Goal: Task Accomplishment & Management: Complete application form

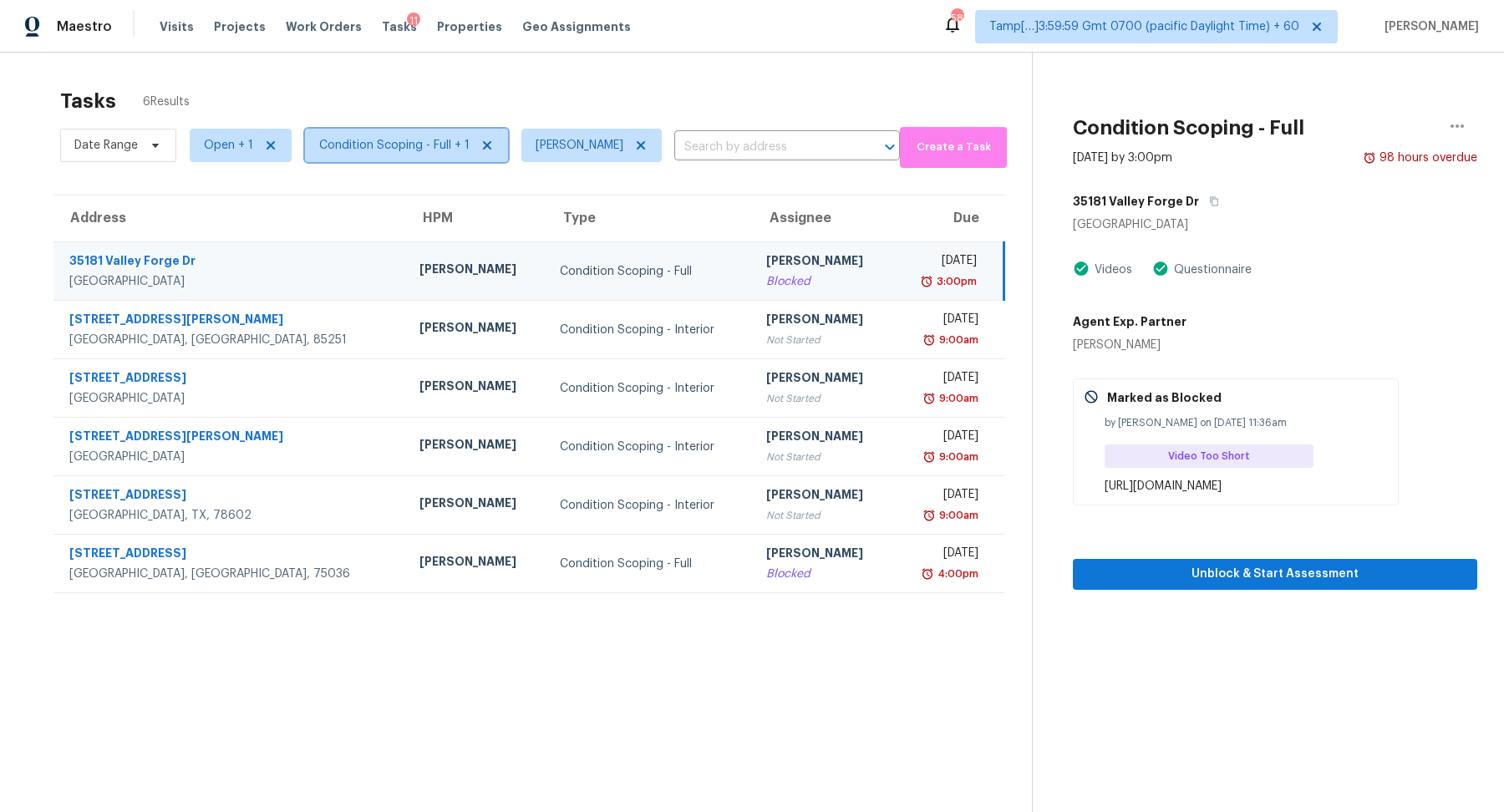
click at [387, 145] on span "Condition Scoping - Full + 1" at bounding box center [394, 145] width 150 height 16
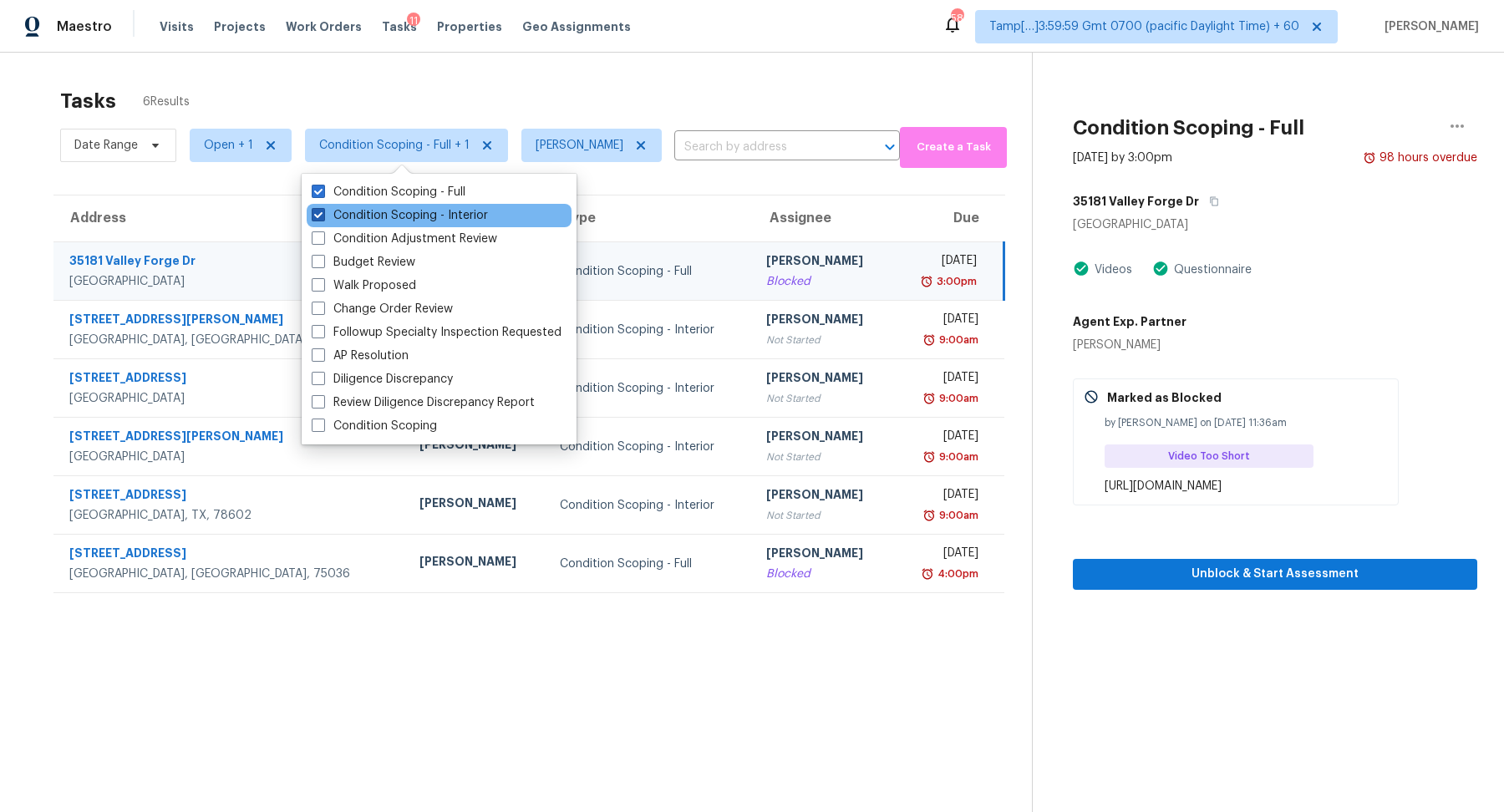
click at [396, 216] on label "Condition Scoping - Interior" at bounding box center [400, 216] width 176 height 16
click at [323, 216] on input "Condition Scoping - Interior" at bounding box center [317, 213] width 11 height 11
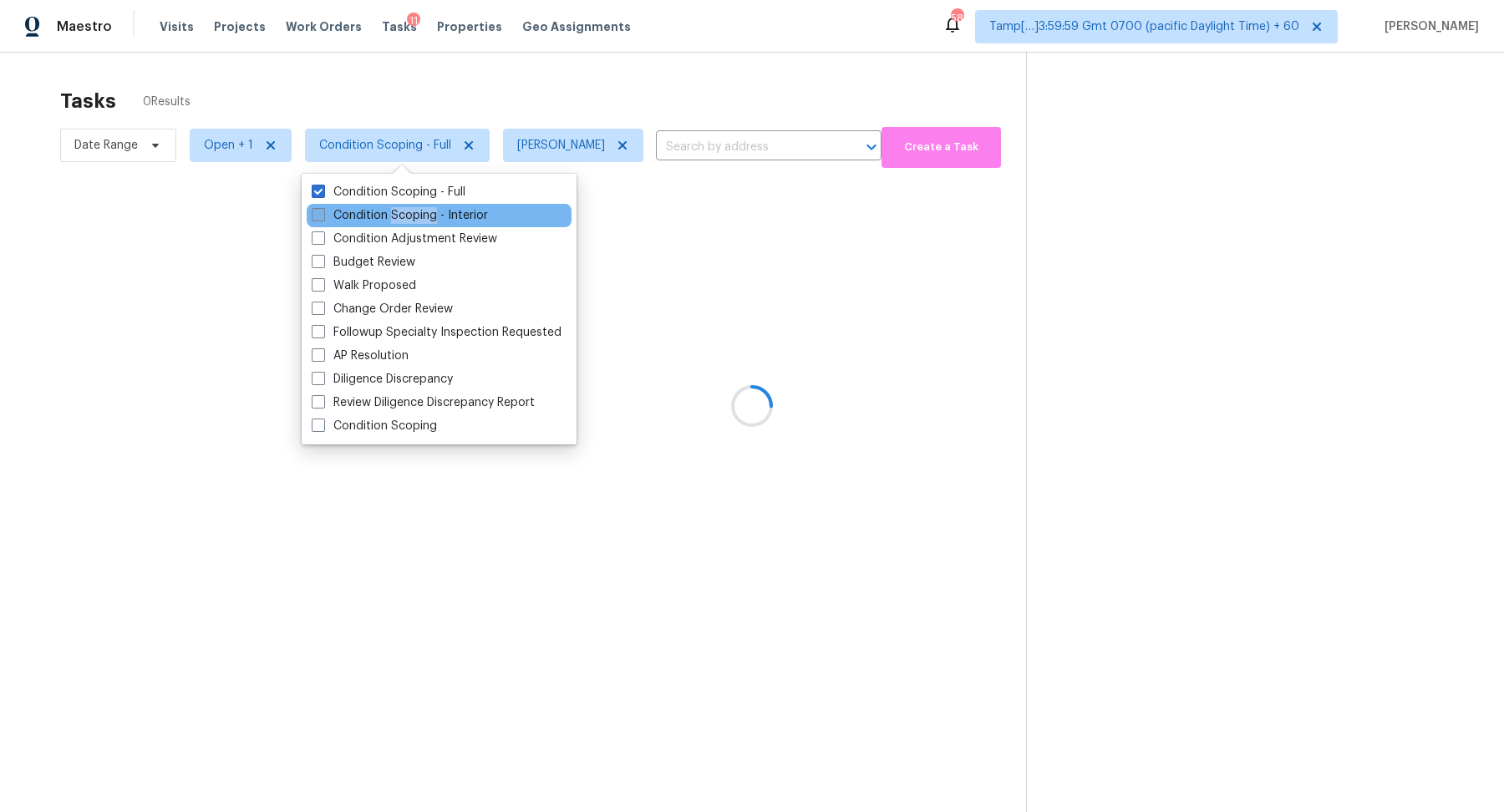
click at [396, 216] on label "Condition Scoping - Interior" at bounding box center [400, 216] width 176 height 16
click at [323, 216] on input "Condition Scoping - Interior" at bounding box center [317, 213] width 11 height 11
checkbox input "true"
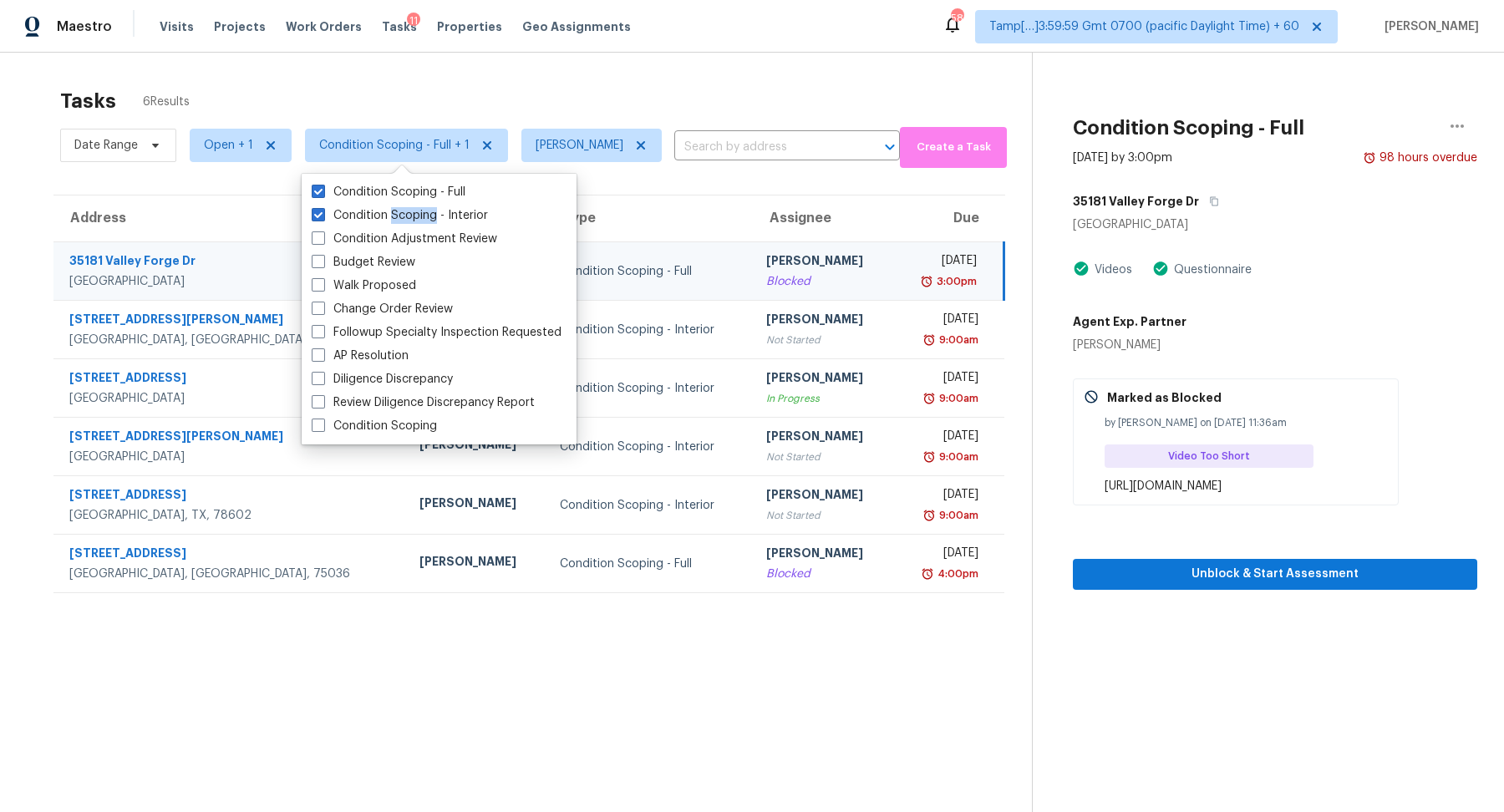
click at [677, 82] on div "Tasks 6 Results" at bounding box center [546, 101] width 972 height 44
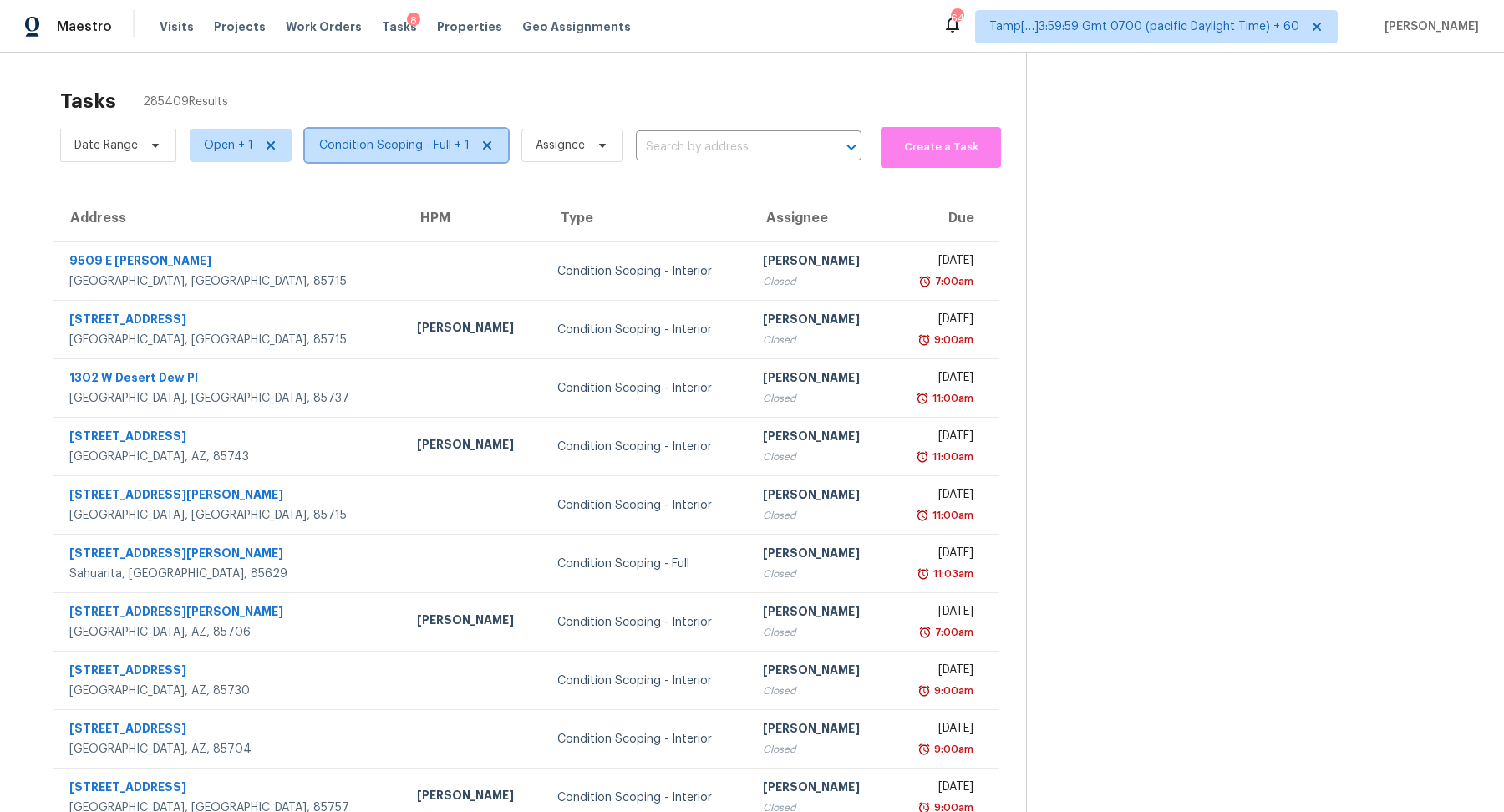
click at [356, 147] on span "Condition Scoping - Full + 1" at bounding box center [394, 145] width 150 height 16
click at [213, 148] on span "Open + 1" at bounding box center [228, 145] width 49 height 16
click at [222, 220] on label "Closed" at bounding box center [229, 216] width 60 height 16
click at [210, 218] on input "Closed" at bounding box center [205, 213] width 11 height 11
checkbox input "false"
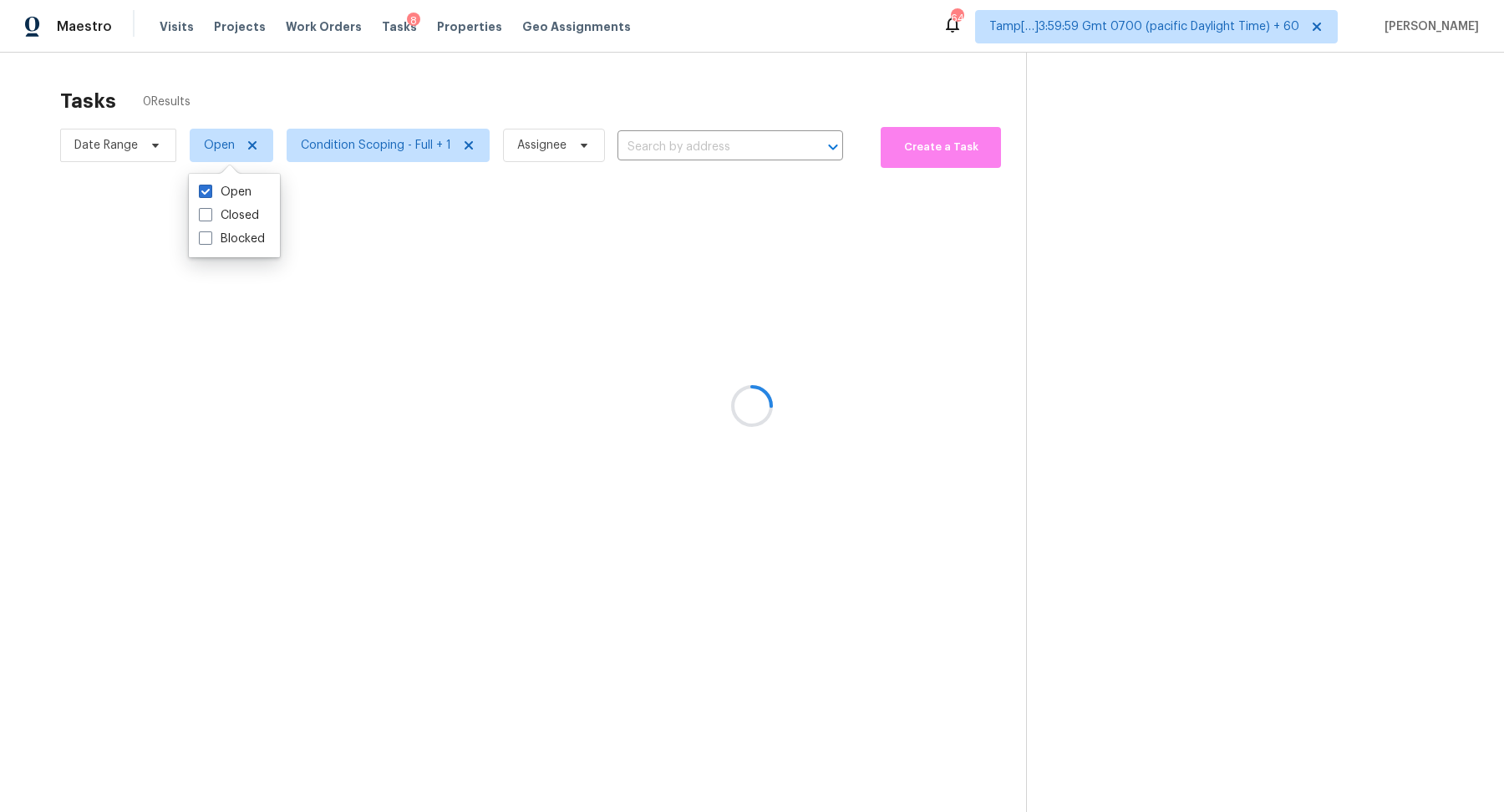
click at [128, 160] on div at bounding box center [752, 406] width 1504 height 812
click at [135, 155] on div at bounding box center [752, 406] width 1504 height 812
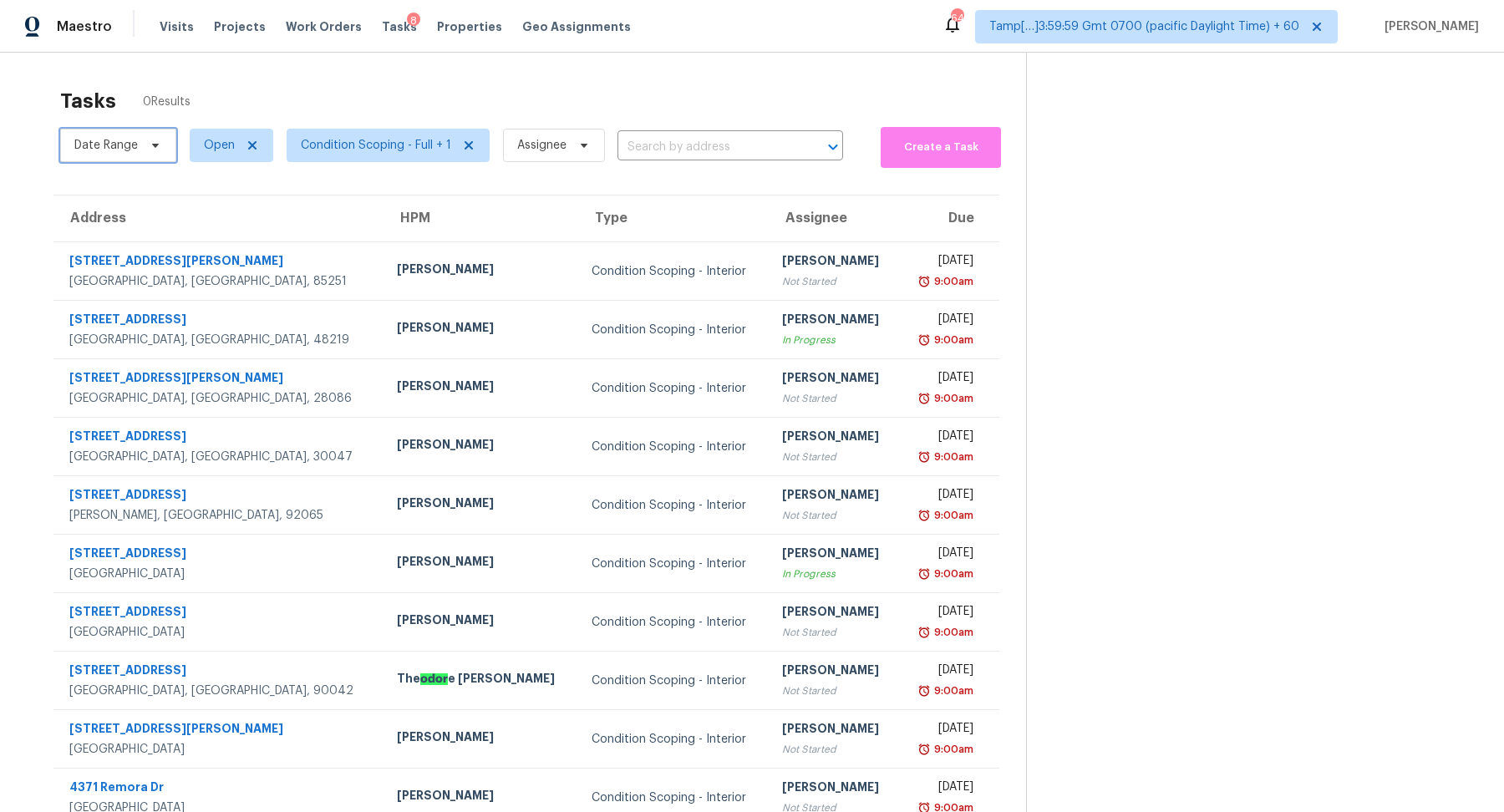
click at [135, 155] on span "Date Range" at bounding box center [118, 145] width 116 height 34
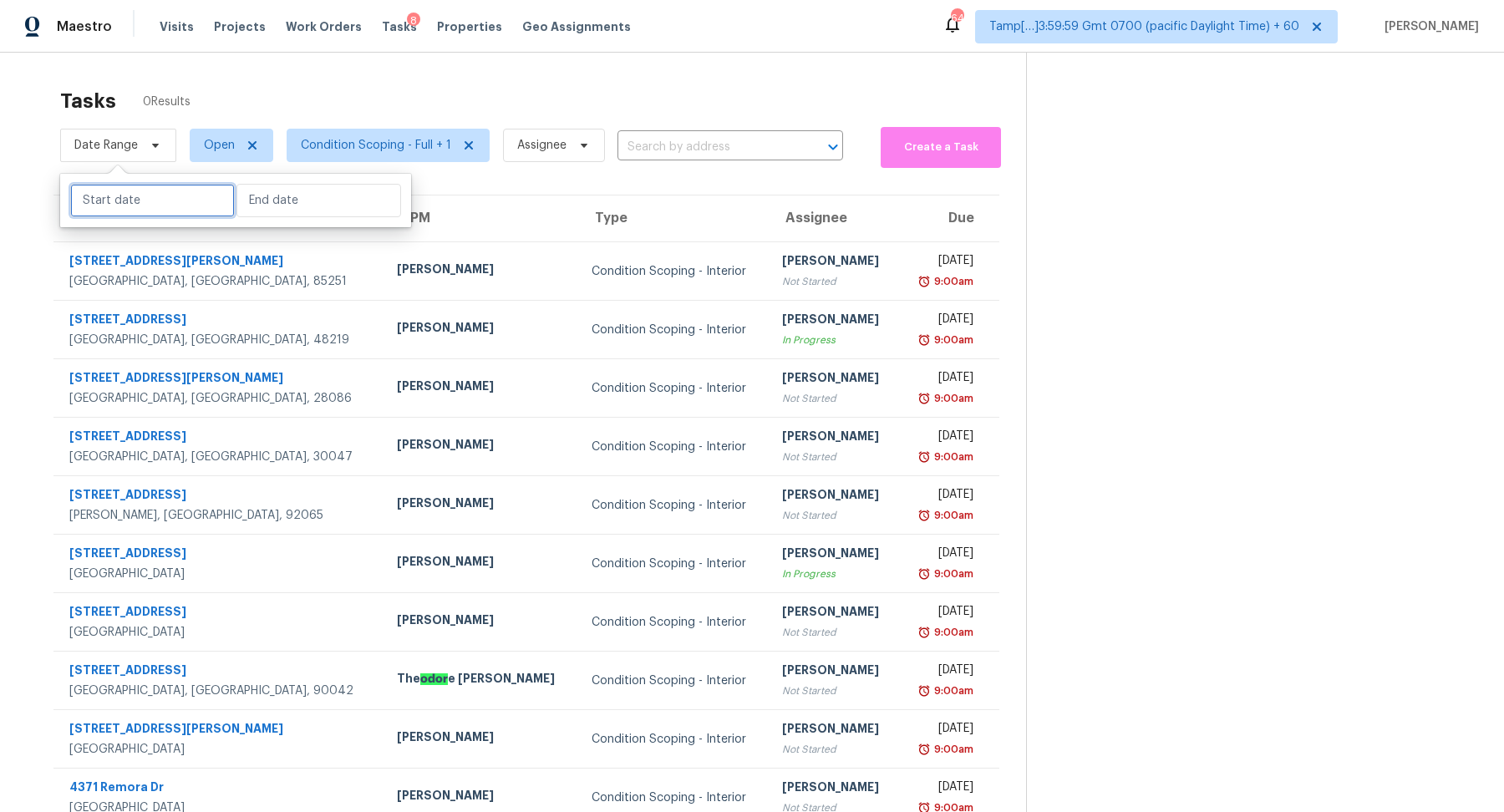
click at [137, 199] on input "text" at bounding box center [152, 200] width 165 height 34
select select "8"
select select "2025"
select select "9"
select select "2025"
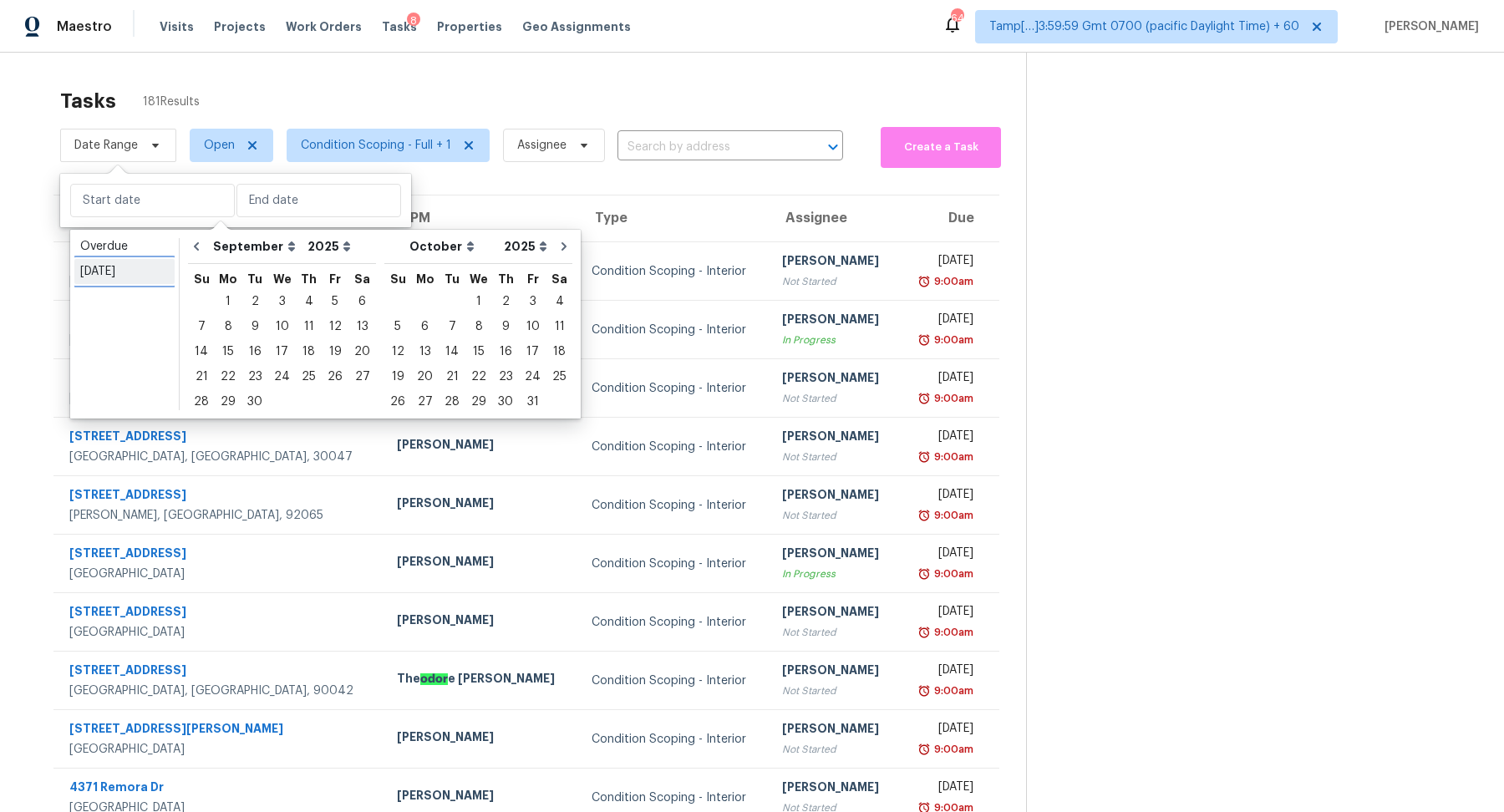
click at [137, 266] on div "Today" at bounding box center [124, 271] width 88 height 16
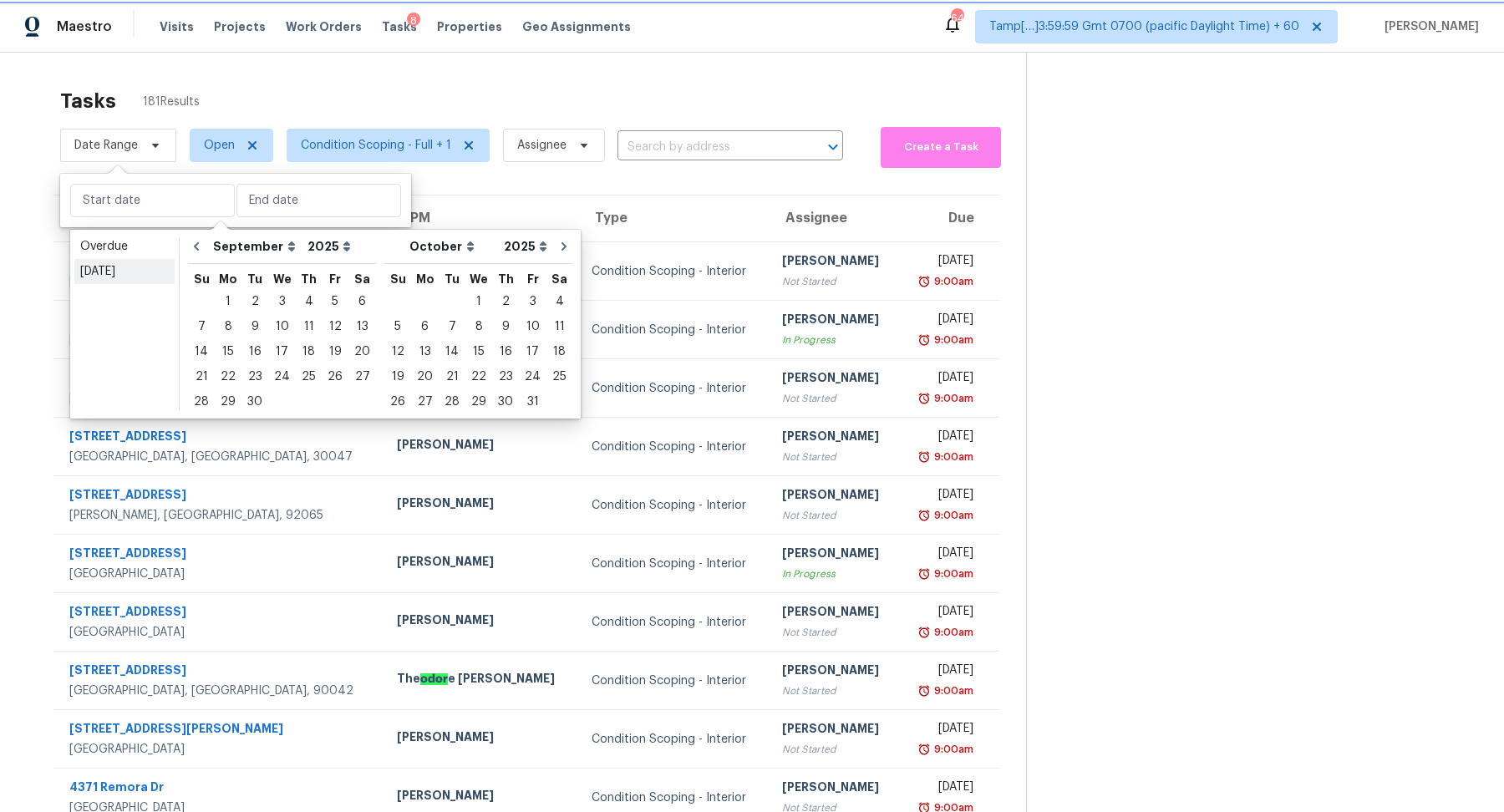
type input "Tue, Sep 02"
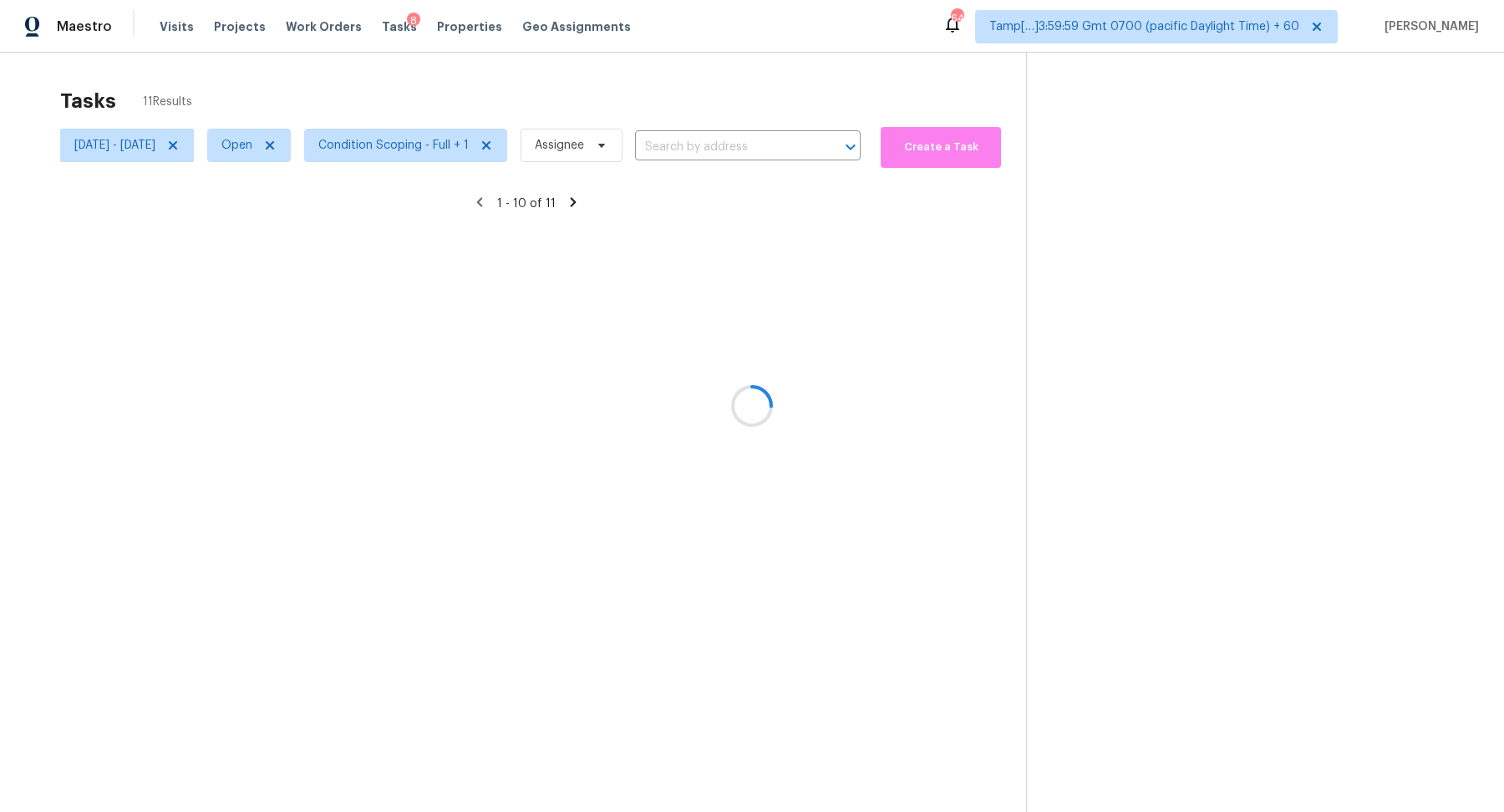
click at [424, 56] on div at bounding box center [752, 406] width 1504 height 812
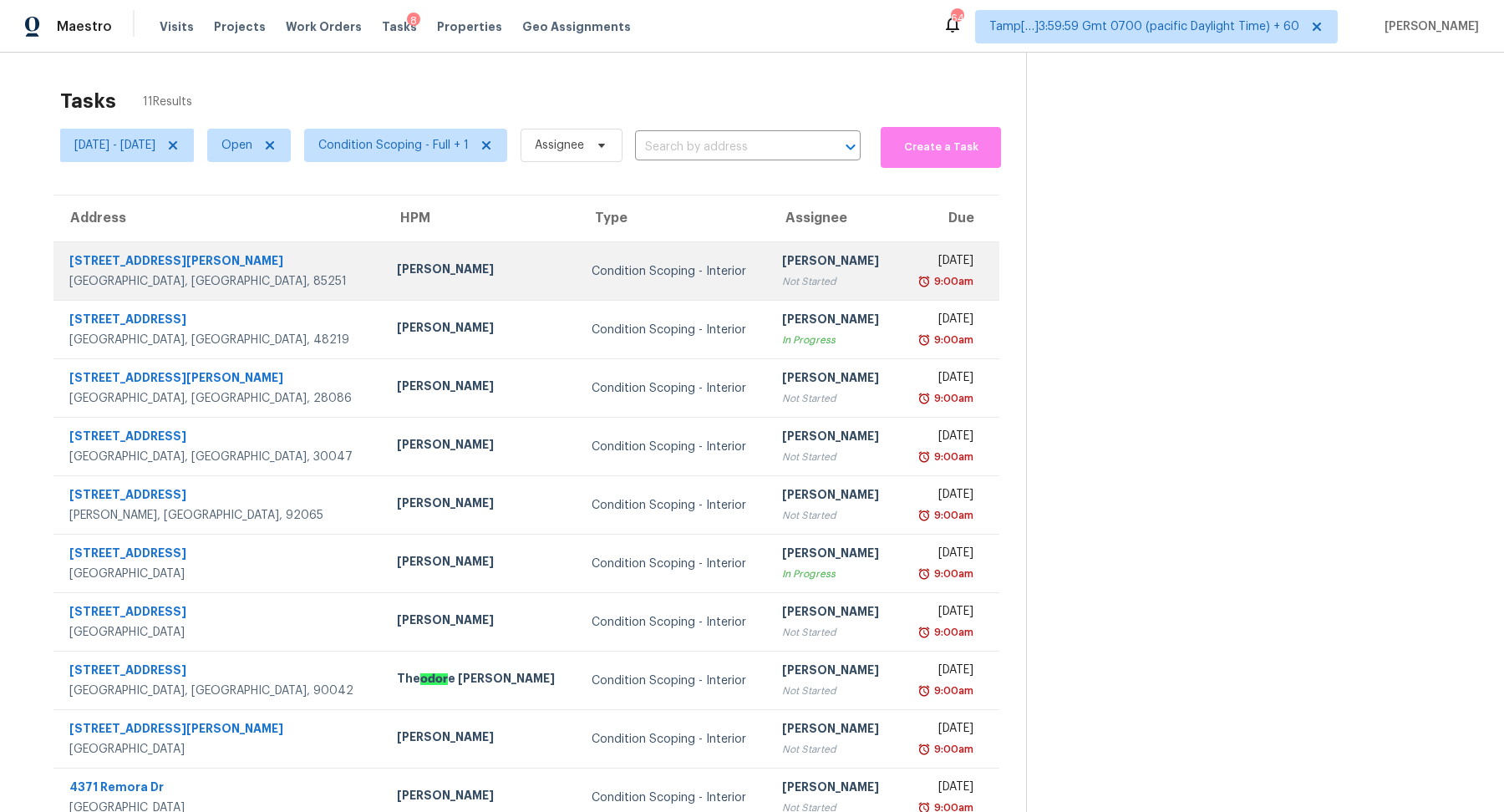
scroll to position [57, 0]
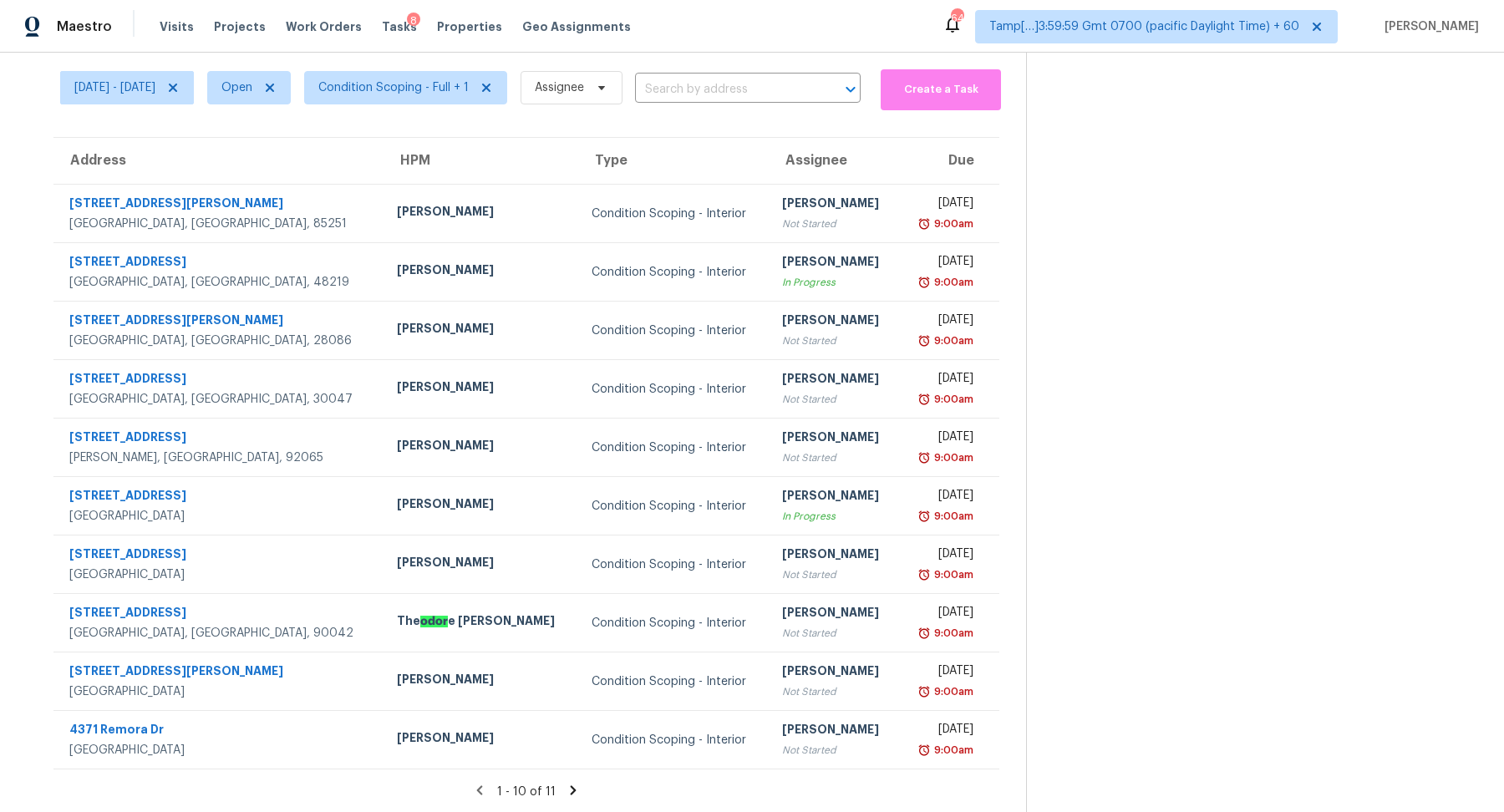
click at [581, 792] on icon at bounding box center [573, 790] width 15 height 15
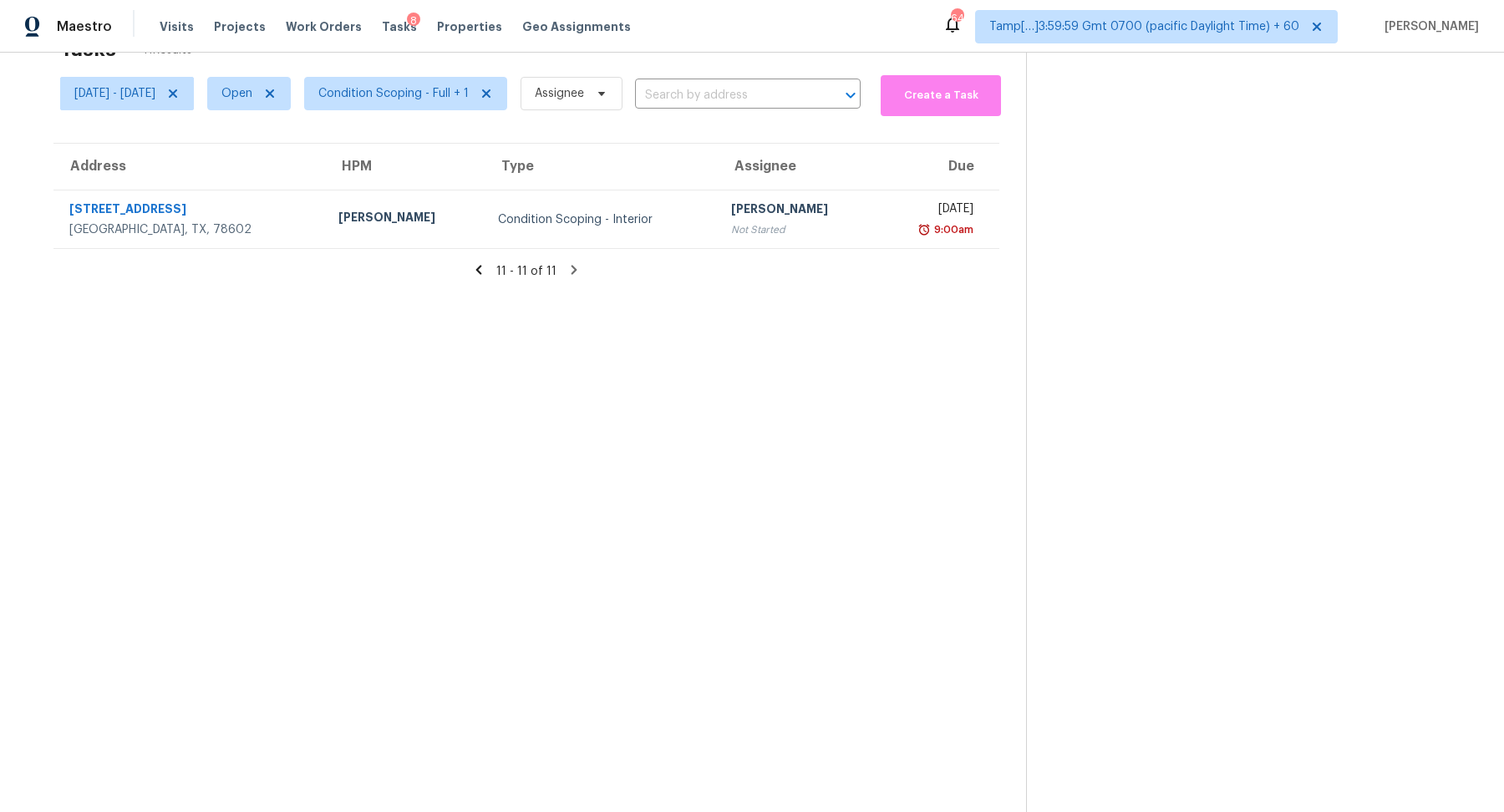
click at [486, 267] on icon at bounding box center [478, 270] width 15 height 15
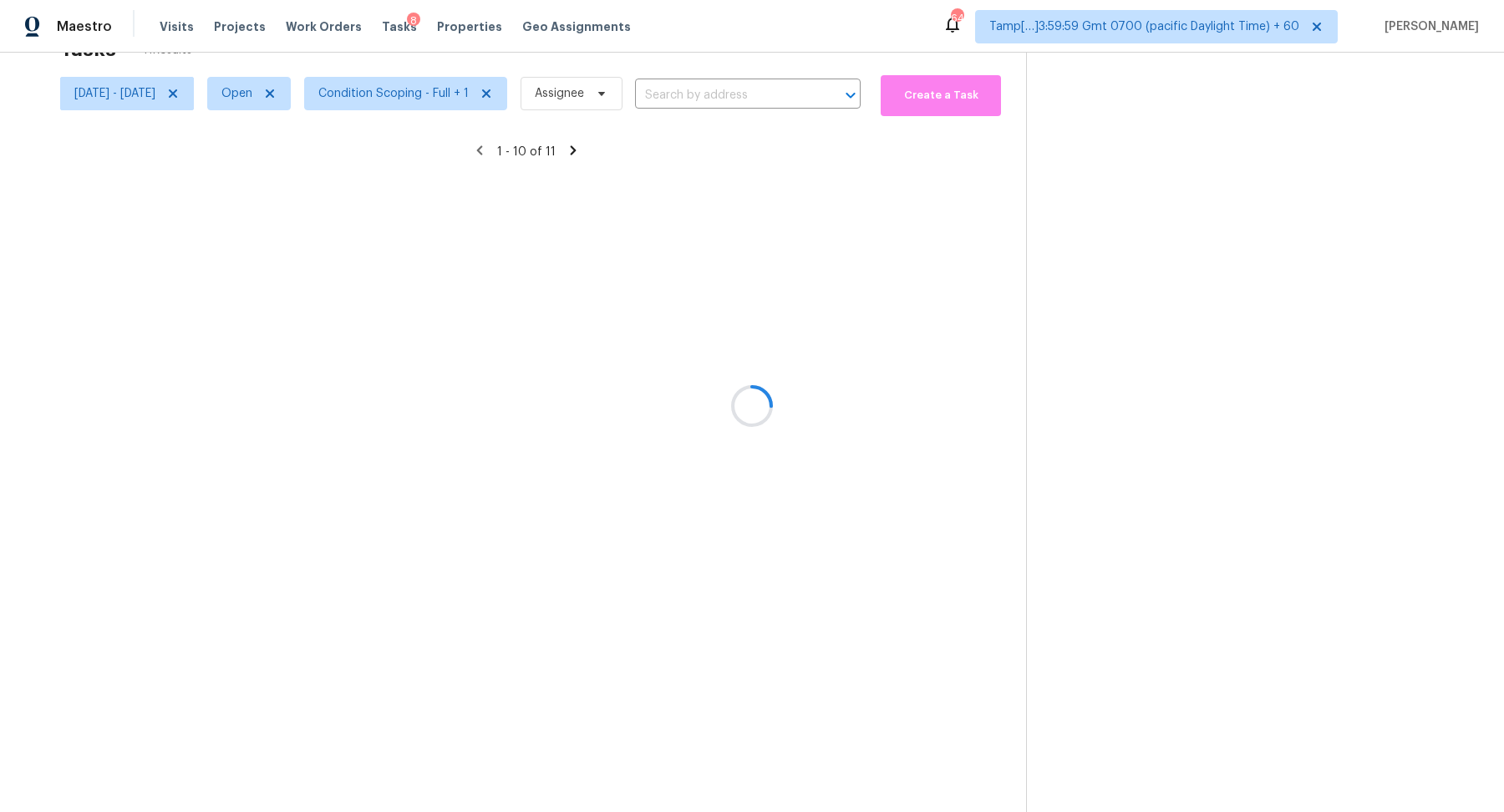
scroll to position [57, 0]
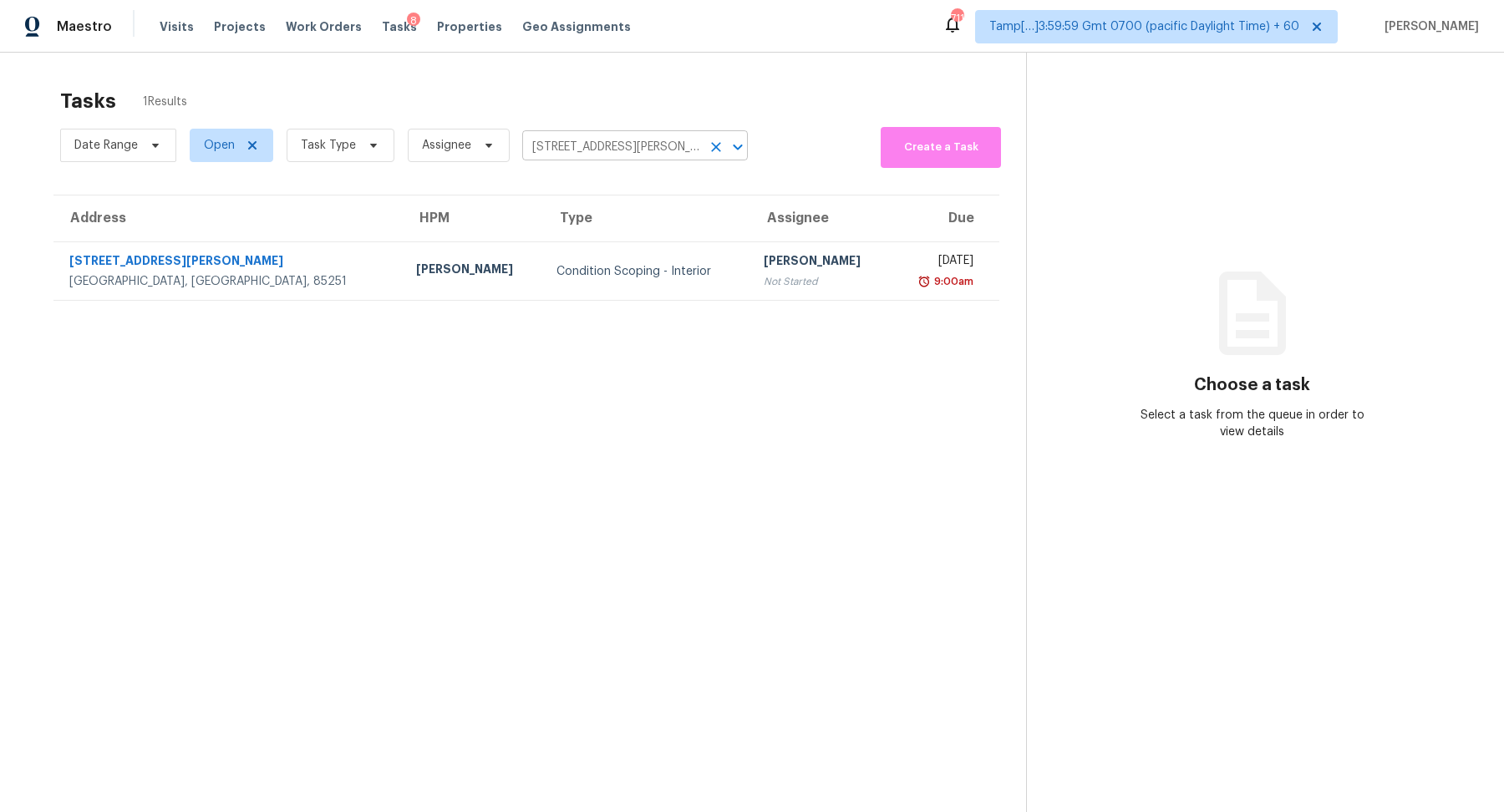
click at [561, 155] on input "8202 E Whitton Ave, Scottsdale, AZ 85251" at bounding box center [611, 147] width 179 height 25
paste input "243 Driftwood Ln Bastrop TX 78602"
type input "[STREET_ADDRESS]"
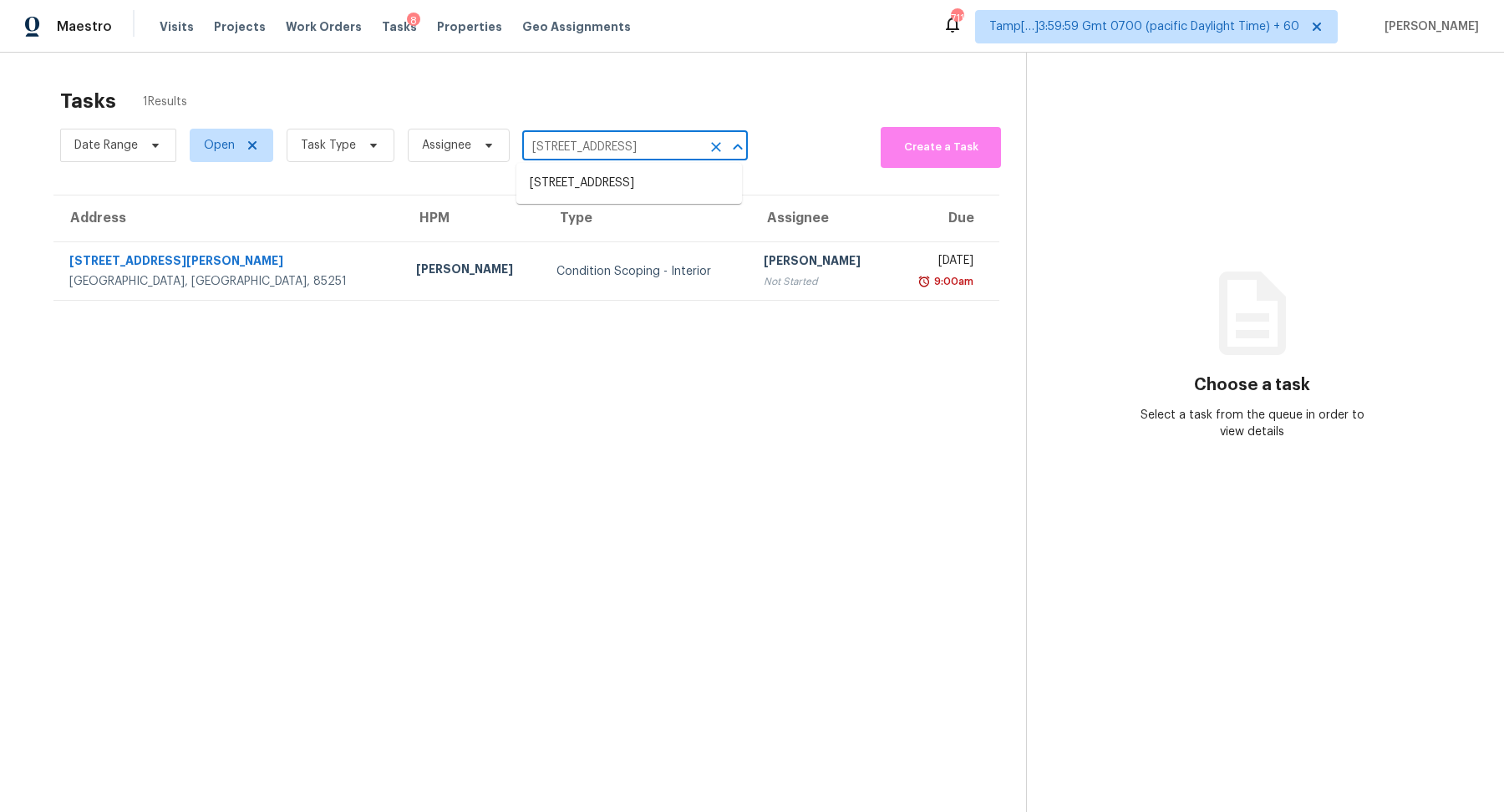
click at [707, 204] on ul "[STREET_ADDRESS]" at bounding box center [629, 183] width 226 height 41
click at [681, 194] on li "[STREET_ADDRESS]" at bounding box center [629, 184] width 226 height 27
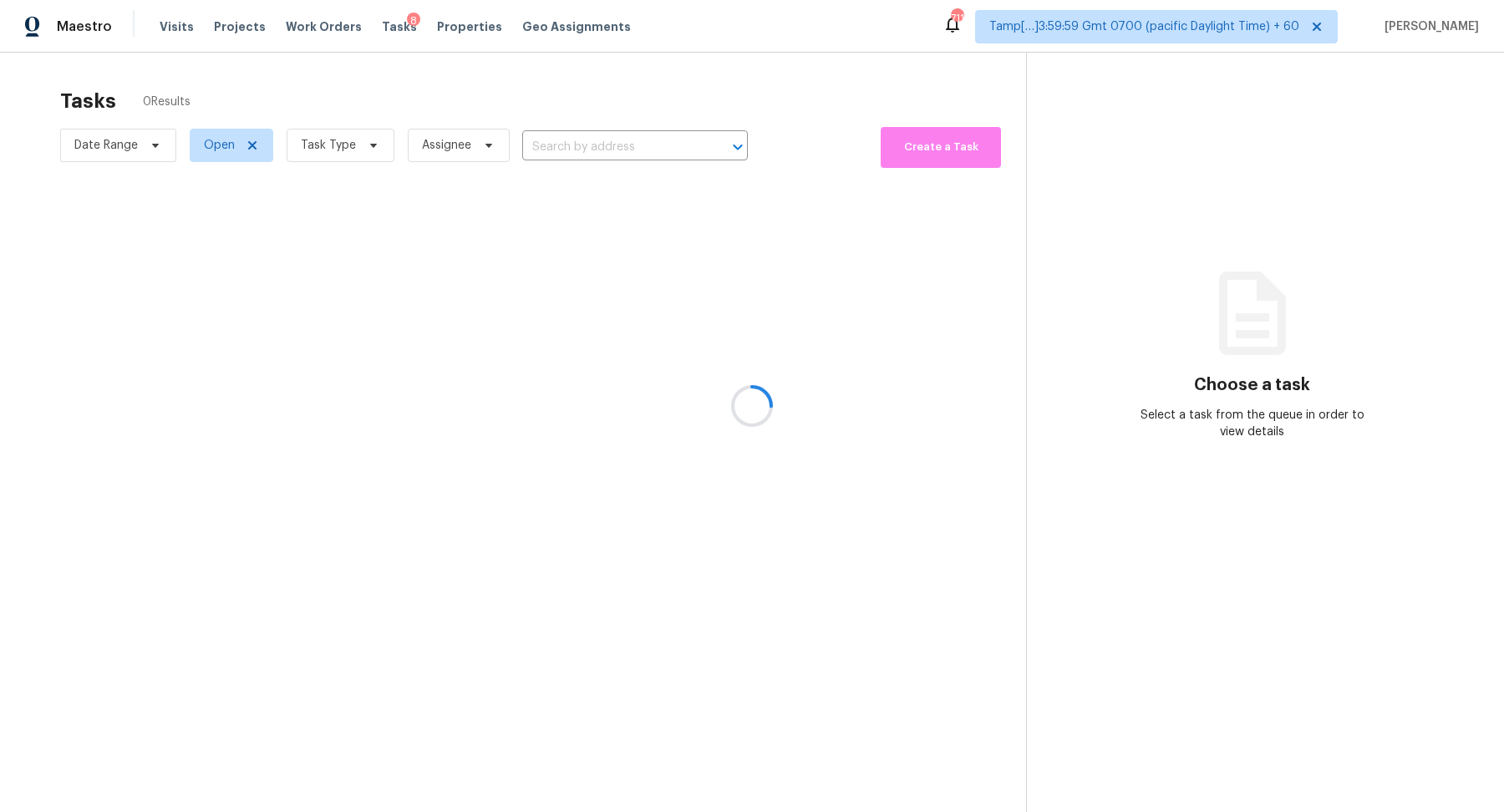
type input "[STREET_ADDRESS]"
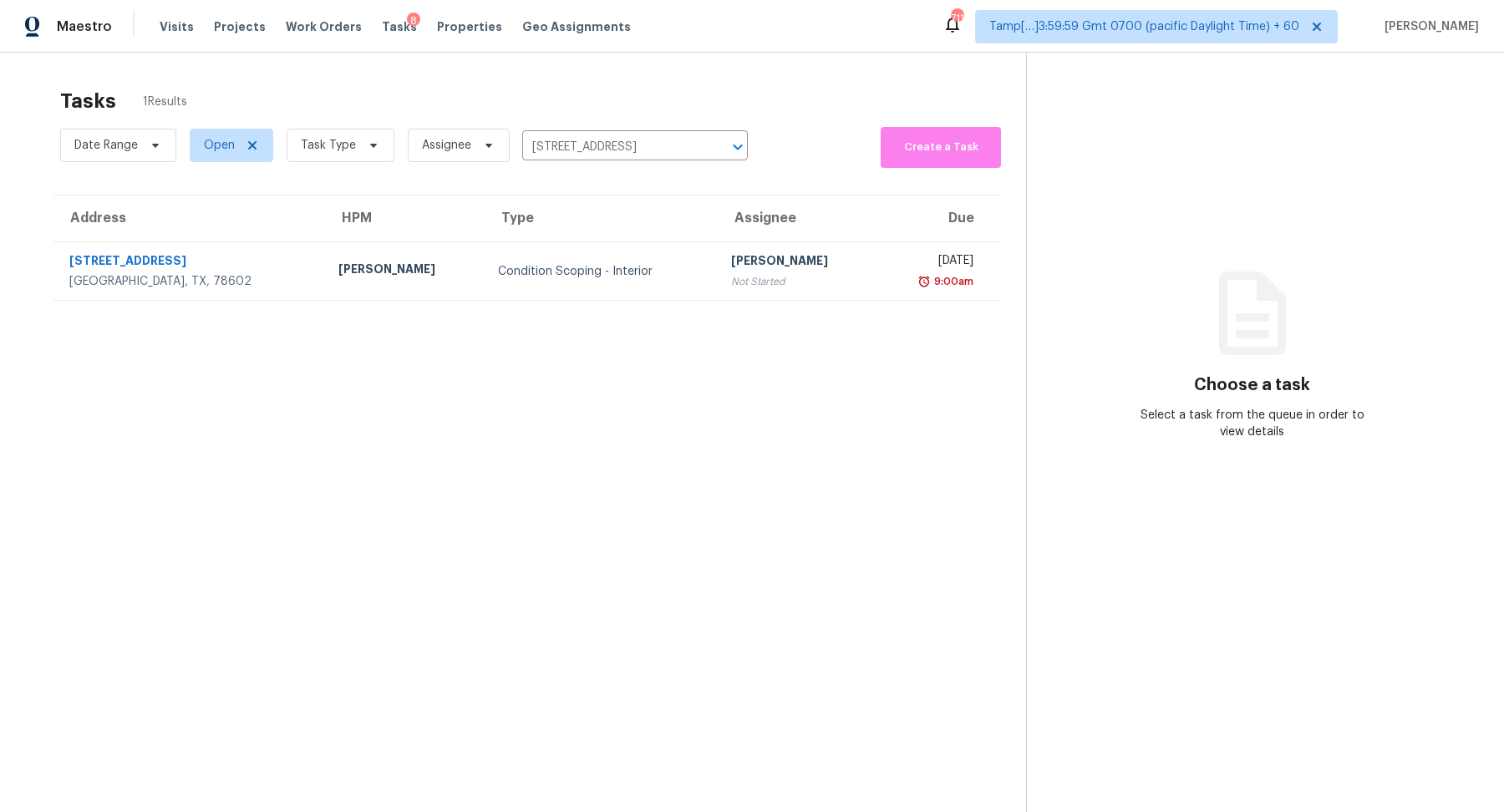
click at [890, 271] on div "Tue, Sep 2nd 2025" at bounding box center [932, 263] width 84 height 21
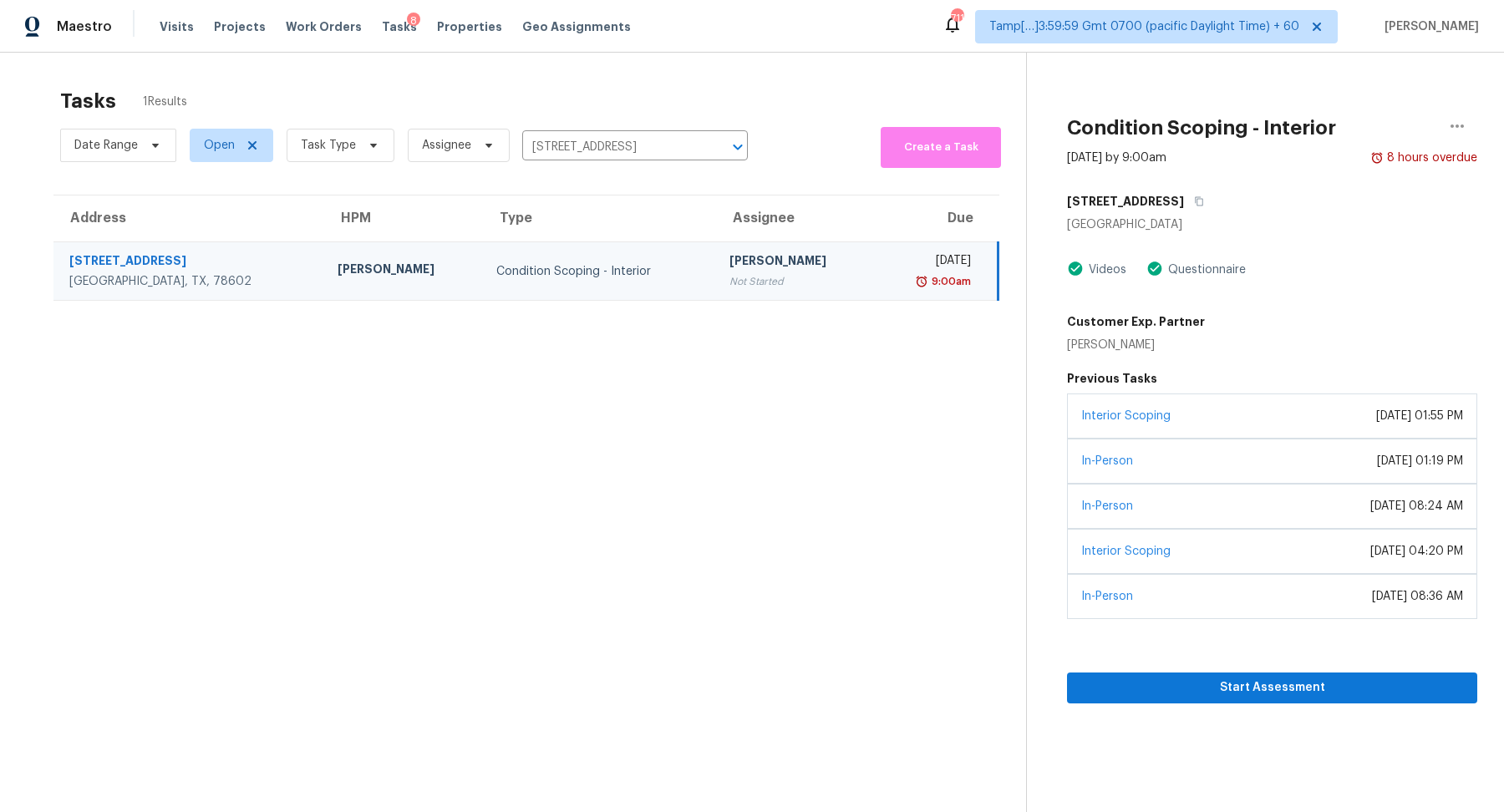
click at [1162, 438] on div "In-Person September 08, 2022 at 01:19 PM" at bounding box center [1272, 461] width 410 height 45
click at [1233, 689] on span "Start Assessment" at bounding box center [1272, 687] width 384 height 21
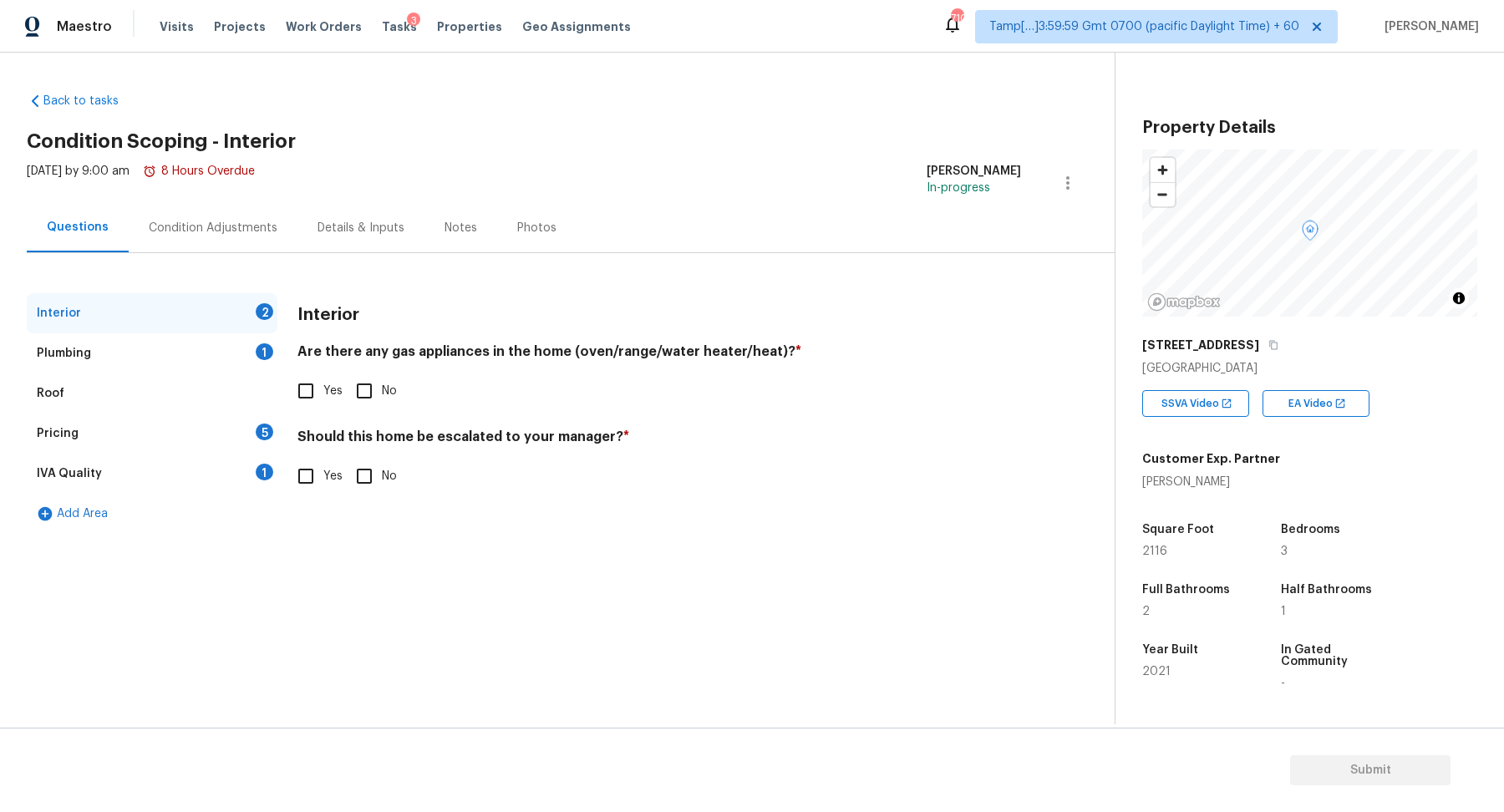
click at [315, 388] on input "Yes" at bounding box center [306, 391] width 35 height 35
checkbox input "true"
click at [372, 457] on div "Should this home be escalated to your manager? * Yes No" at bounding box center [659, 461] width 724 height 65
click at [372, 464] on input "No" at bounding box center [364, 476] width 35 height 35
checkbox input "true"
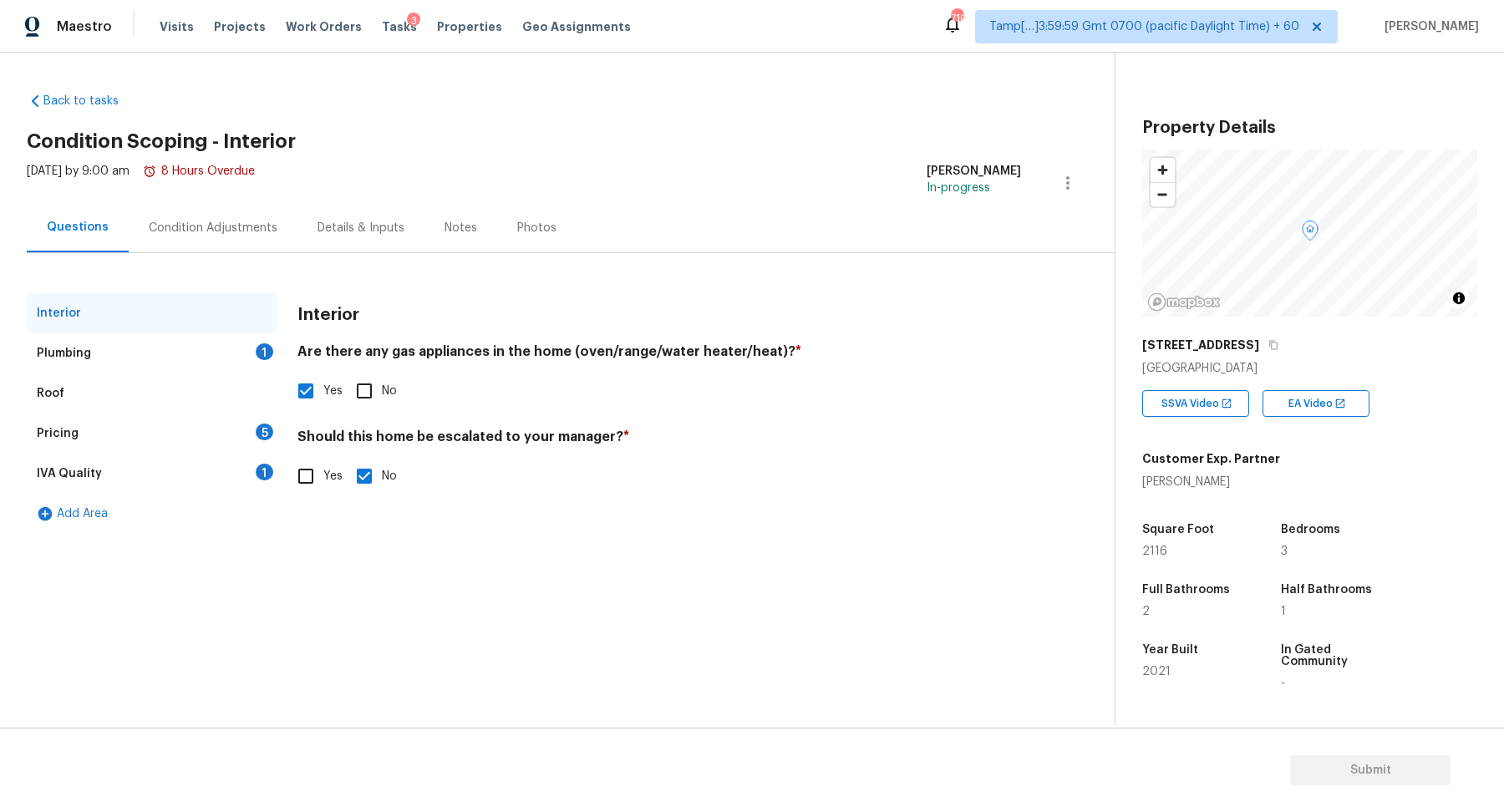
click at [246, 348] on div "Plumbing 1" at bounding box center [152, 354] width 251 height 40
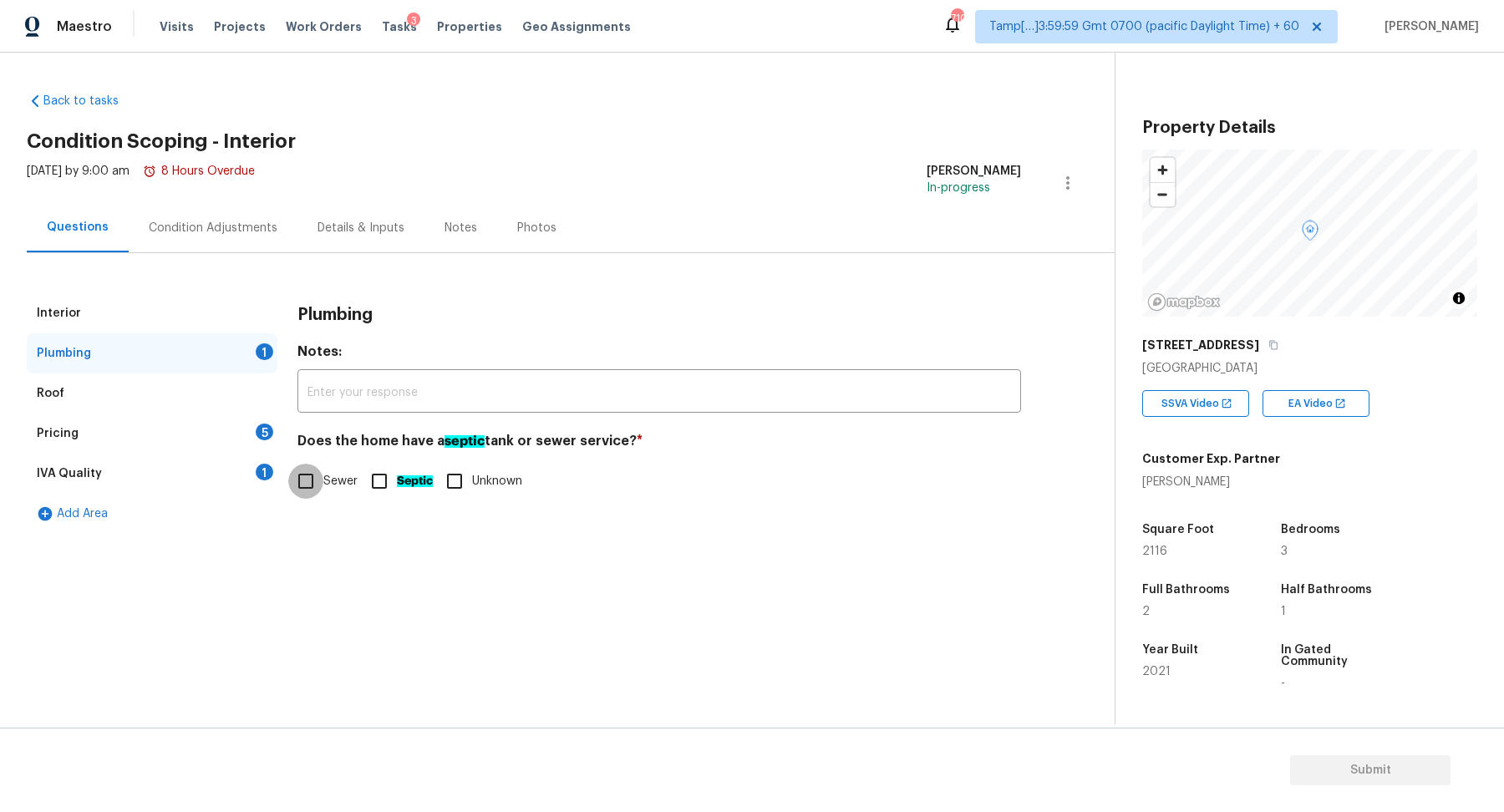
click at [301, 481] on input "Sewer" at bounding box center [306, 481] width 35 height 35
checkbox input "true"
click at [246, 440] on div "Pricing 5" at bounding box center [152, 434] width 251 height 40
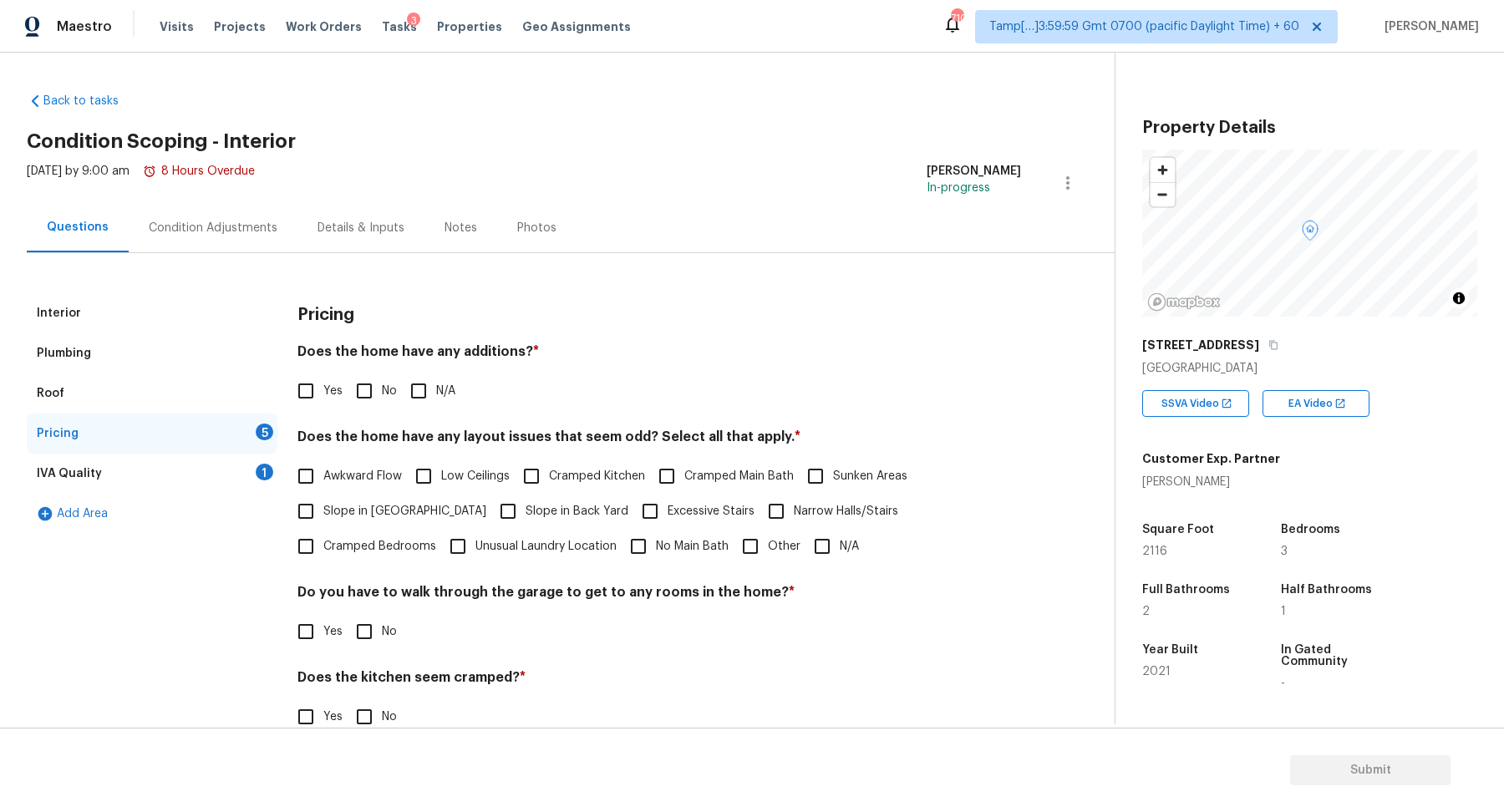
click at [350, 395] on input "No" at bounding box center [364, 391] width 35 height 35
checkbox input "true"
click at [396, 507] on span "Slope in Front Yard" at bounding box center [405, 513] width 163 height 17
click at [324, 507] on input "Slope in Front Yard" at bounding box center [306, 513] width 35 height 35
checkbox input "true"
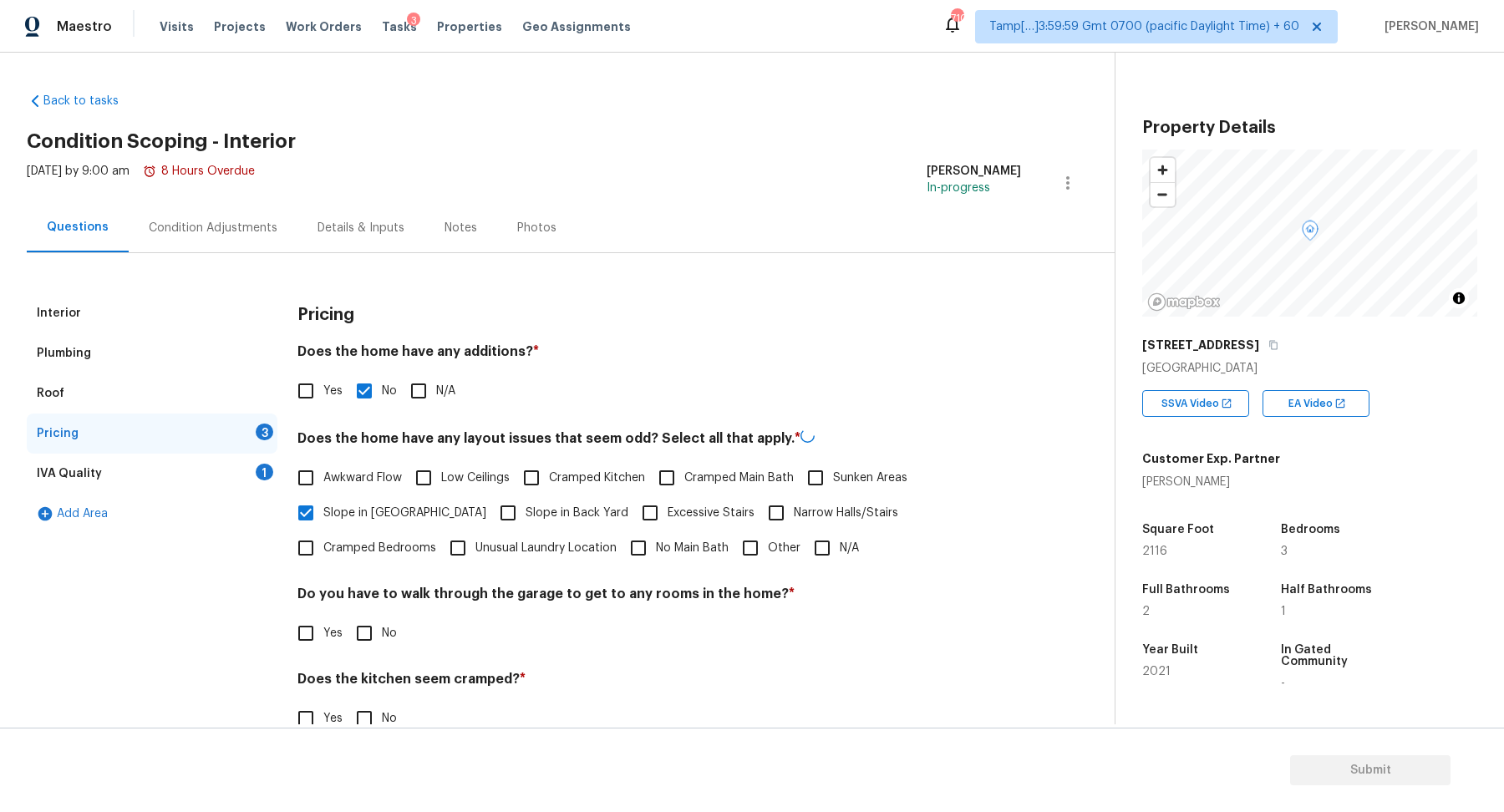
click at [526, 507] on span "Slope in Back Yard" at bounding box center [577, 513] width 103 height 17
click at [499, 507] on input "Slope in Back Yard" at bounding box center [507, 513] width 35 height 35
checkbox input "true"
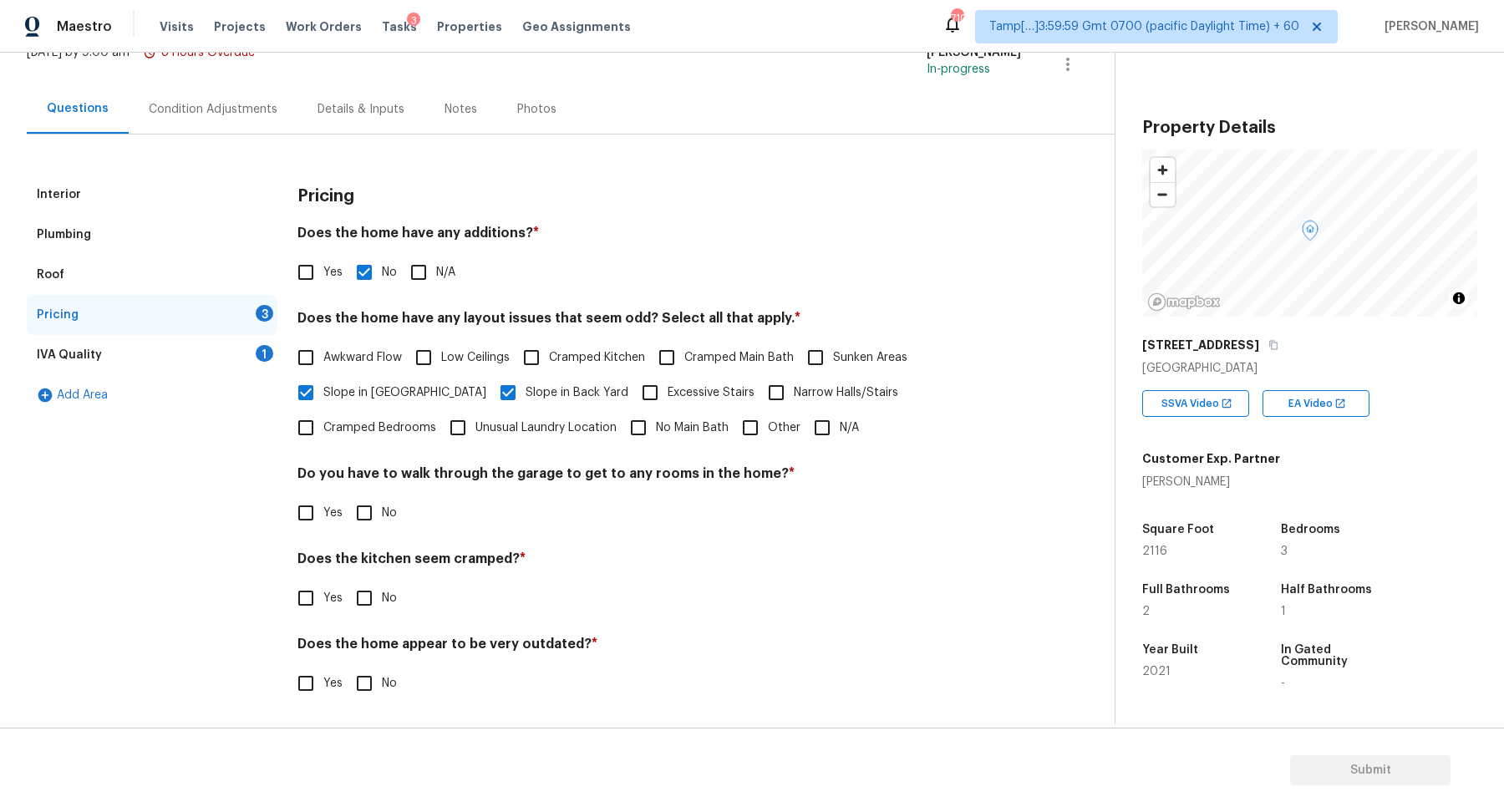
click at [355, 525] on input "No" at bounding box center [364, 513] width 35 height 35
checkbox input "true"
click at [346, 581] on input "No" at bounding box center [364, 598] width 35 height 35
checkbox input "true"
click at [346, 667] on input "No" at bounding box center [364, 685] width 35 height 35
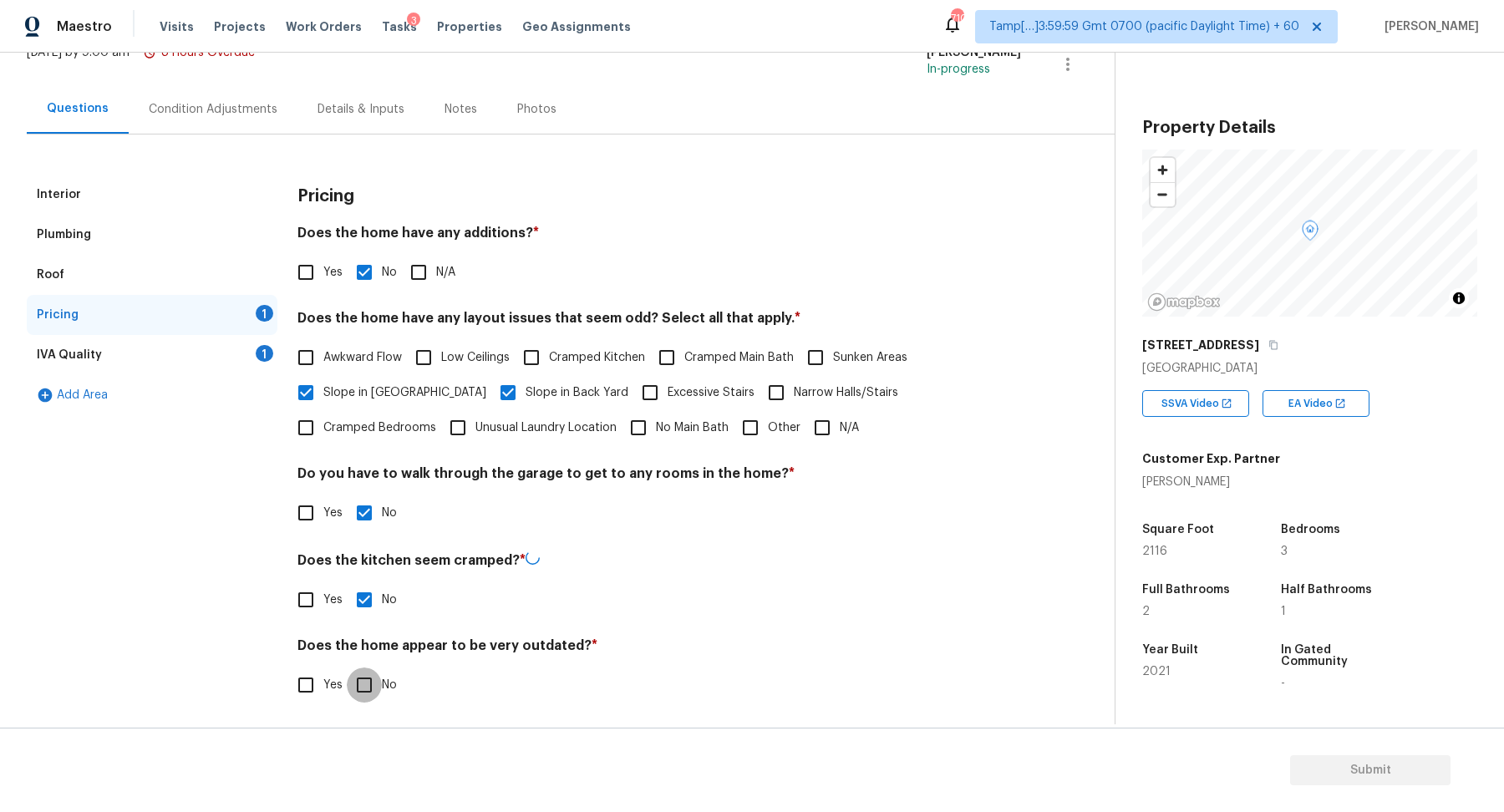
checkbox input "true"
click at [266, 356] on div "1" at bounding box center [264, 354] width 17 height 16
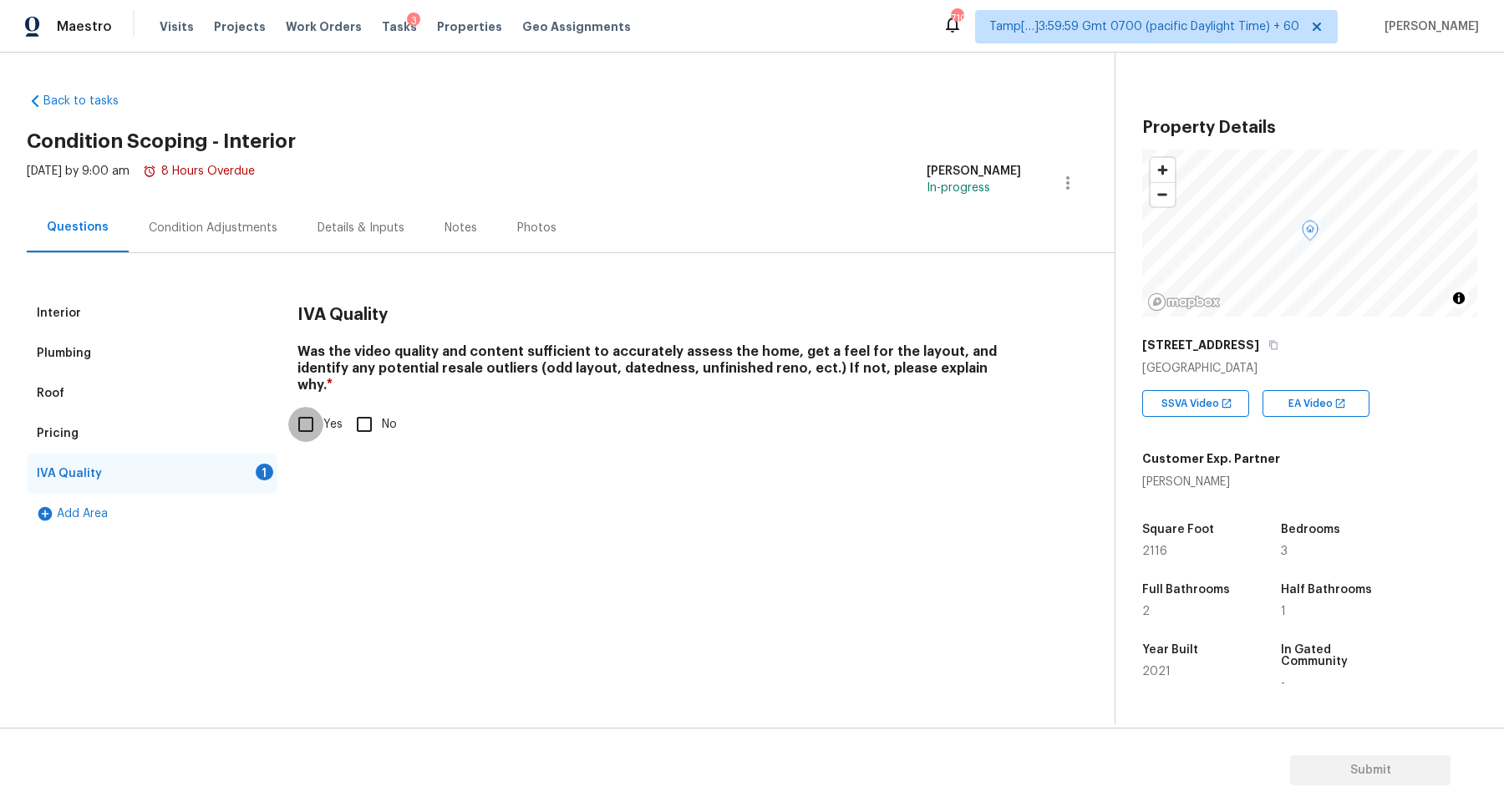
click at [306, 411] on input "Yes" at bounding box center [306, 425] width 35 height 35
checkbox input "true"
click at [242, 237] on div "Condition Adjustments" at bounding box center [214, 227] width 169 height 49
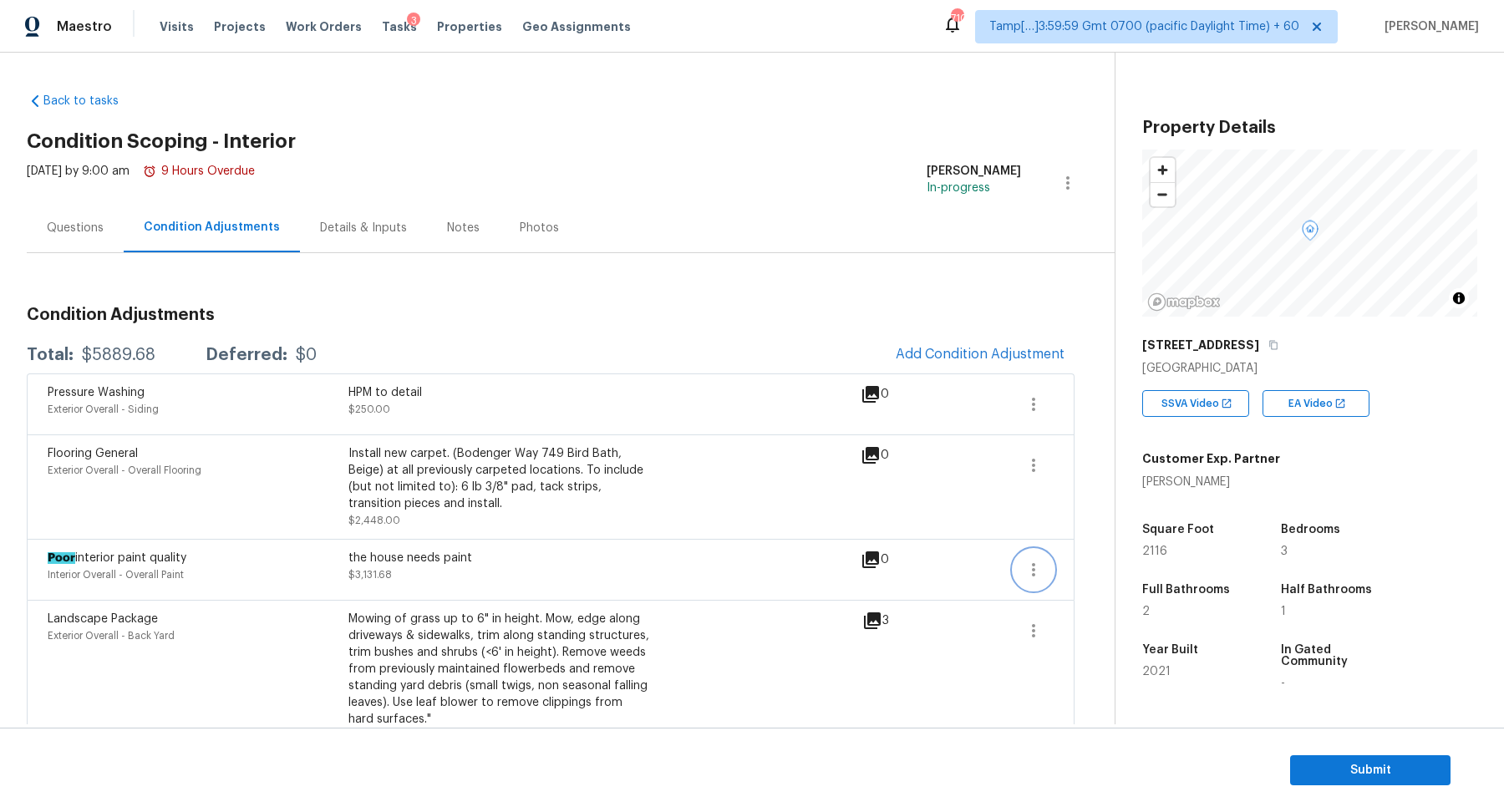
click at [1037, 566] on icon "button" at bounding box center [1034, 570] width 20 height 20
click at [1074, 563] on div "Edit" at bounding box center [1128, 566] width 130 height 16
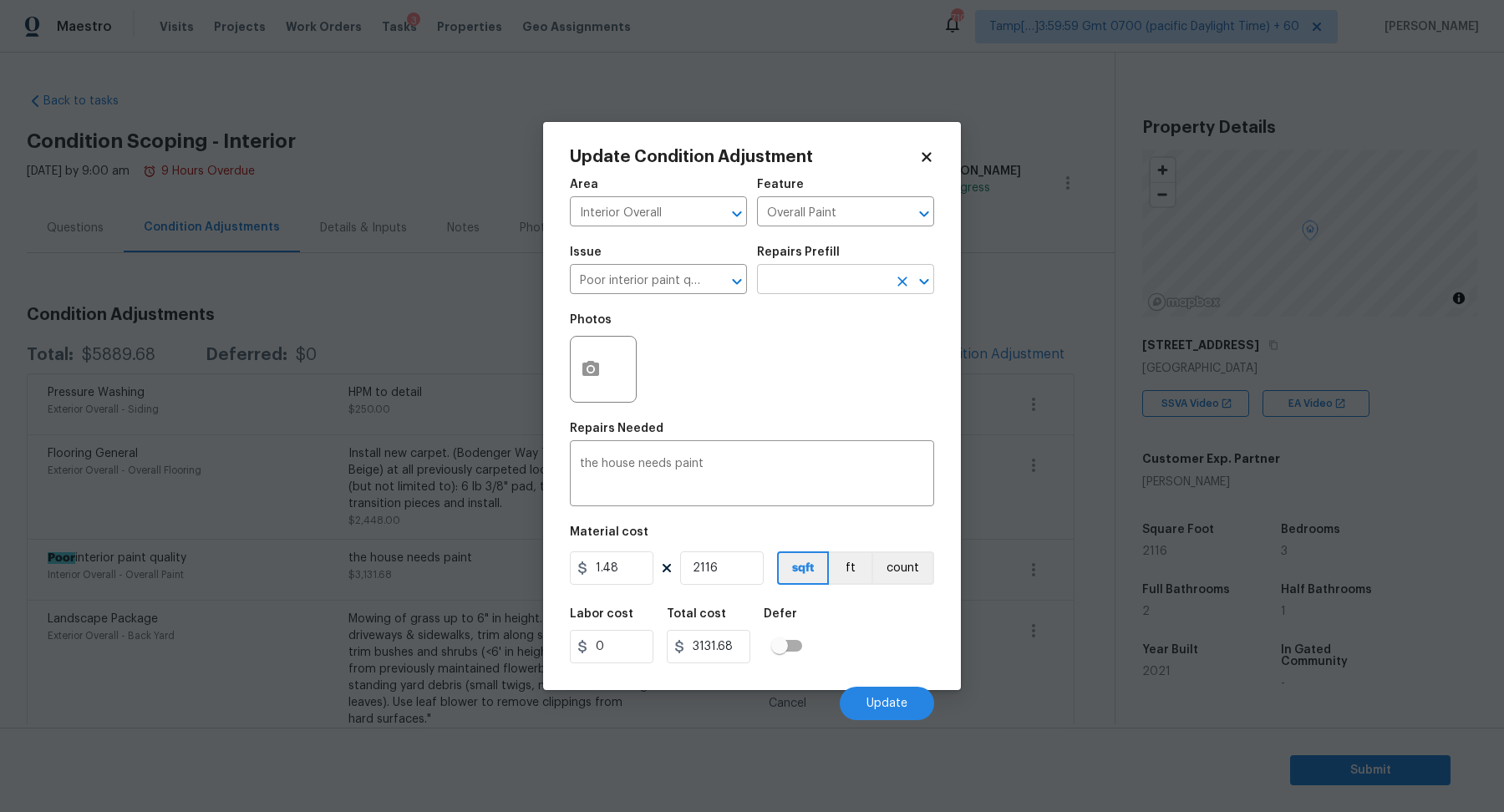
click at [819, 284] on input "text" at bounding box center [822, 281] width 130 height 25
click at [656, 286] on input "Poor interior paint quality" at bounding box center [635, 281] width 130 height 25
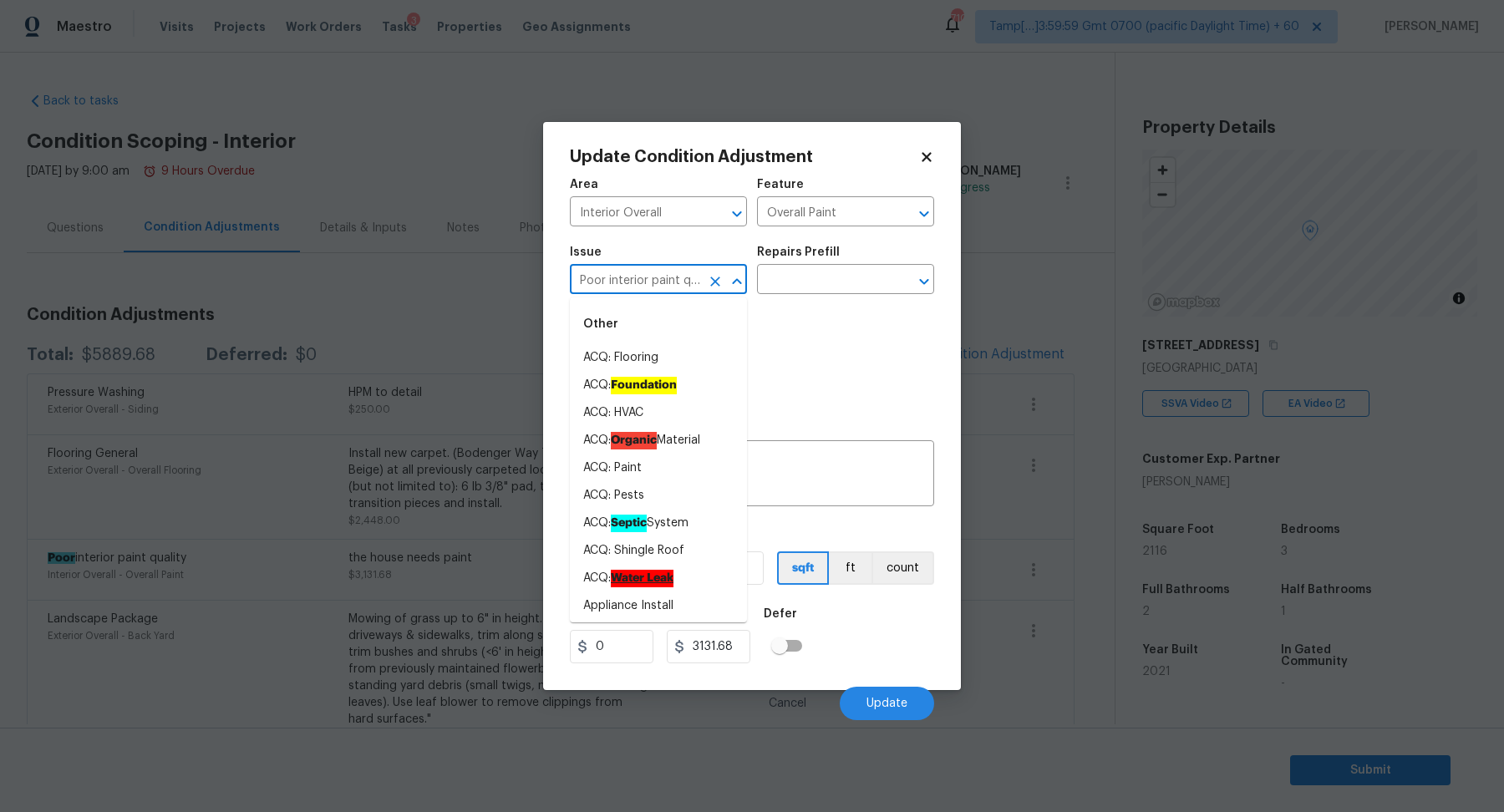
click at [656, 286] on input "Poor interior paint quality" at bounding box center [635, 281] width 130 height 25
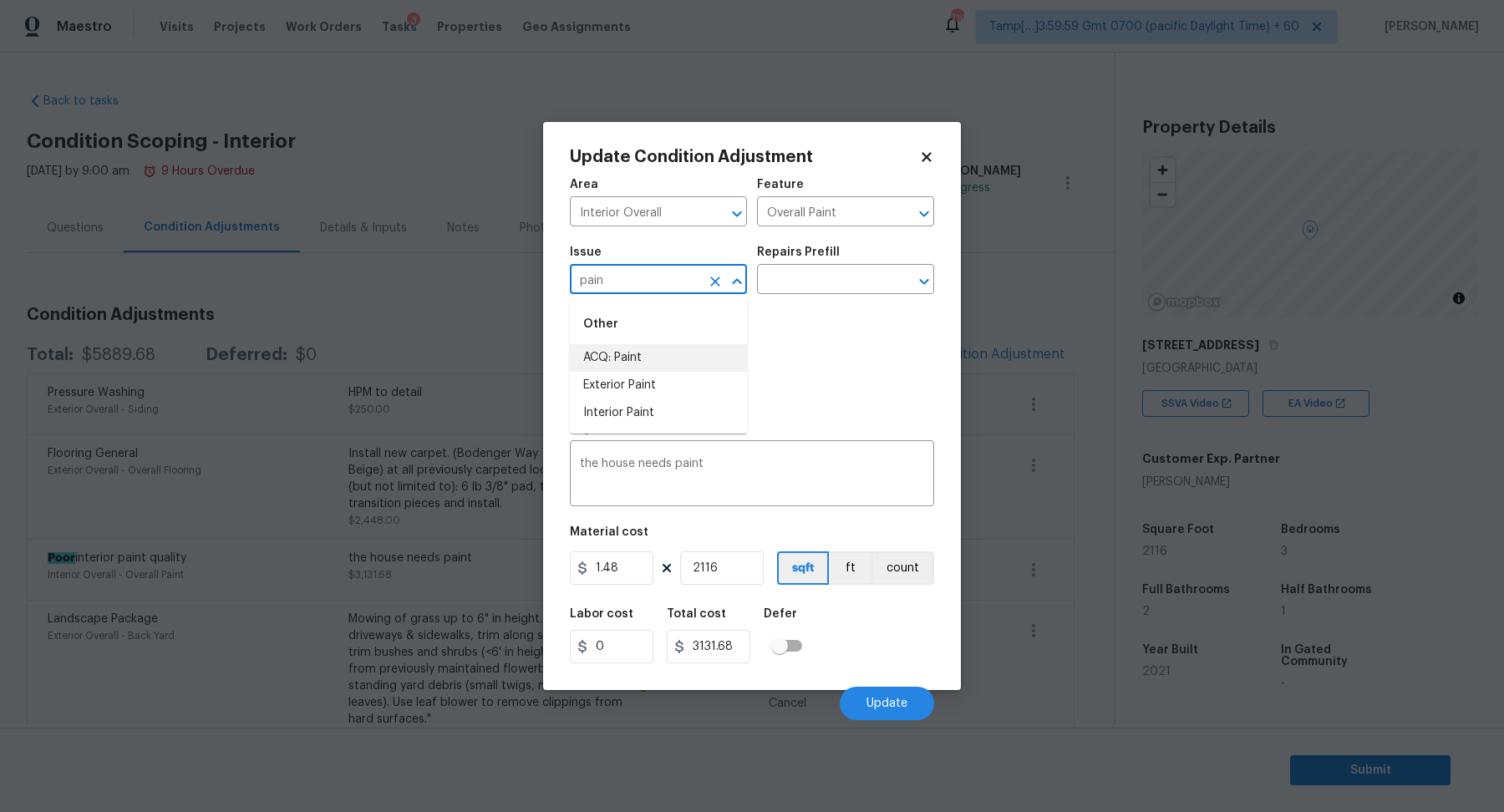
click at [604, 351] on li "ACQ: Paint" at bounding box center [658, 358] width 177 height 27
type input "ACQ: Paint"
click at [769, 276] on input "text" at bounding box center [822, 281] width 130 height 25
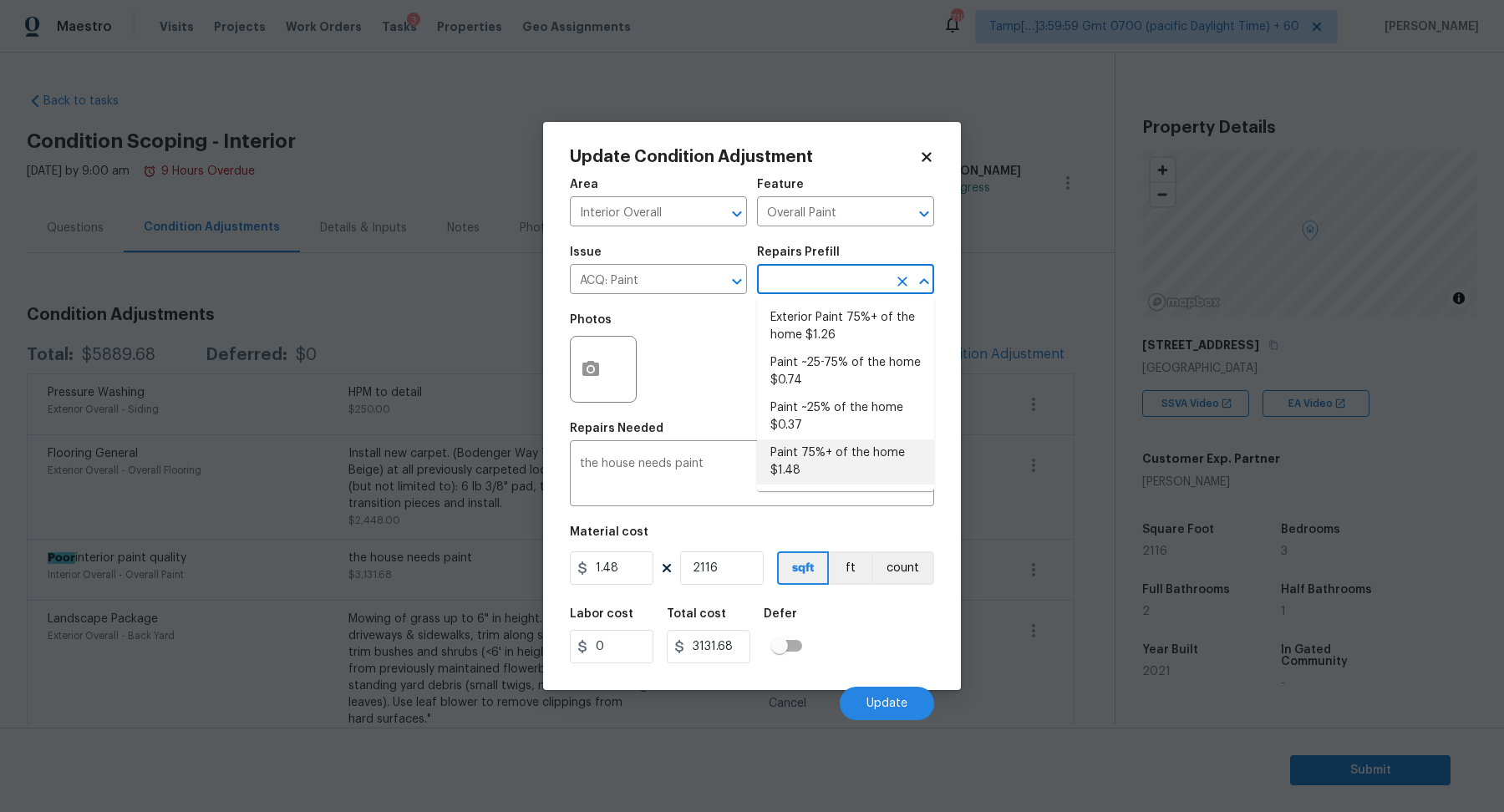
click at [827, 453] on li "Paint 75%+ of the home $1.48" at bounding box center [846, 462] width 177 height 45
type input "Acquisition"
type textarea "Acquisition Scope: 75%+ of the home will likely require interior paint"
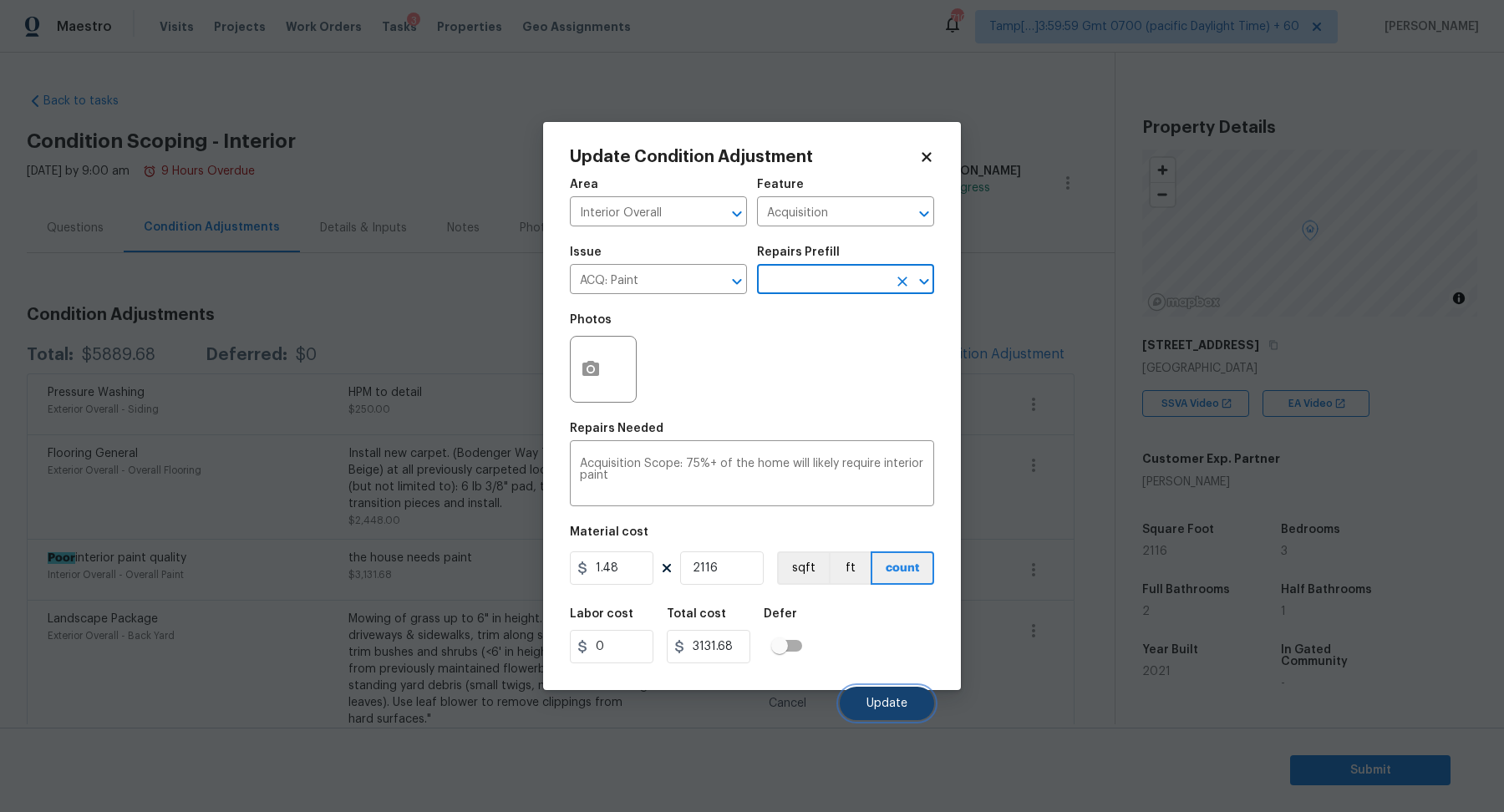
click at [861, 712] on button "Update" at bounding box center [887, 703] width 95 height 34
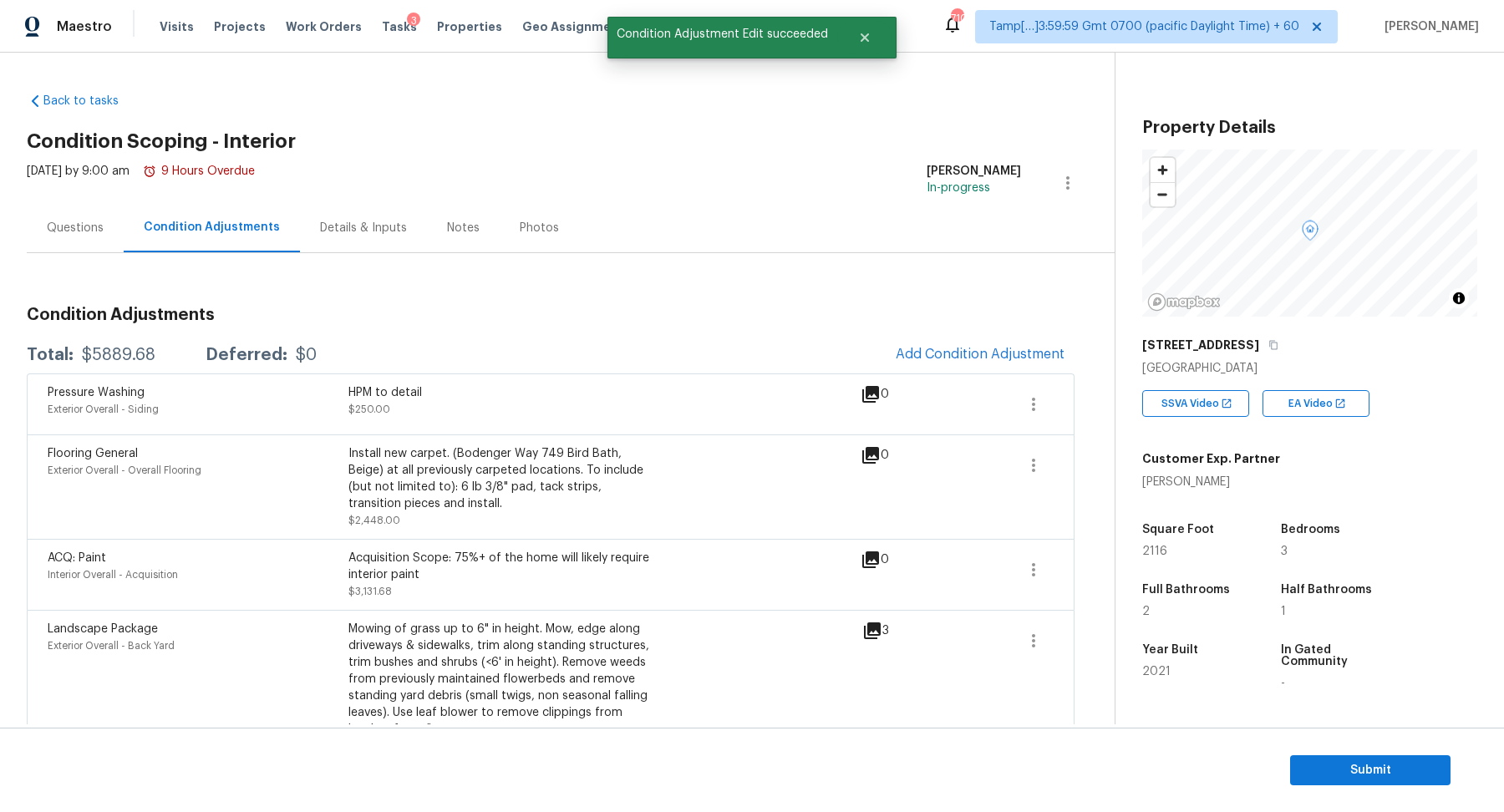
scroll to position [45, 0]
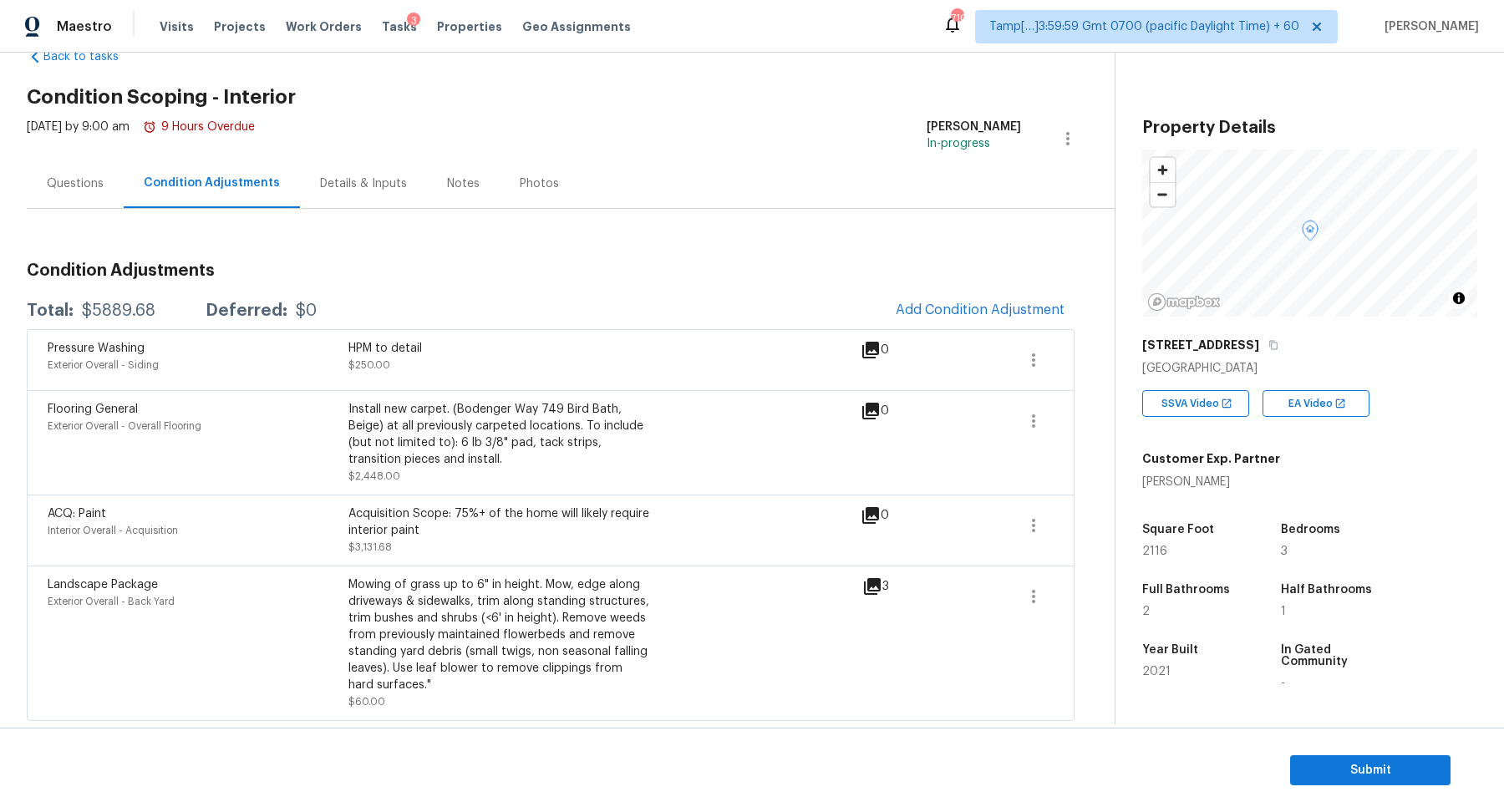
click at [145, 312] on div "$5889.68" at bounding box center [118, 311] width 74 height 16
copy div "$5889.68"
click at [1306, 761] on span "Submit" at bounding box center [1370, 770] width 134 height 21
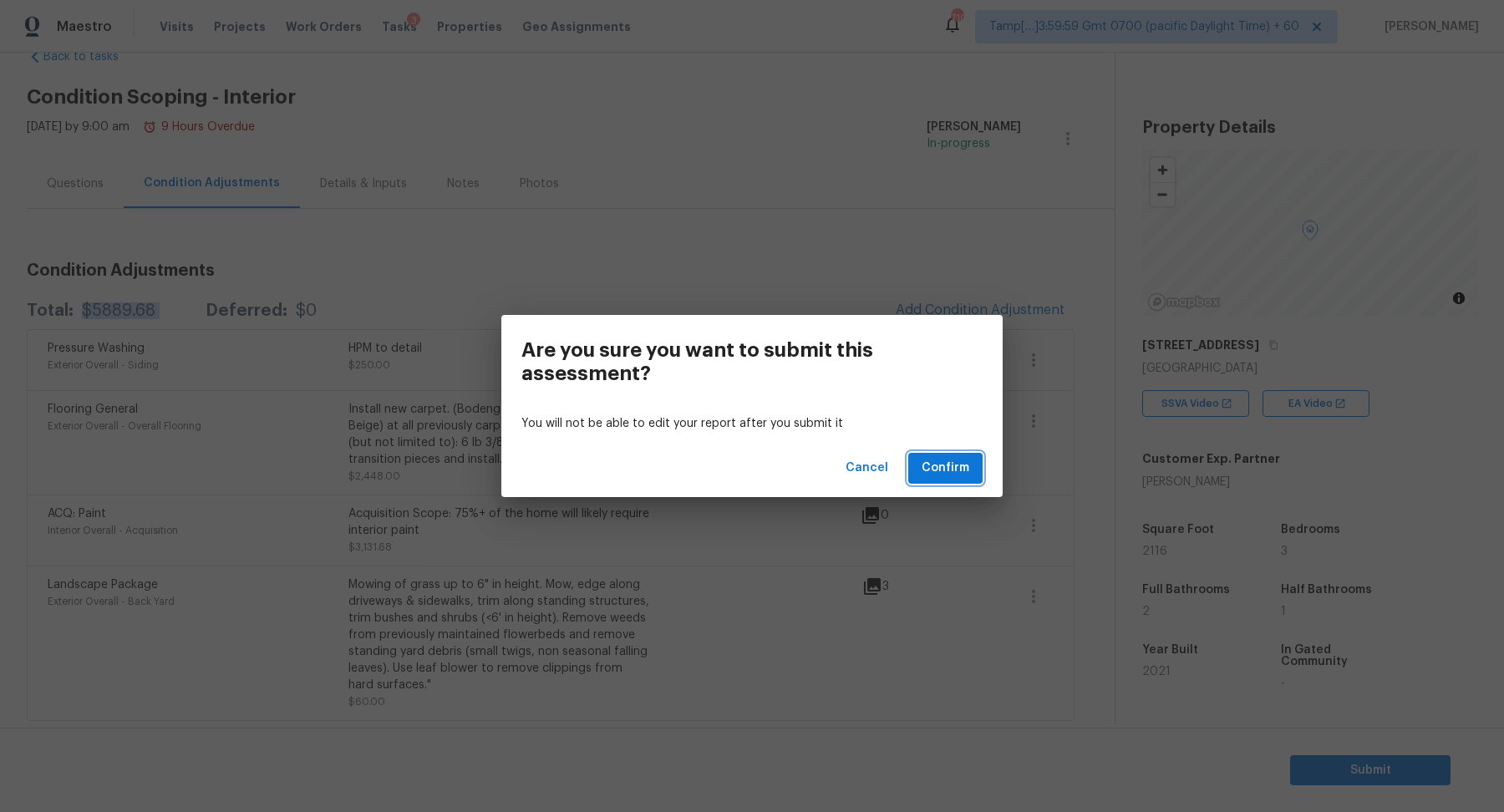
click at [933, 473] on span "Confirm" at bounding box center [946, 468] width 47 height 21
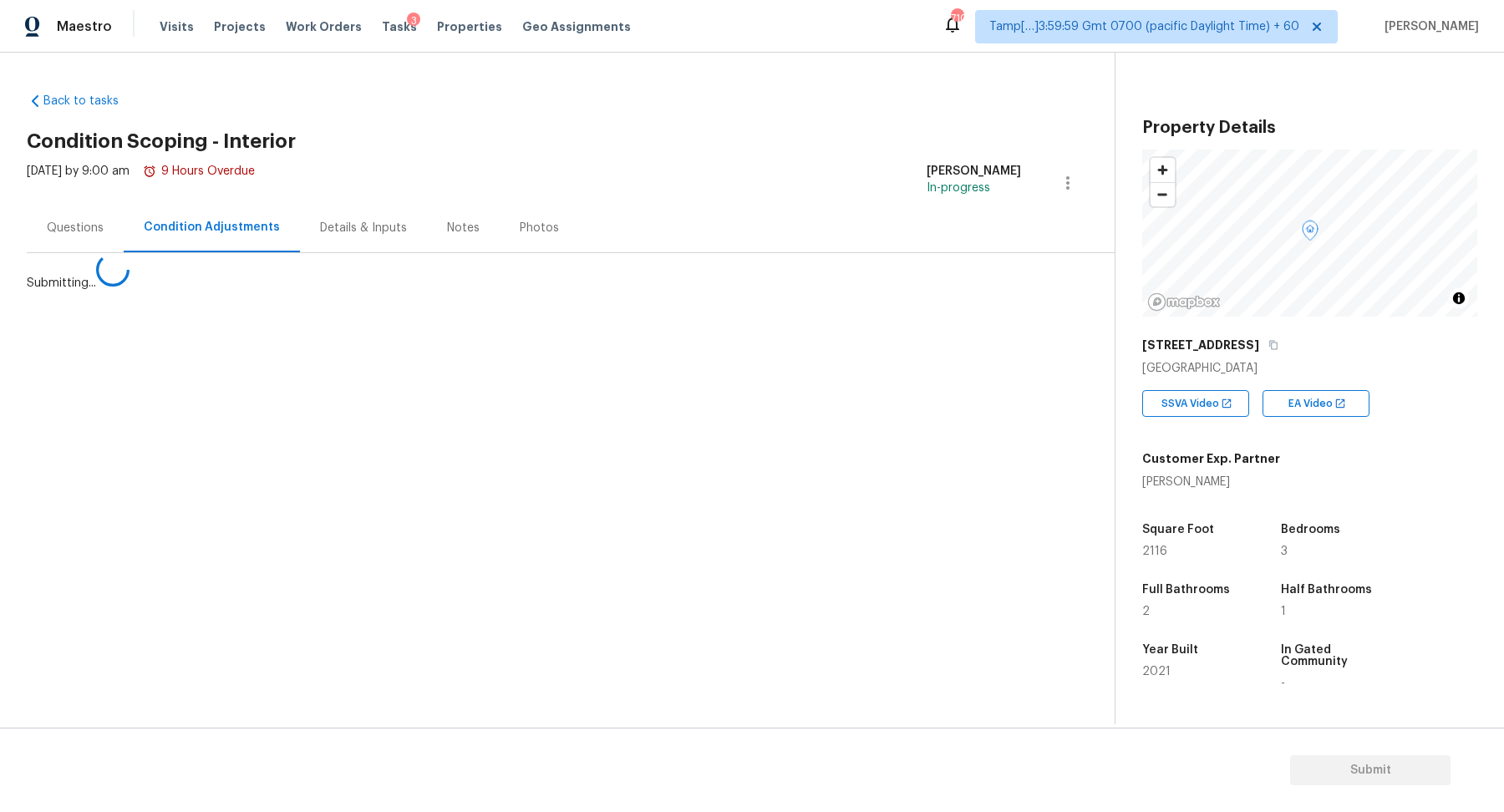
scroll to position [0, 0]
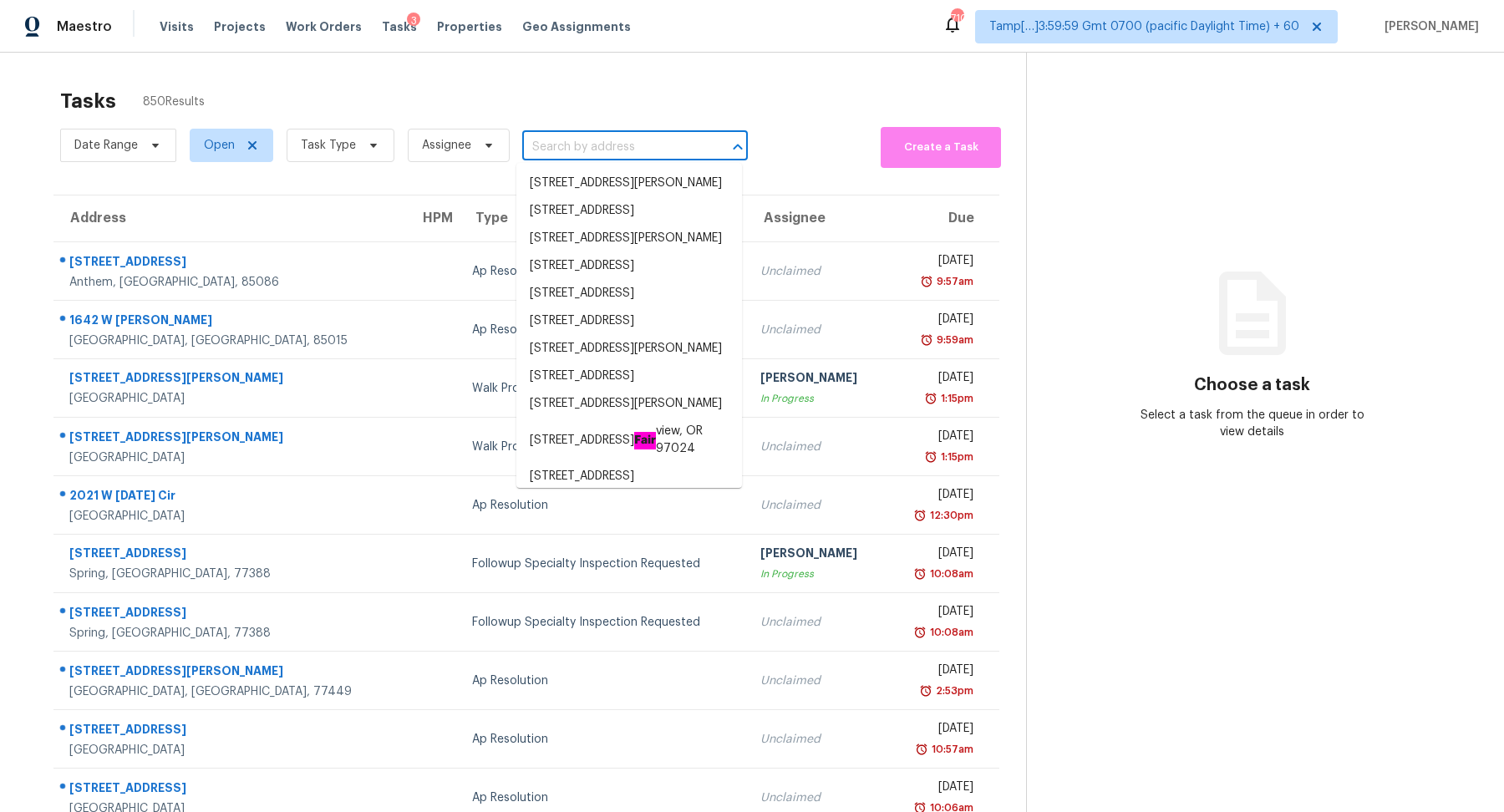
click at [552, 149] on input "text" at bounding box center [611, 147] width 179 height 25
paste input "8202 E Whitton Ave Scottsdale AZ 85251"
type input "8202 E Whitton Ave Scottsdale AZ 85251"
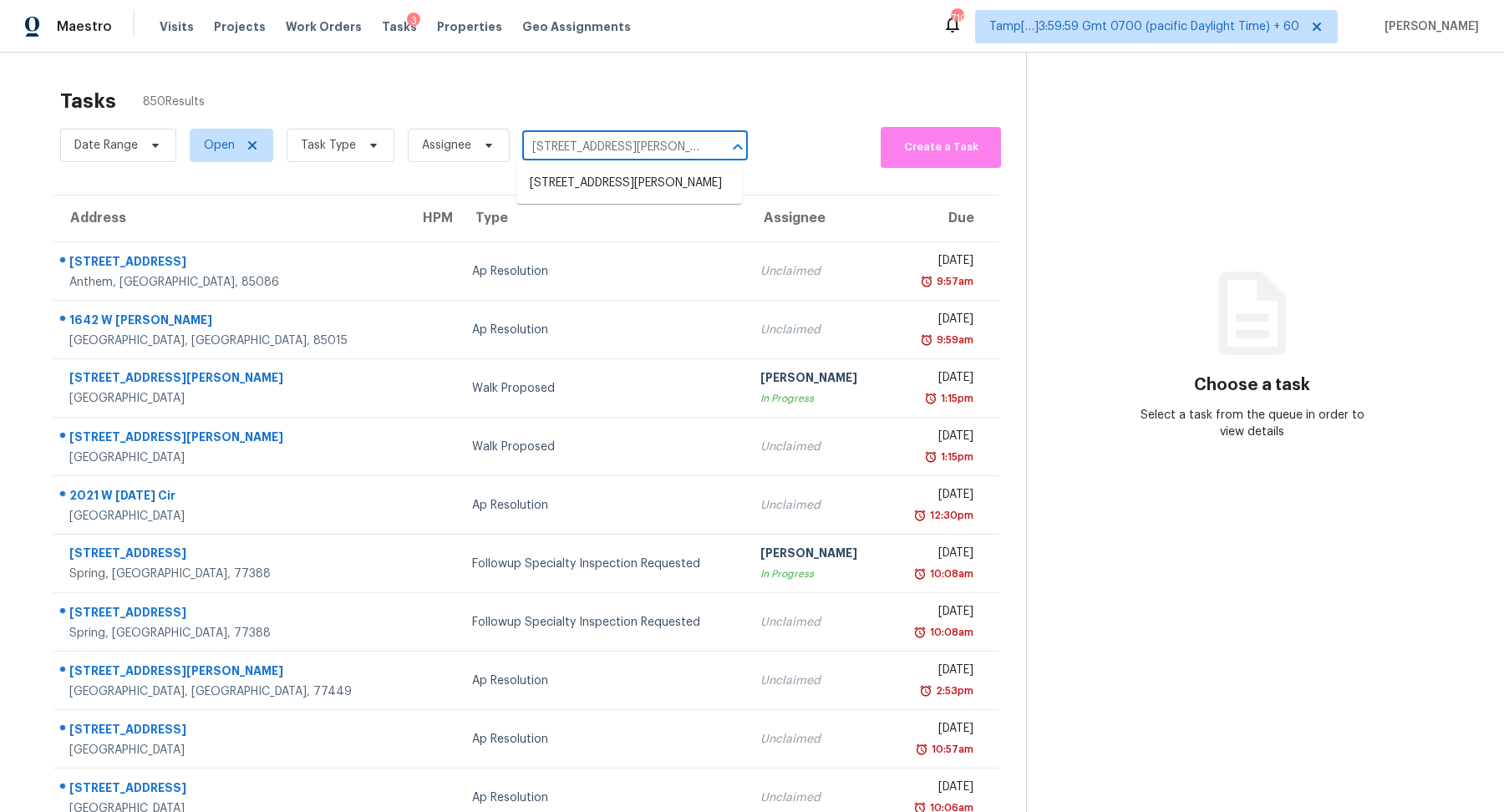
scroll to position [0, 53]
click at [710, 180] on li "8202 E Whitton Ave, Scottsdale, AZ 85251" at bounding box center [629, 184] width 226 height 27
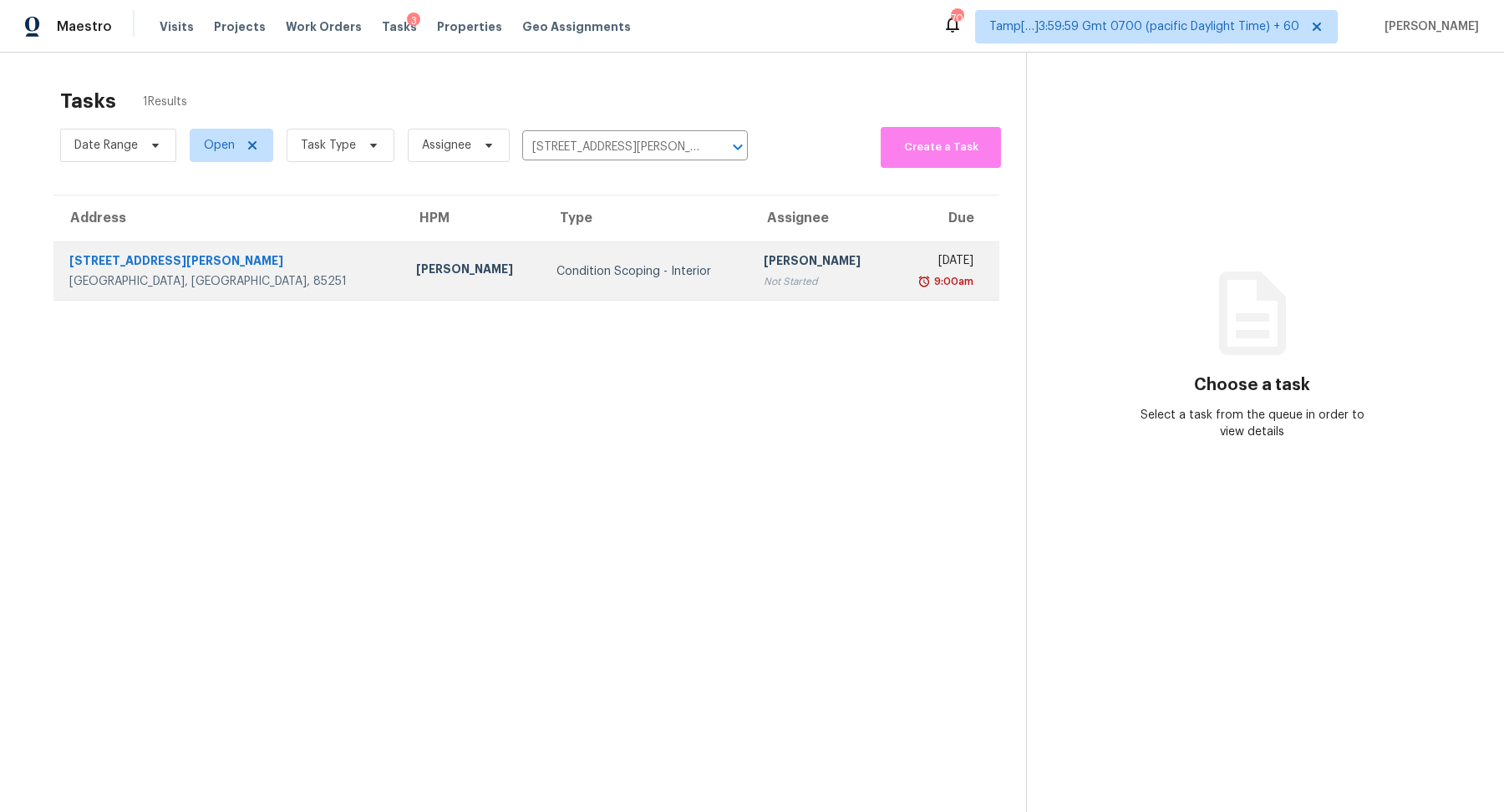
click at [593, 259] on td "Condition Scoping - Interior" at bounding box center [646, 272] width 206 height 58
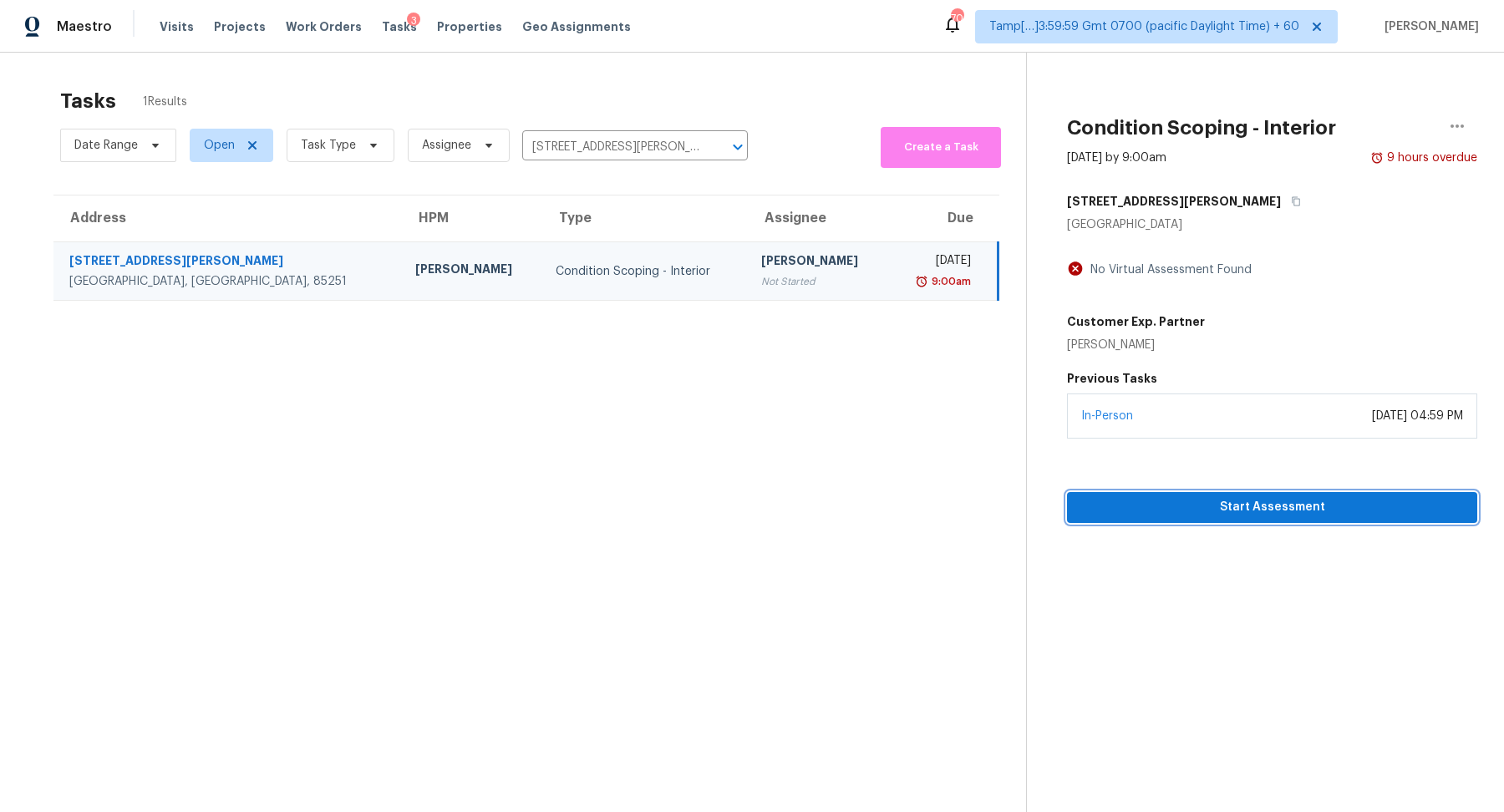
click at [1320, 520] on button "Start Assessment" at bounding box center [1272, 507] width 410 height 31
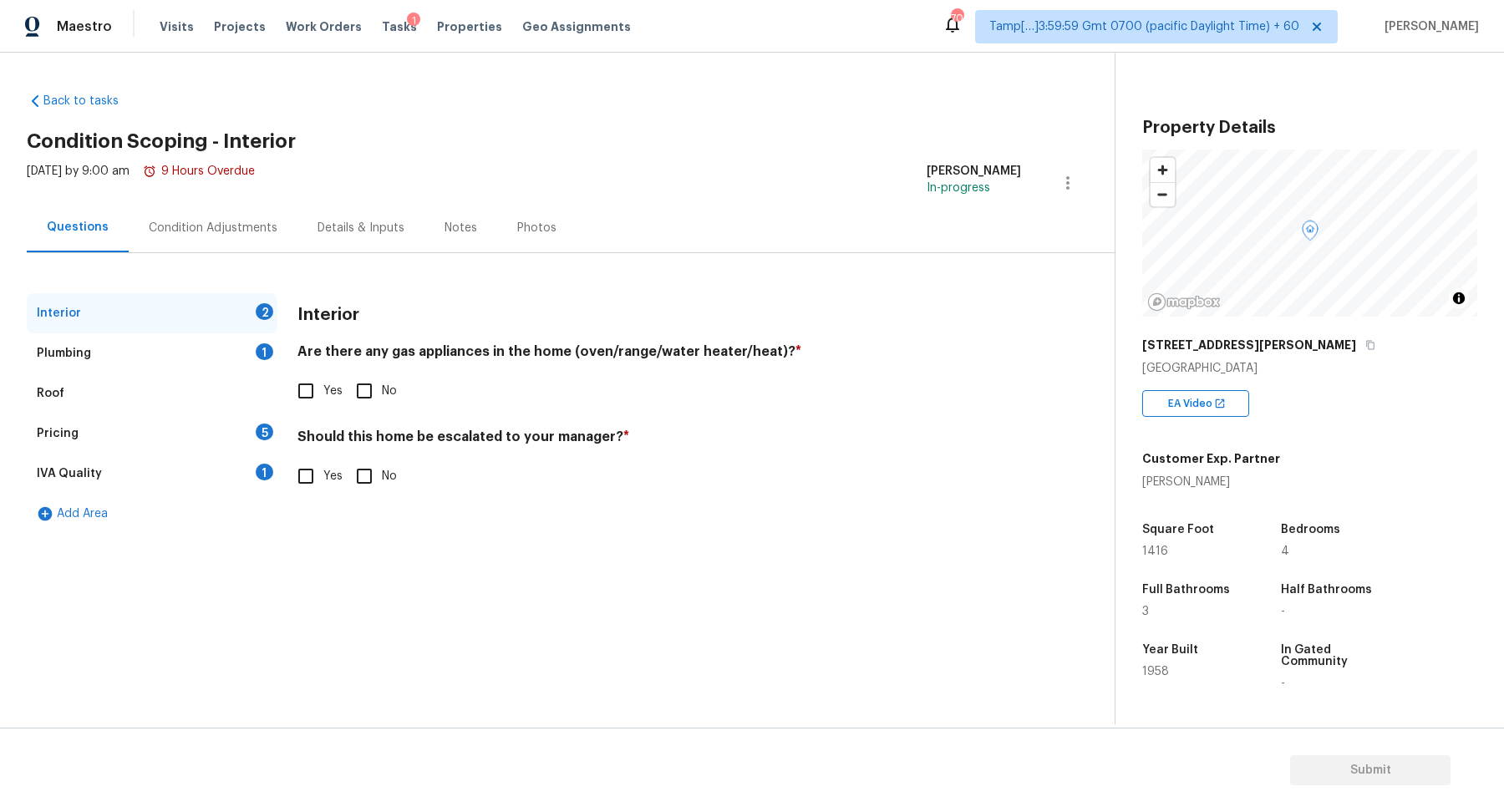
click at [361, 397] on input "No" at bounding box center [364, 391] width 35 height 35
checkbox input "true"
click at [265, 396] on div "Roof" at bounding box center [152, 394] width 251 height 40
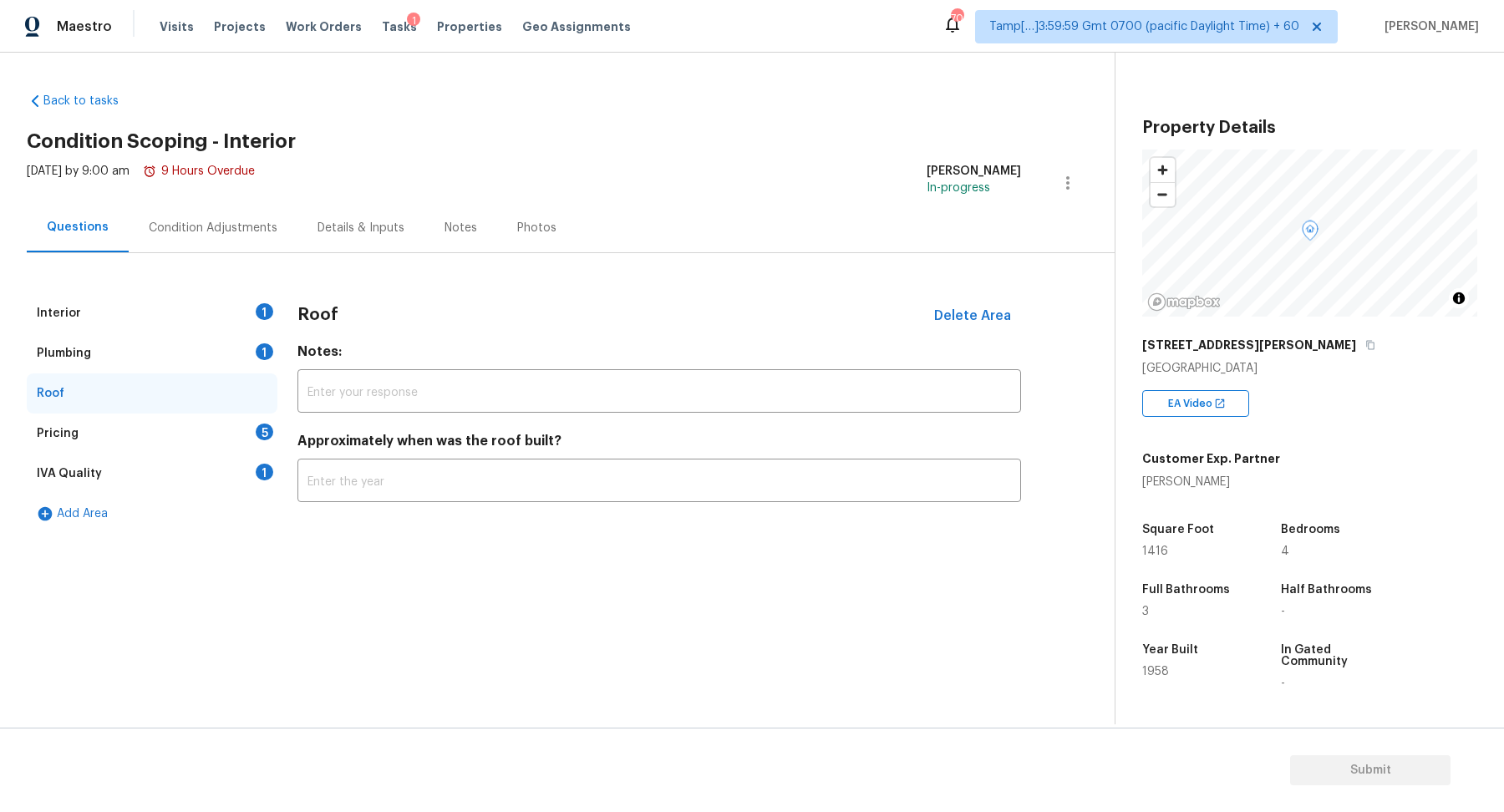
click at [261, 301] on div "Interior 1" at bounding box center [152, 314] width 251 height 40
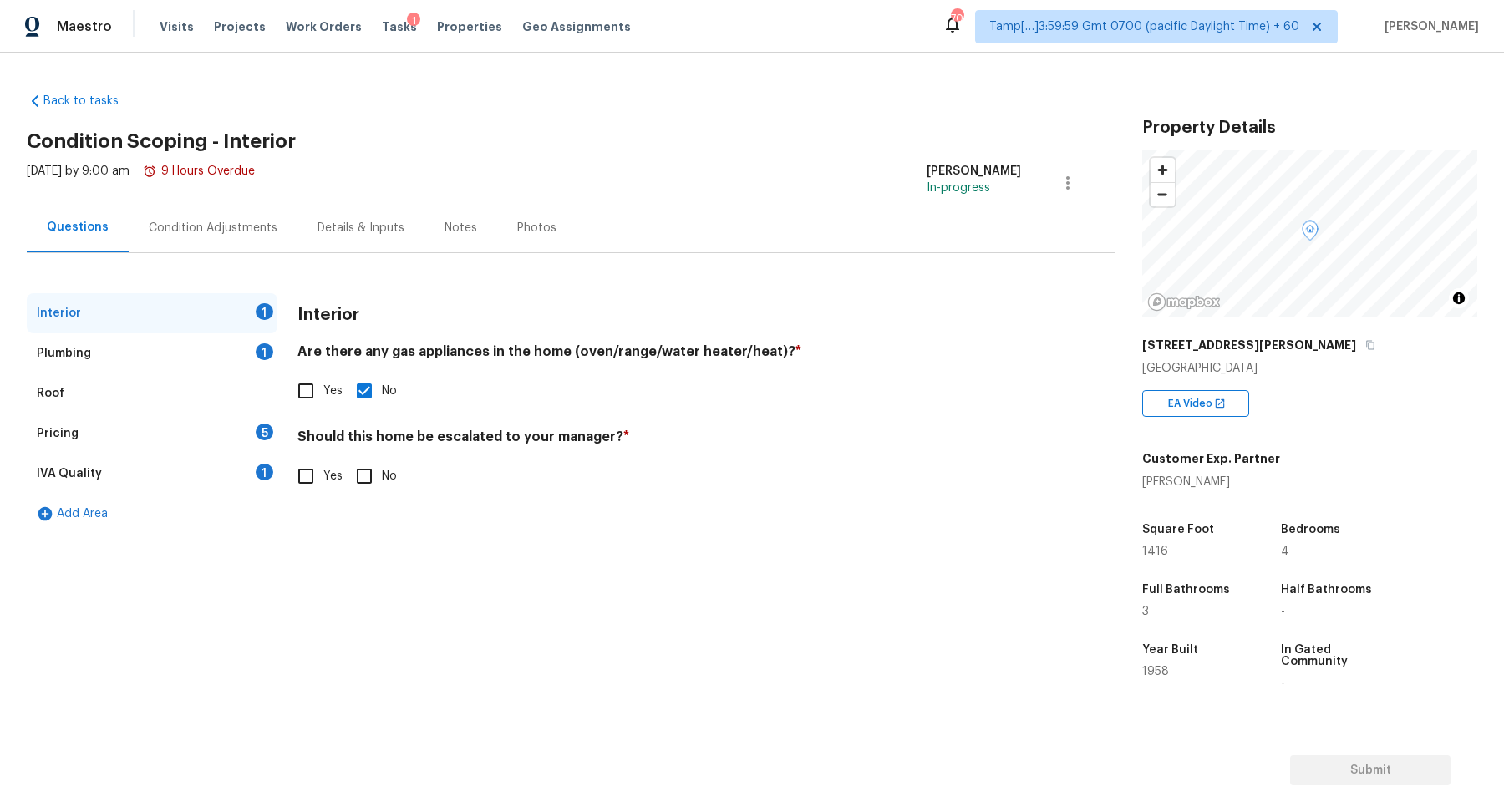
click at [304, 481] on input "Yes" at bounding box center [306, 476] width 35 height 35
checkbox input "true"
click at [313, 613] on icon "button" at bounding box center [318, 607] width 16 height 15
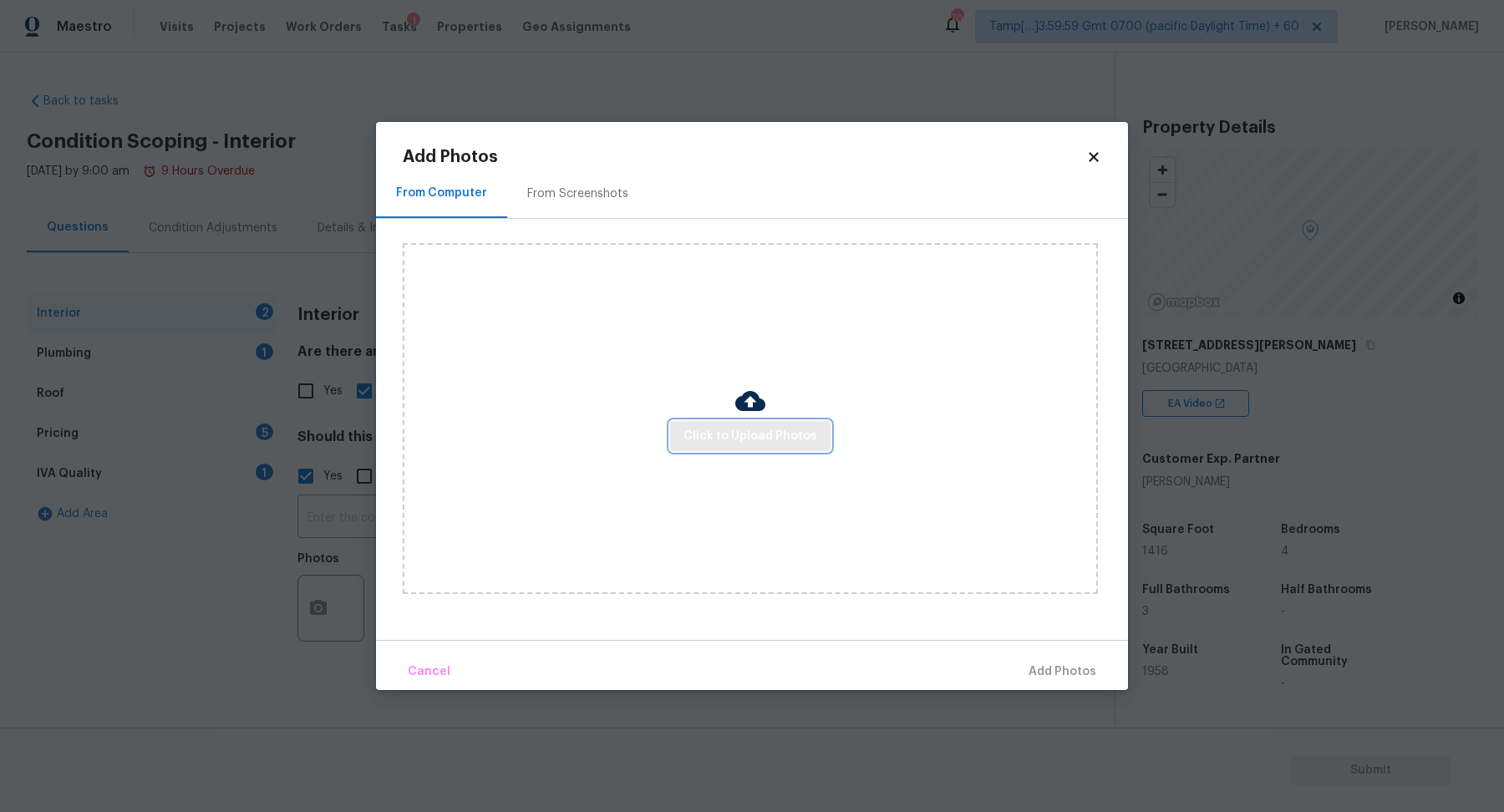
click at [742, 424] on button "Click to Upload Photos" at bounding box center [750, 436] width 160 height 31
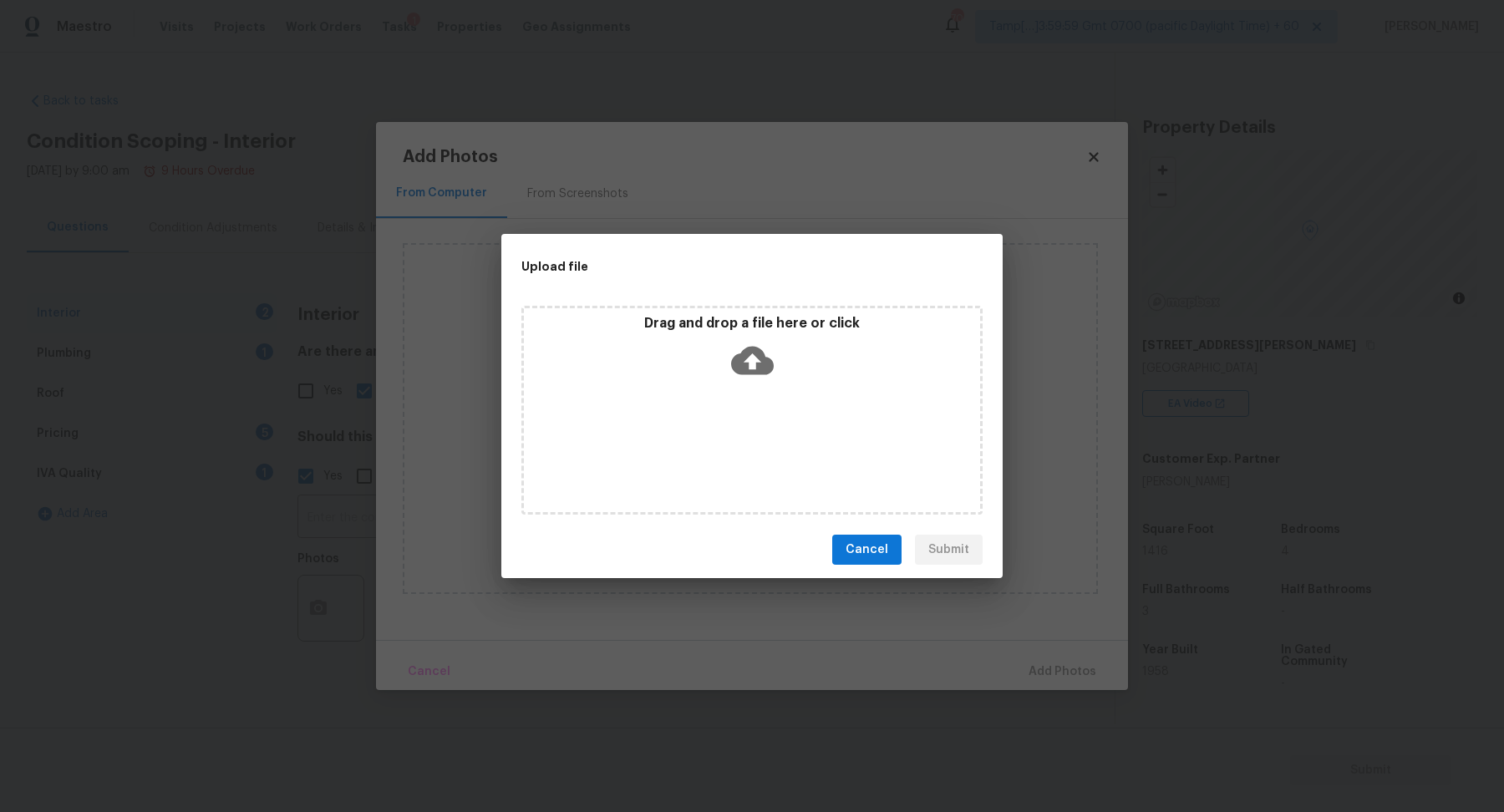
click at [762, 388] on div "Drag and drop a file here or click" at bounding box center [751, 410] width 461 height 209
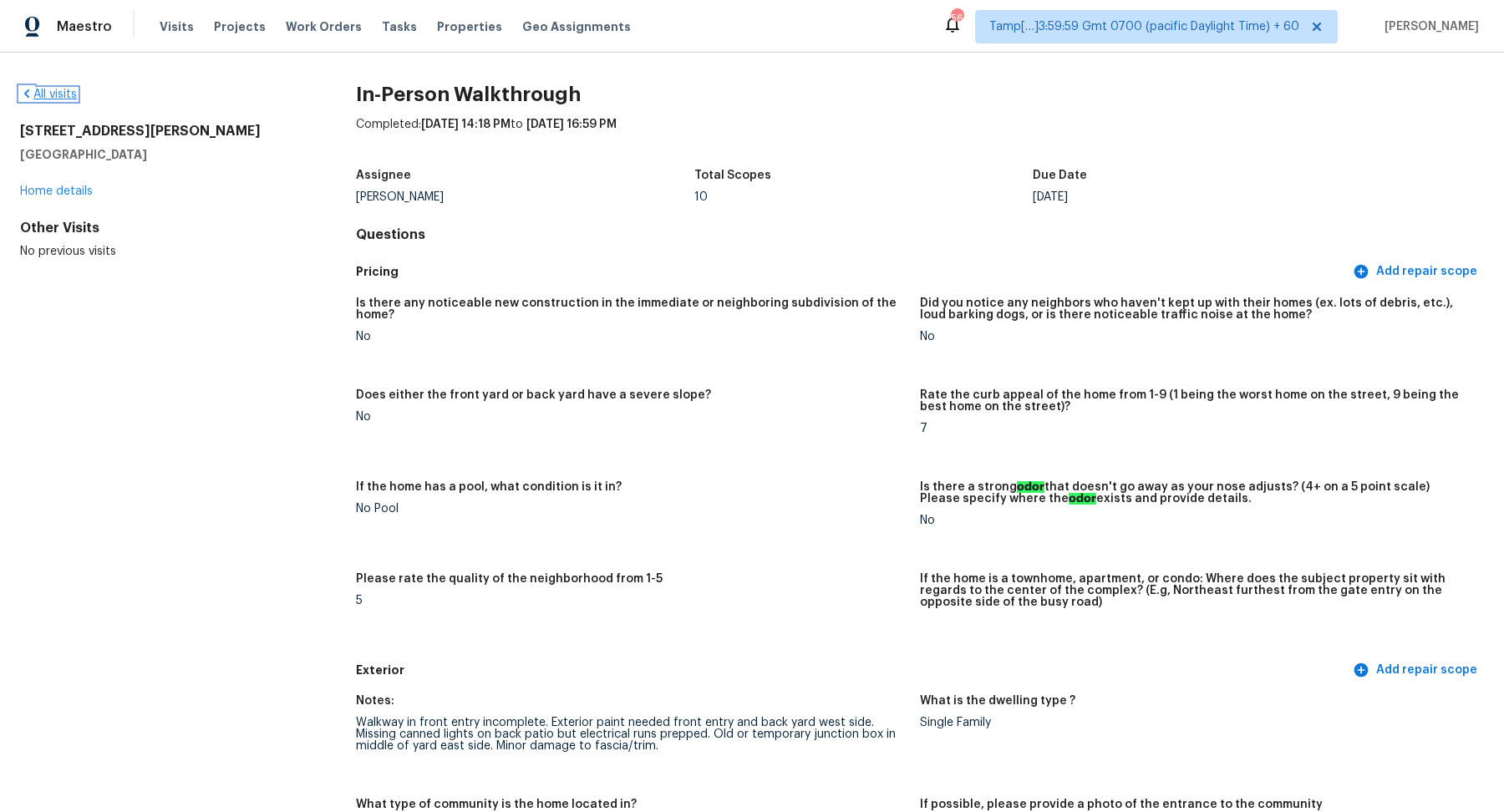
click at [30, 96] on icon at bounding box center [26, 94] width 14 height 14
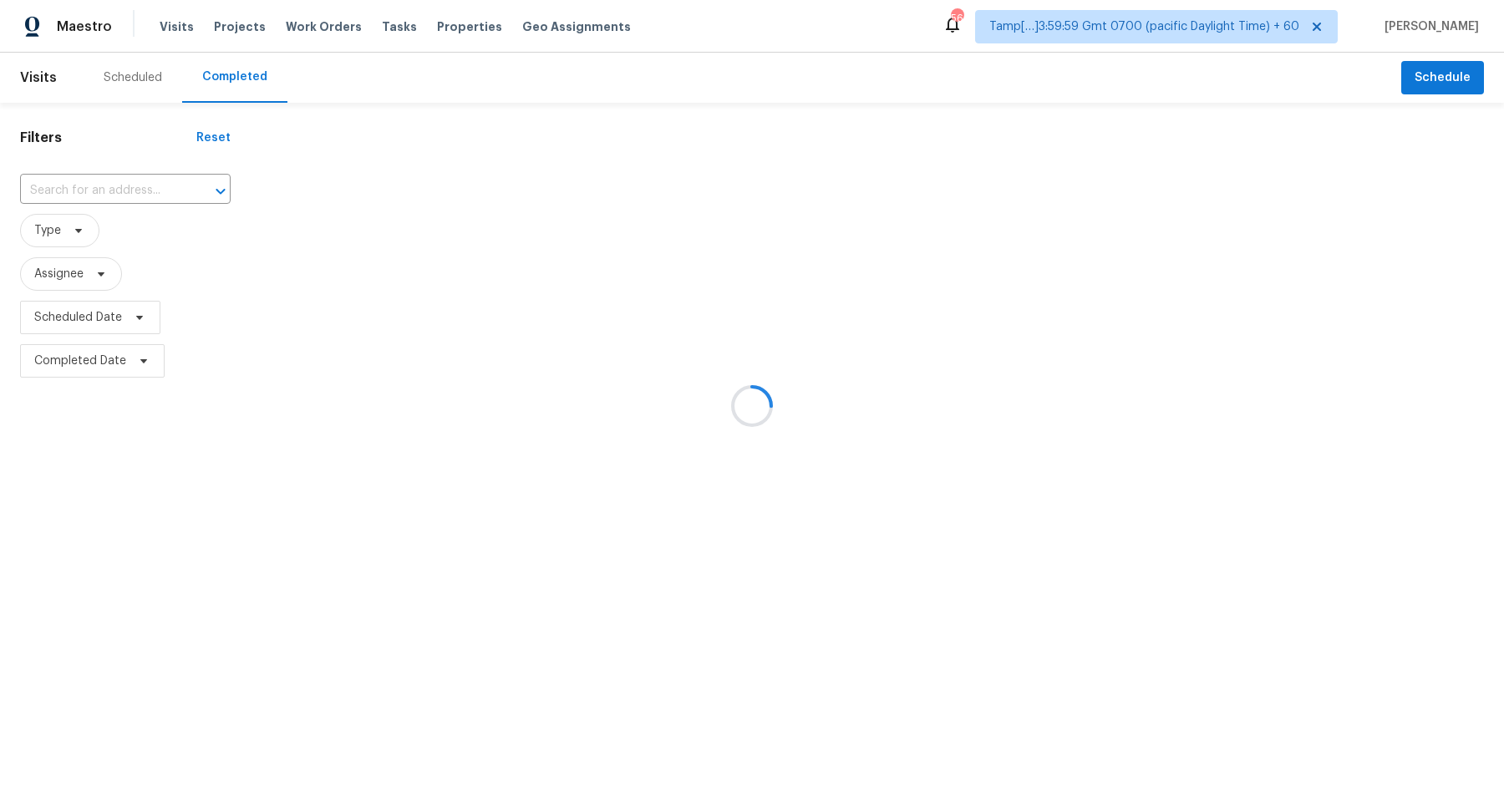
click at [75, 170] on div at bounding box center [752, 406] width 1504 height 812
click at [78, 185] on div at bounding box center [752, 406] width 1504 height 812
click at [108, 189] on div at bounding box center [752, 406] width 1504 height 812
click at [117, 189] on div at bounding box center [752, 406] width 1504 height 812
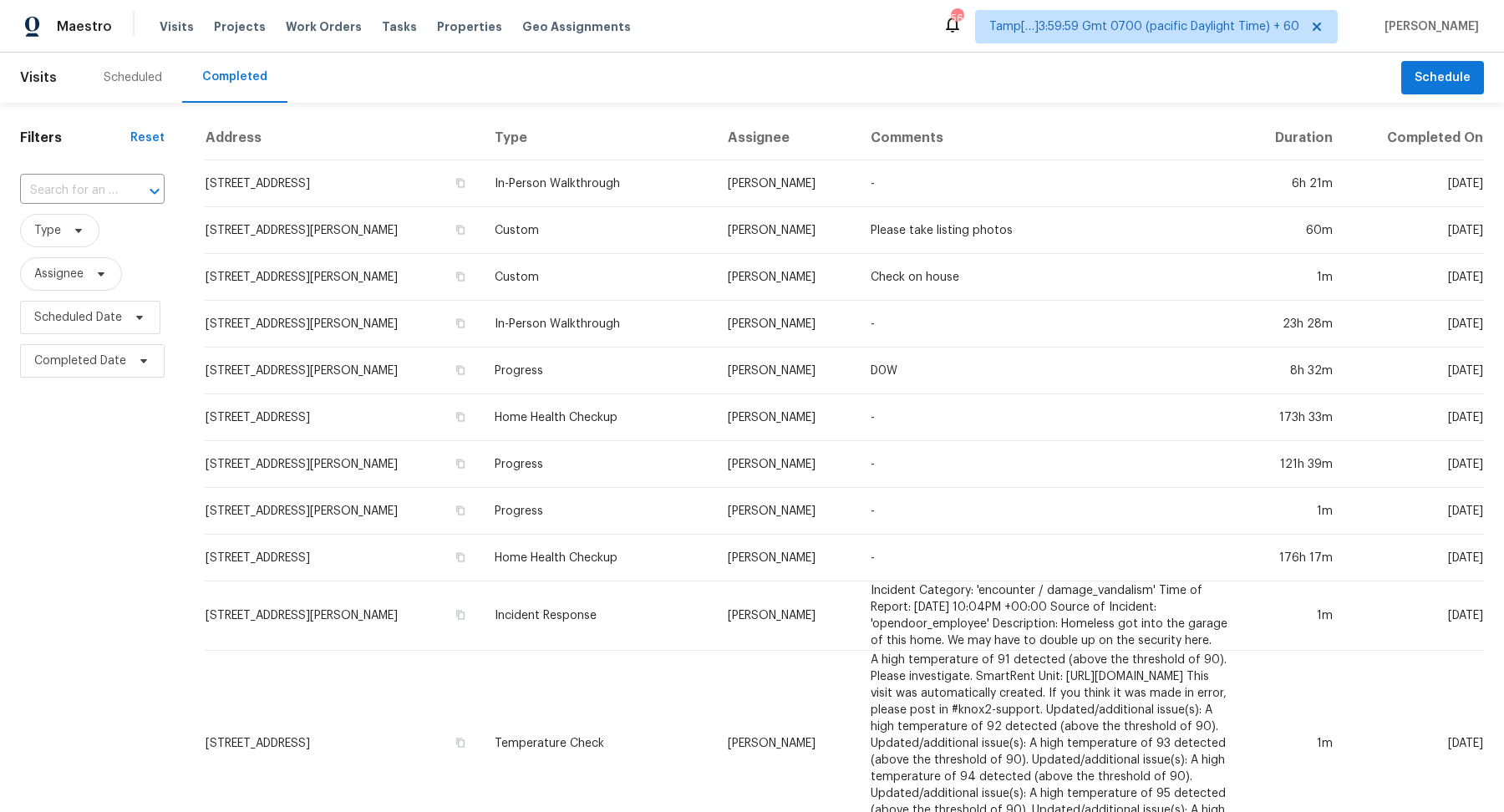
click at [117, 189] on div "​" at bounding box center [92, 191] width 145 height 25
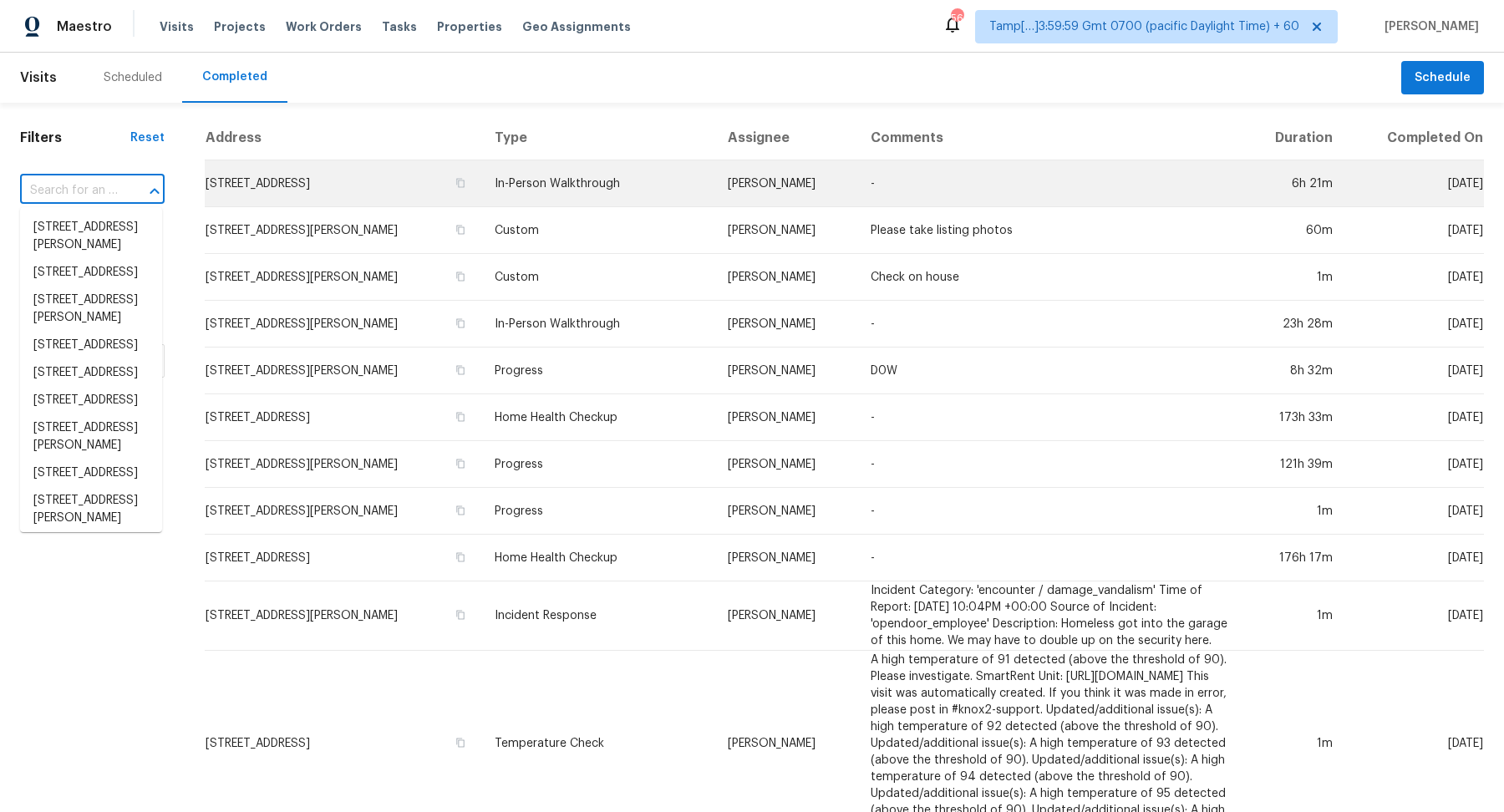
paste input "243 Driftwood Ln Bastrop TX 78602"
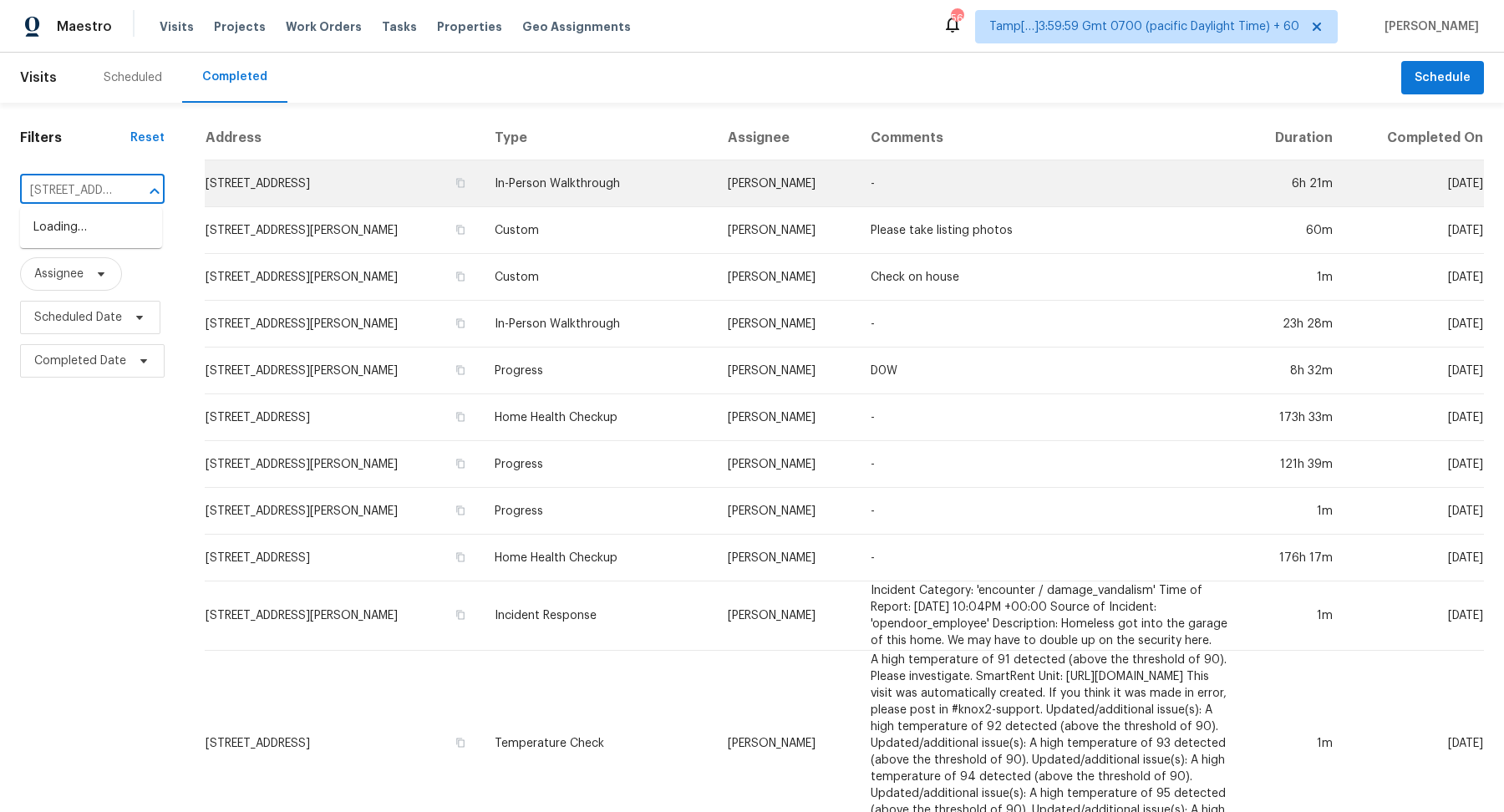
type input "243 Driftwood Ln Bastrop TX 78602"
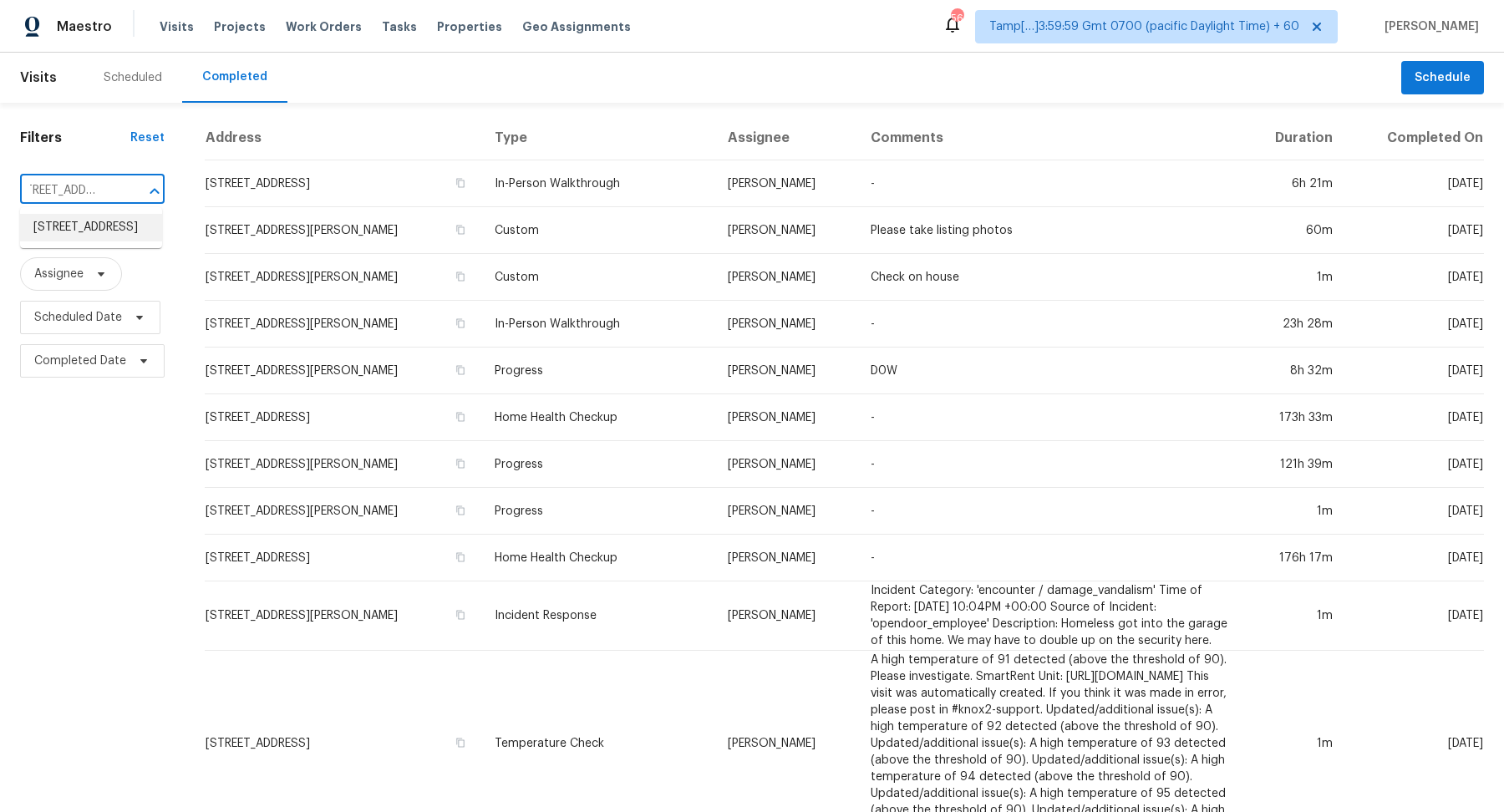
click at [33, 233] on li "243 Driftwood Ln, Bastrop, TX 78602" at bounding box center [91, 227] width 142 height 27
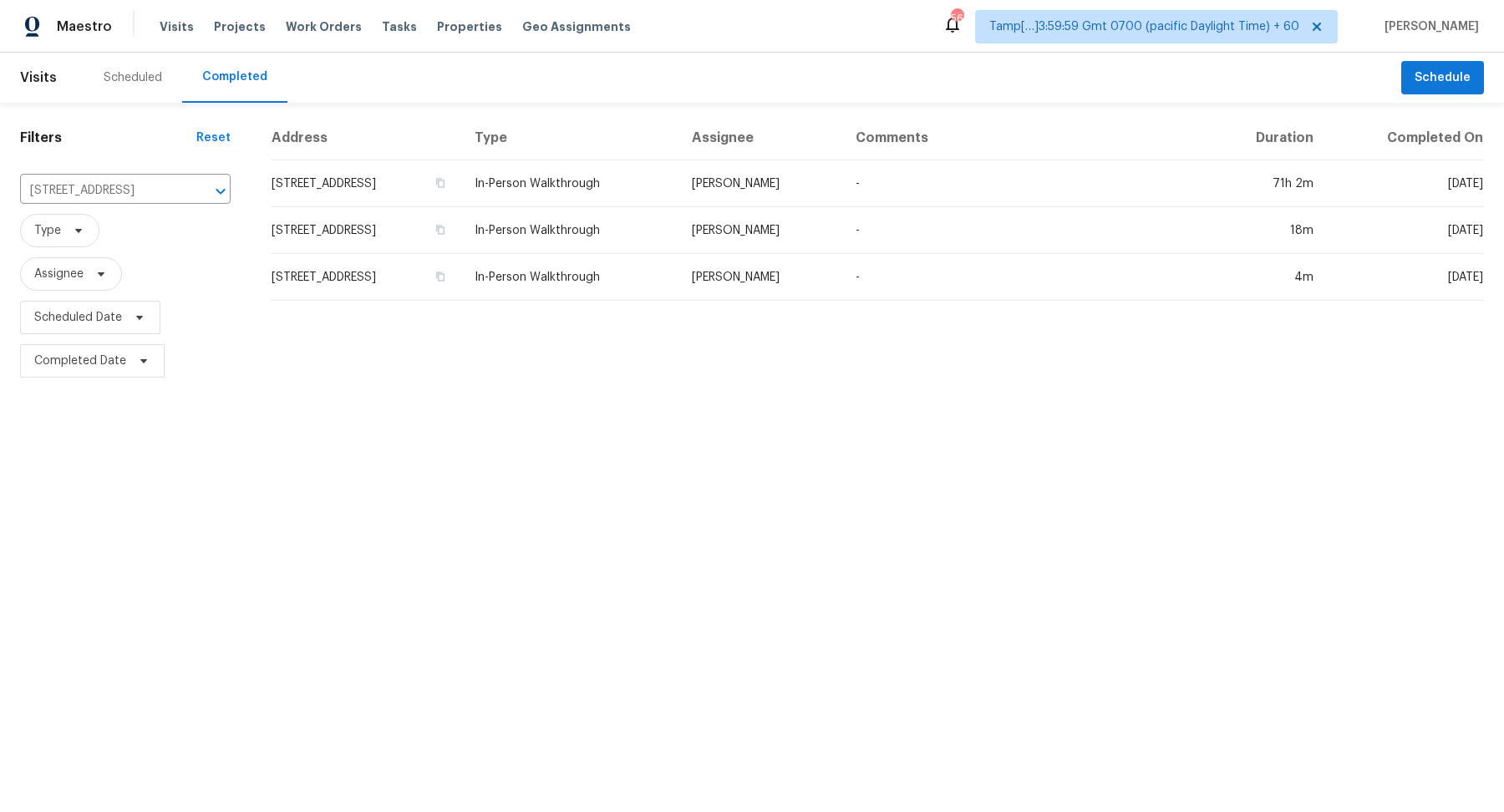
click at [353, 190] on td "243 Driftwood Ln, Bastrop, TX 78602" at bounding box center [366, 183] width 191 height 46
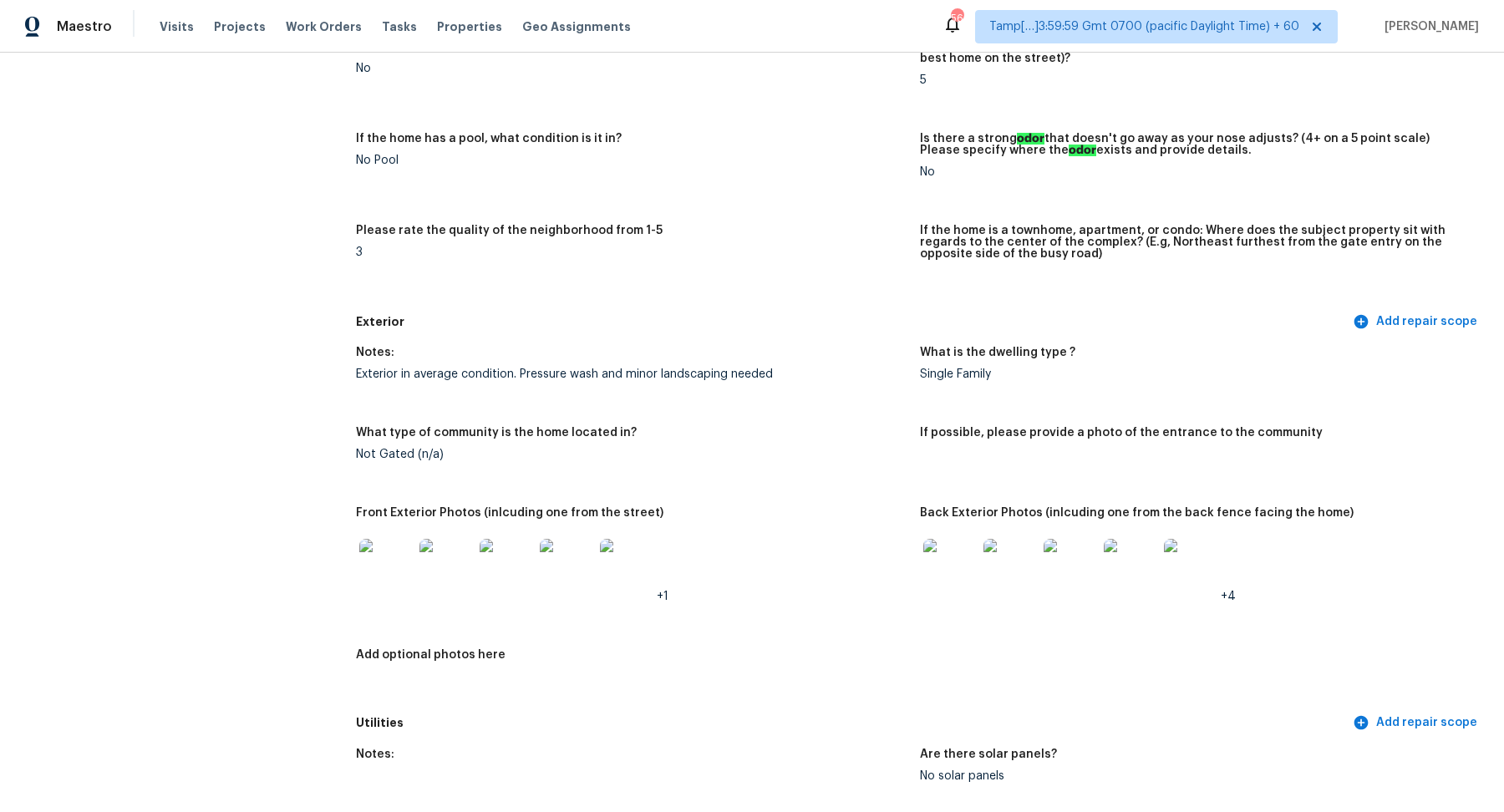
scroll to position [297, 0]
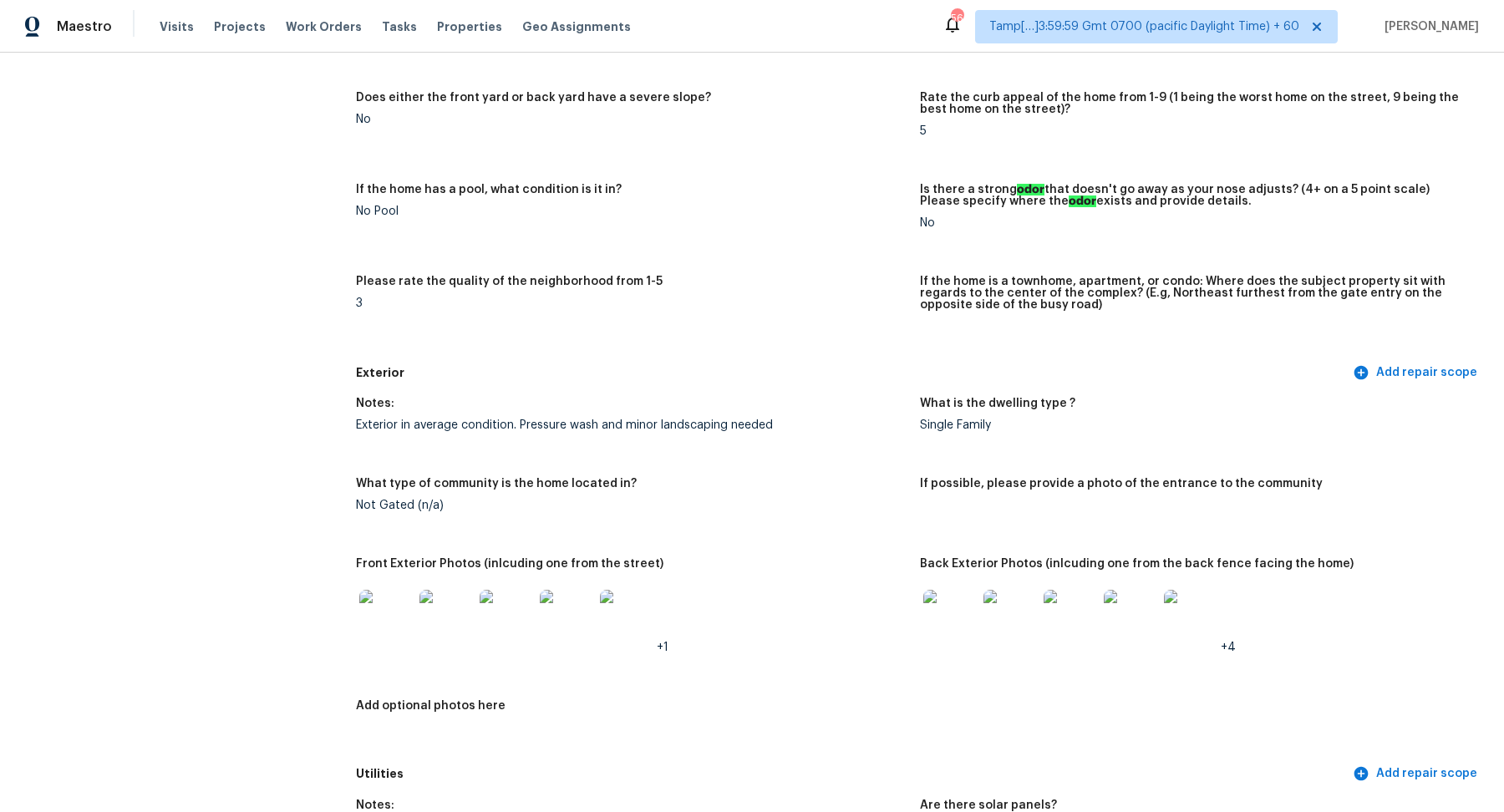
click at [396, 620] on img at bounding box center [386, 617] width 54 height 54
click at [1237, 451] on figure "What is the dwelling type ? Single Family" at bounding box center [1202, 427] width 564 height 60
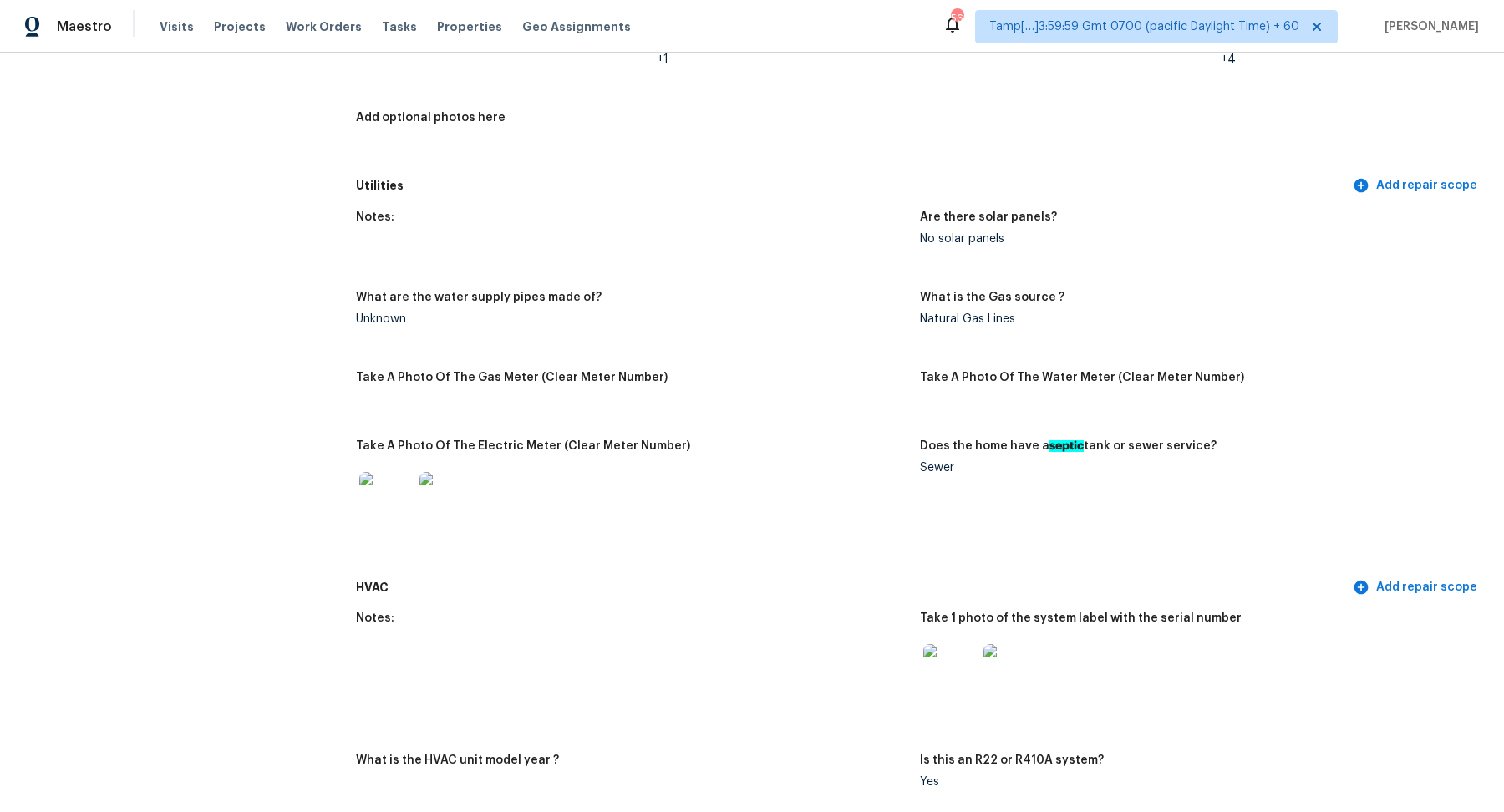
scroll to position [511, 0]
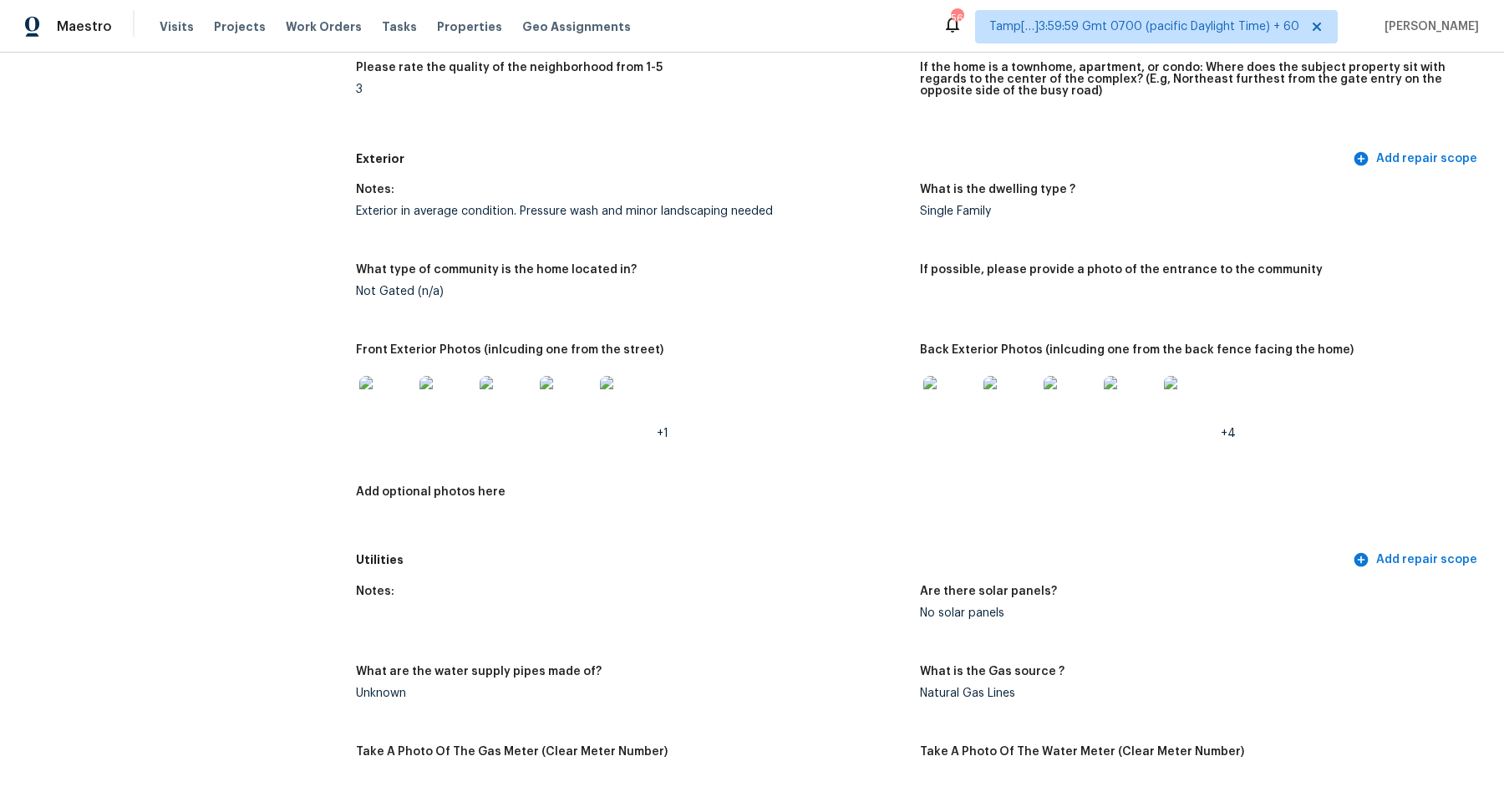
click at [952, 425] on img at bounding box center [950, 403] width 54 height 54
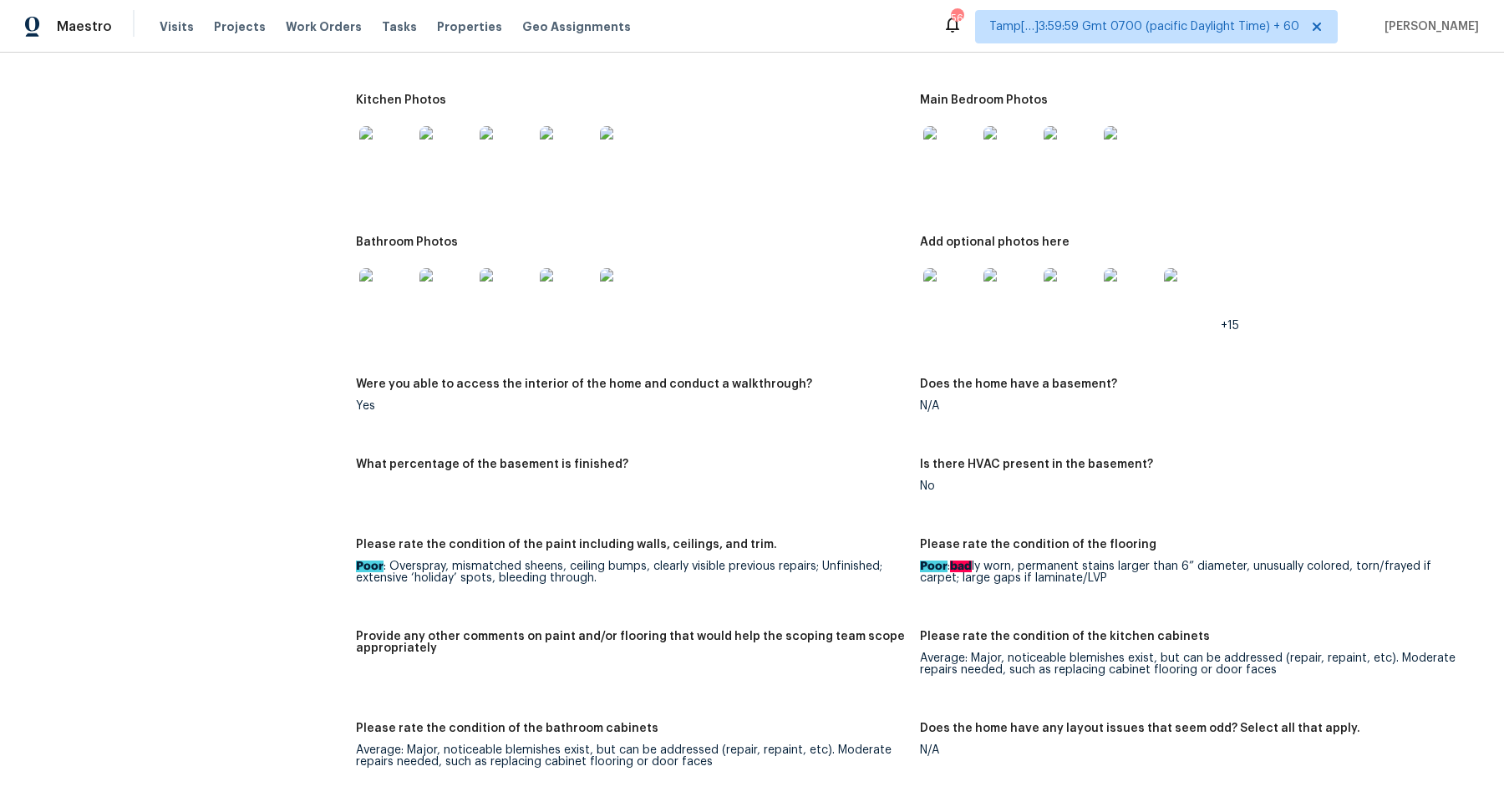
scroll to position [2284, 0]
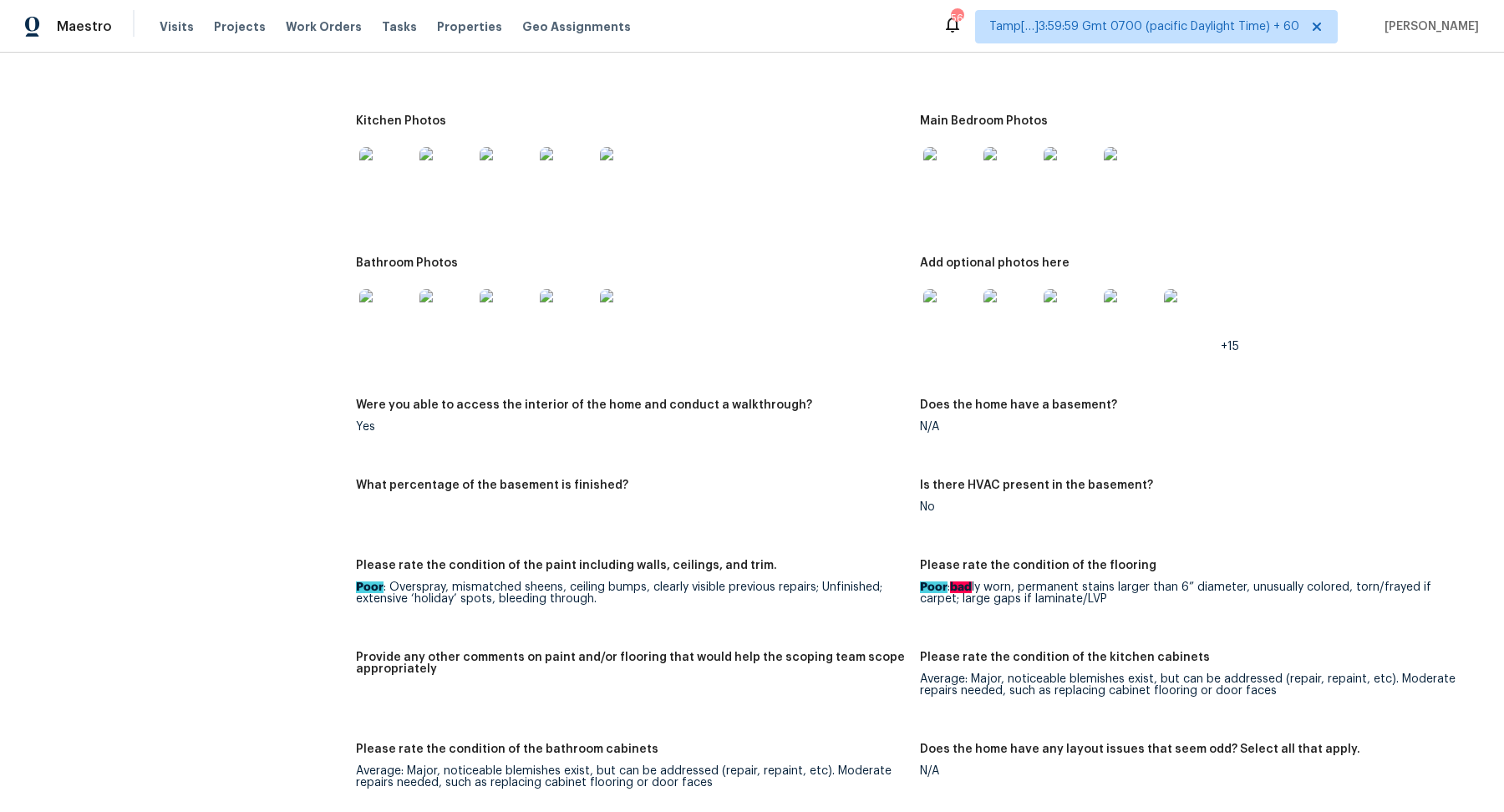
click at [930, 303] on img at bounding box center [950, 316] width 54 height 54
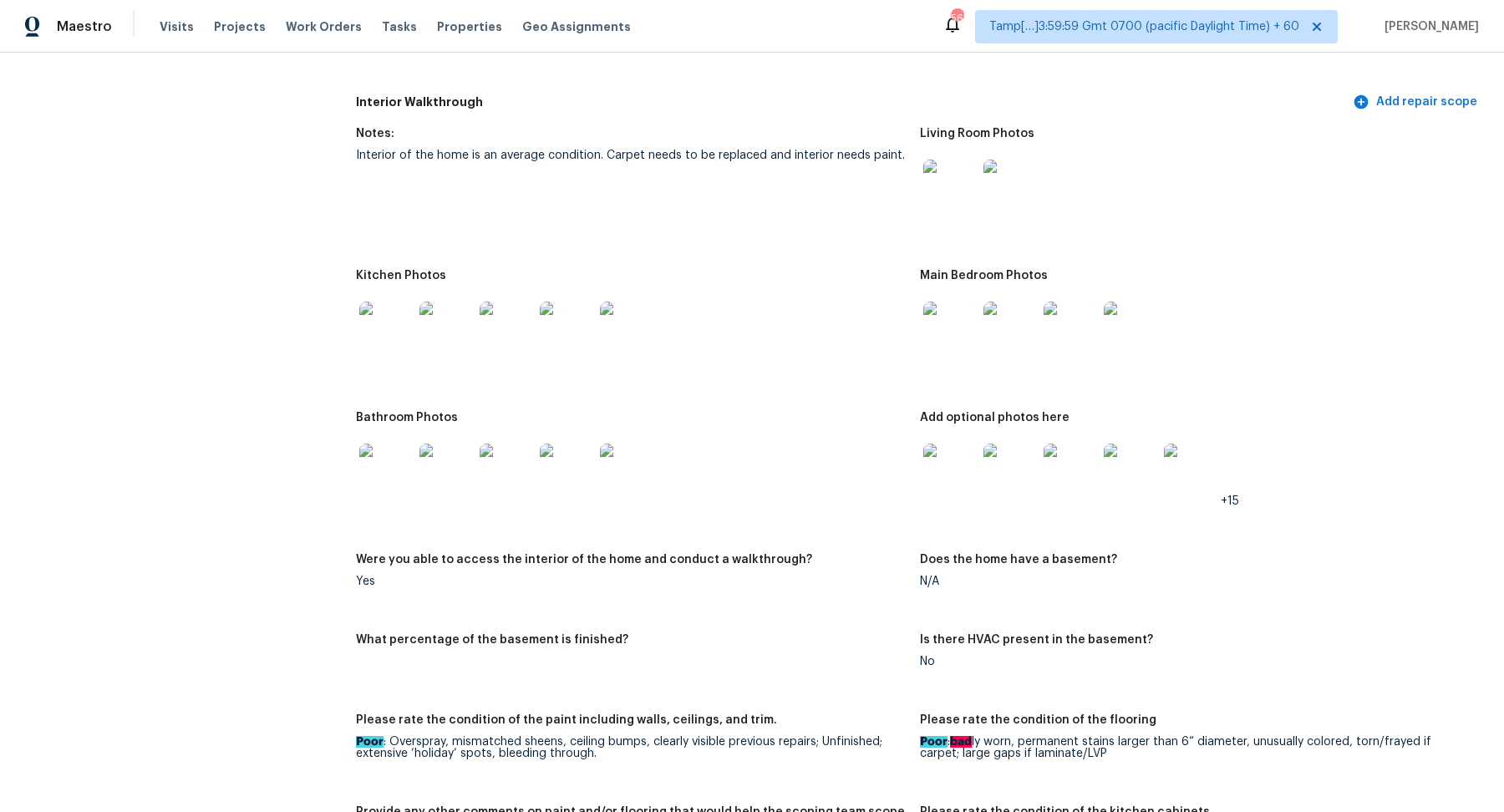
scroll to position [2010, 0]
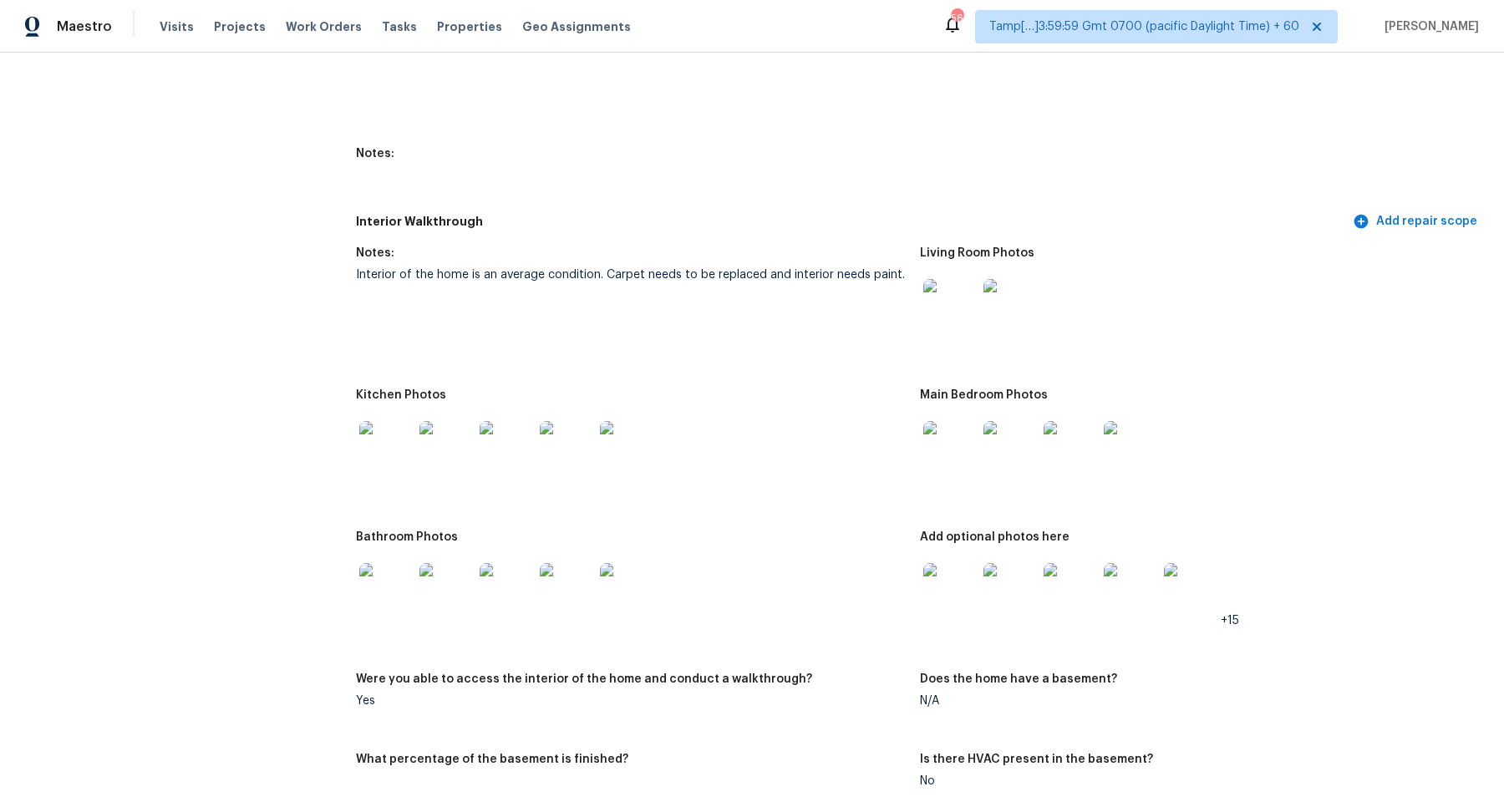
click at [972, 296] on img at bounding box center [950, 306] width 54 height 54
click at [405, 427] on img at bounding box center [386, 447] width 54 height 54
click at [964, 438] on img at bounding box center [950, 447] width 54 height 54
click at [965, 586] on img at bounding box center [950, 589] width 54 height 54
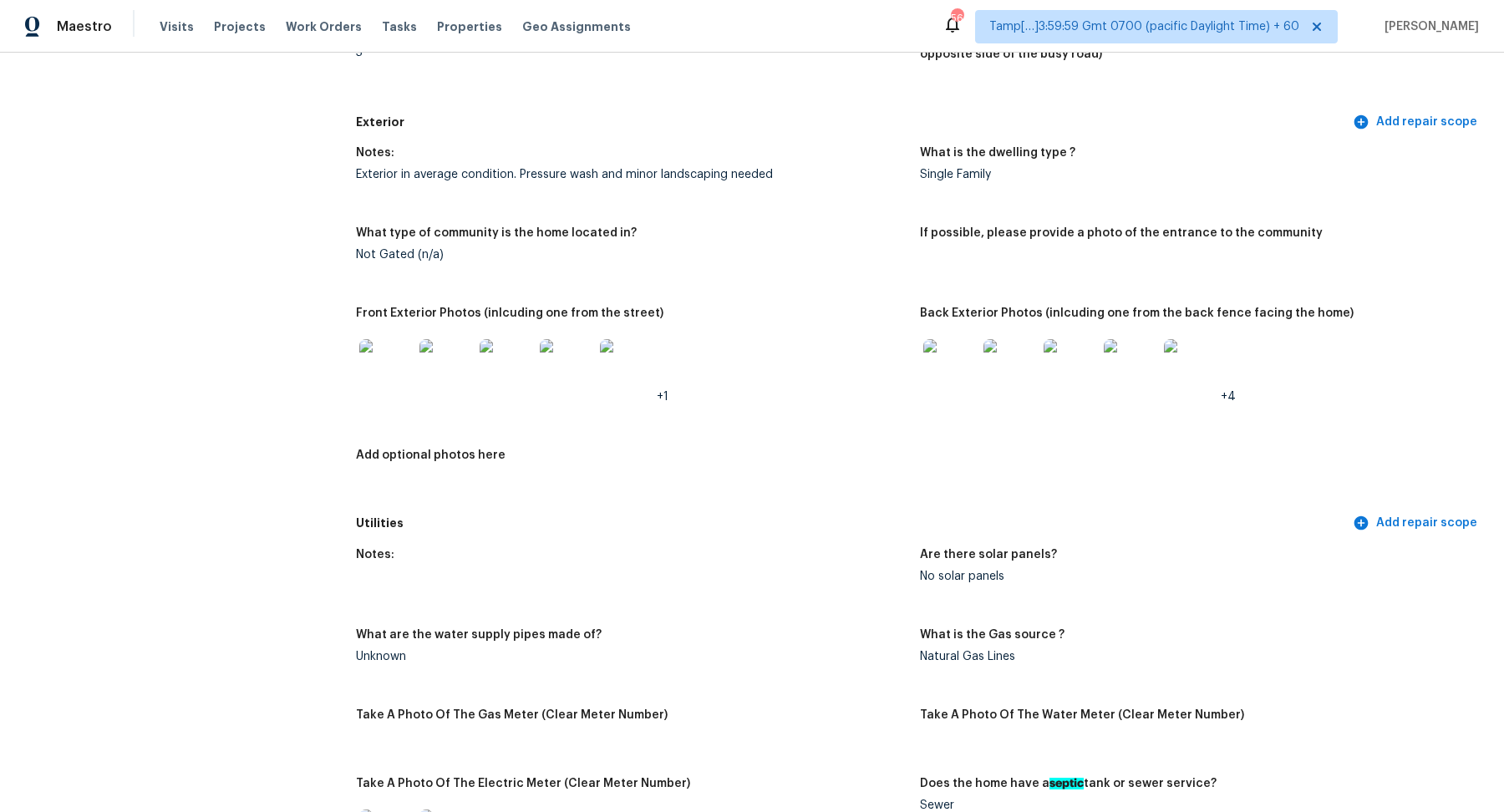
scroll to position [0, 0]
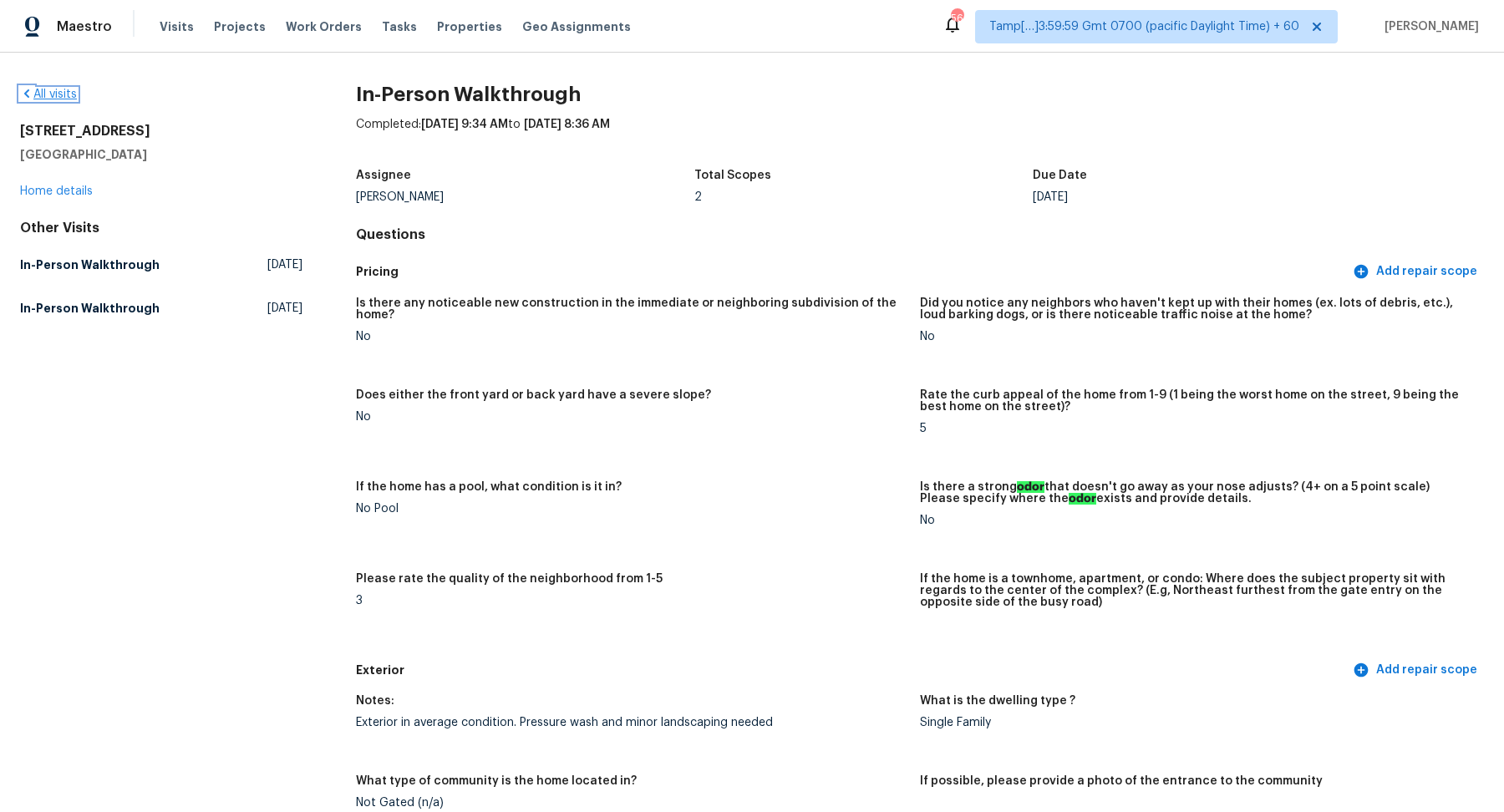
click at [55, 95] on link "All visits" at bounding box center [48, 94] width 56 height 12
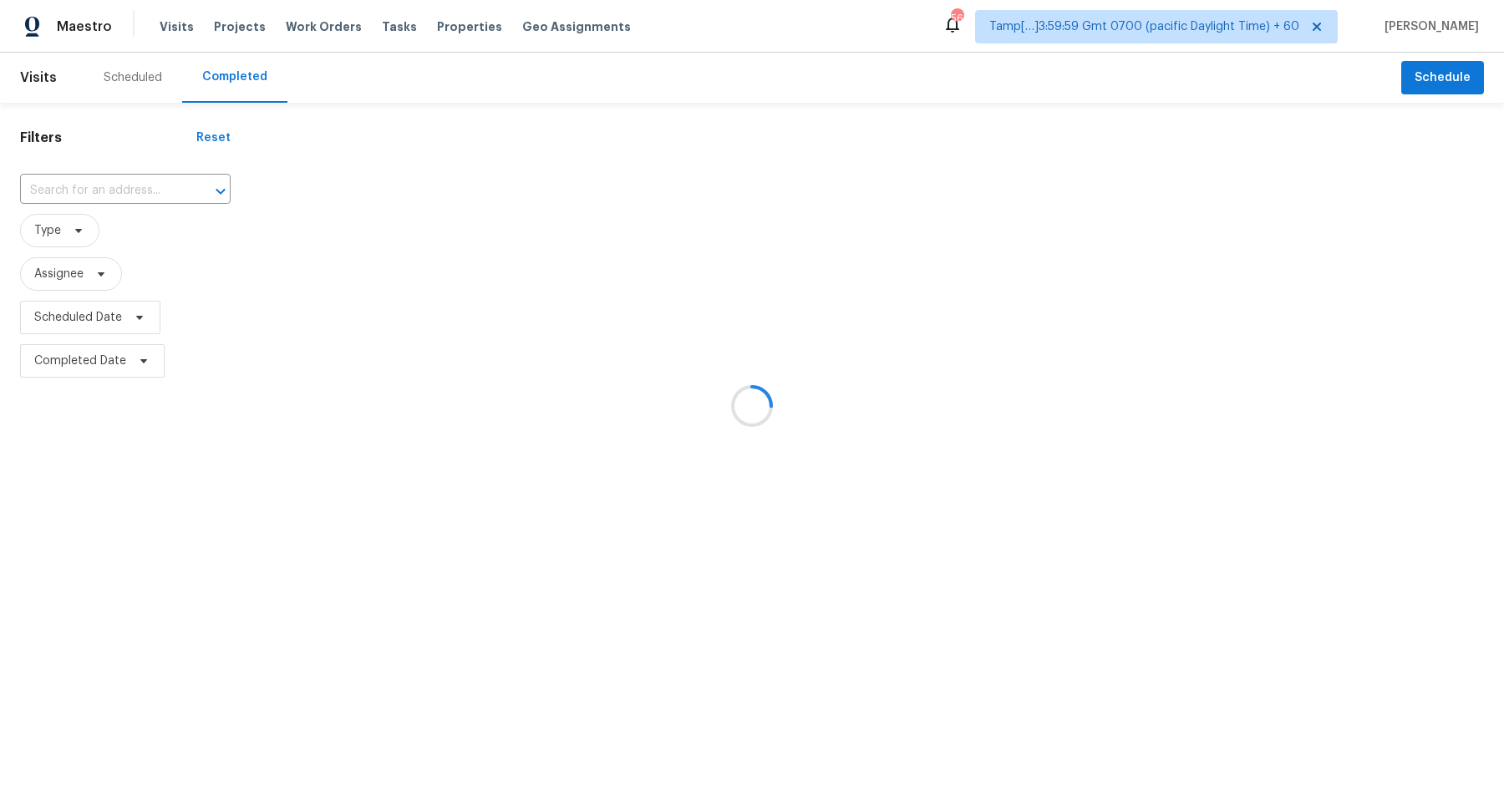
click at [110, 215] on div at bounding box center [752, 406] width 1504 height 812
click at [129, 195] on div at bounding box center [752, 406] width 1504 height 812
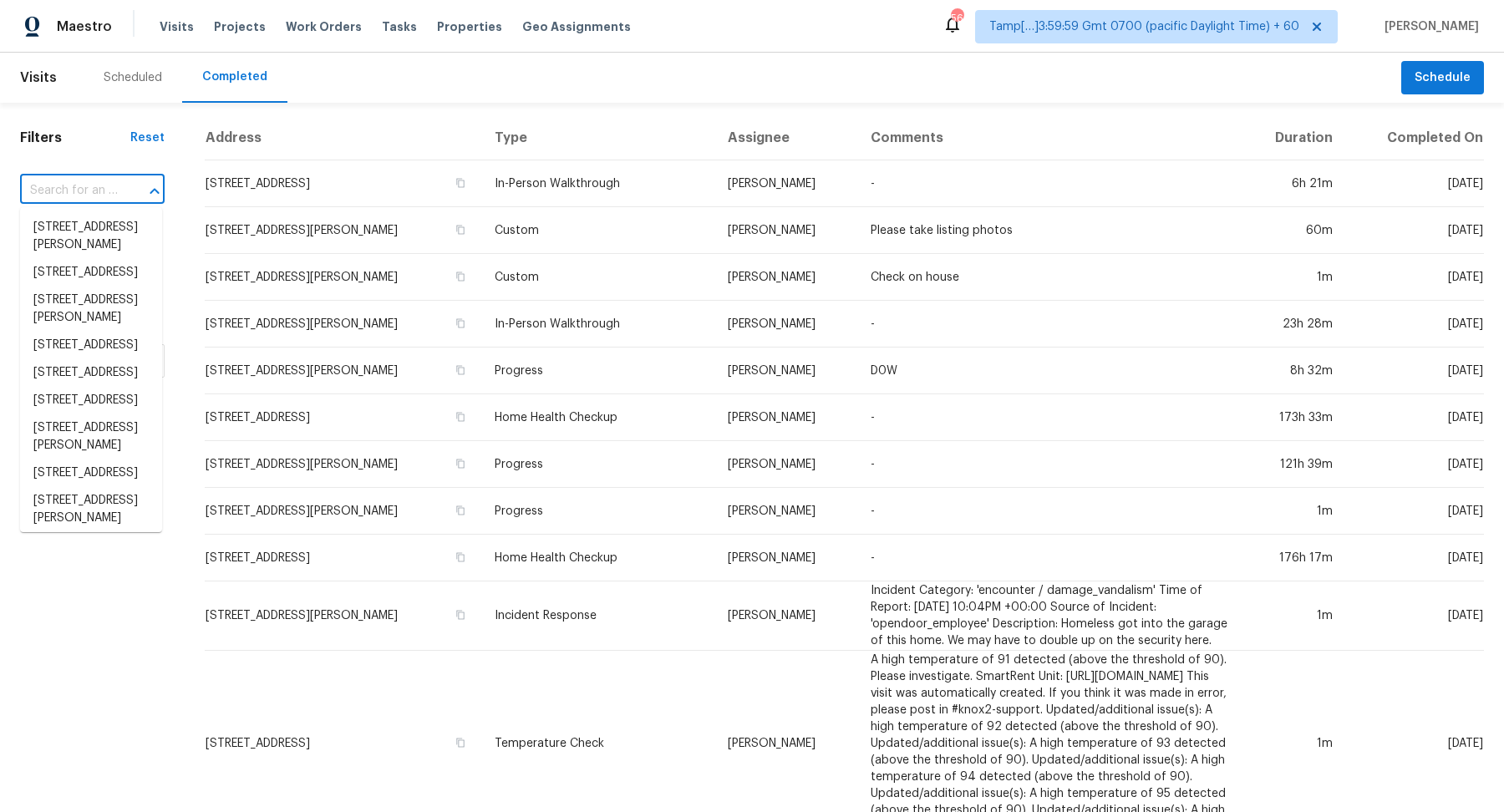
paste input "8202 E Whitton Ave Scottsdale AZ 85251"
type input "8202 E Whitton Ave Scottsdale AZ 85251"
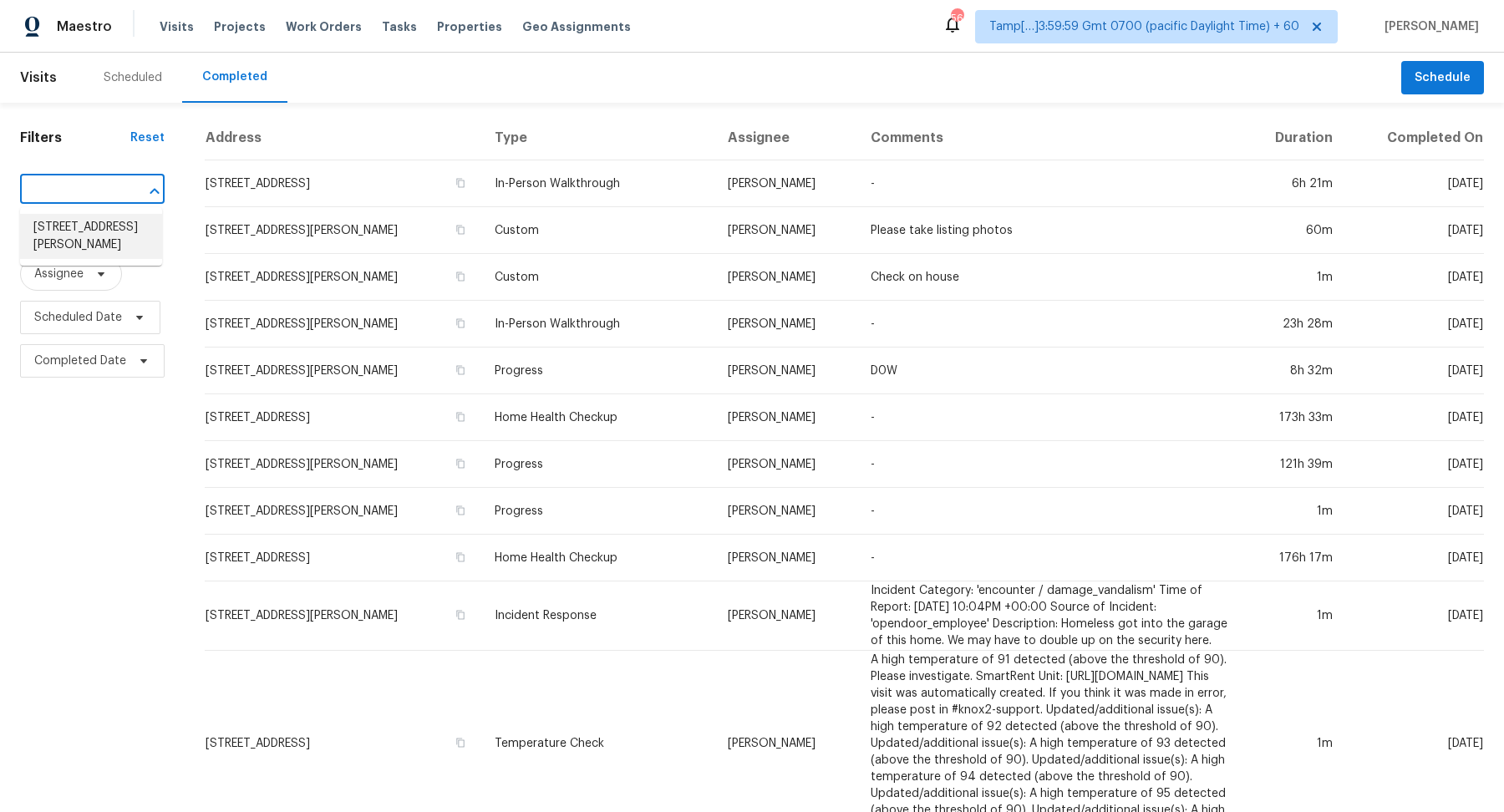
click at [40, 238] on li "8202 E Whitton Ave, Scottsdale, AZ 85251" at bounding box center [91, 236] width 142 height 45
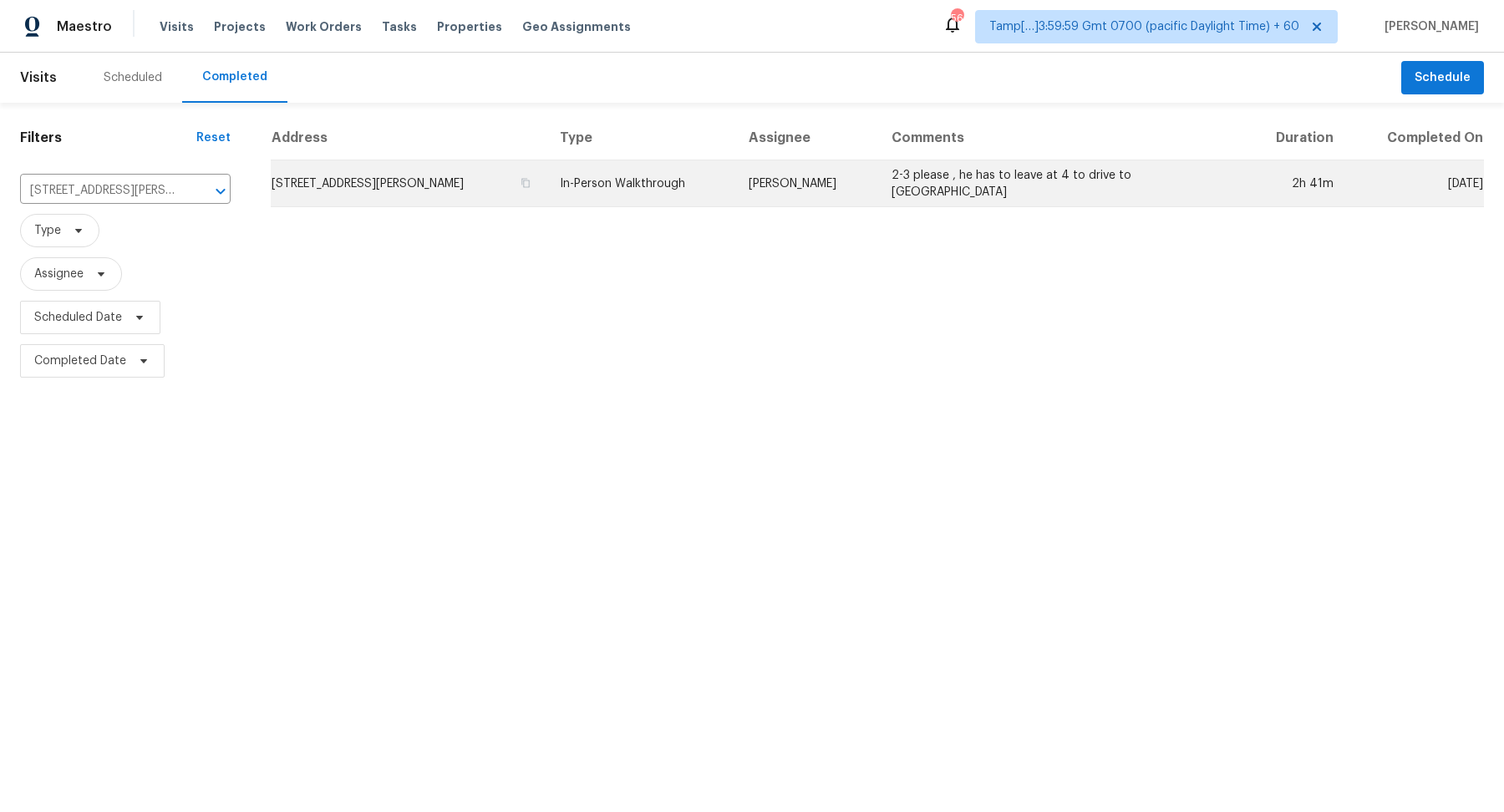
click at [400, 185] on td "8202 E Whitton Ave, Scottsdale, AZ 85251" at bounding box center [408, 183] width 276 height 46
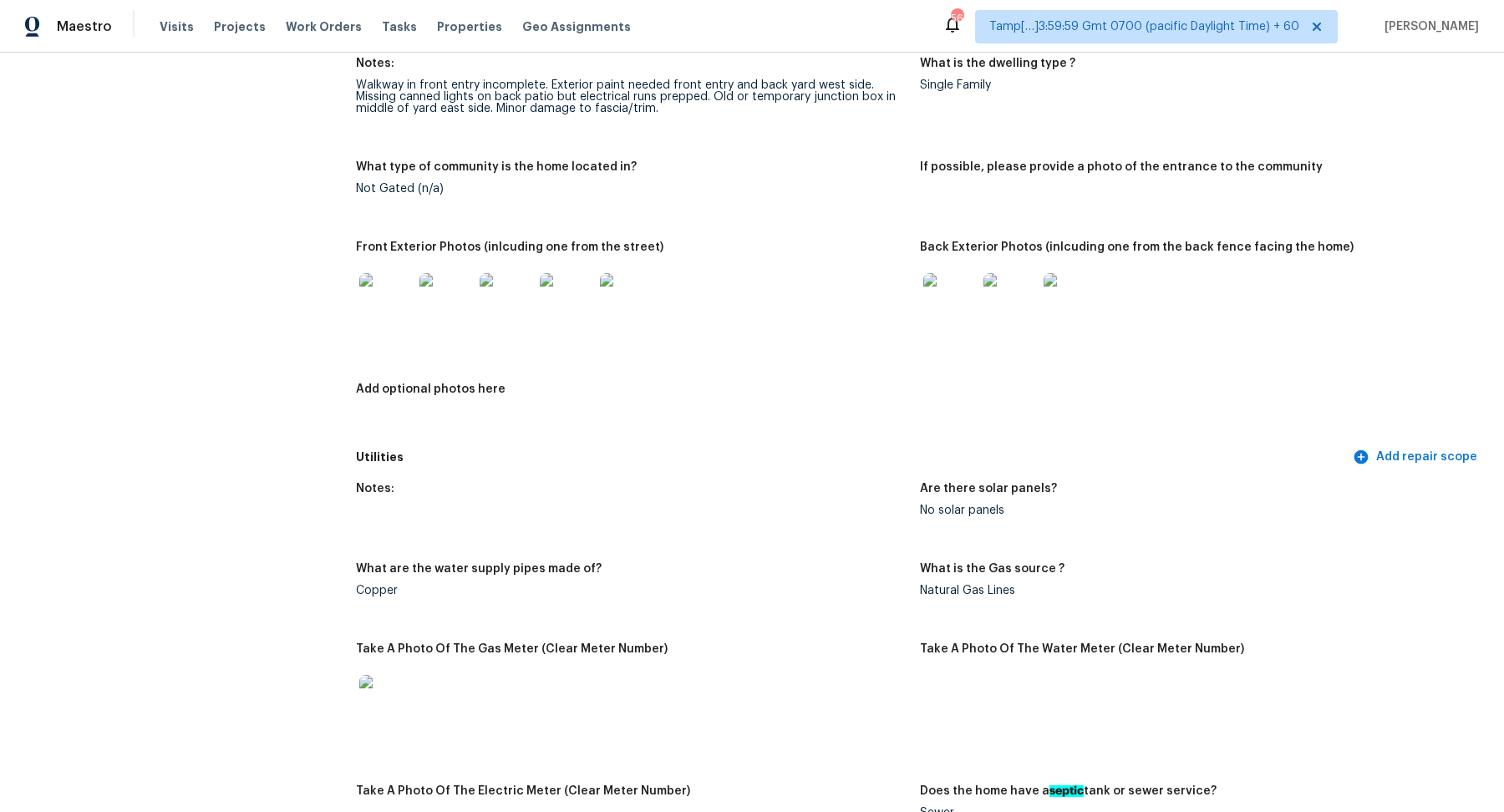
scroll to position [623, 0]
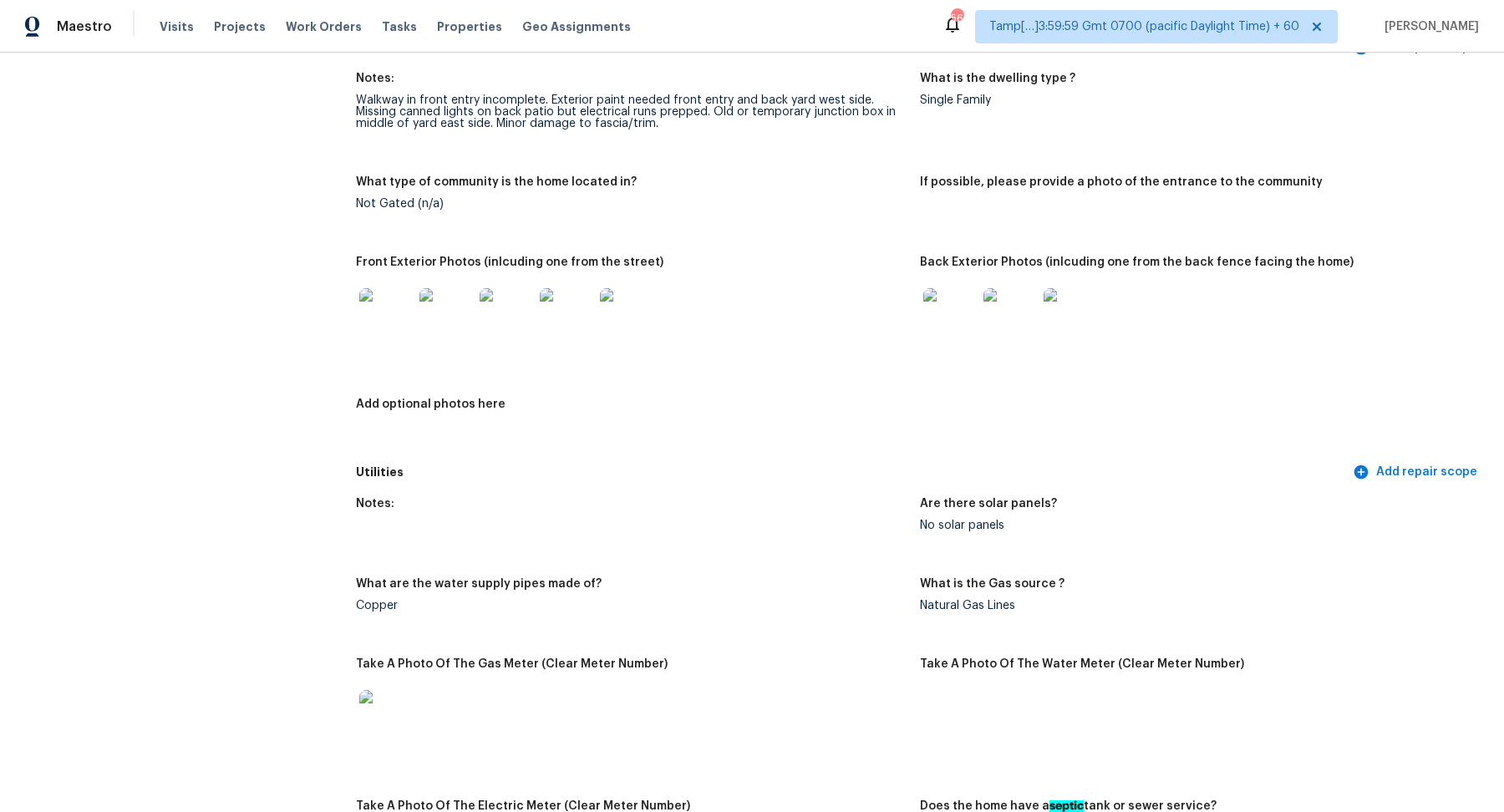
click at [402, 323] on img at bounding box center [386, 315] width 54 height 54
click at [965, 302] on img at bounding box center [950, 315] width 54 height 54
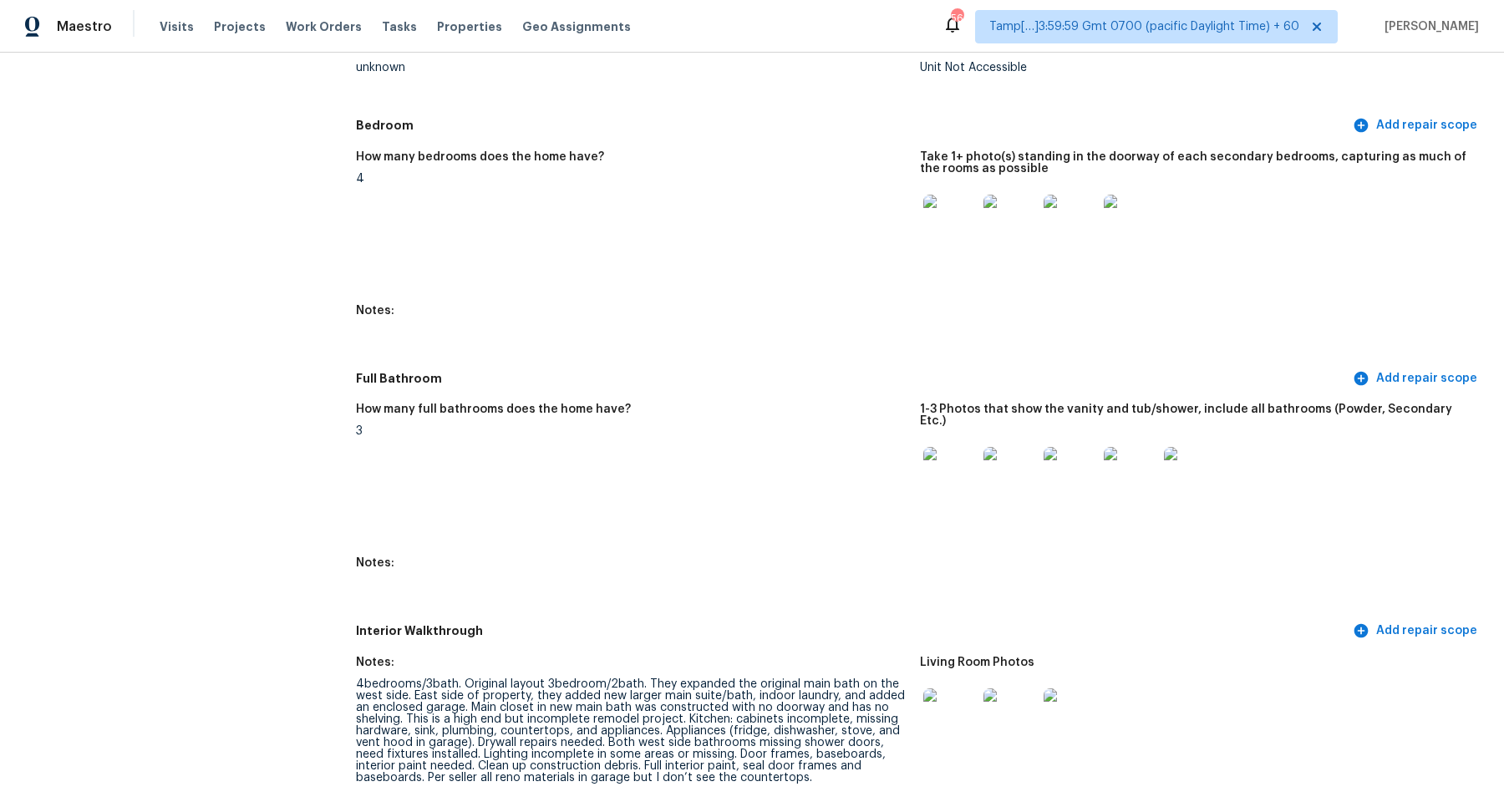
scroll to position [2011, 0]
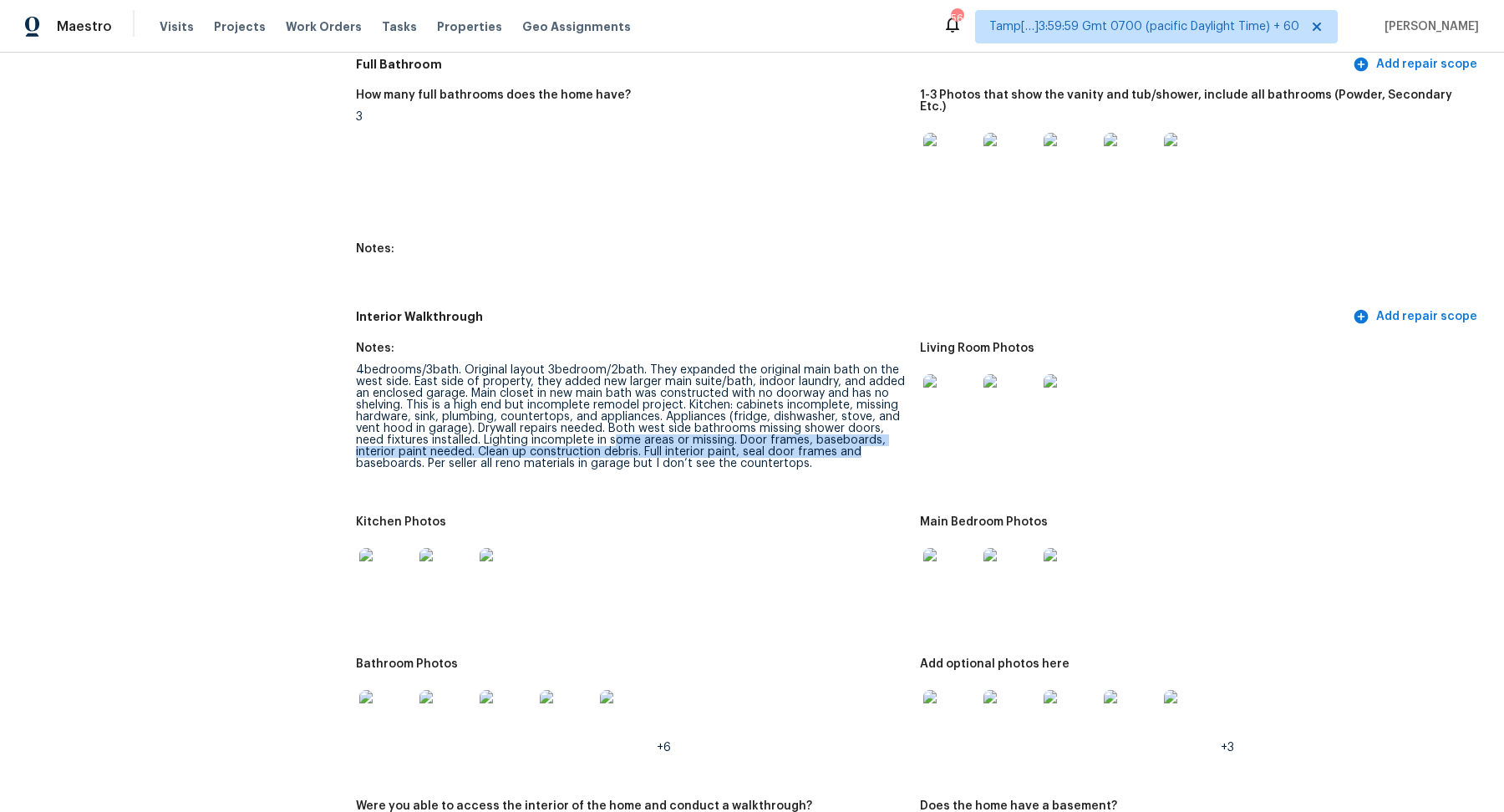
drag, startPoint x: 616, startPoint y: 423, endPoint x: 897, endPoint y: 444, distance: 281.8
click at [897, 444] on div "4bedrooms/3bath. Original layout 3bedroom/2bath. They expanded the original mai…" at bounding box center [632, 417] width 551 height 105
click at [972, 397] on img at bounding box center [950, 401] width 54 height 54
click at [411, 568] on img at bounding box center [386, 575] width 54 height 54
click at [947, 583] on img at bounding box center [950, 575] width 54 height 54
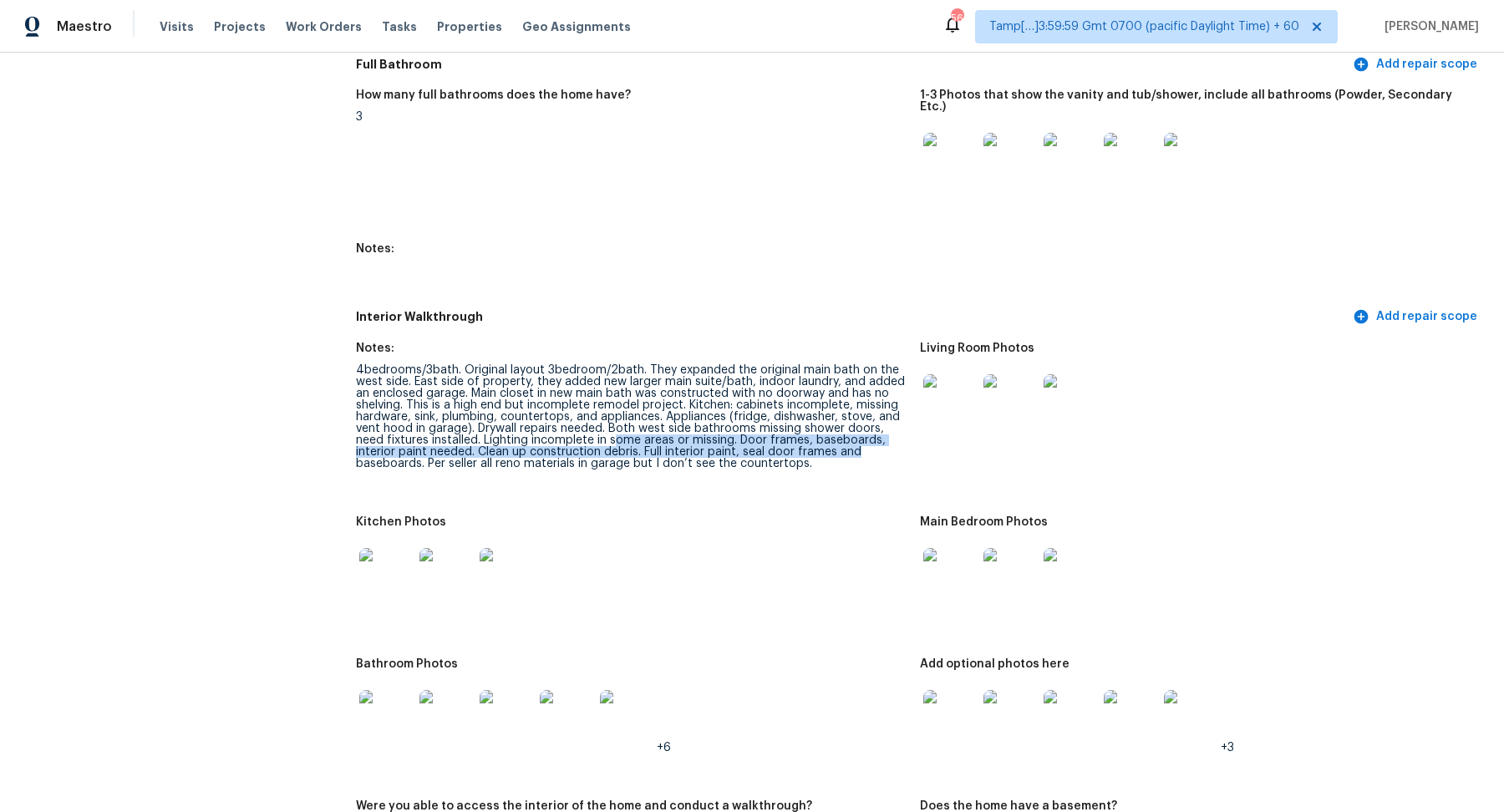
click at [398, 697] on img at bounding box center [386, 717] width 54 height 54
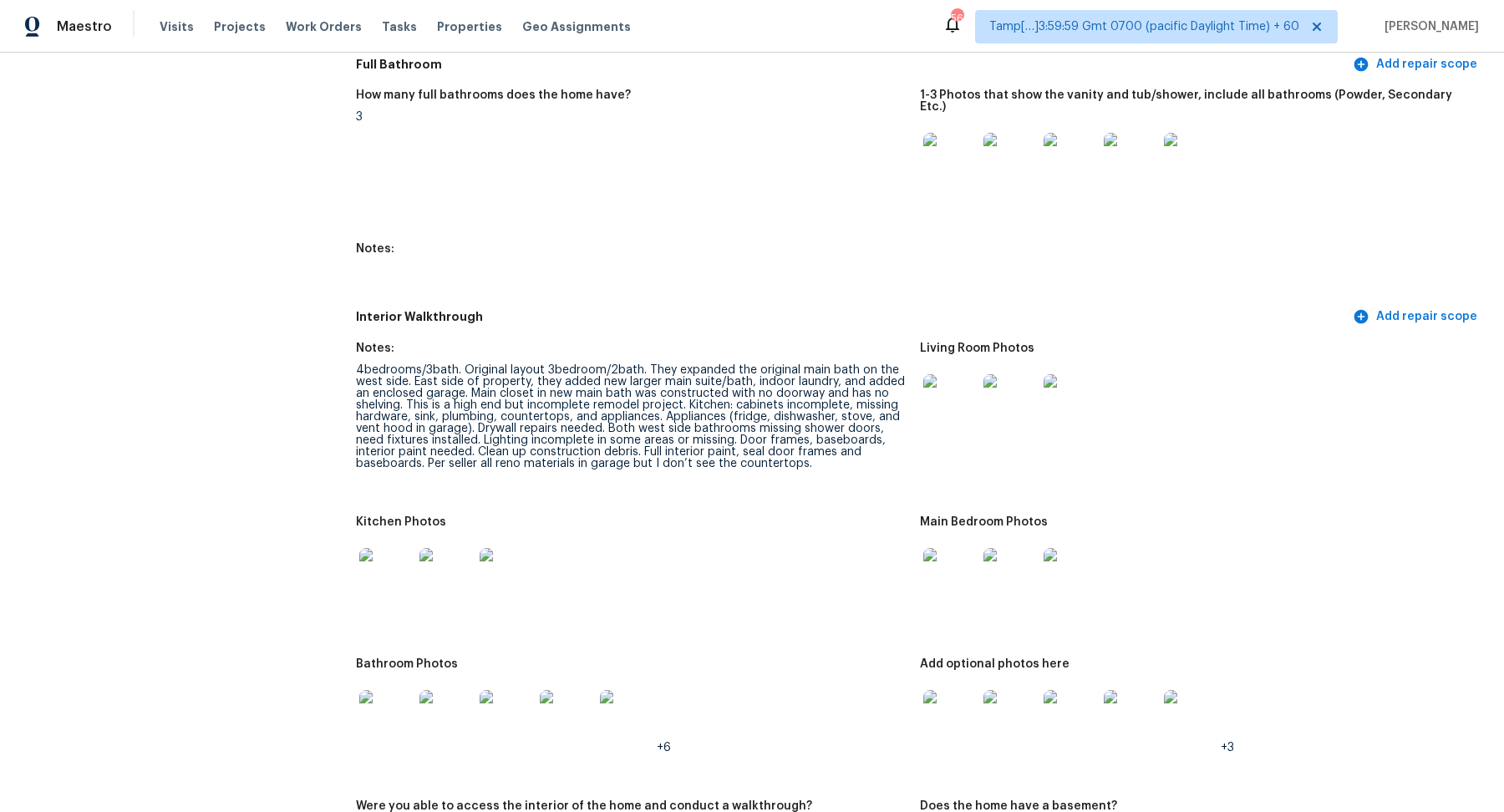
click at [956, 593] on div at bounding box center [950, 575] width 60 height 74
click at [968, 556] on img at bounding box center [950, 575] width 54 height 54
click at [973, 714] on img at bounding box center [950, 717] width 54 height 54
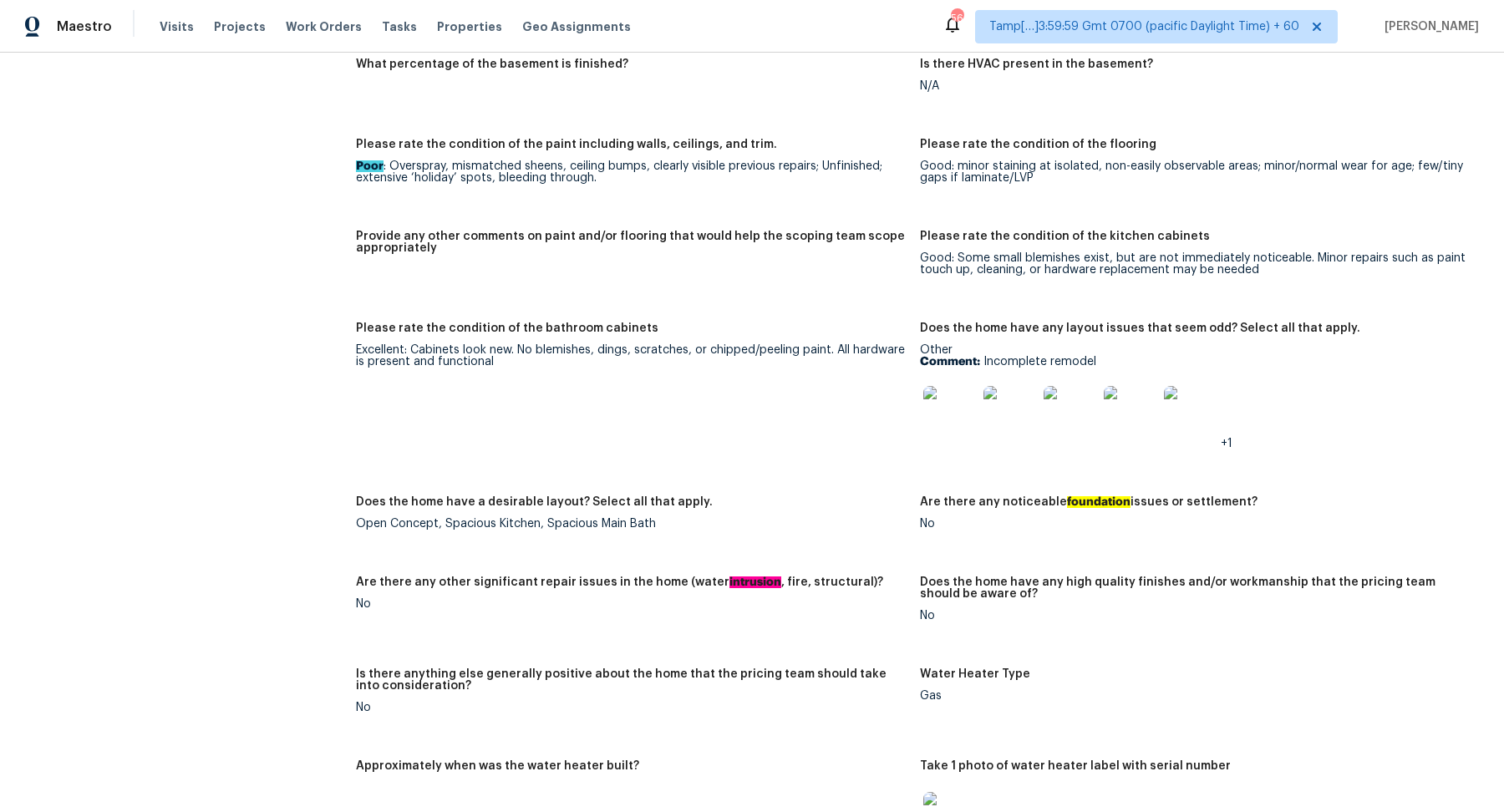
scroll to position [2898, 0]
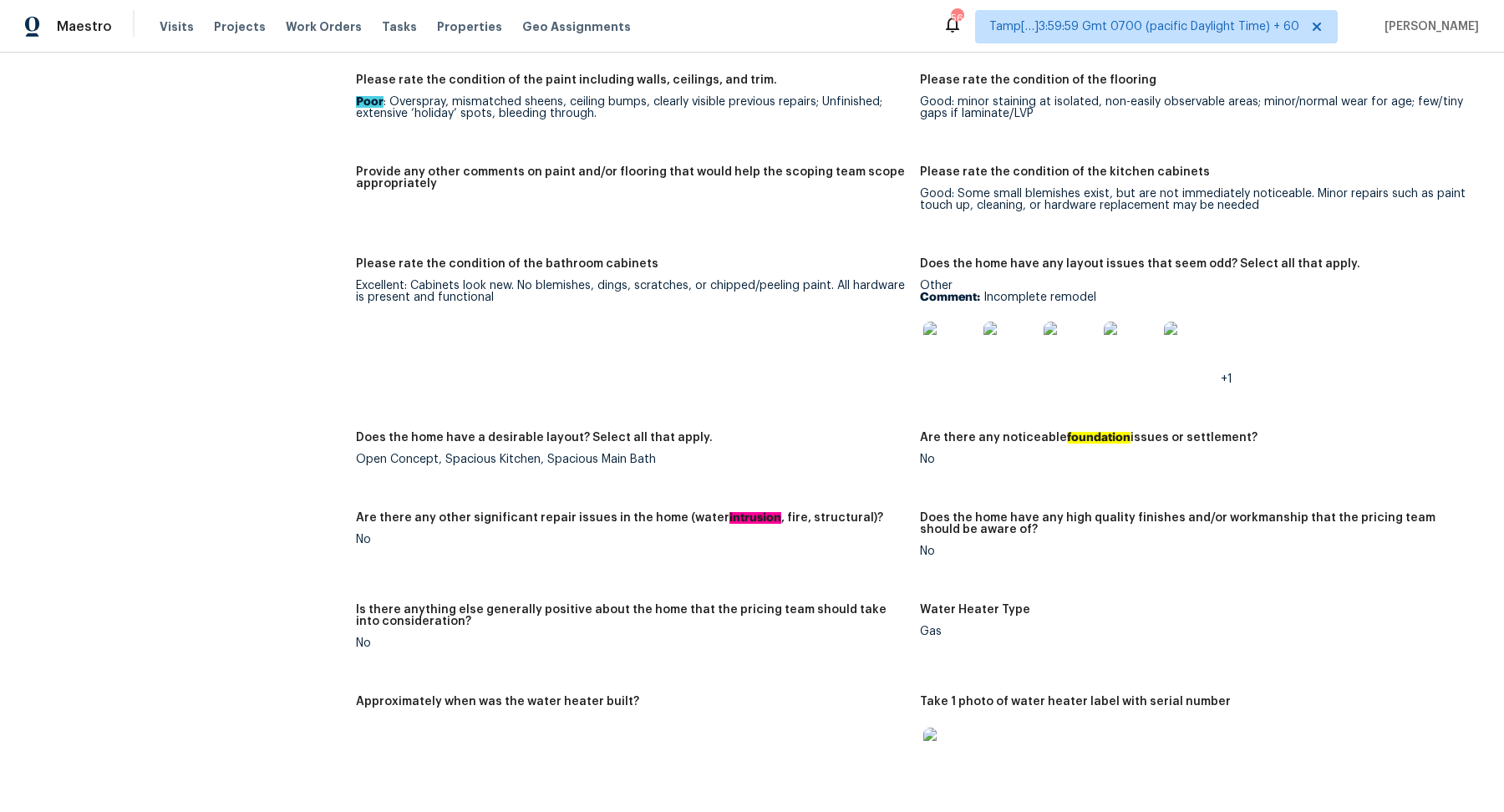
click at [954, 358] on img at bounding box center [950, 348] width 54 height 54
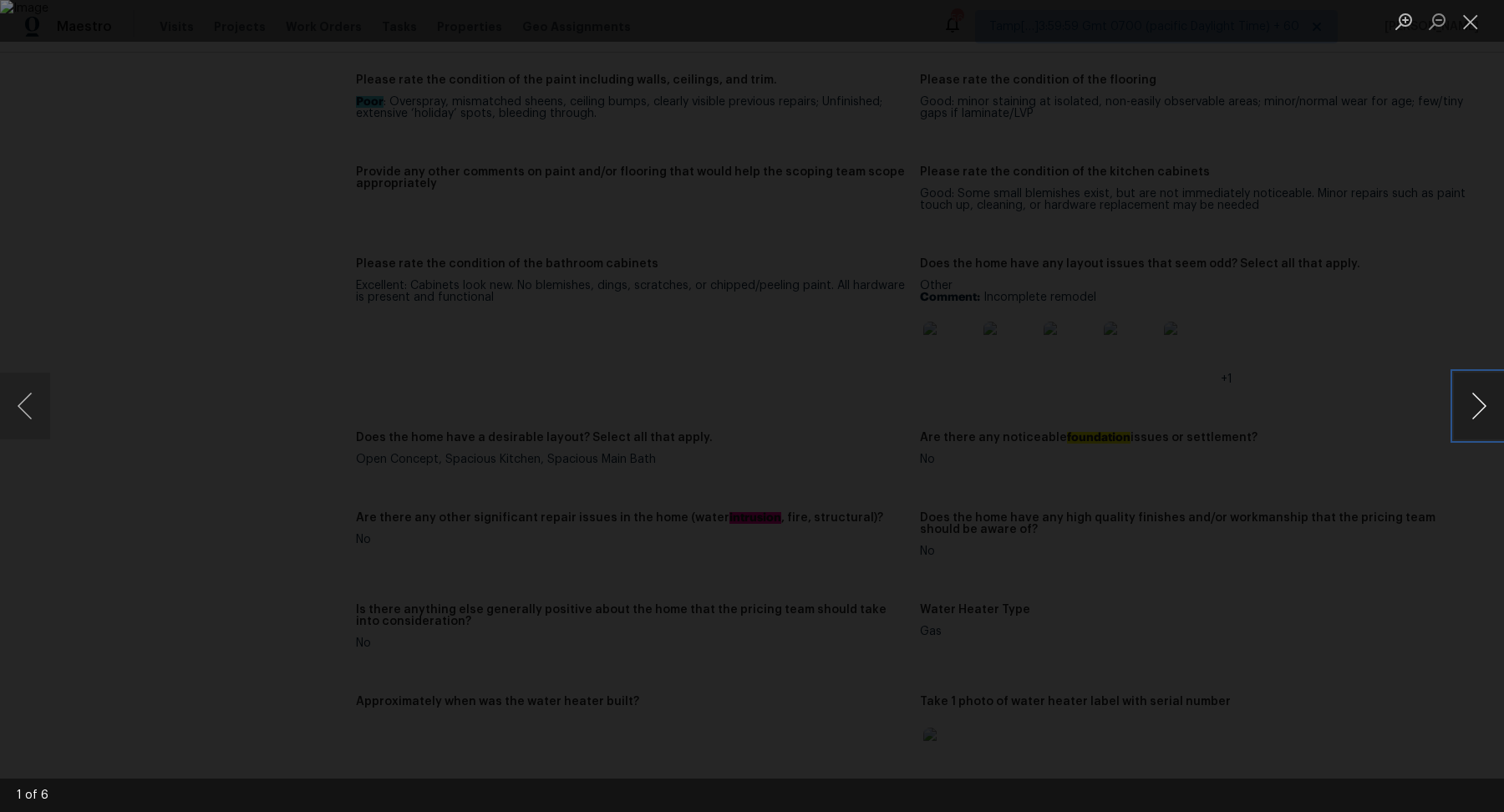
click at [1480, 412] on button "Next image" at bounding box center [1479, 406] width 50 height 67
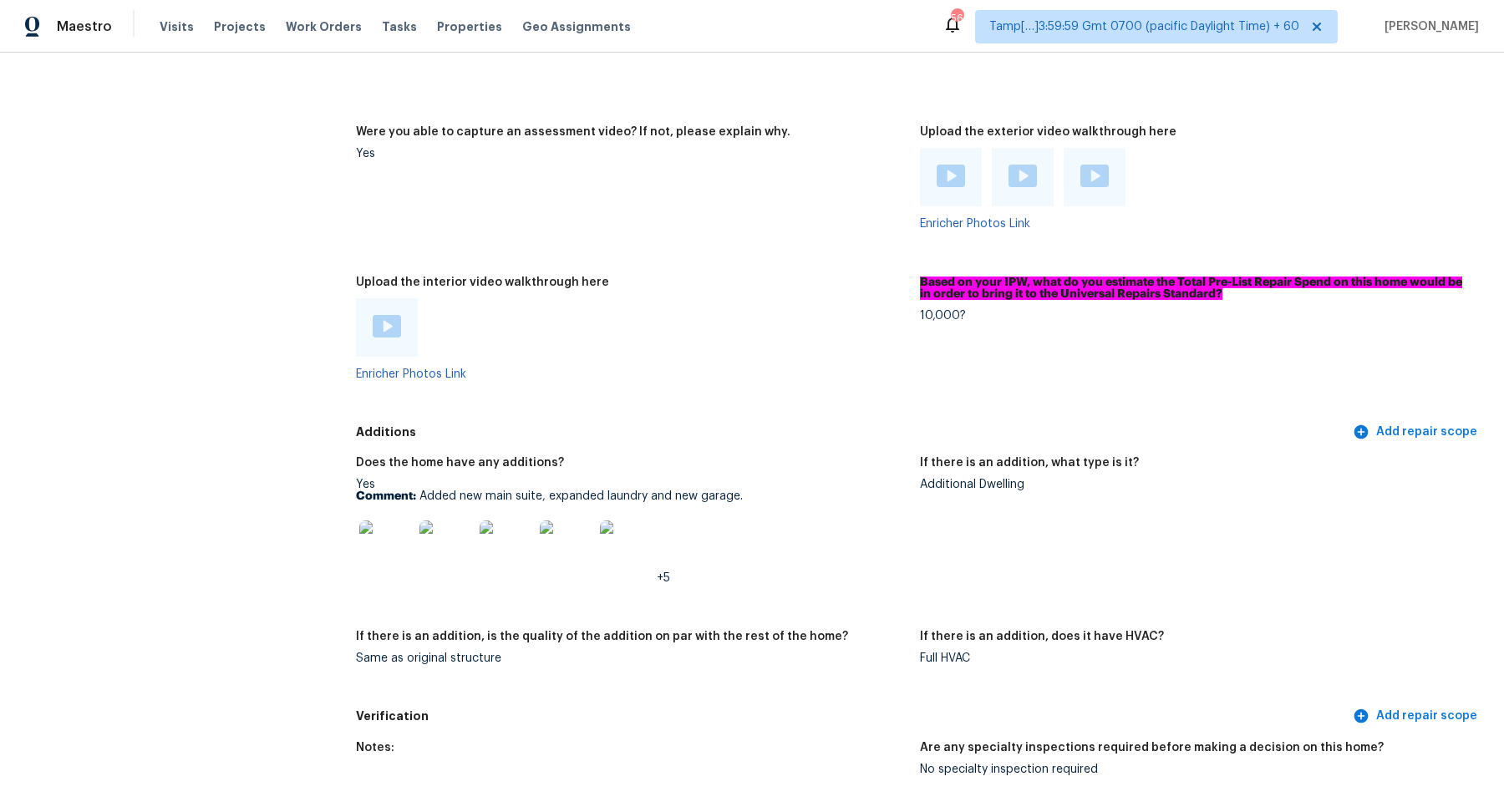
scroll to position [3632, 0]
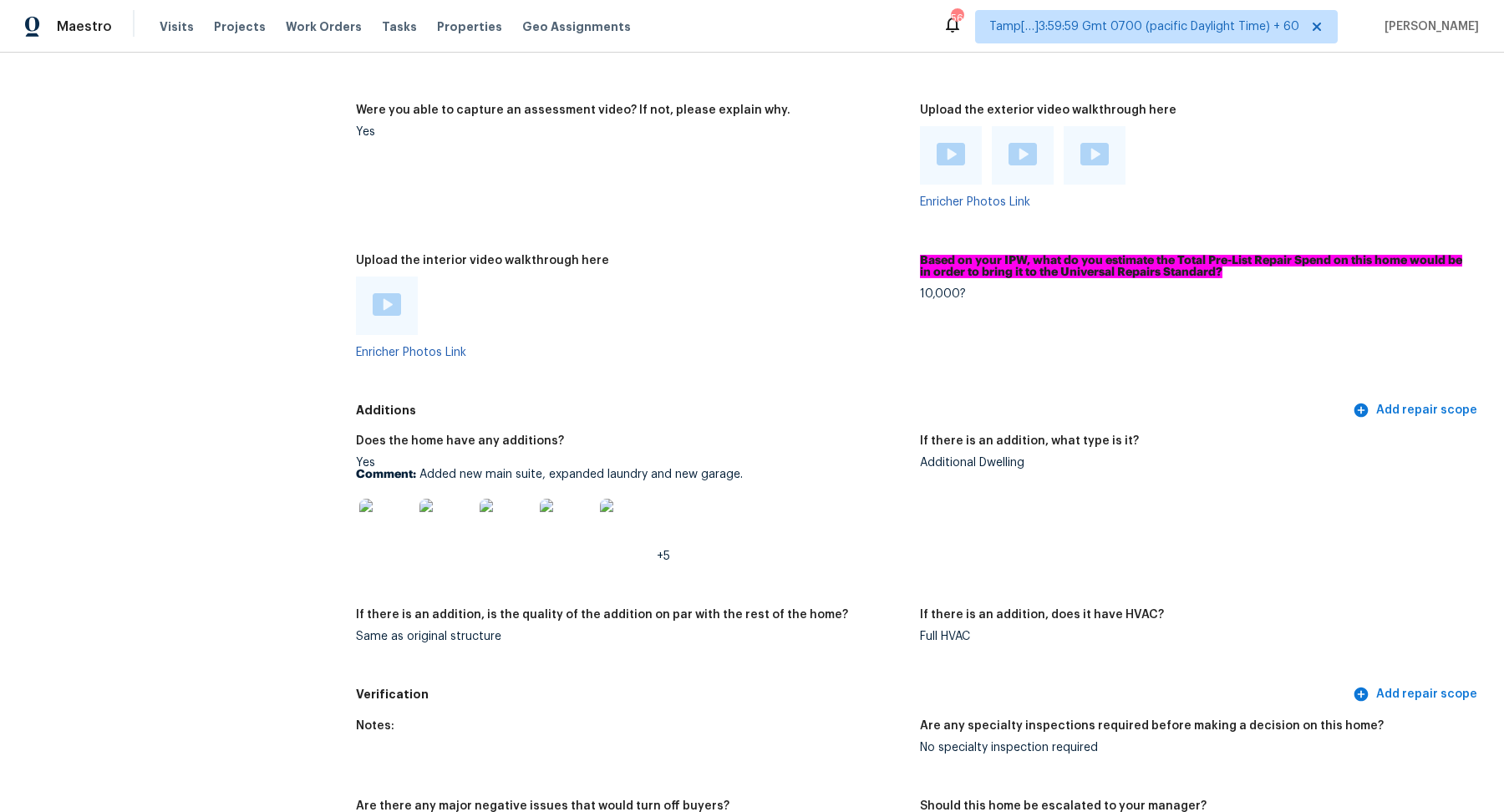
click at [390, 521] on img at bounding box center [386, 526] width 54 height 54
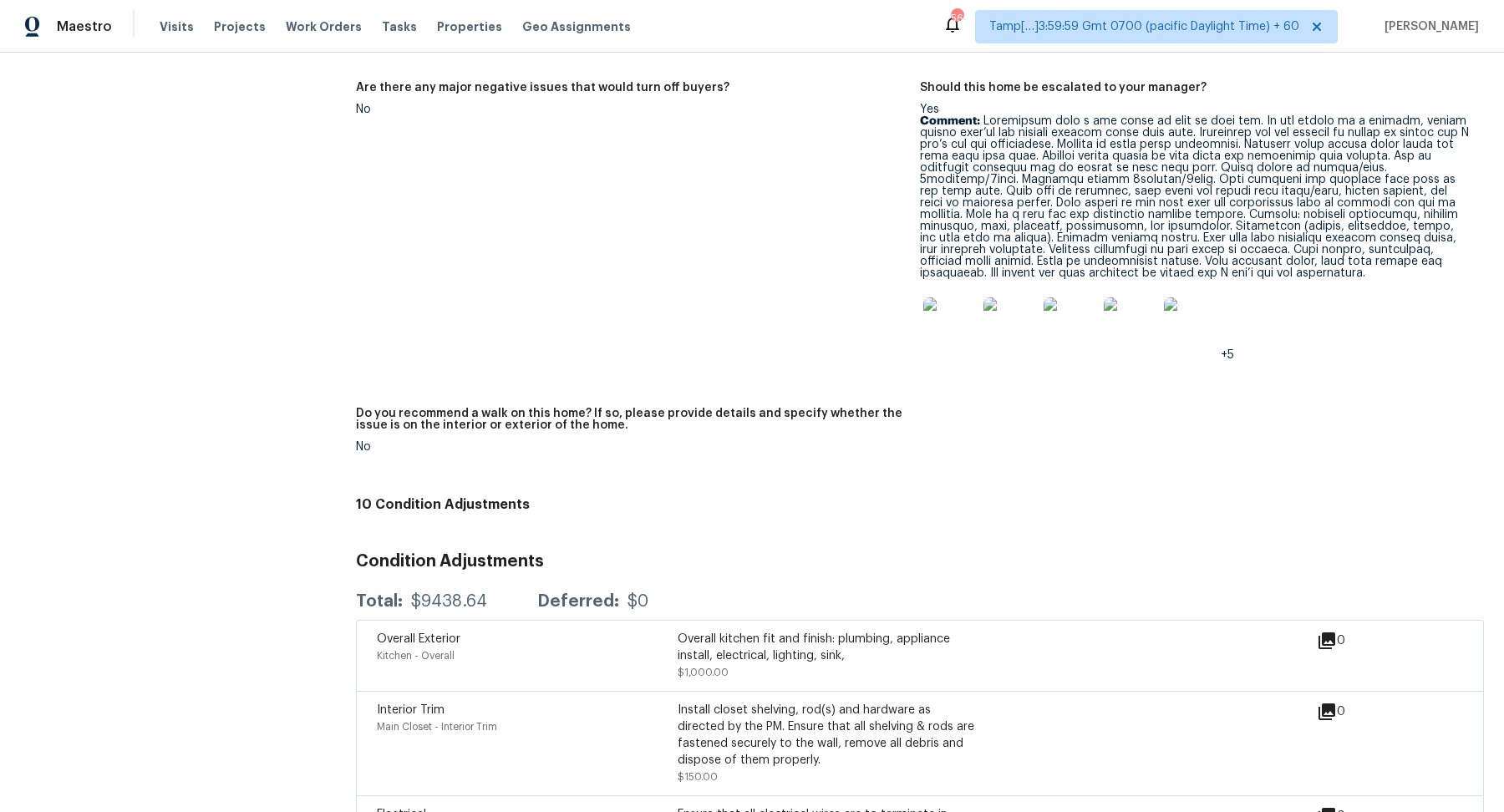
scroll to position [4012, 0]
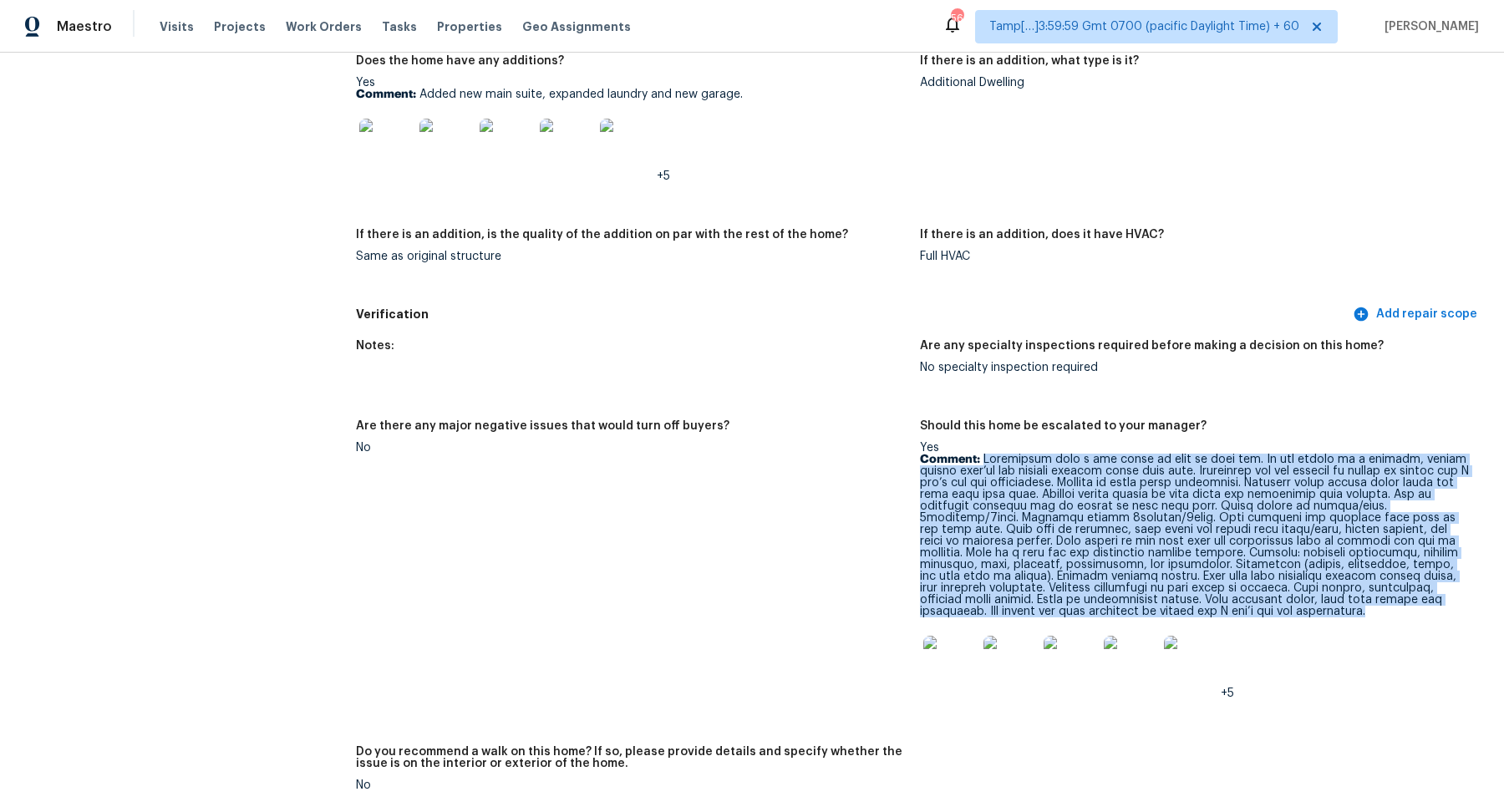
drag, startPoint x: 985, startPoint y: 449, endPoint x: 1286, endPoint y: 604, distance: 338.6
click at [1286, 604] on p "Comment:" at bounding box center [1196, 536] width 551 height 164
copy p "Definitely need a few pairs of eyes on this one. In the middle of a remodel, se…"
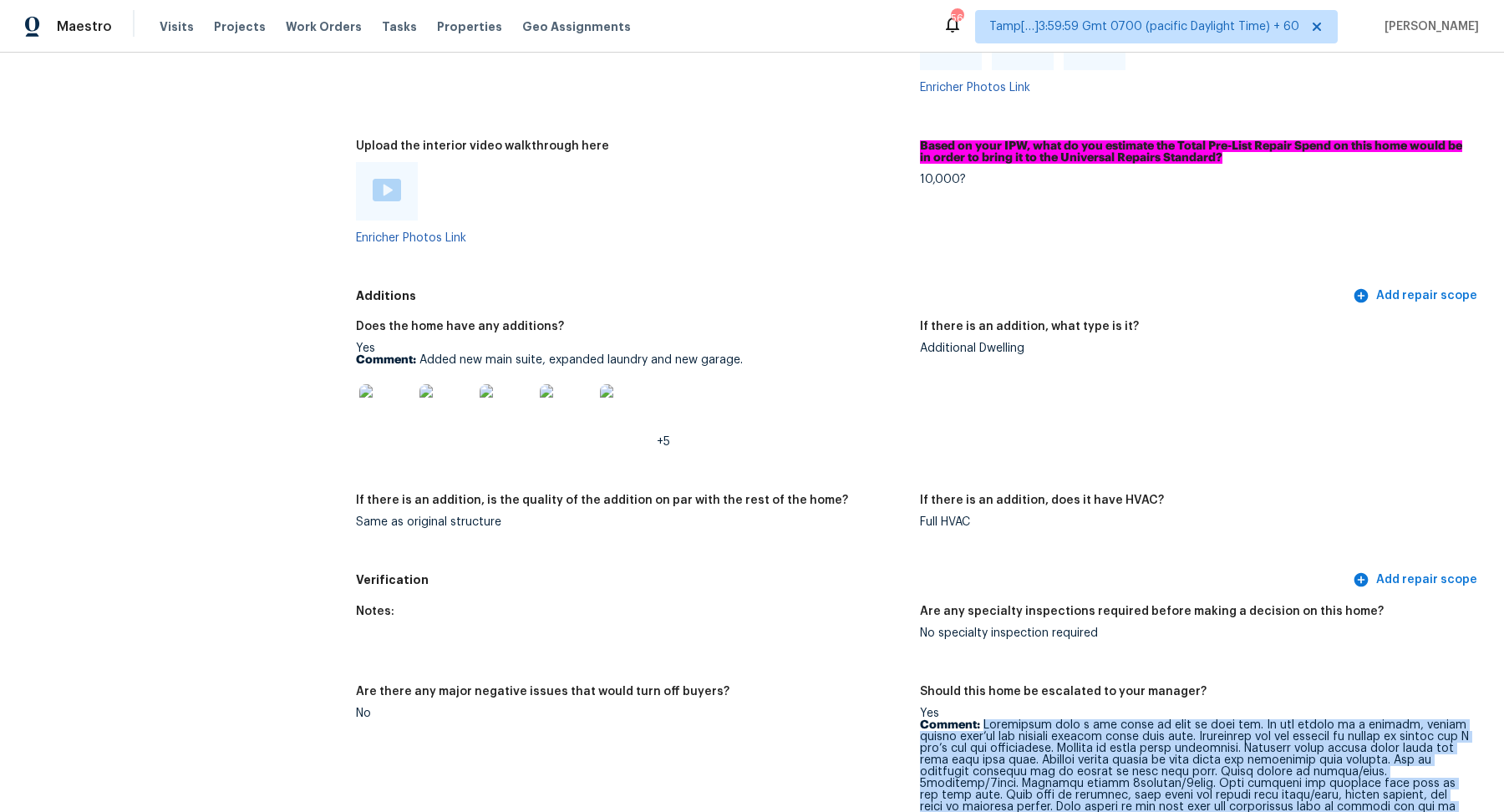
scroll to position [3771, 0]
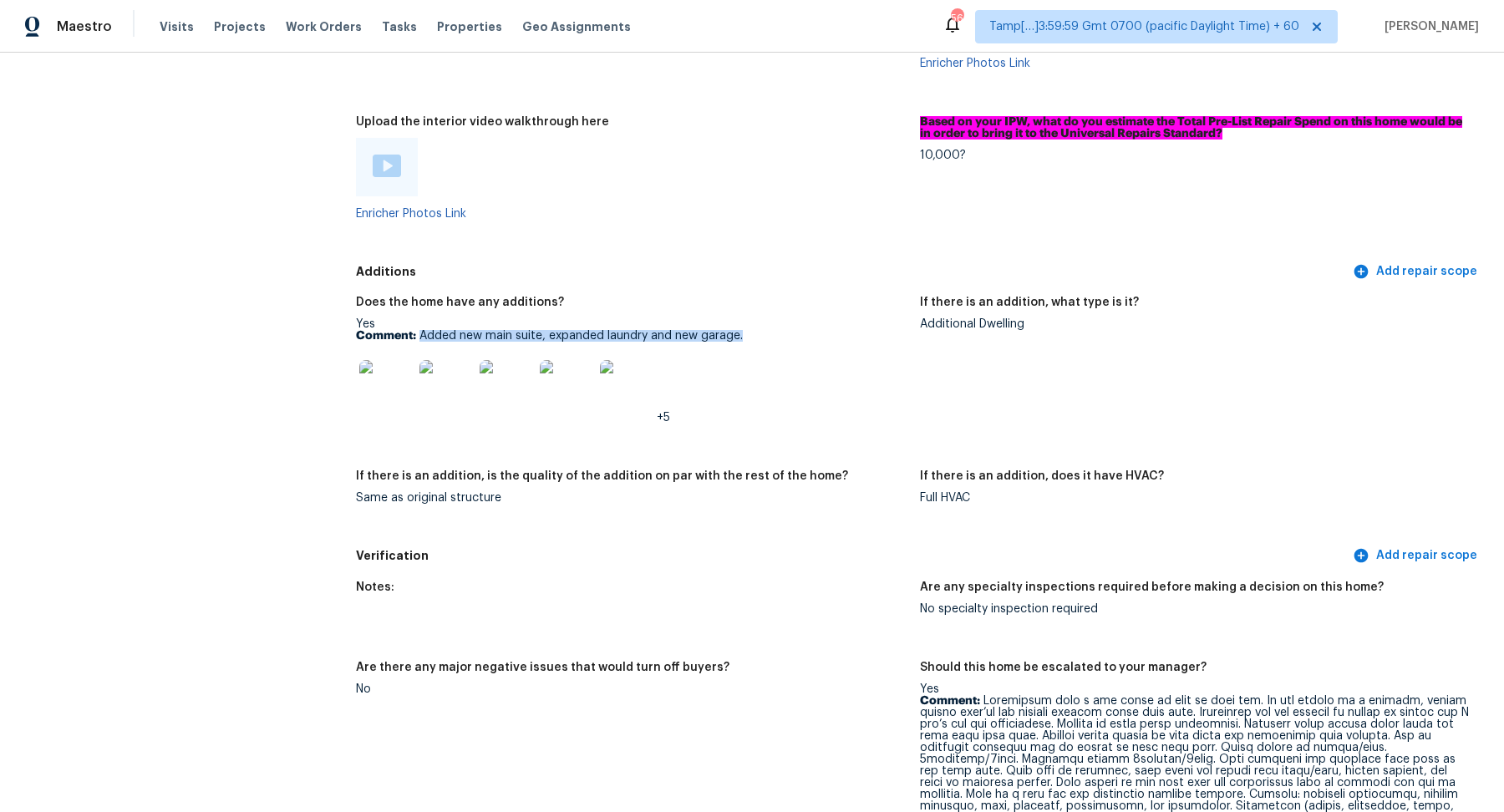
drag, startPoint x: 420, startPoint y: 326, endPoint x: 744, endPoint y: 326, distance: 324.0
click at [744, 330] on p "Comment: Added new main suite, expanded laundry and new garage." at bounding box center [632, 336] width 551 height 12
copy p "Added new main suite, expanded laundry and new garage."
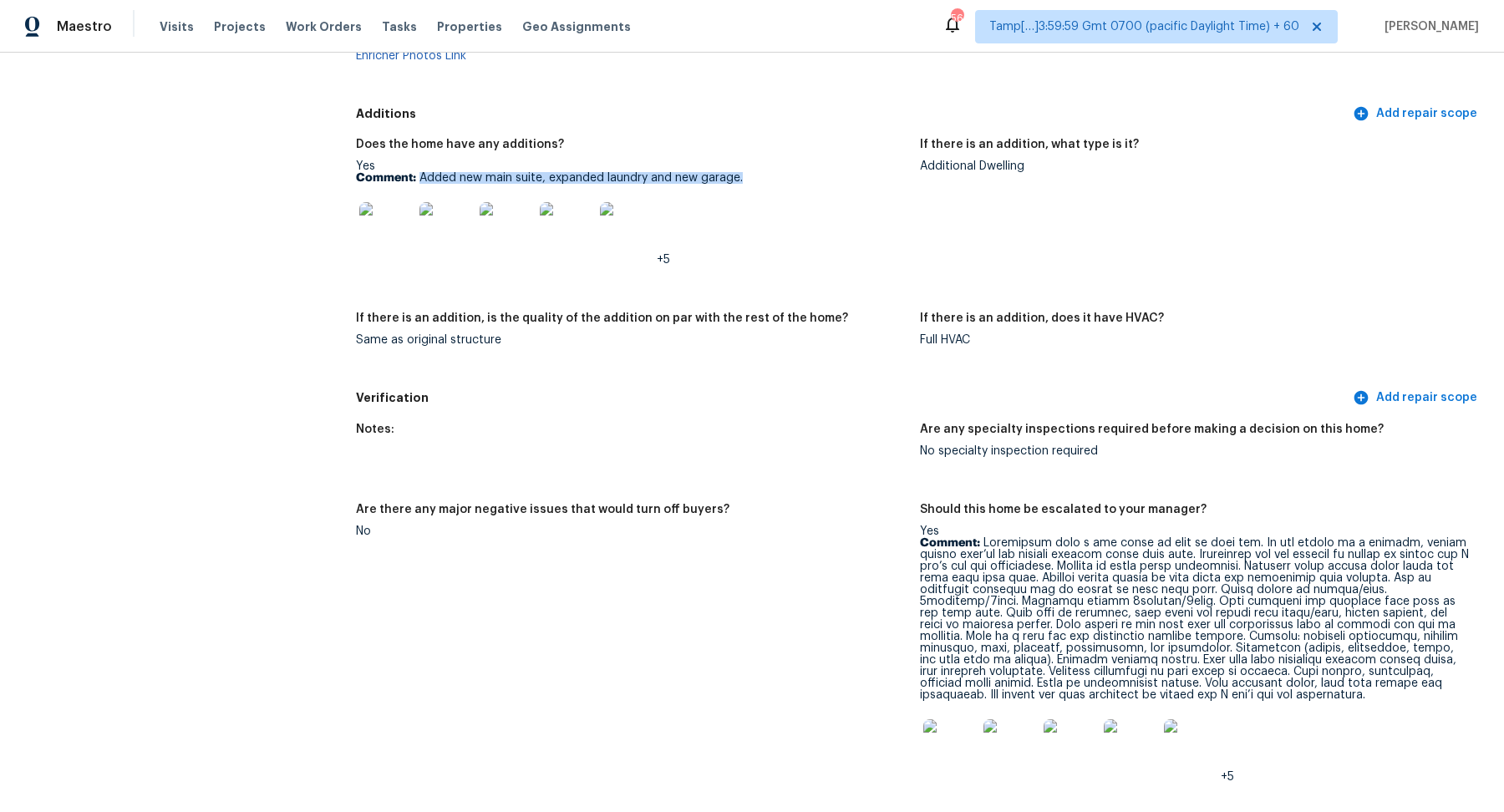
scroll to position [4041, 0]
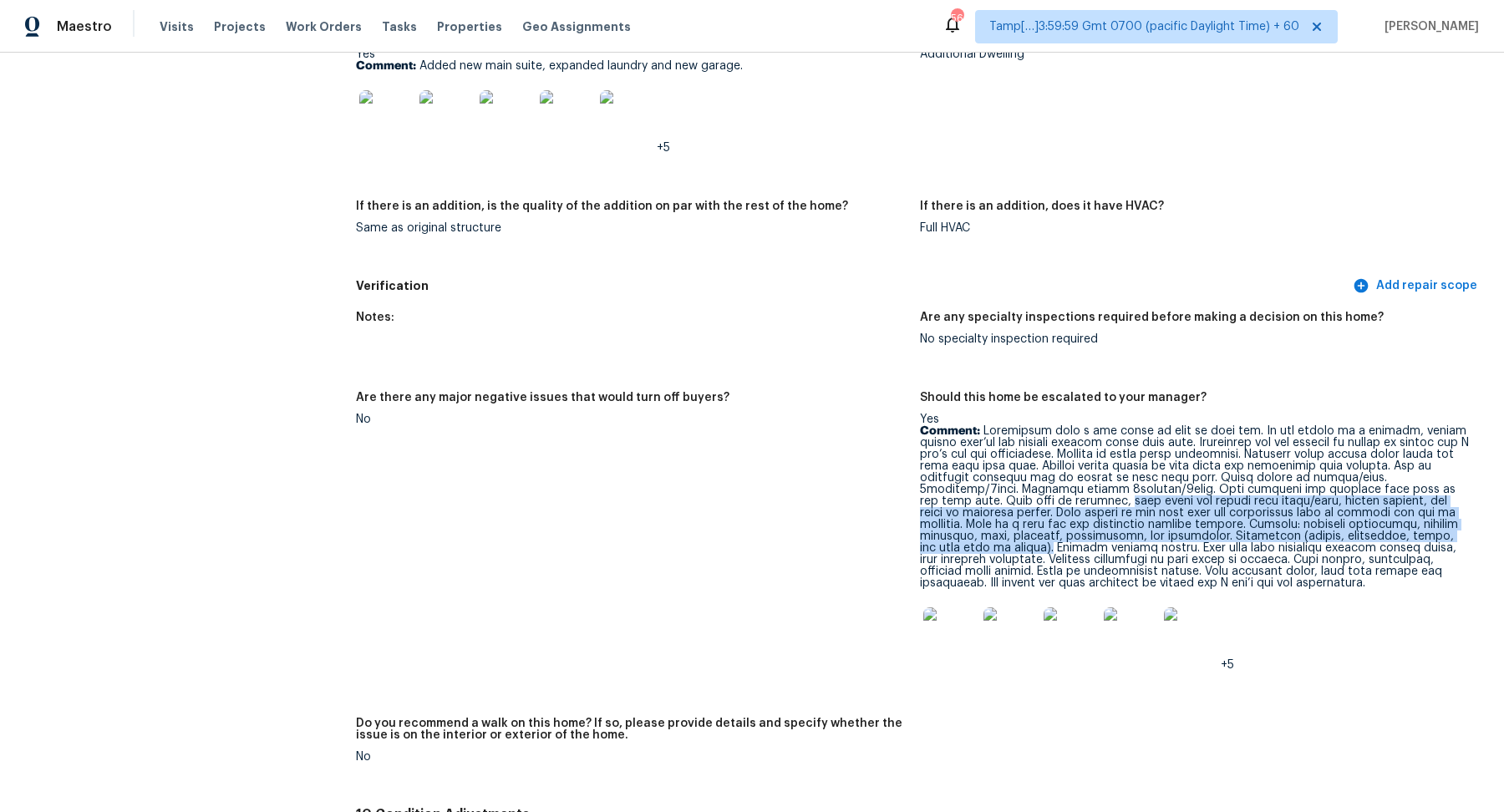
drag, startPoint x: 974, startPoint y: 493, endPoint x: 965, endPoint y: 542, distance: 49.8
click at [965, 542] on p "Comment:" at bounding box center [1196, 507] width 551 height 164
copy p "they added new larger main suite/bath, indoor laundry, and added an enclosed ga…"
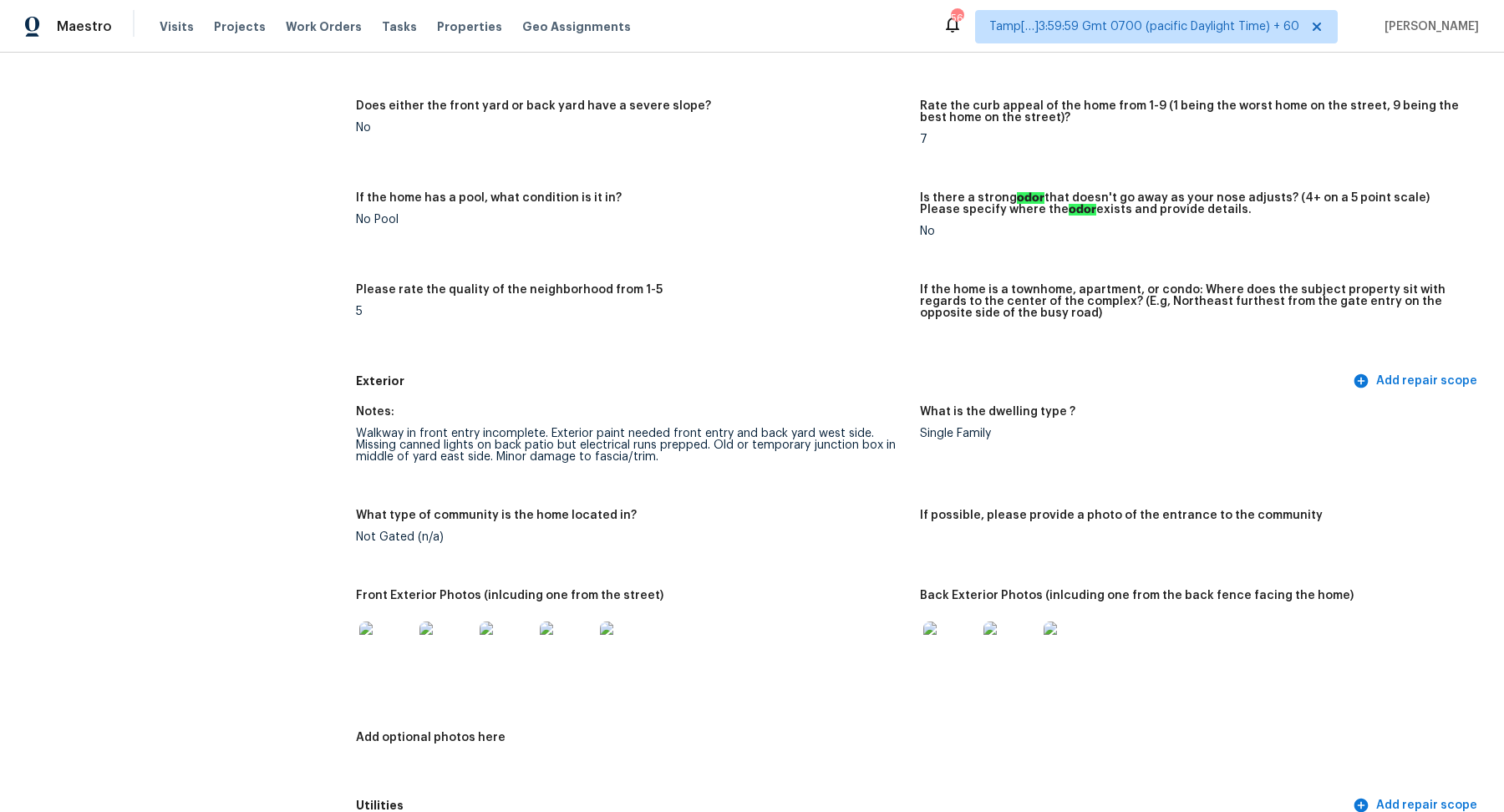
scroll to position [0, 0]
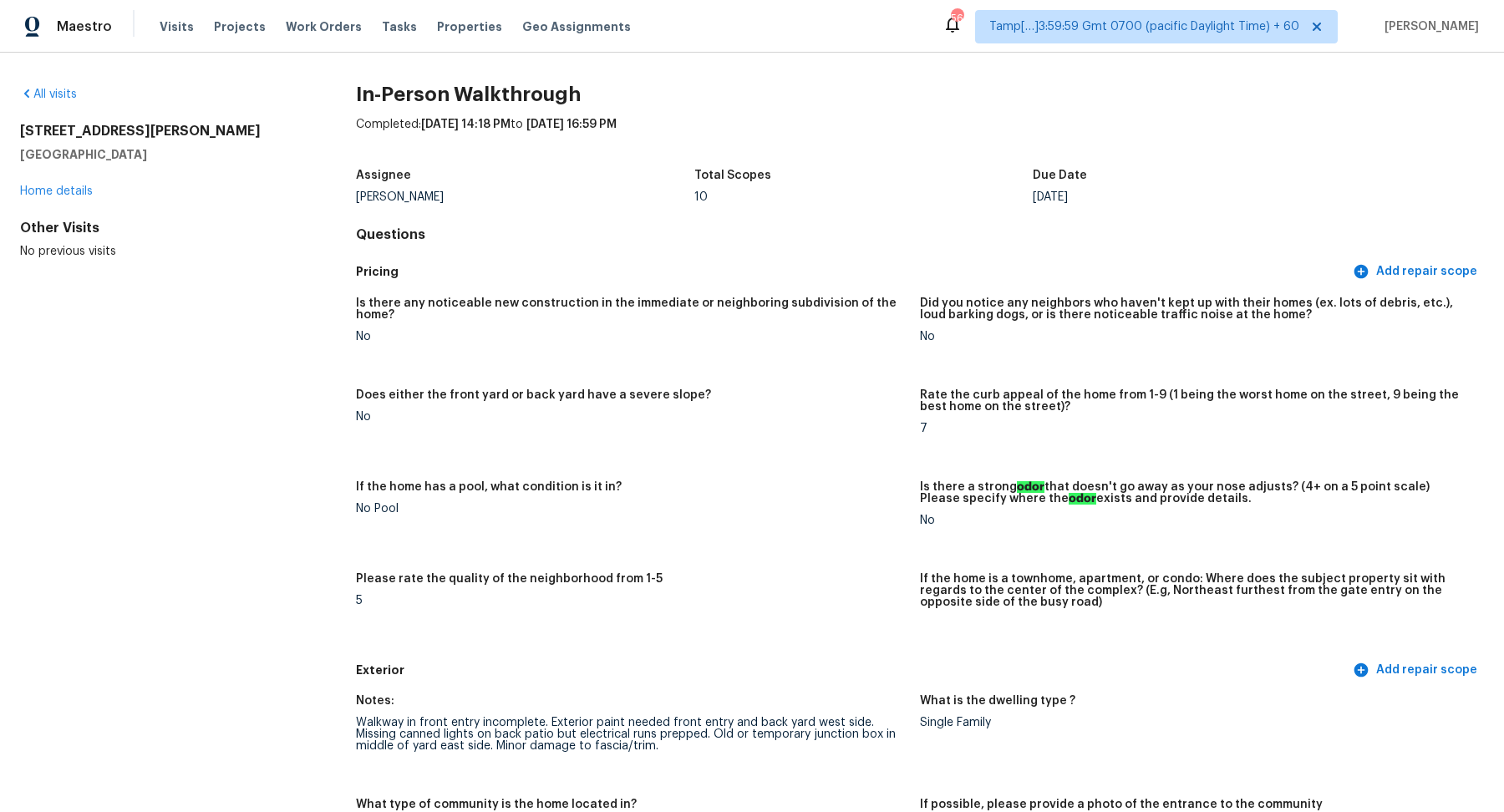
click at [72, 107] on div "All visits 8202 E Whitton Ave Scottsdale, AZ 85251 Home details Other Visits No…" at bounding box center [161, 173] width 283 height 174
click at [69, 103] on div "All visits 8202 E Whitton Ave Scottsdale, AZ 85251 Home details Other Visits No…" at bounding box center [161, 173] width 283 height 174
click at [62, 95] on link "All visits" at bounding box center [48, 94] width 56 height 12
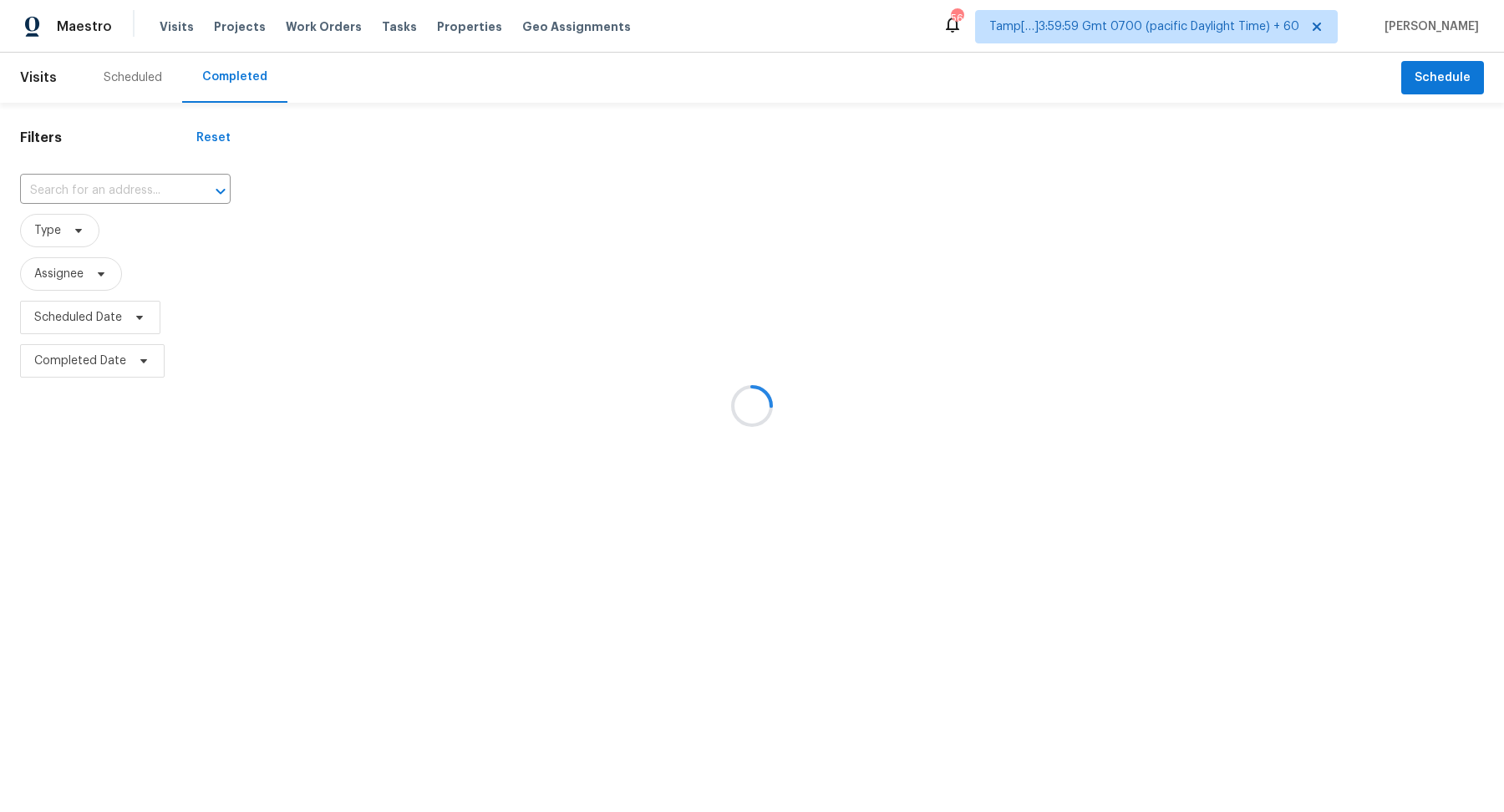
click at [160, 193] on div at bounding box center [752, 406] width 1504 height 812
click at [129, 195] on div at bounding box center [752, 406] width 1504 height 812
click at [159, 185] on div at bounding box center [752, 406] width 1504 height 812
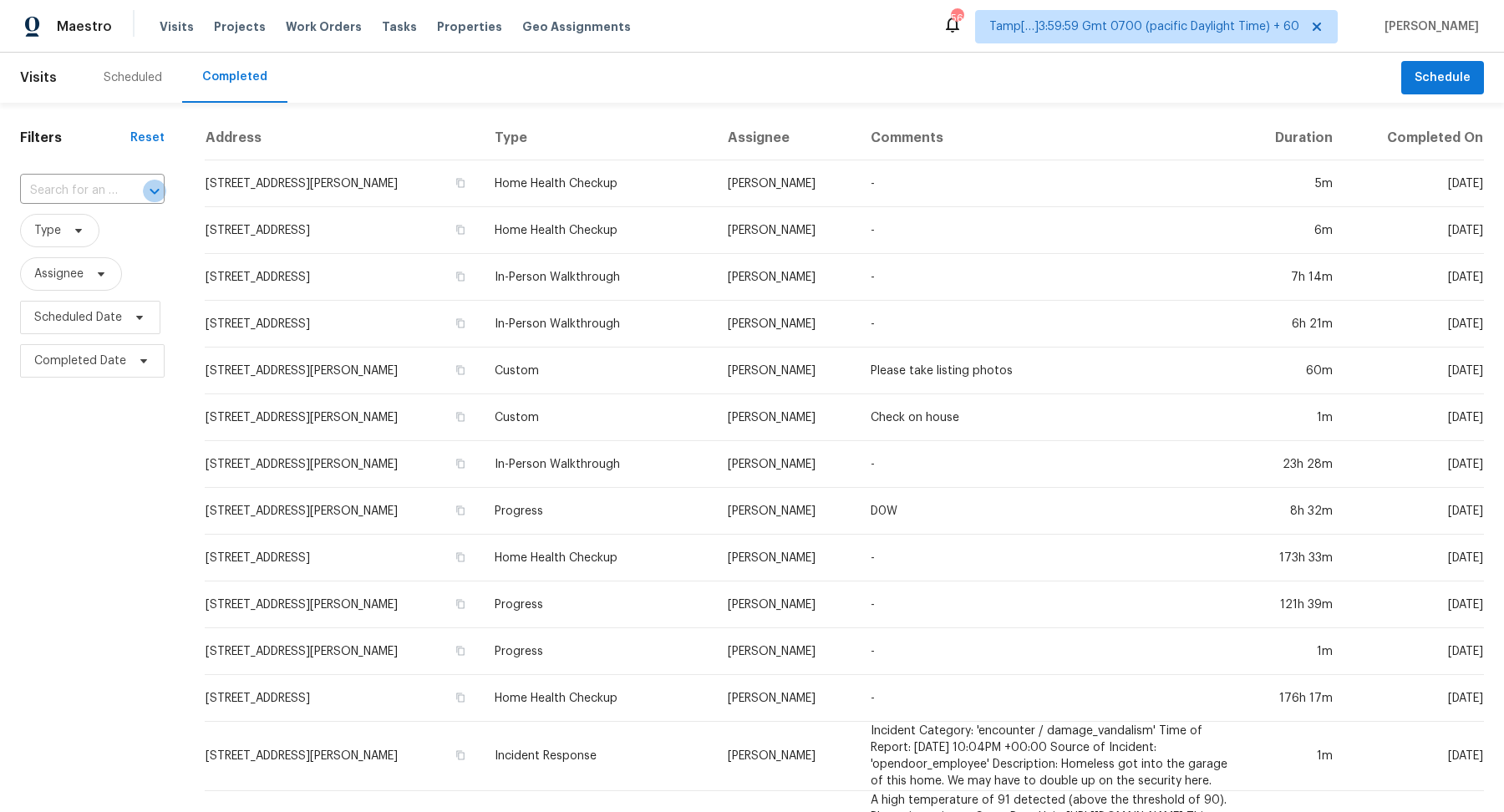
click at [159, 185] on icon "Open" at bounding box center [155, 191] width 20 height 20
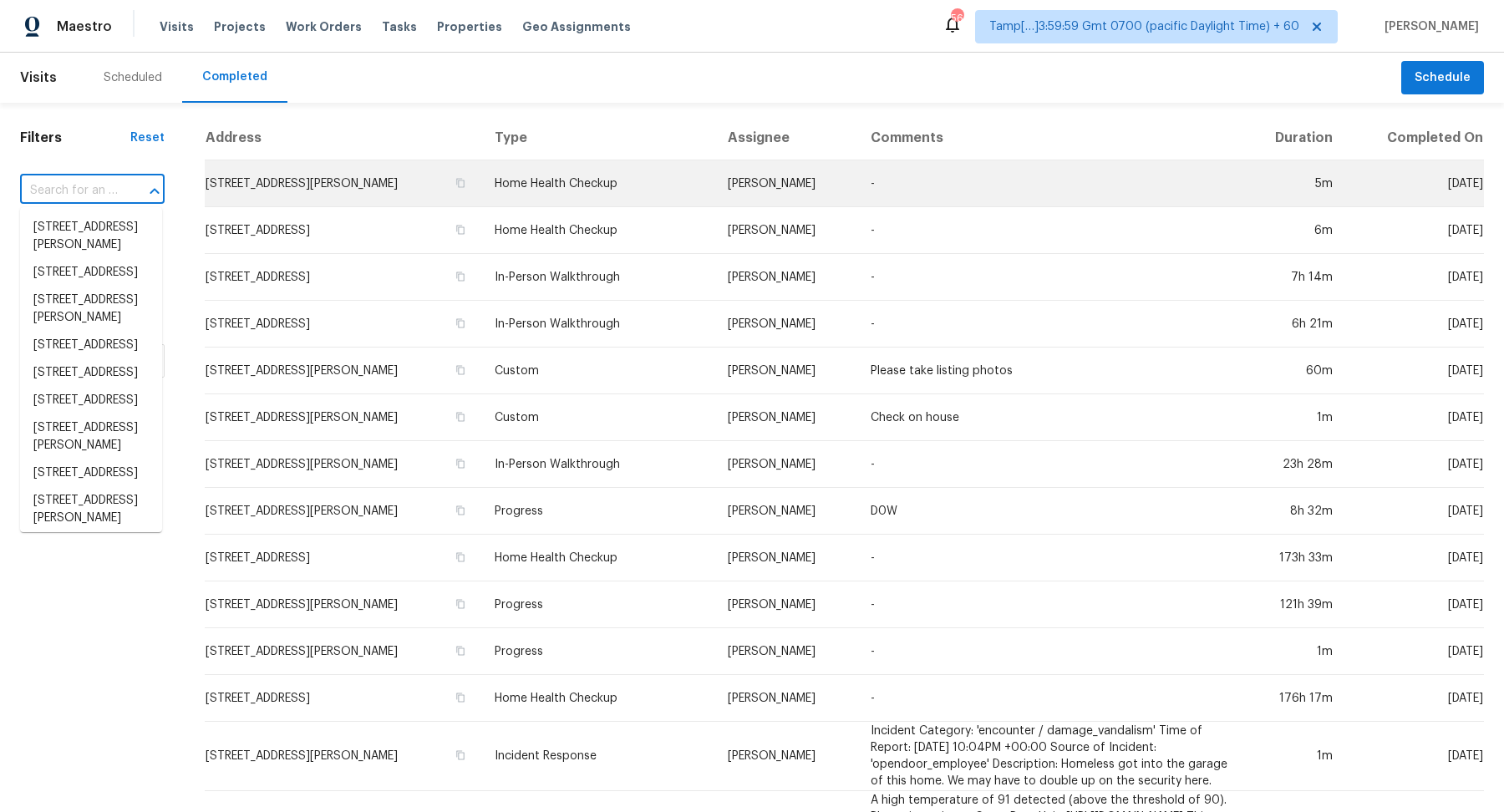
paste input "308 Davis Park Rd, Gastonia, NC 28052"
type input "308 Davis Park Rd, Gastonia, NC 28052"
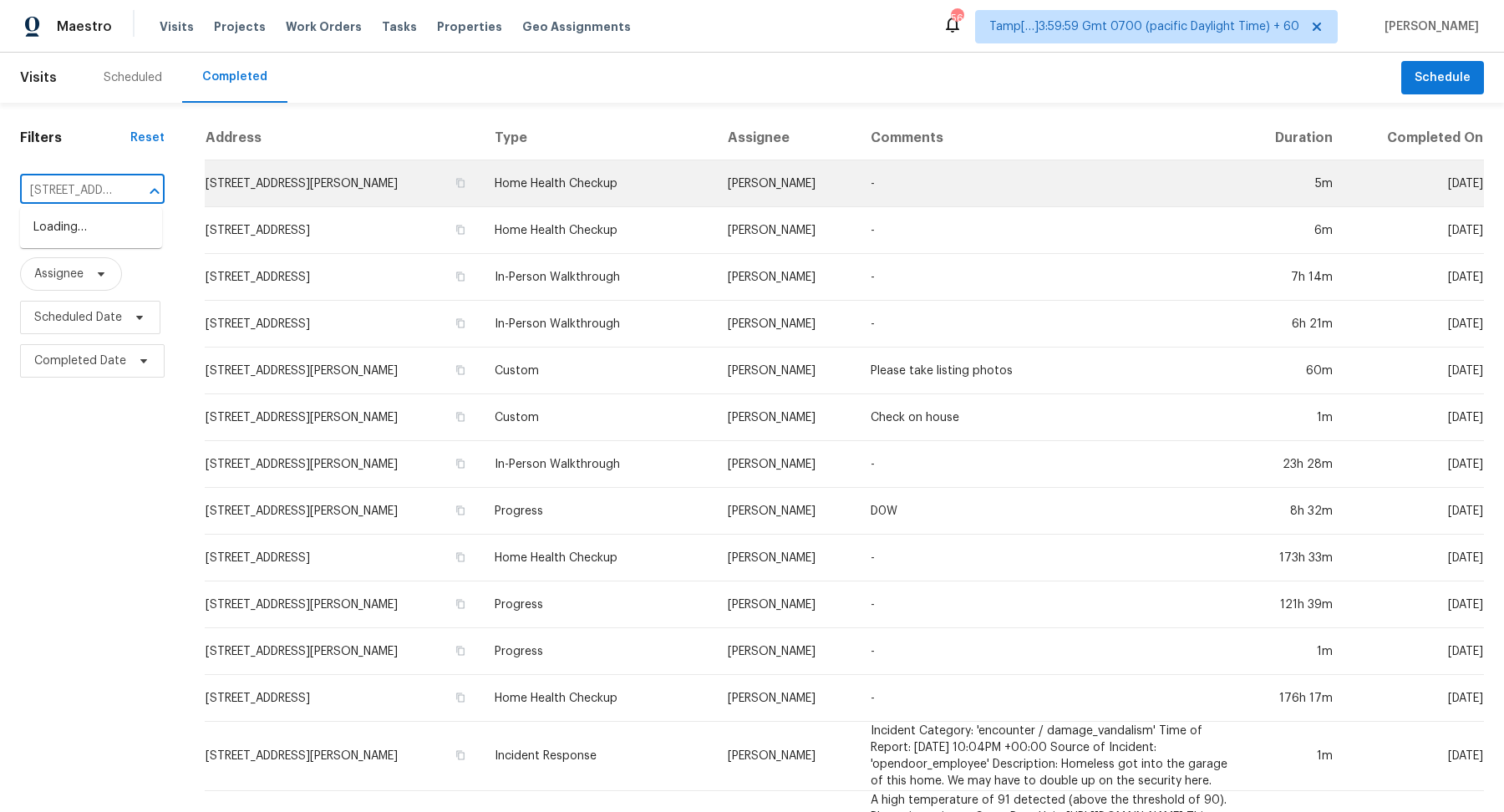
scroll to position [0, 129]
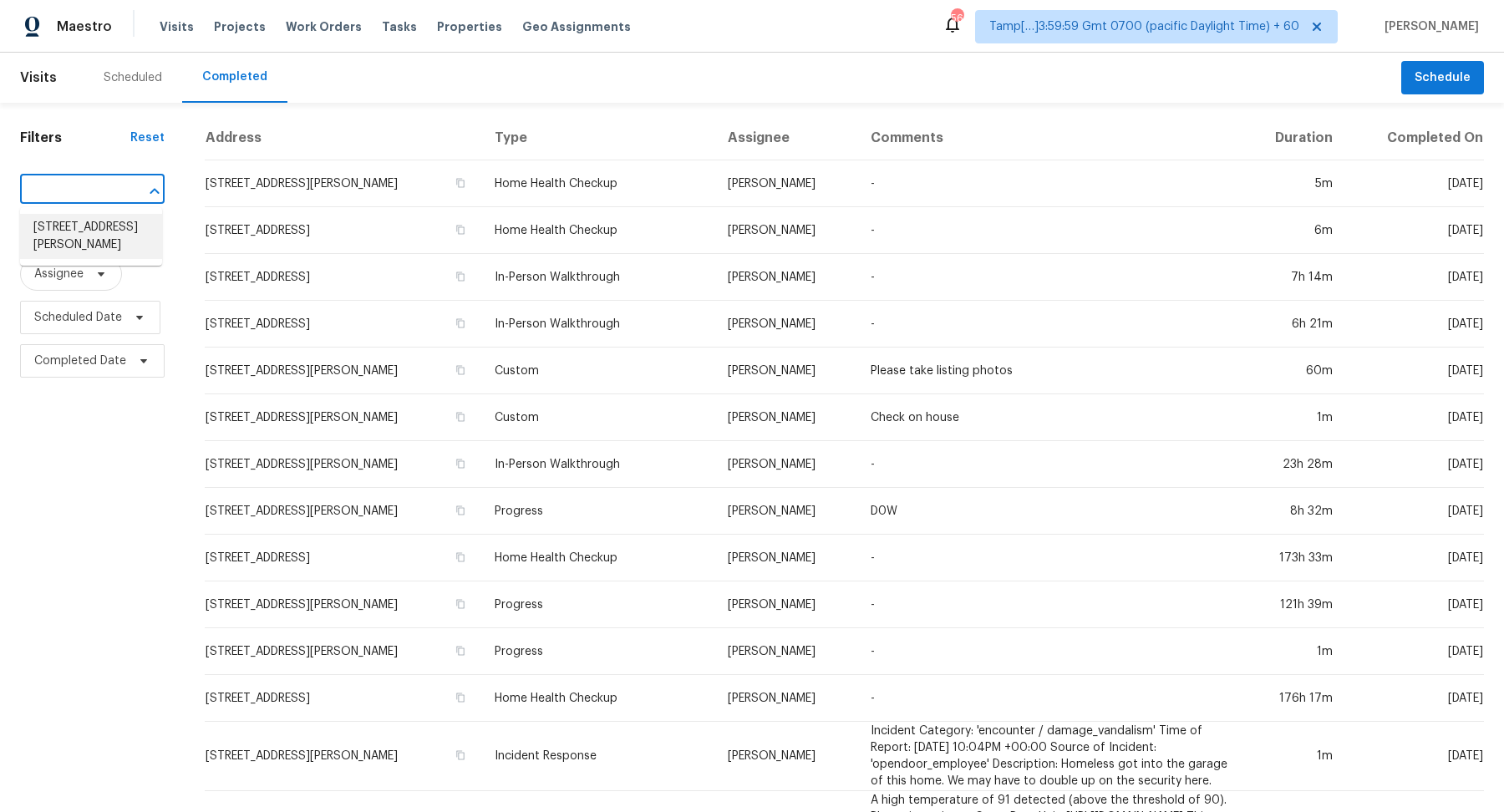
click at [72, 218] on li "308 Davis Park Rd, Gastonia, NC 28052" at bounding box center [91, 236] width 142 height 45
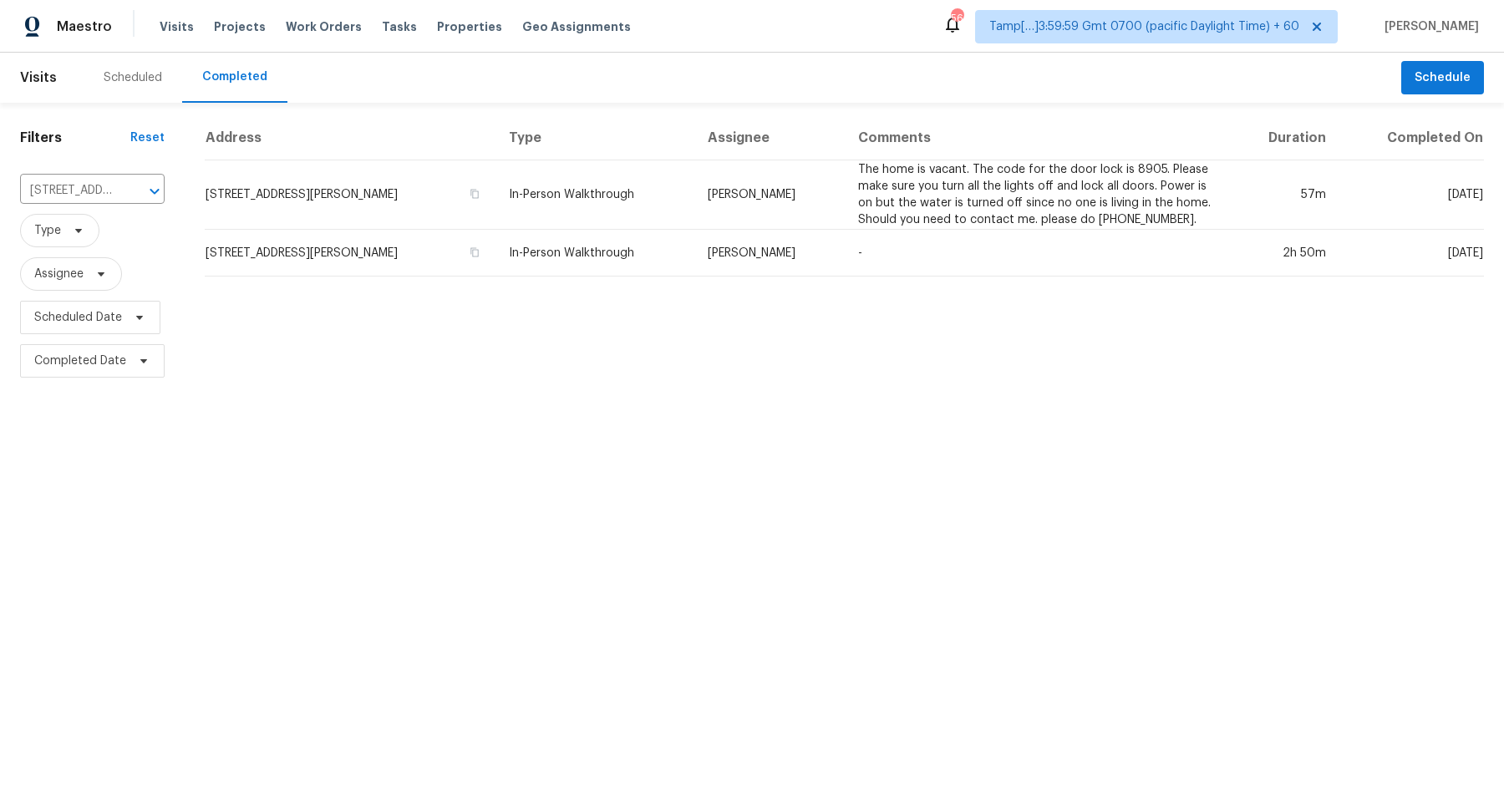
click at [444, 158] on th "Address" at bounding box center [350, 138] width 291 height 45
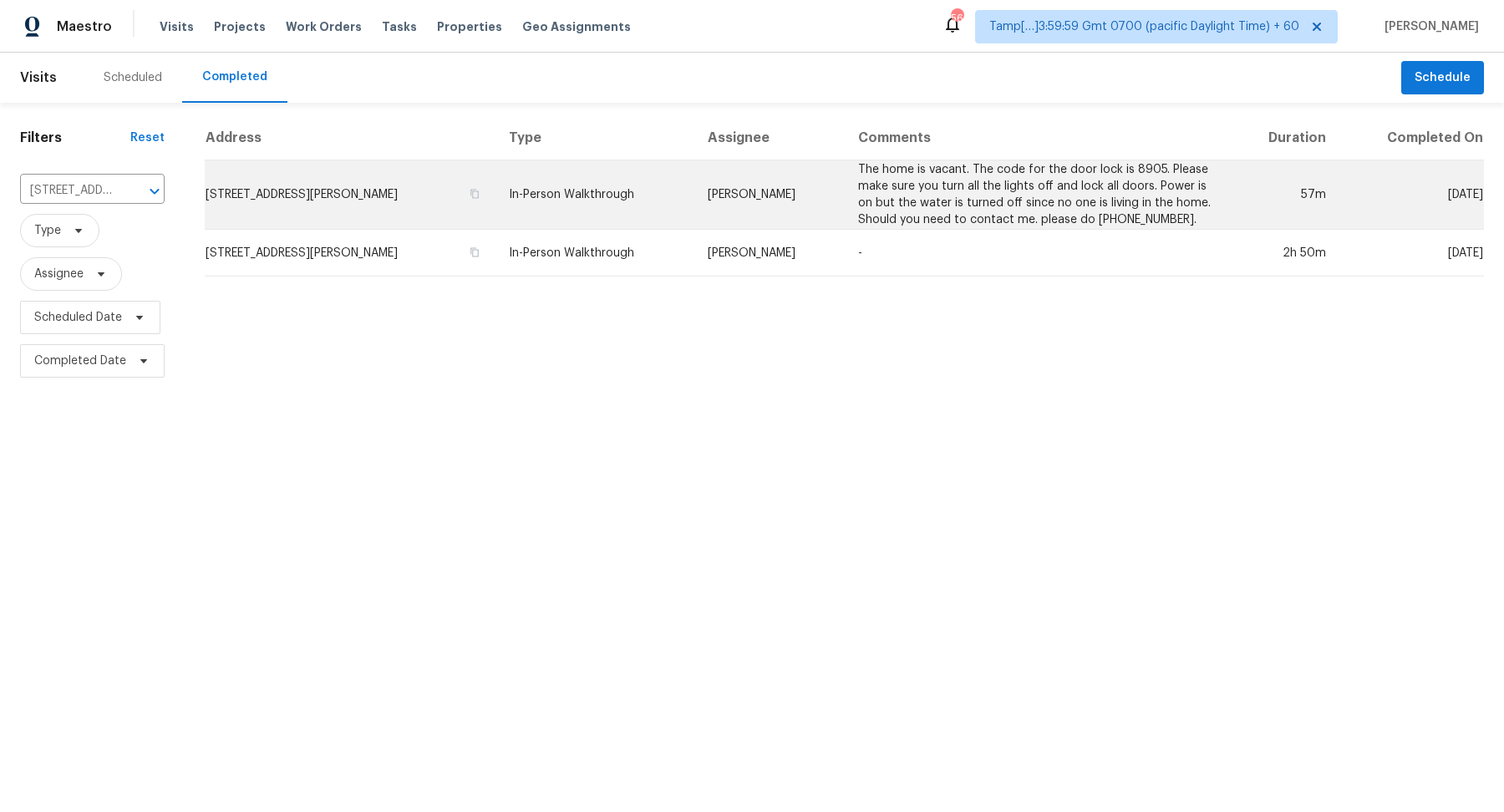
click at [422, 204] on td "308 Davis Park Rd, Gastonia, NC 28052" at bounding box center [350, 195] width 291 height 69
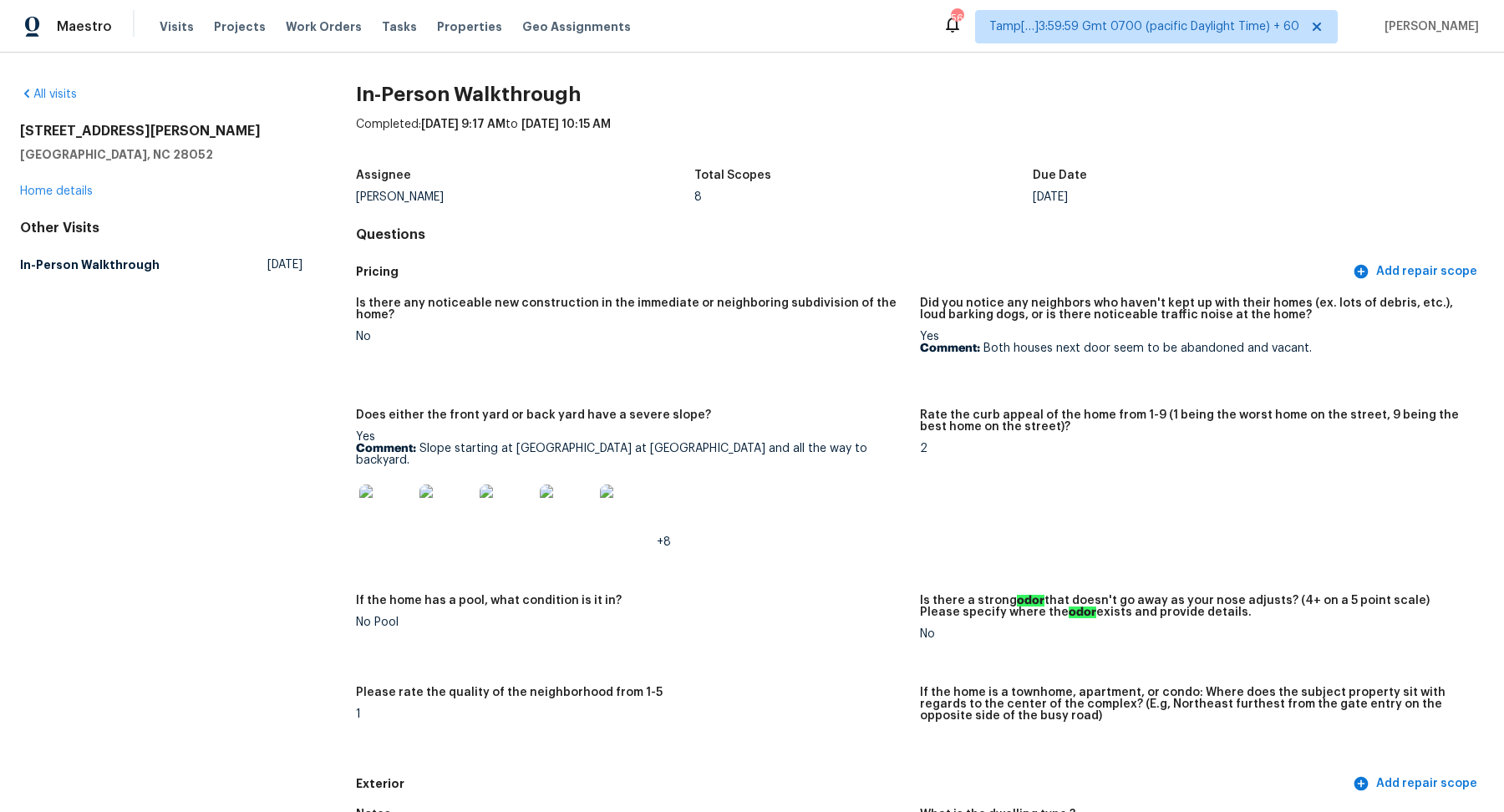
click at [45, 85] on div "All visits 308 Davis Park Rd Gastonia, NC 28052 Home details Other Visits In-Pe…" at bounding box center [752, 432] width 1504 height 759
click at [46, 88] on link "All visits" at bounding box center [48, 94] width 56 height 12
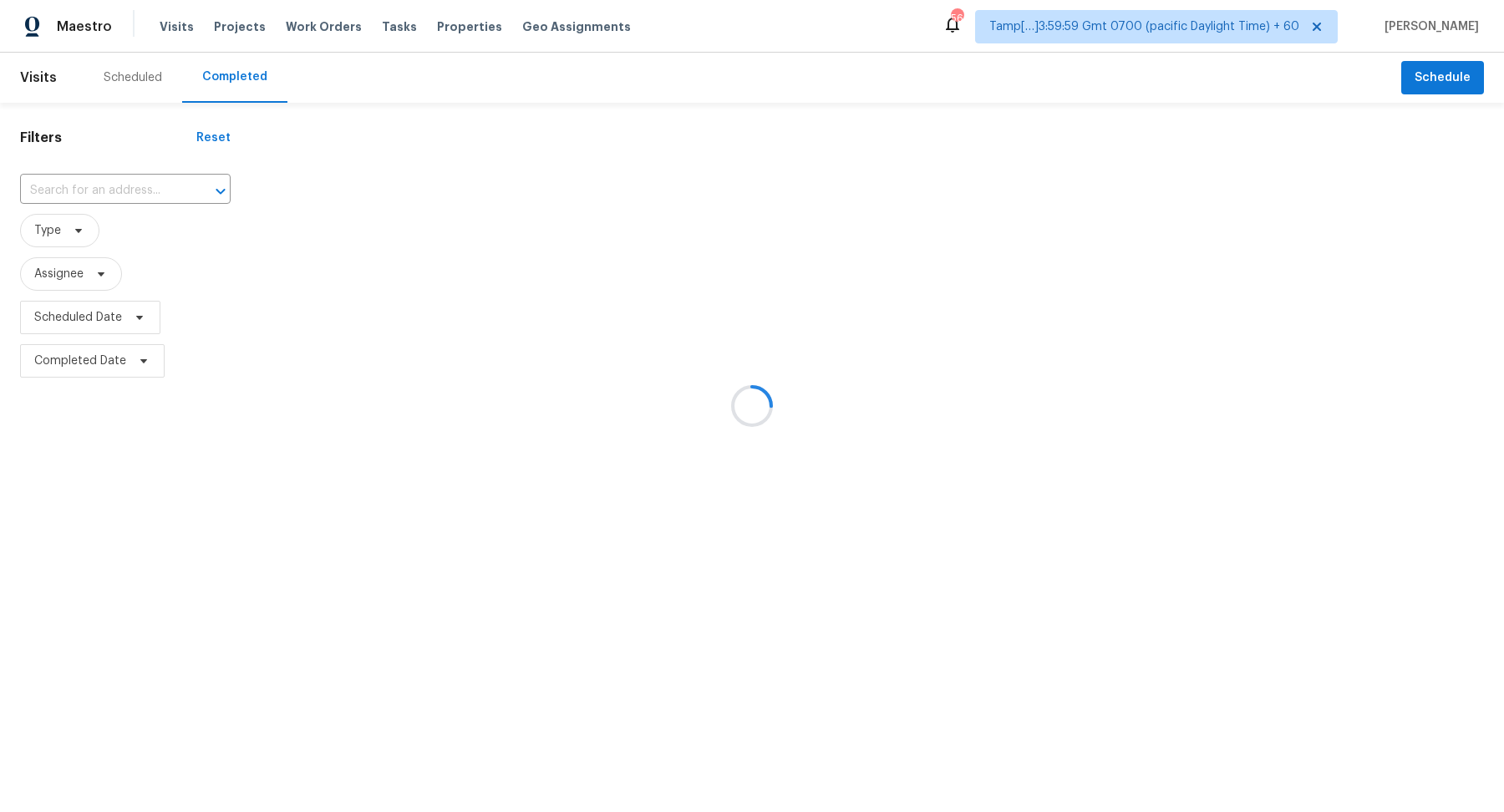
click at [65, 215] on div at bounding box center [752, 406] width 1504 height 812
click at [69, 209] on div at bounding box center [752, 406] width 1504 height 812
click at [119, 192] on div at bounding box center [752, 406] width 1504 height 812
click at [145, 189] on div at bounding box center [752, 406] width 1504 height 812
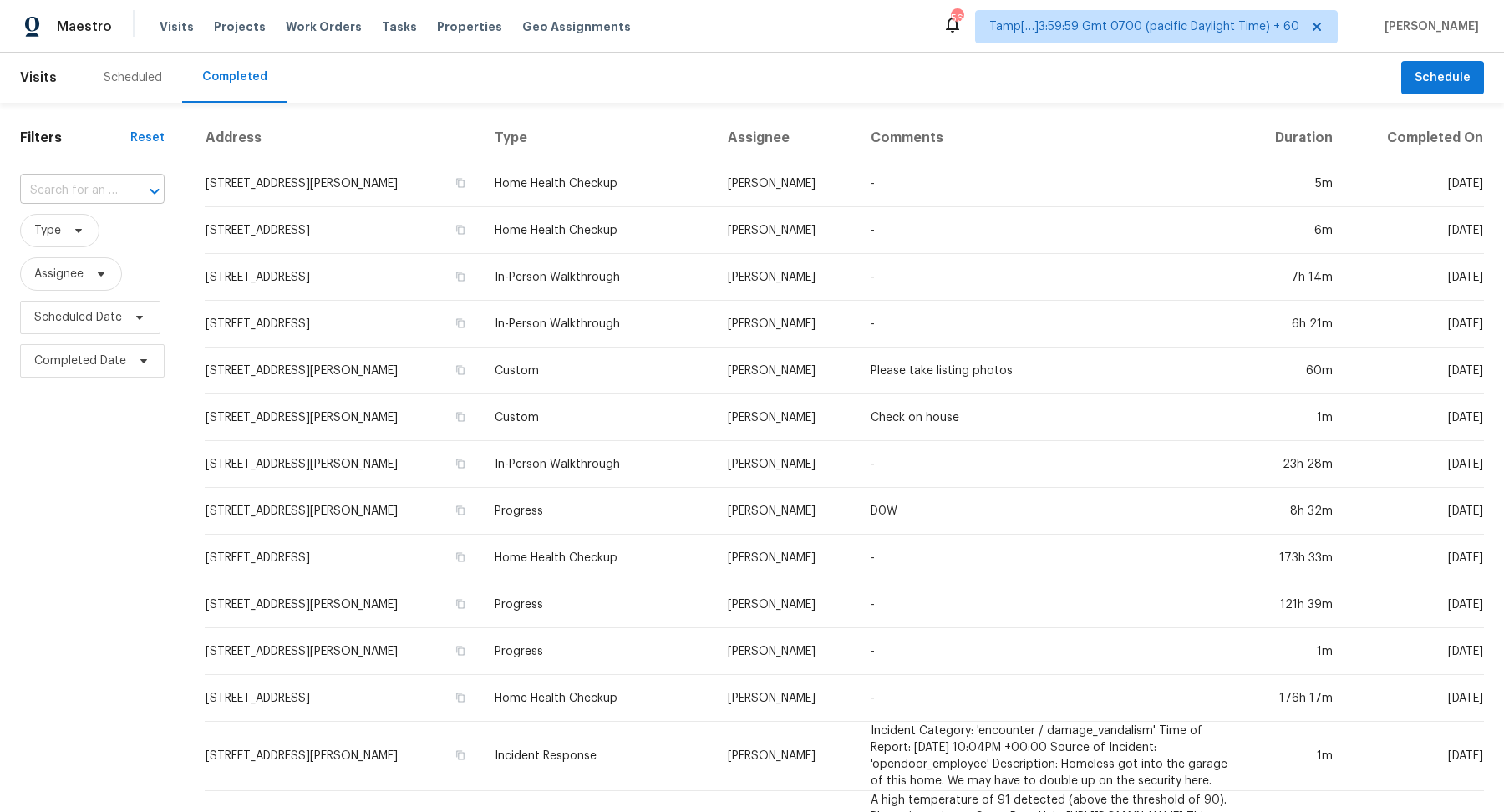
click at [140, 181] on div at bounding box center [143, 192] width 44 height 24
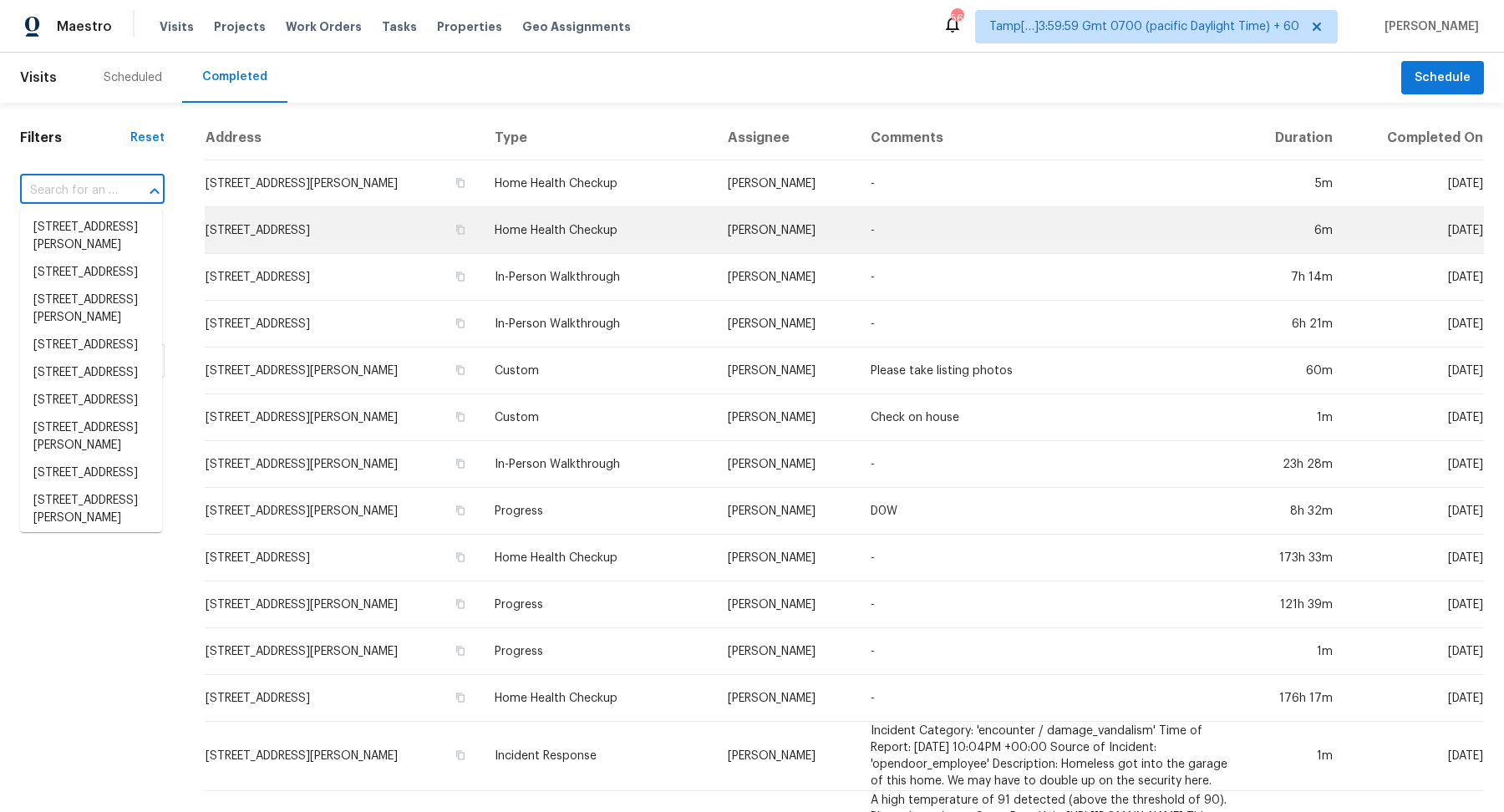
paste input "70 Oak Leaf Trl, Youngsville, NC 27596"
type input "70 Oak Leaf Trl, Youngsville, NC 27596"
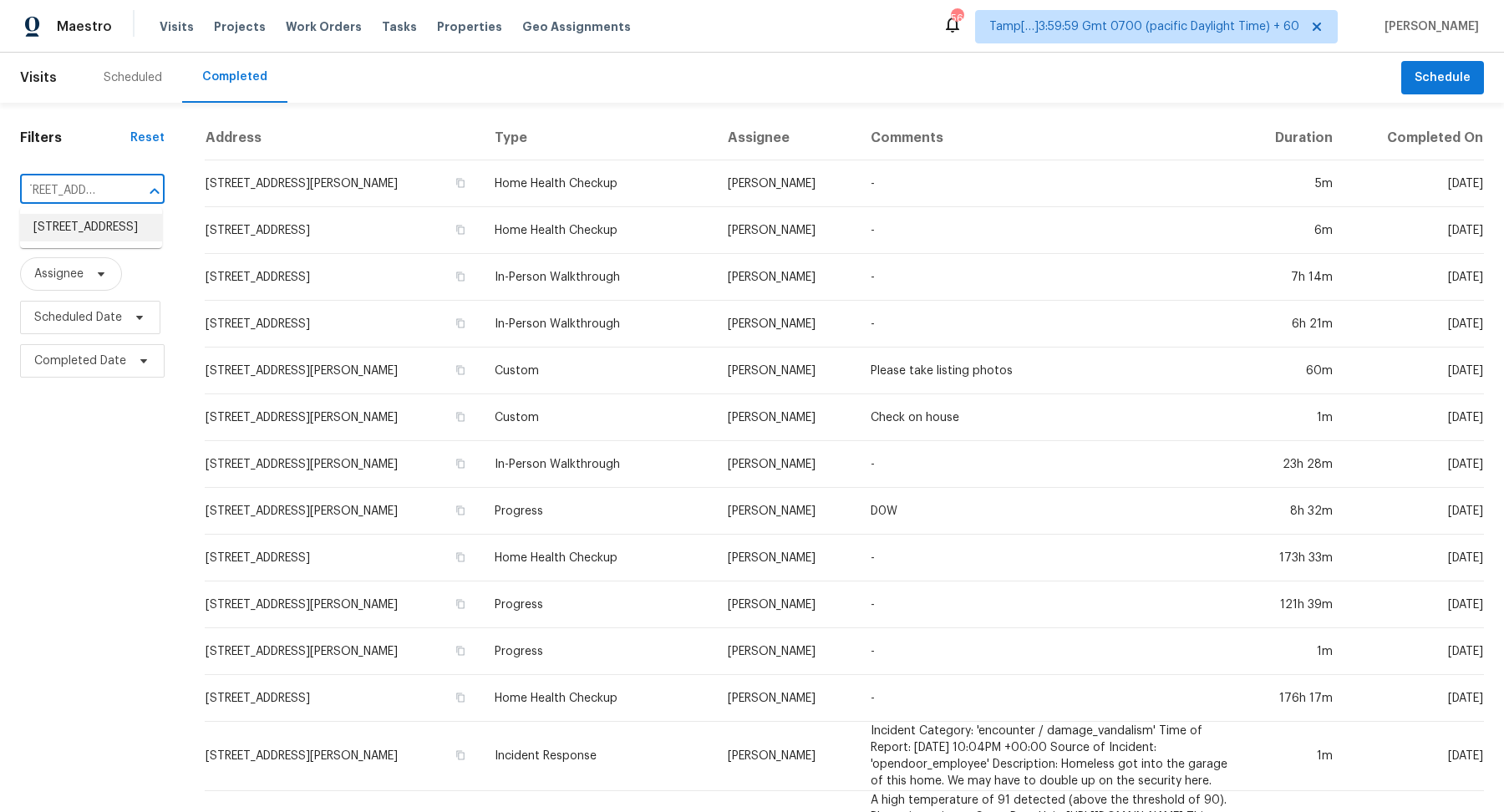
click at [87, 220] on li "70 Oak Leaf Trl, Youngsville, NC 27596" at bounding box center [91, 227] width 142 height 27
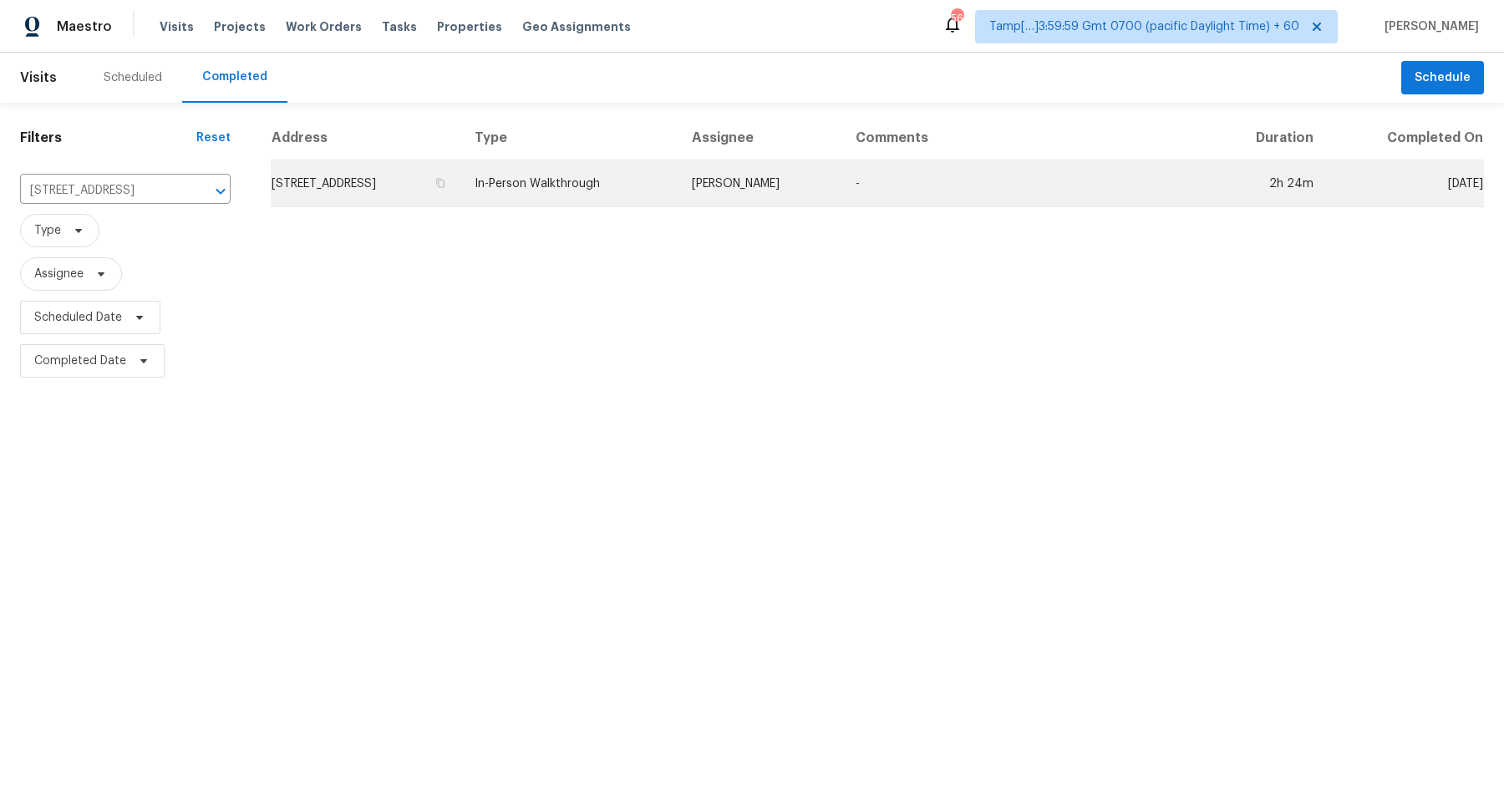
click at [387, 191] on td "70 Oak Leaf Trl, Youngsville, NC 27596" at bounding box center [366, 183] width 191 height 46
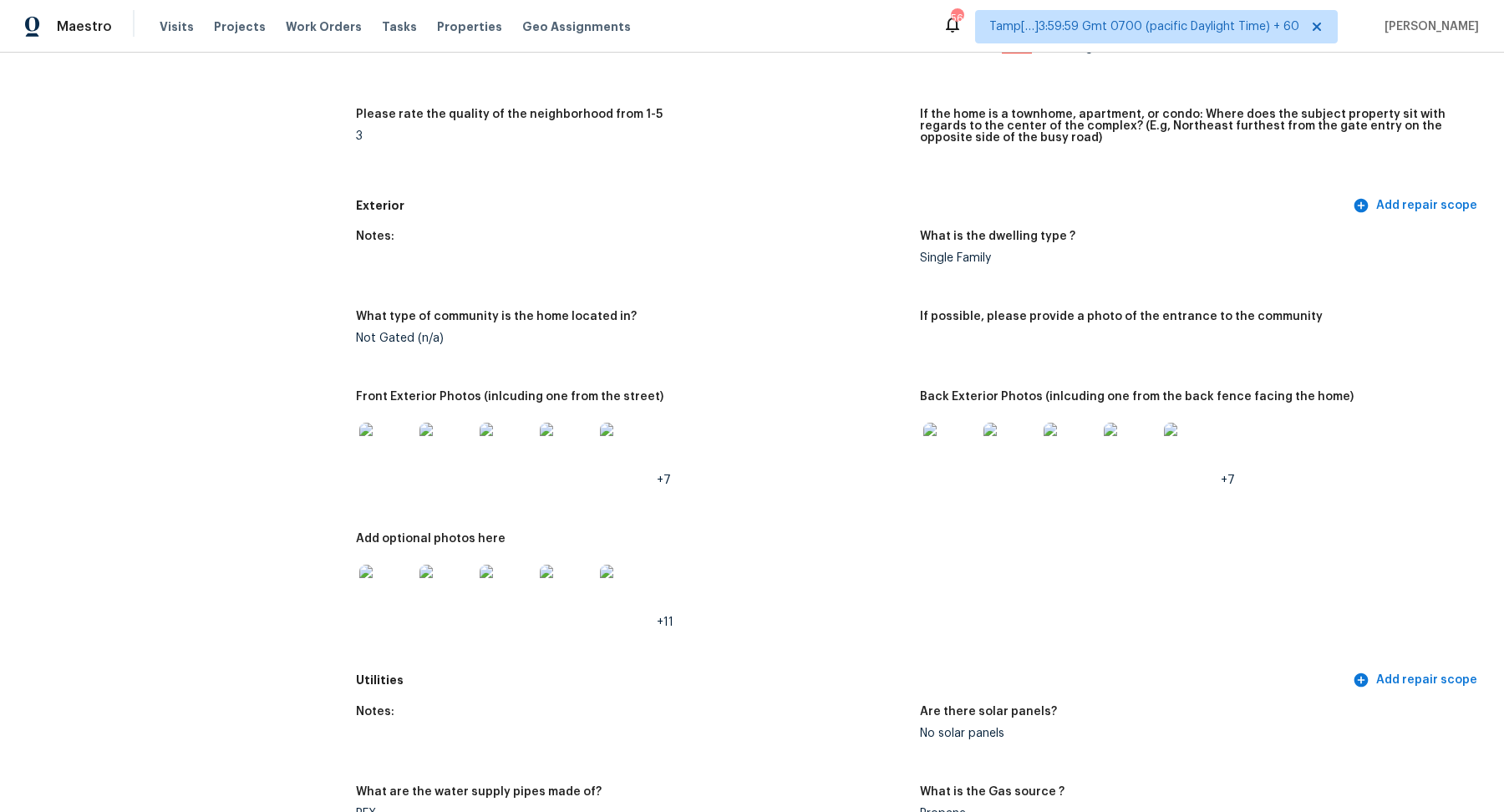
scroll to position [627, 0]
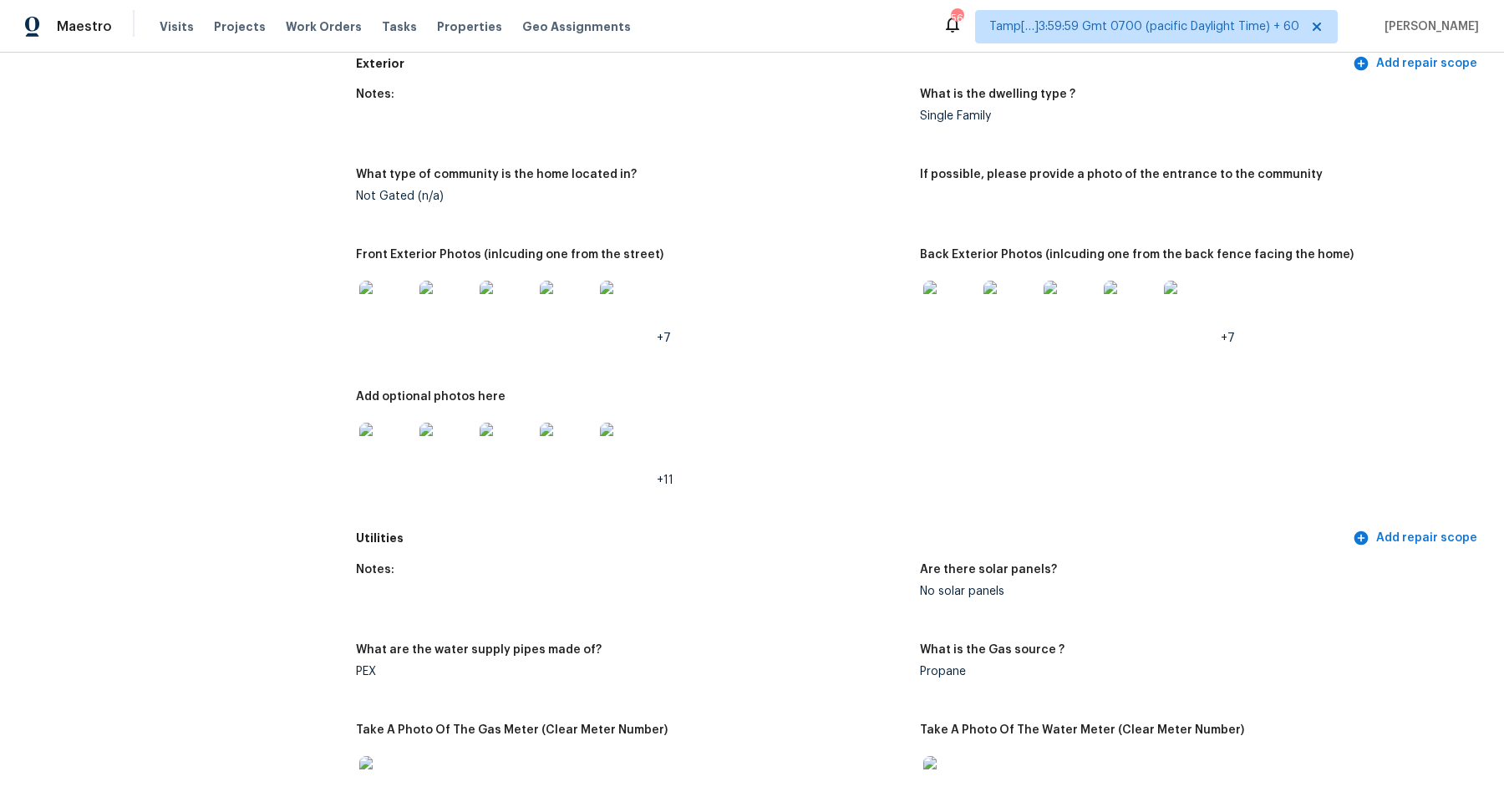
click at [386, 321] on img at bounding box center [386, 307] width 54 height 54
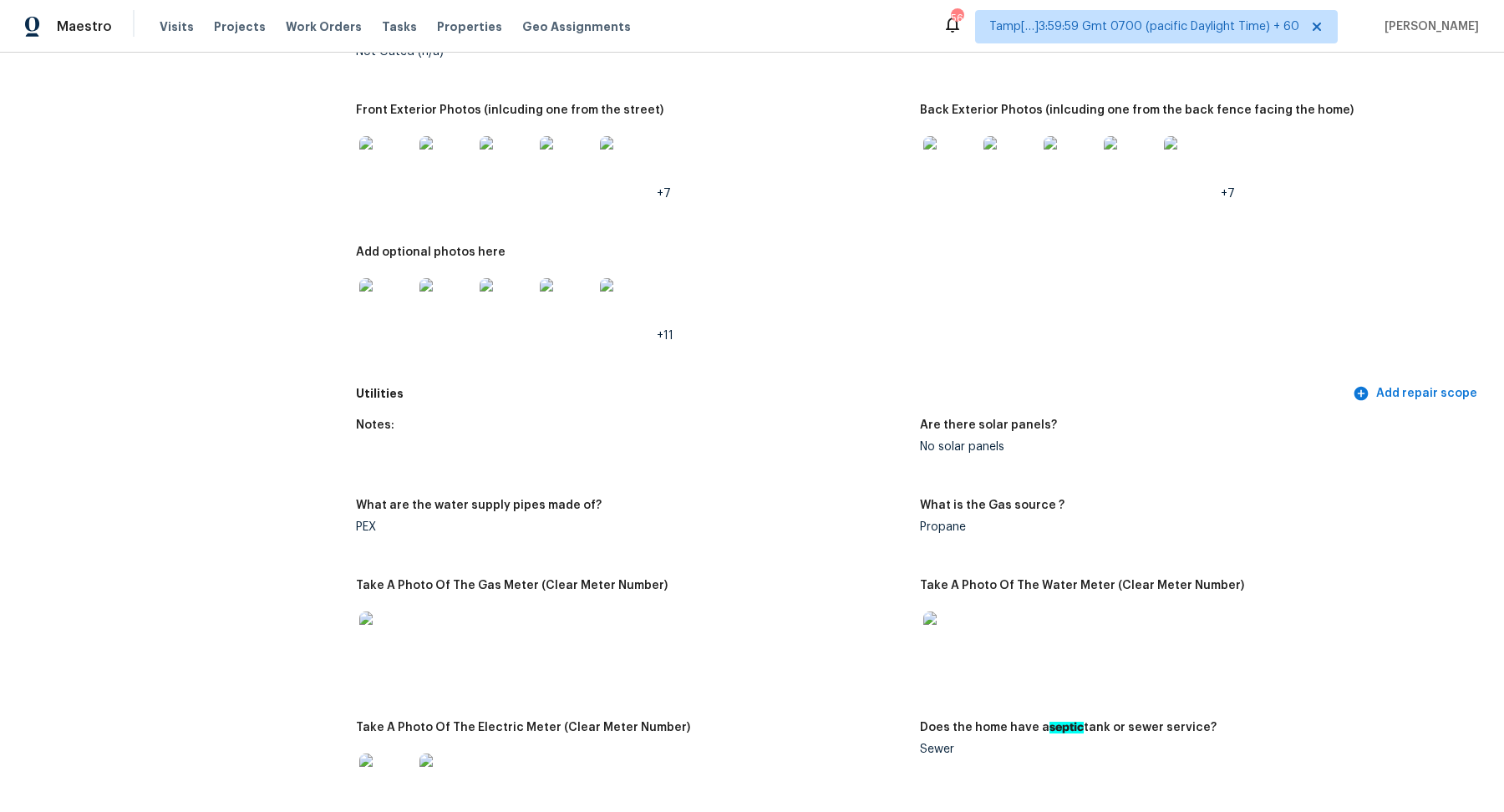
scroll to position [731, 0]
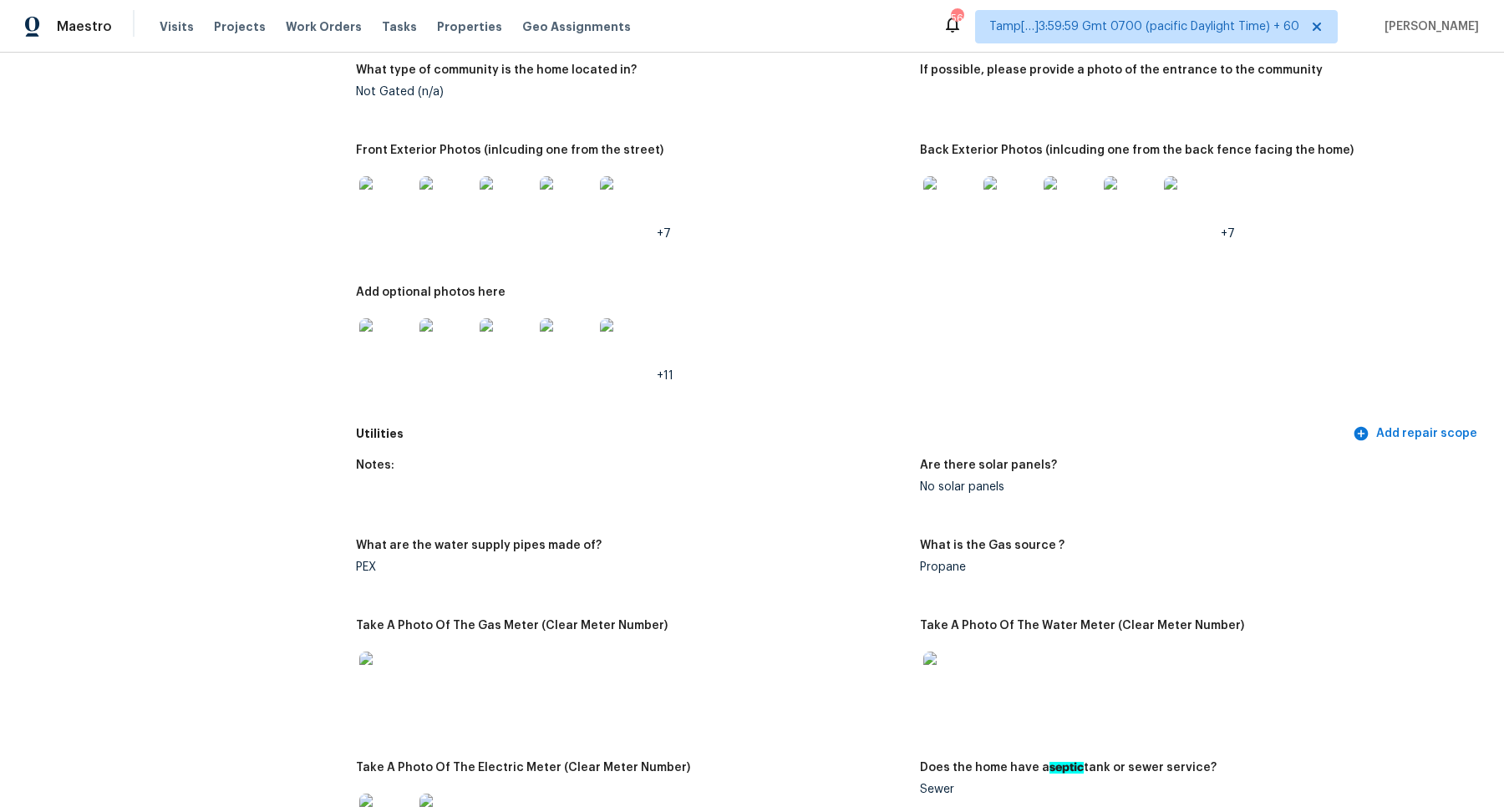
click at [373, 198] on img at bounding box center [386, 203] width 54 height 54
click at [955, 188] on img at bounding box center [950, 203] width 54 height 54
click at [945, 232] on div at bounding box center [950, 203] width 60 height 74
click at [953, 220] on img at bounding box center [950, 203] width 54 height 54
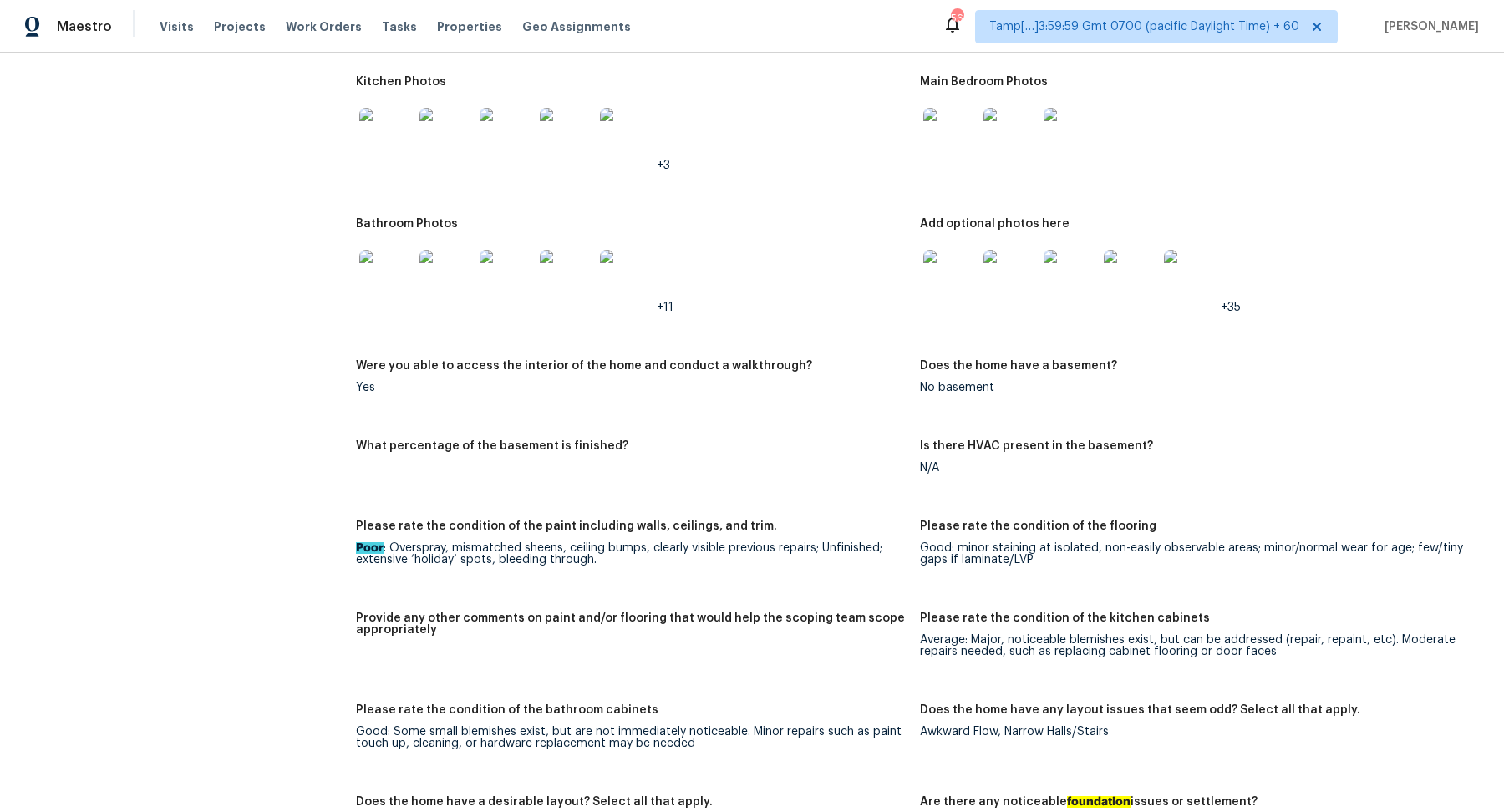
scroll to position [2703, 0]
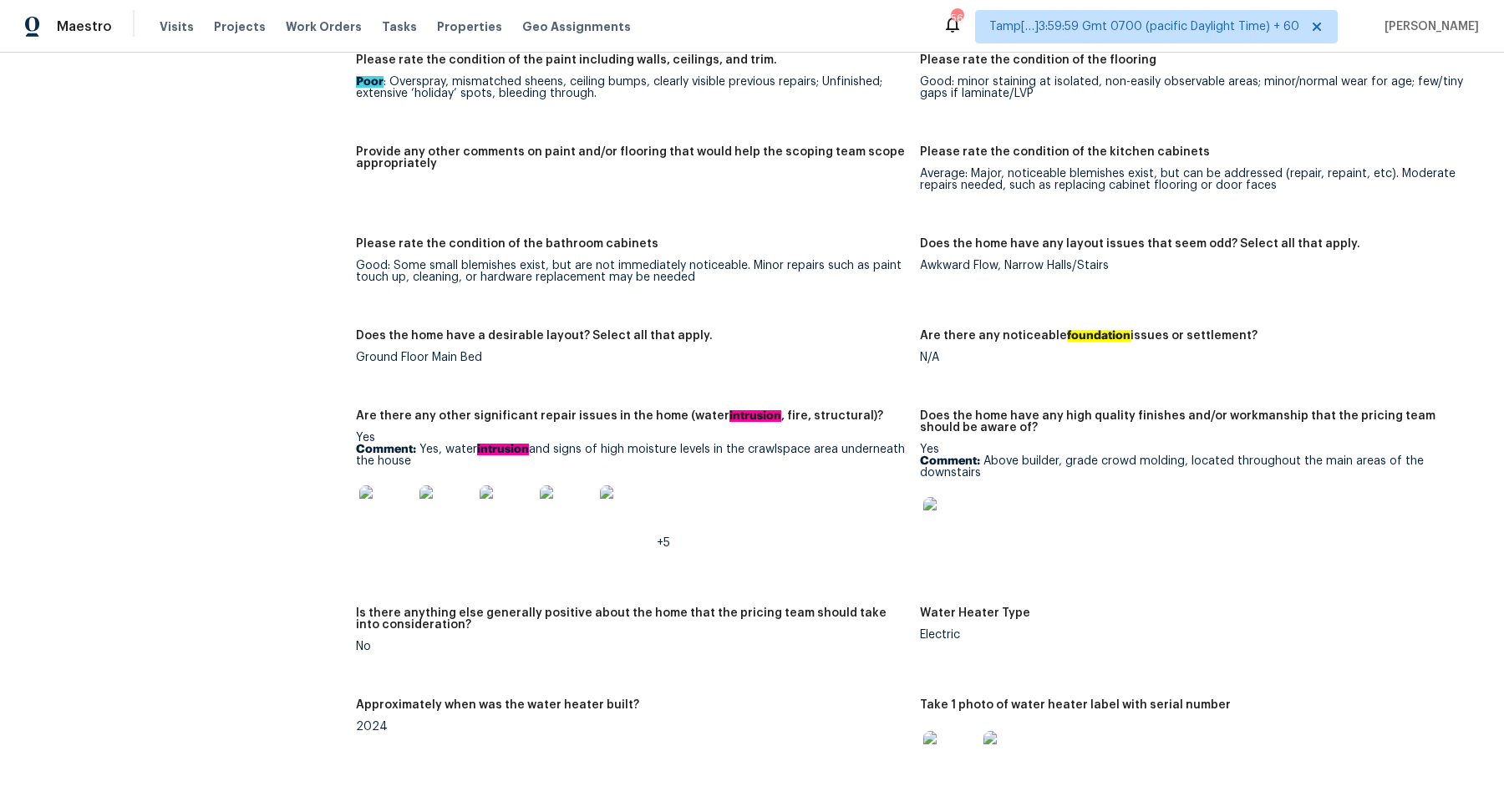
click at [397, 498] on img at bounding box center [386, 512] width 54 height 54
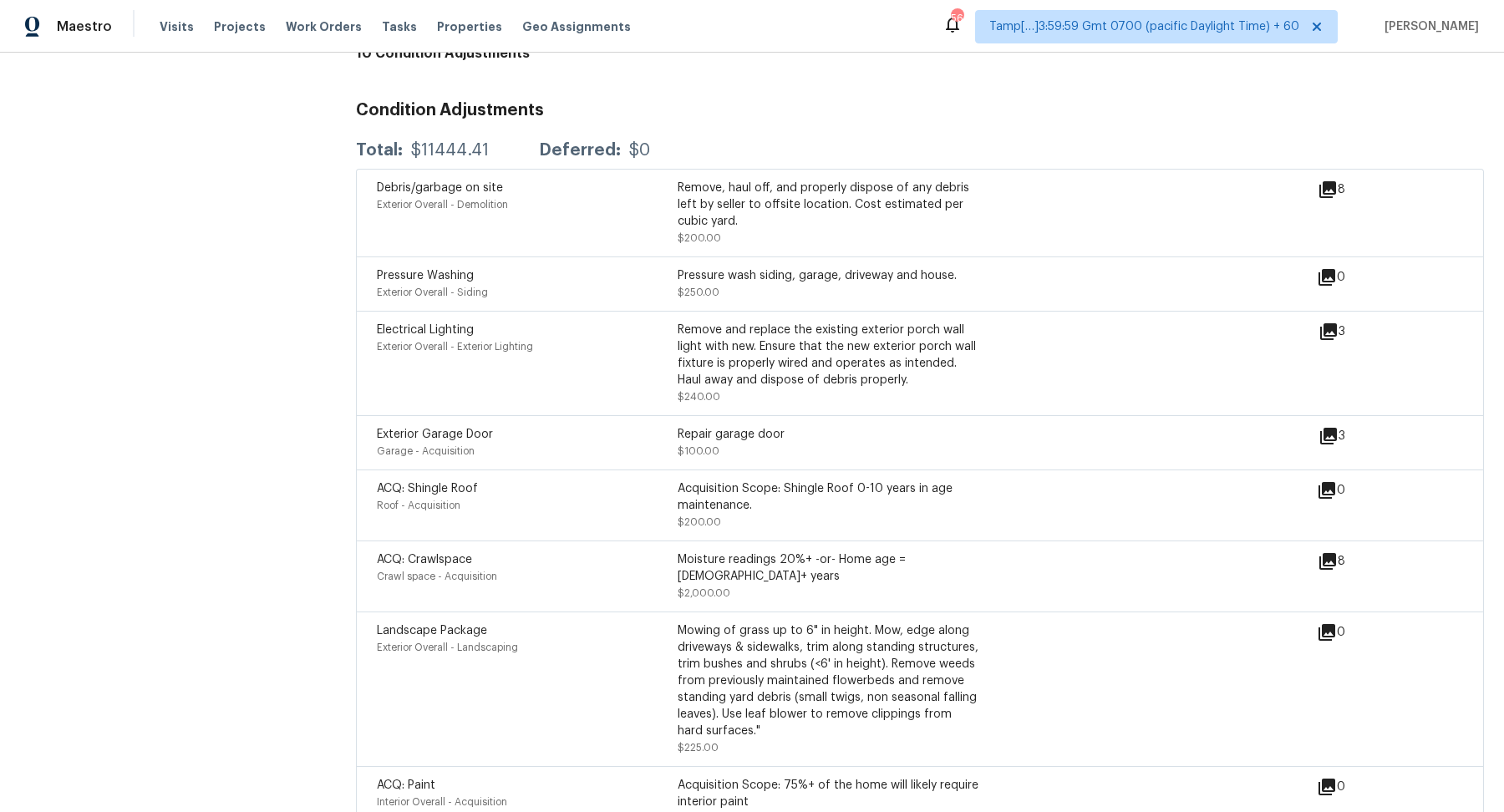
scroll to position [4096, 0]
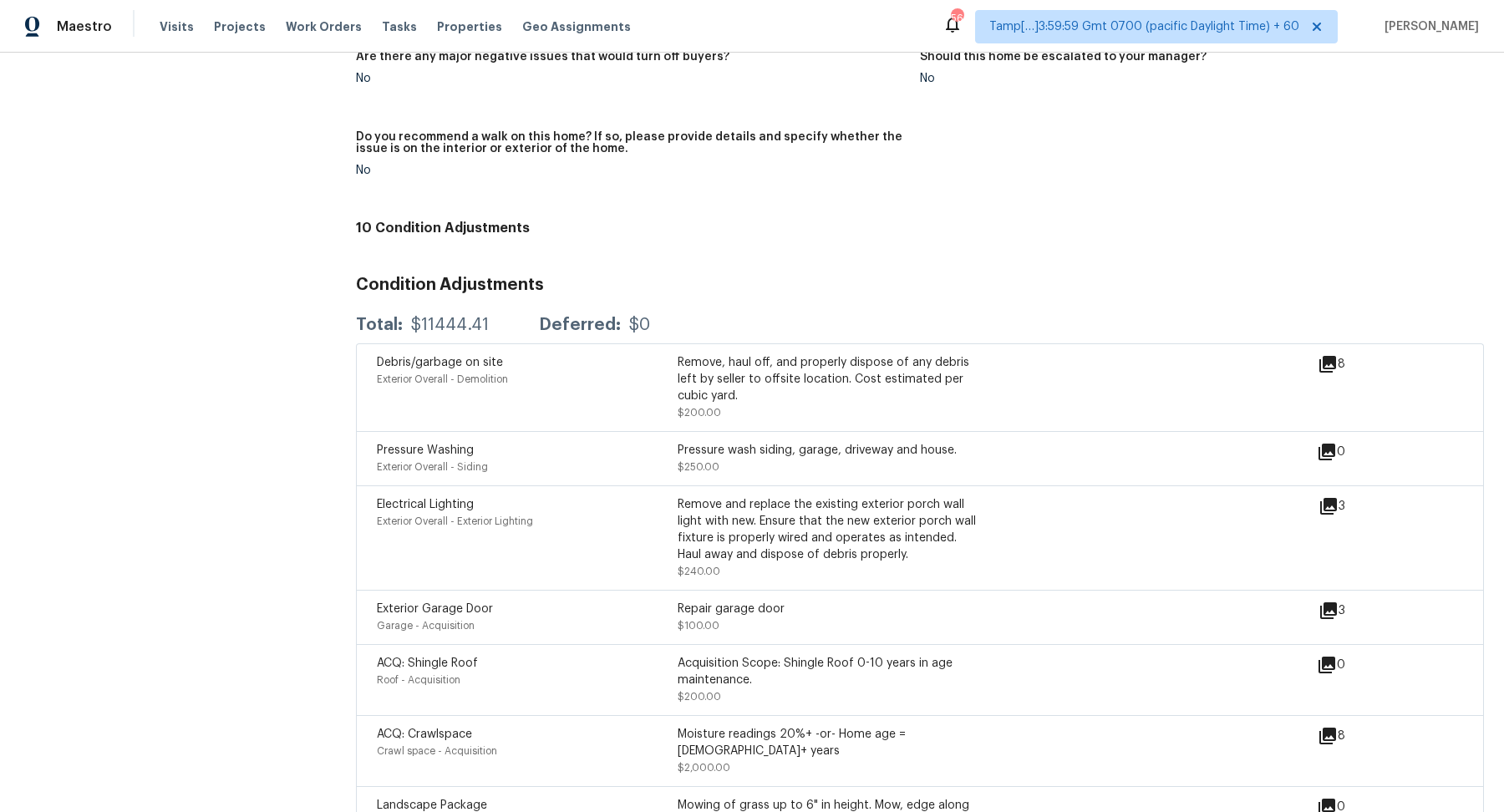
click at [1329, 356] on icon at bounding box center [1328, 365] width 16 height 16
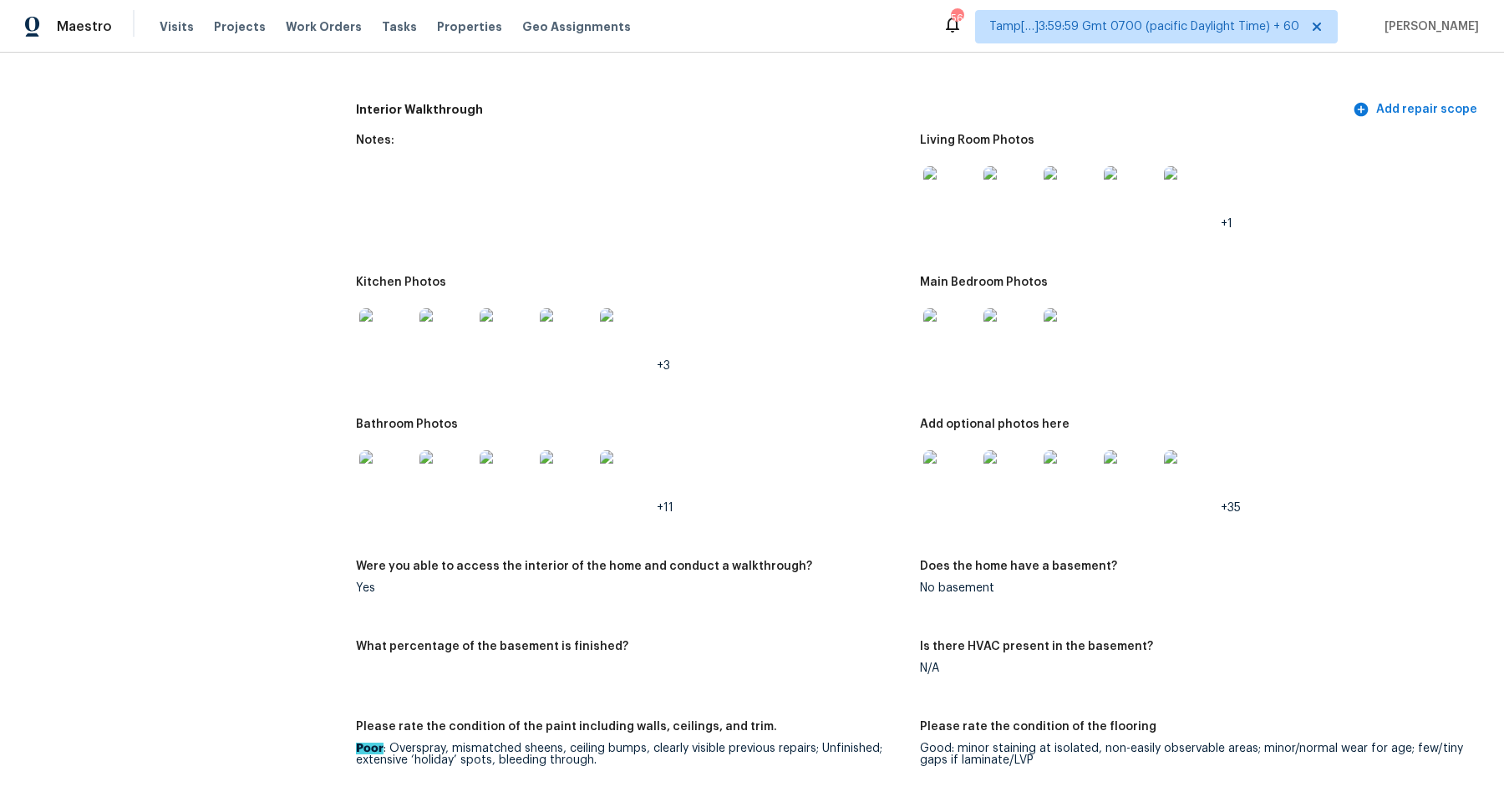
scroll to position [1987, 0]
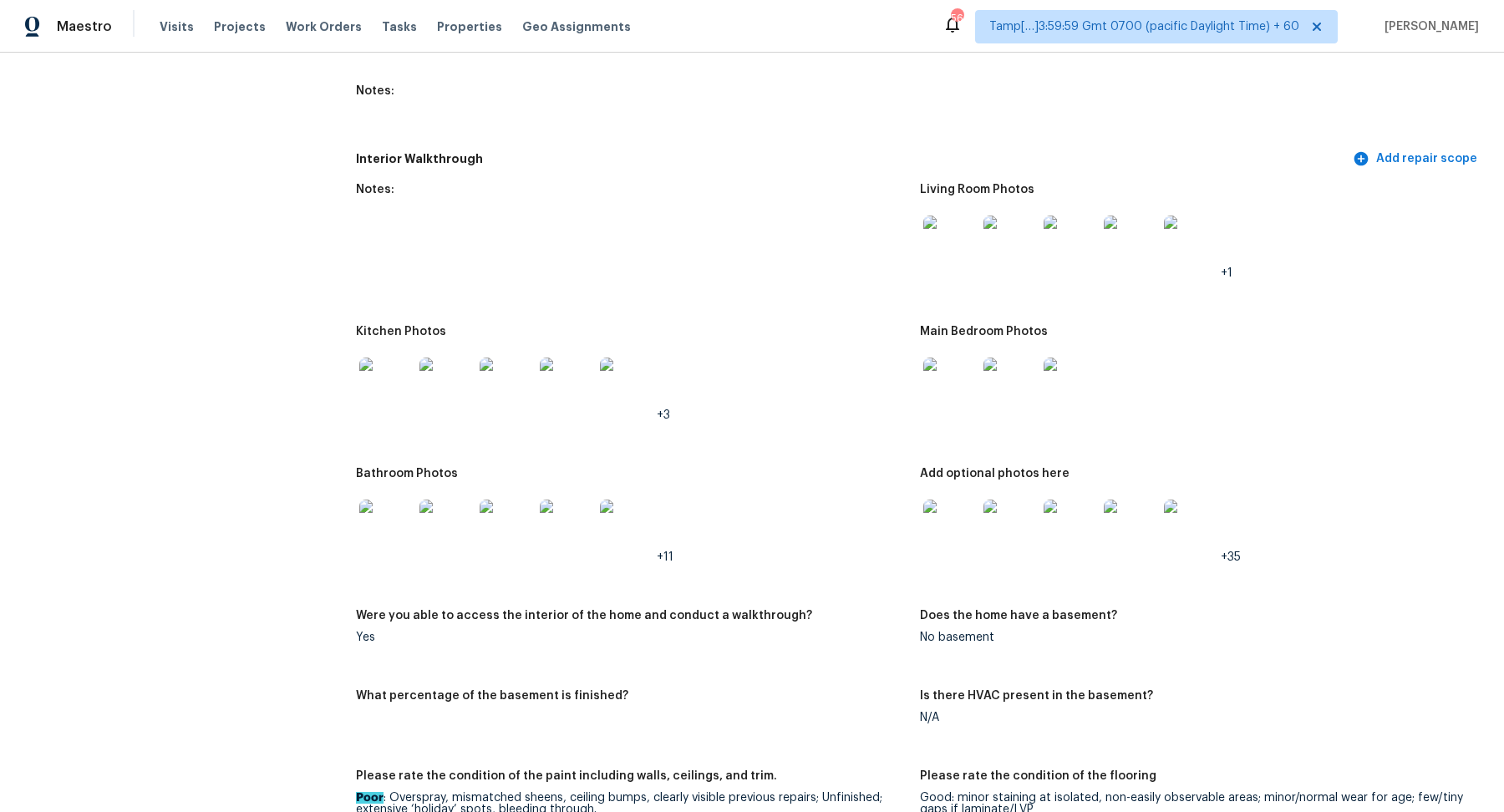
click at [952, 216] on img at bounding box center [950, 242] width 54 height 54
click at [396, 386] on img at bounding box center [386, 384] width 54 height 54
click at [958, 362] on img at bounding box center [950, 384] width 54 height 54
click at [414, 527] on div at bounding box center [386, 526] width 60 height 74
click at [385, 519] on img at bounding box center [386, 526] width 54 height 54
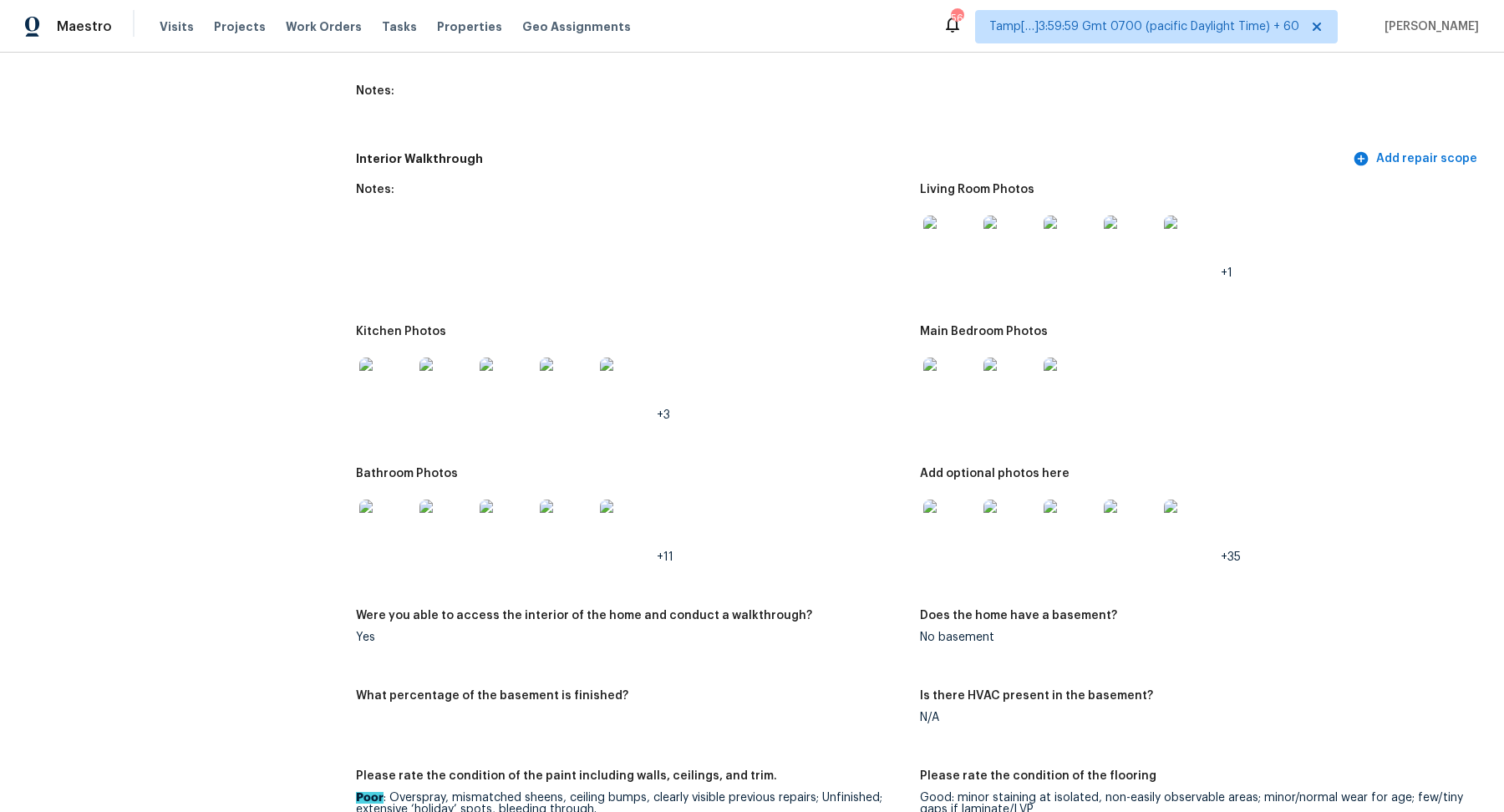
click at [958, 519] on img at bounding box center [950, 526] width 54 height 54
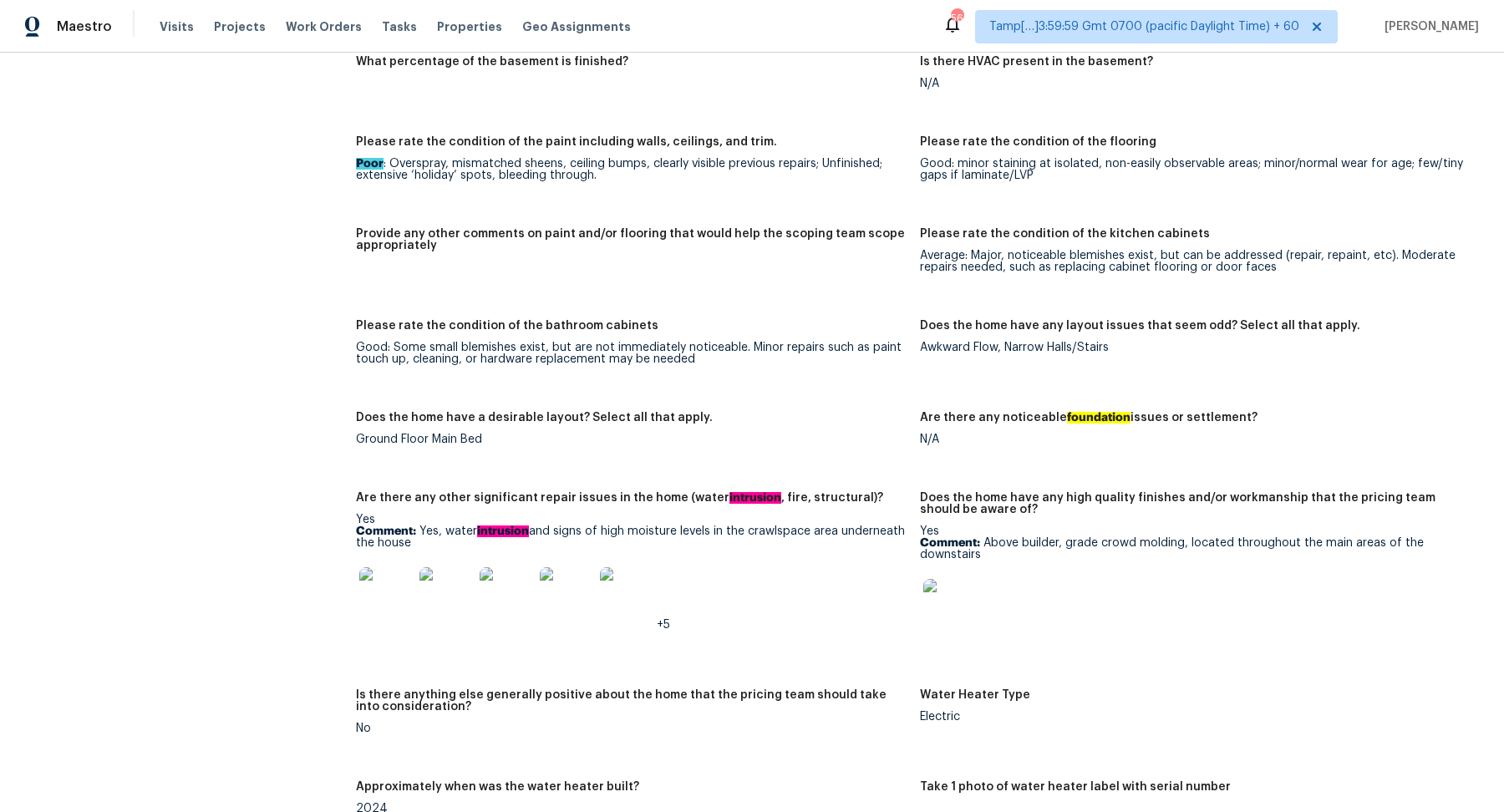
scroll to position [2639, 0]
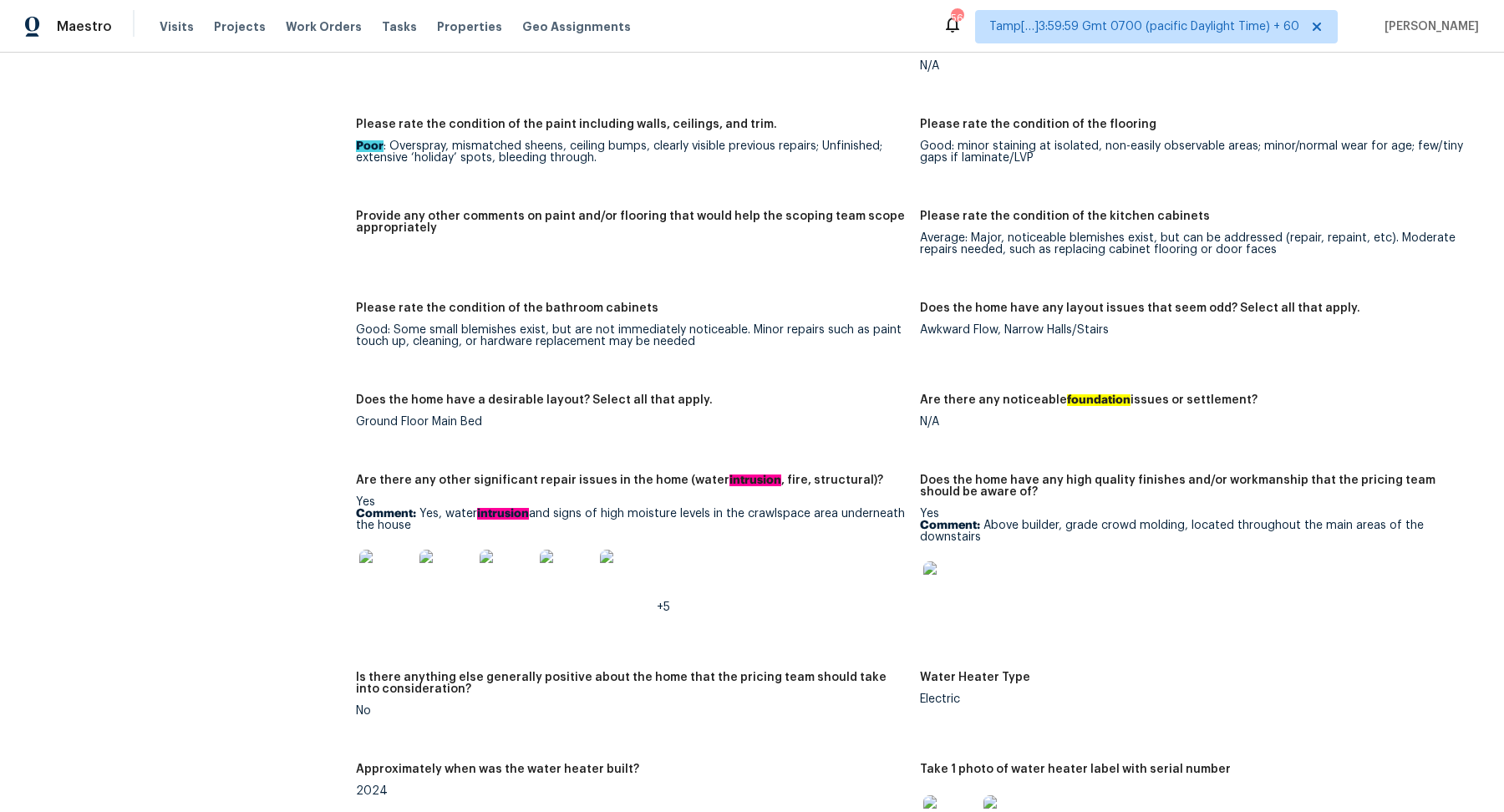
click at [394, 562] on img at bounding box center [386, 576] width 54 height 54
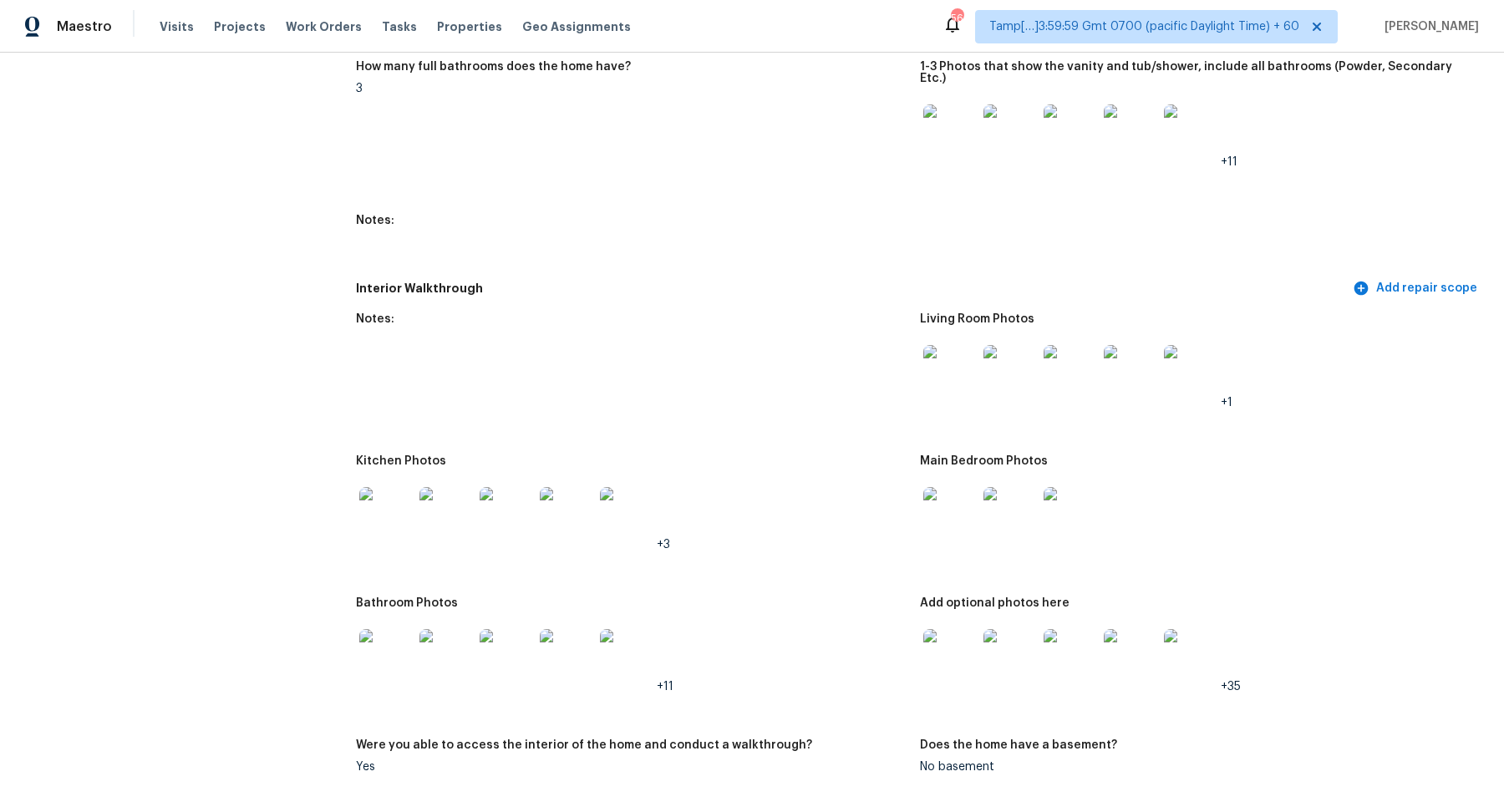
scroll to position [1786, 0]
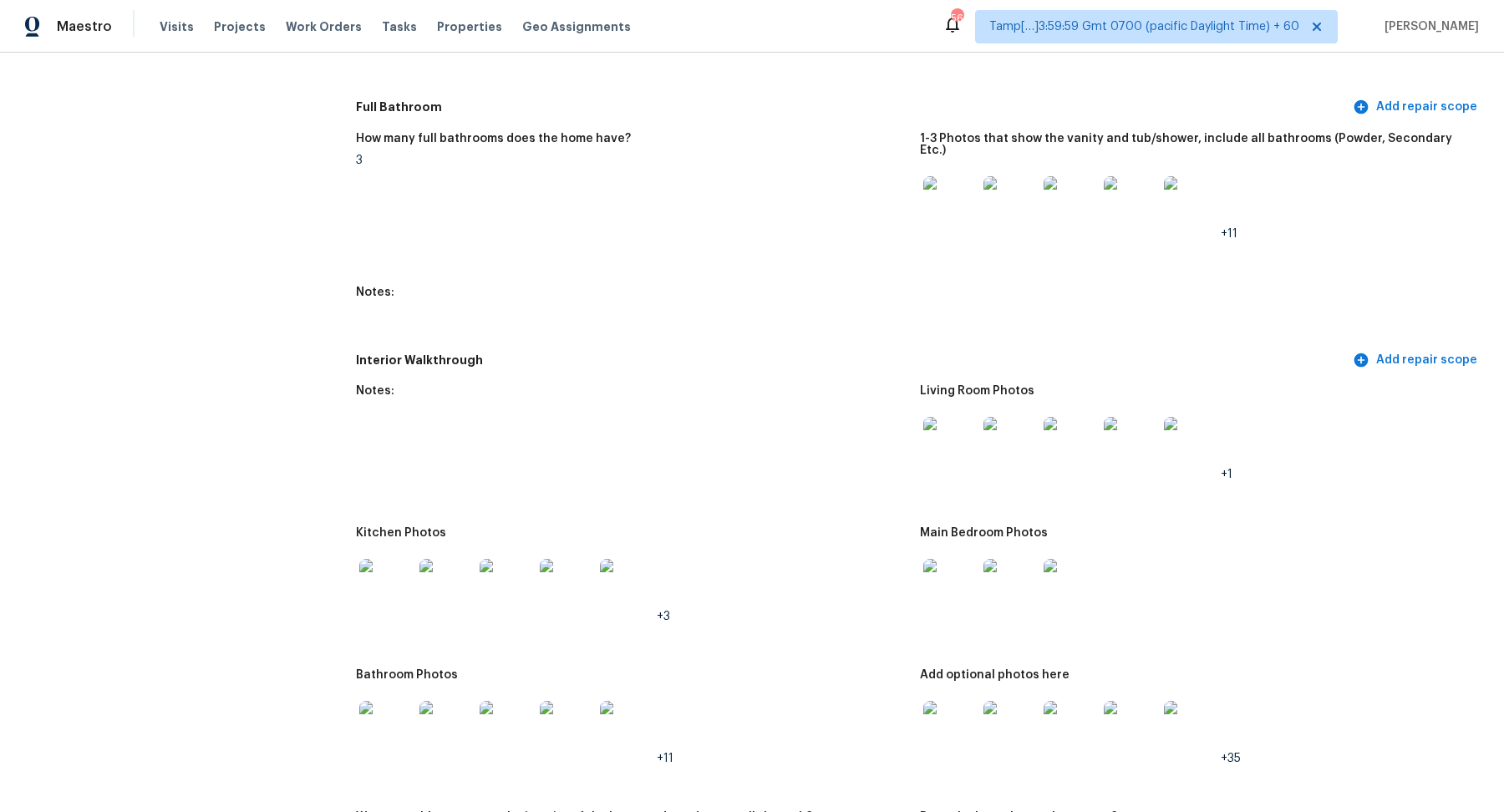
click at [1027, 719] on img at bounding box center [1010, 727] width 54 height 54
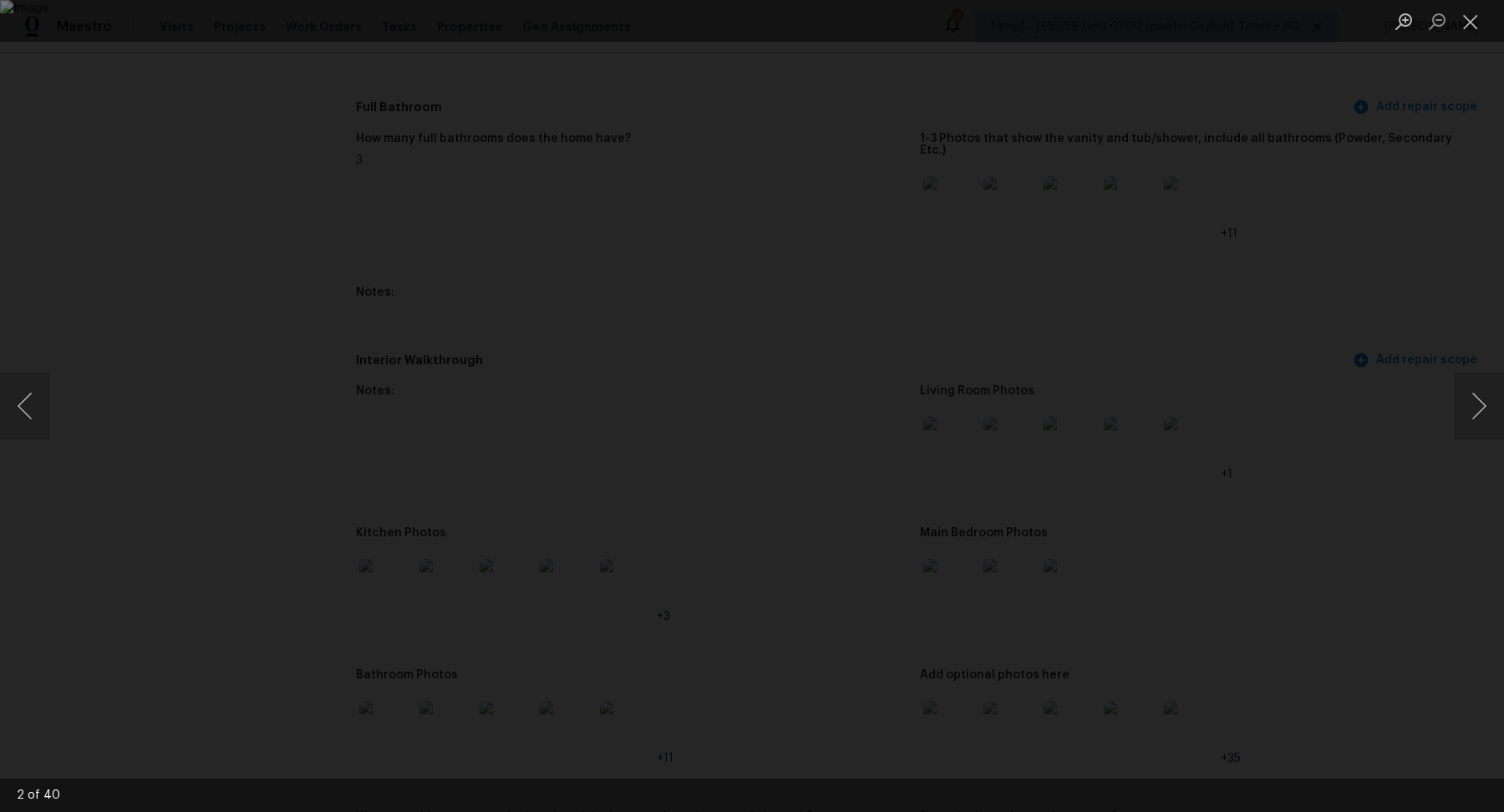
click at [175, 110] on div "Lightbox" at bounding box center [752, 406] width 1504 height 812
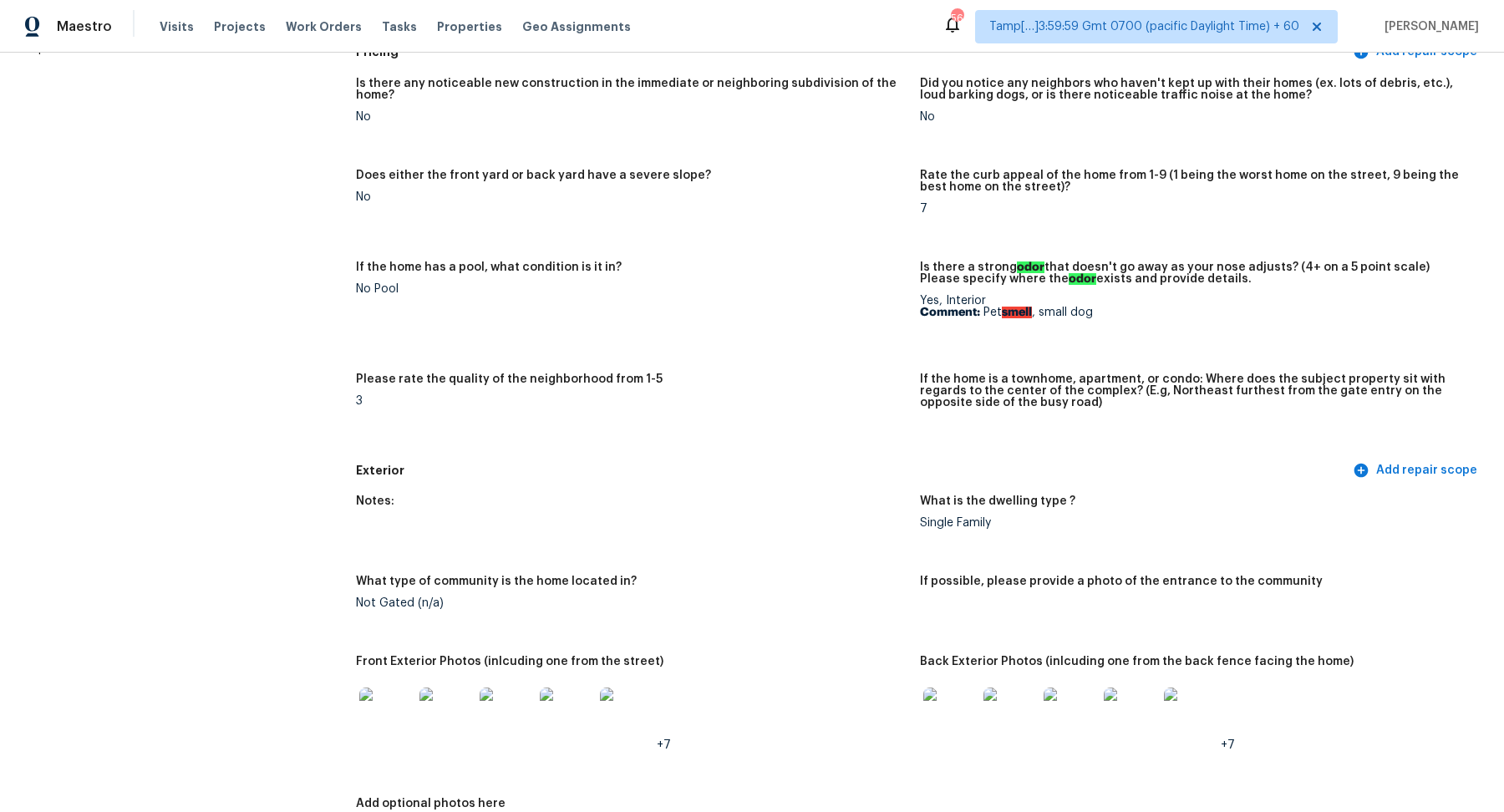
scroll to position [61, 0]
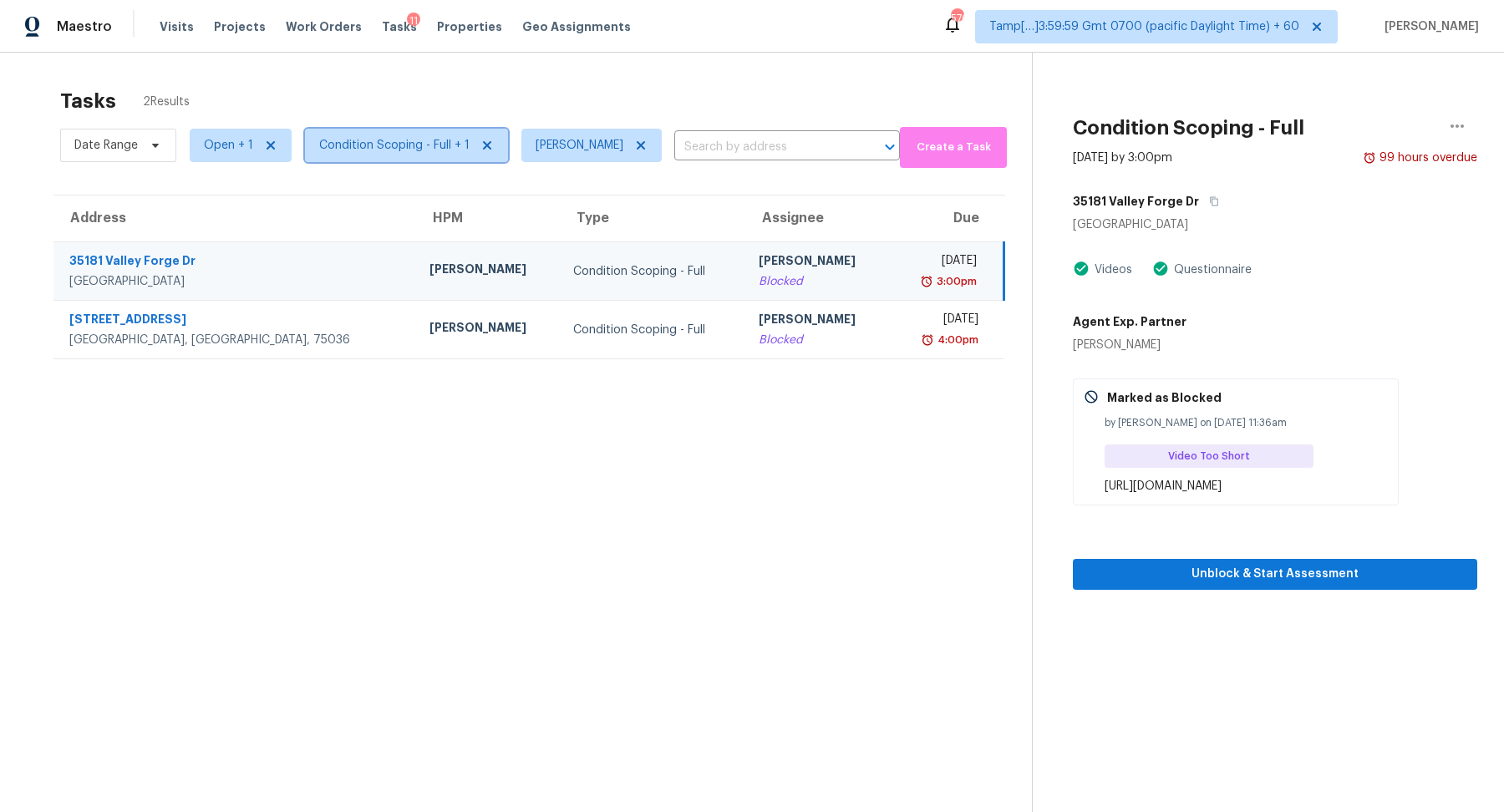
click at [361, 142] on span "Condition Scoping - Full + 1" at bounding box center [394, 145] width 150 height 16
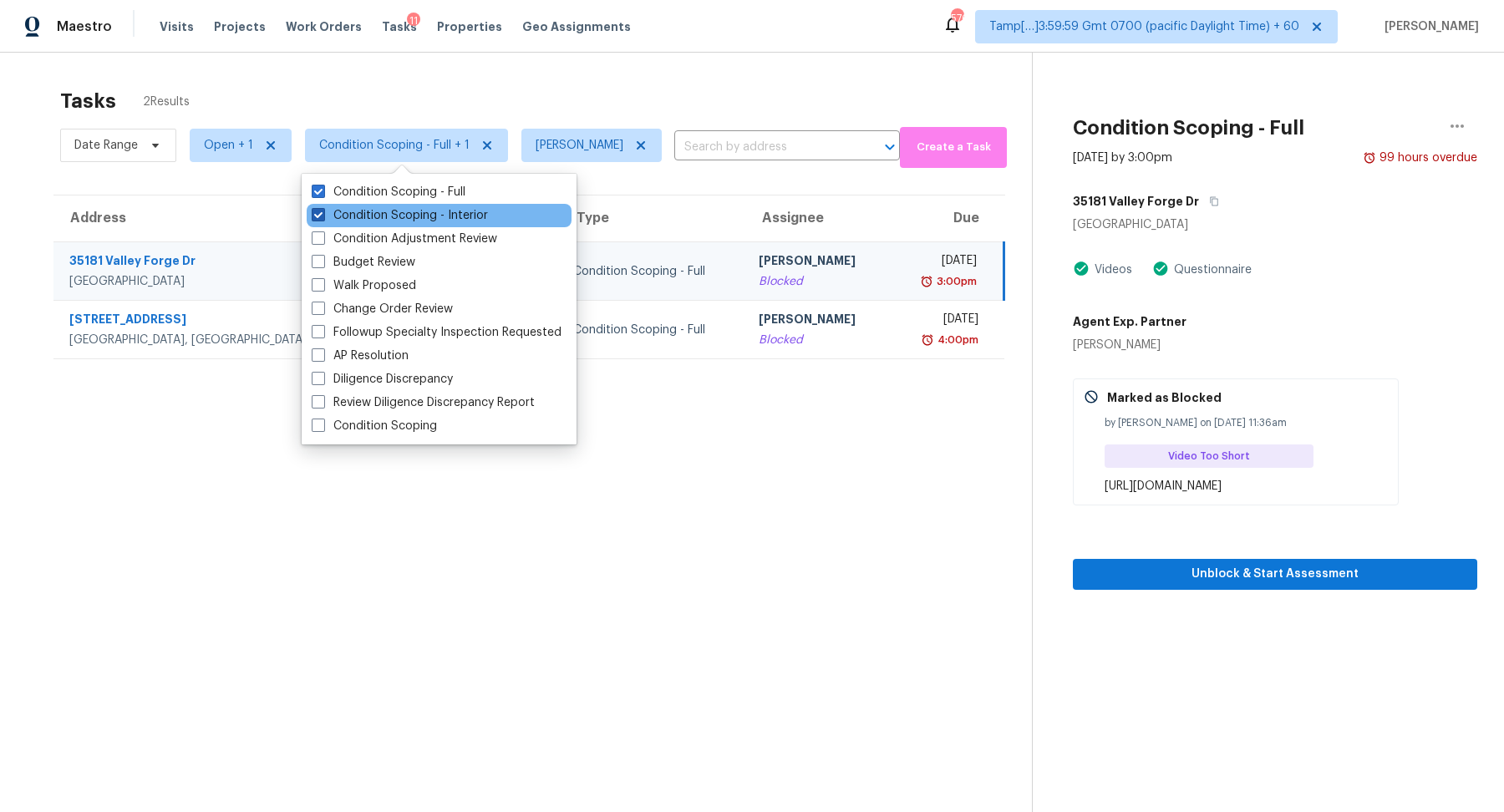
click at [412, 215] on label "Condition Scoping - Interior" at bounding box center [400, 216] width 176 height 16
click at [323, 215] on input "Condition Scoping - Interior" at bounding box center [317, 213] width 11 height 11
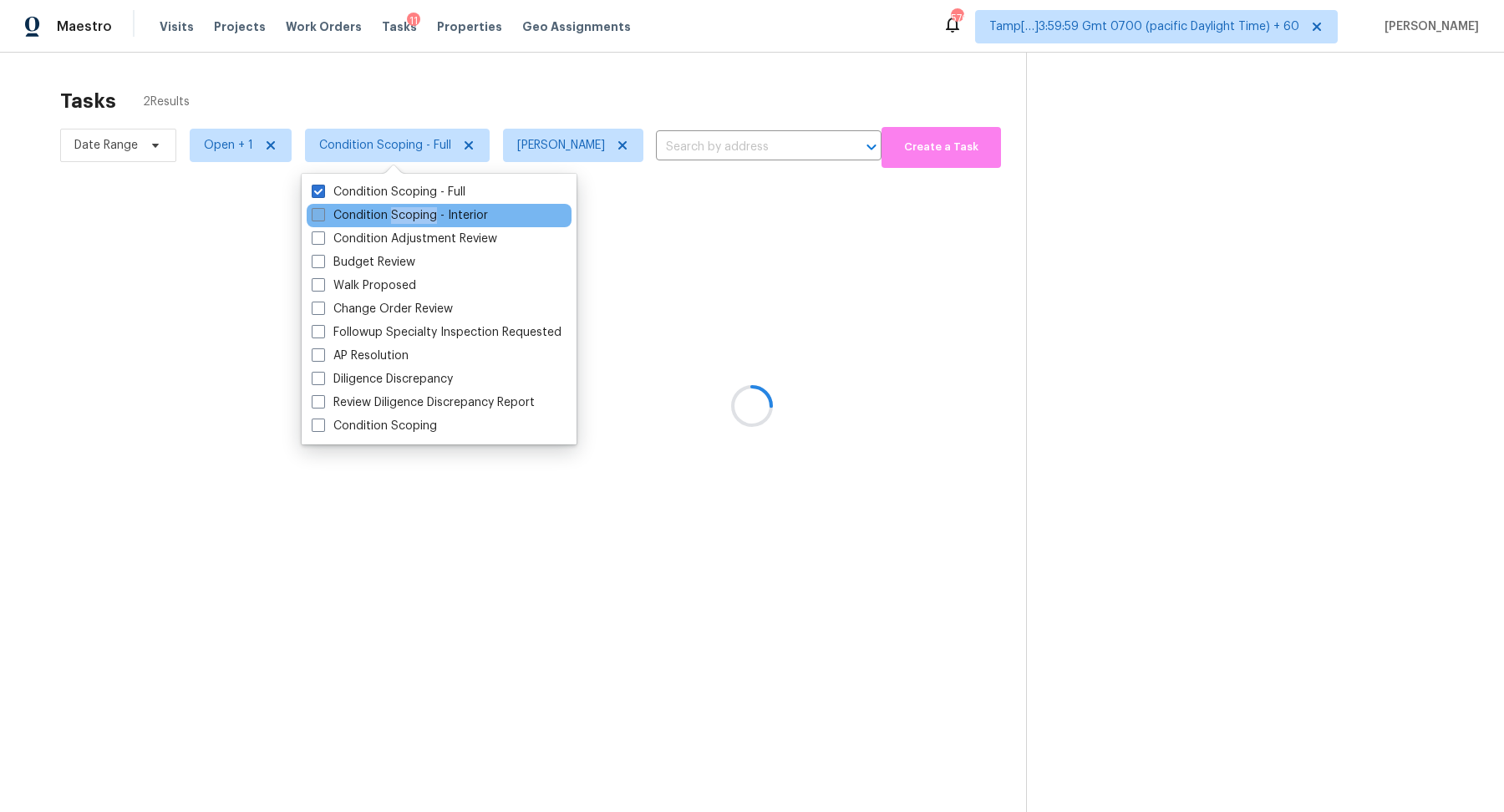
click at [412, 215] on label "Condition Scoping - Interior" at bounding box center [400, 216] width 176 height 16
click at [323, 215] on input "Condition Scoping - Interior" at bounding box center [317, 213] width 11 height 11
checkbox input "true"
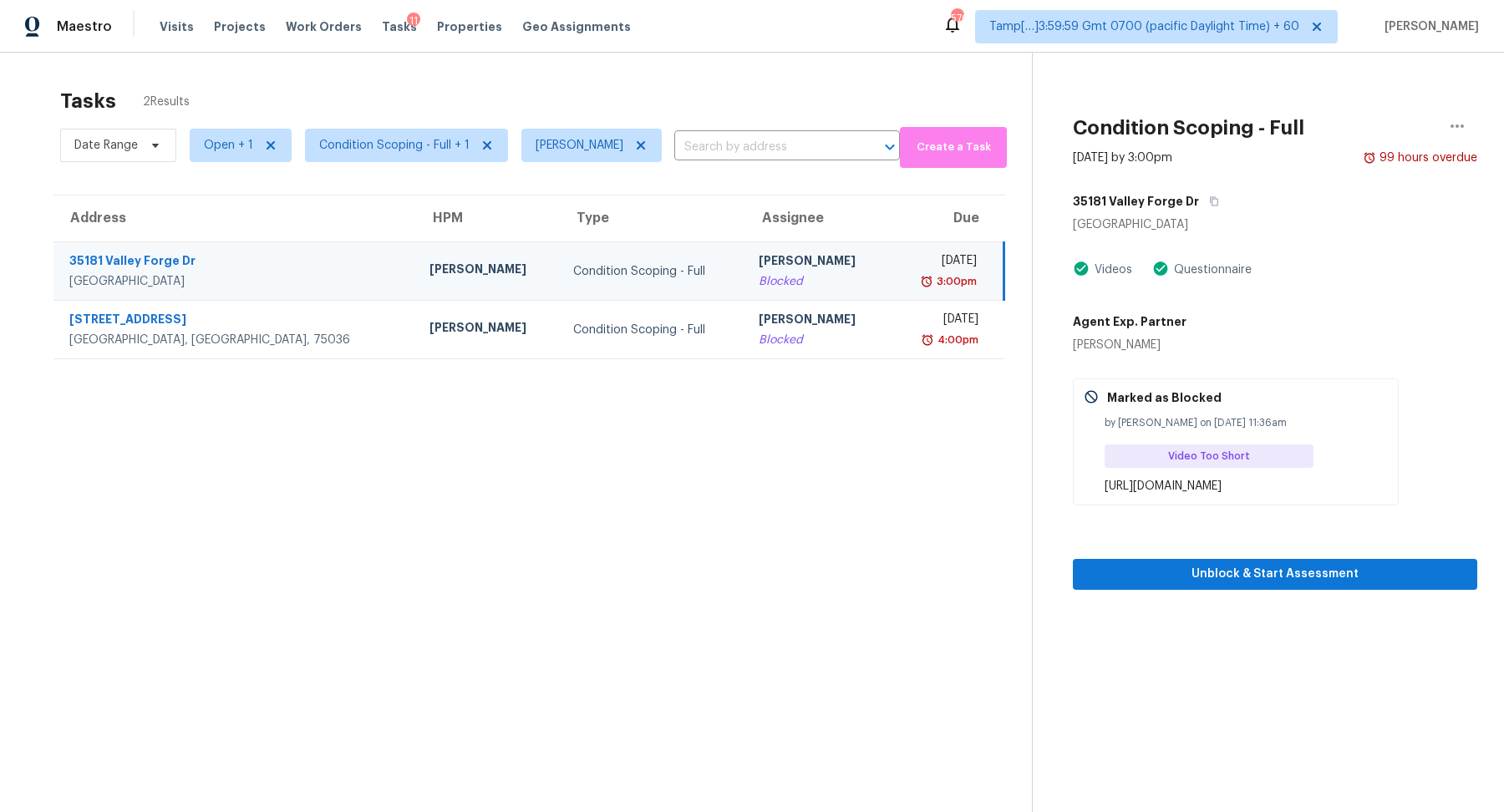
click at [571, 87] on div "Tasks 2 Results" at bounding box center [546, 101] width 972 height 44
